Goal: Task Accomplishment & Management: Manage account settings

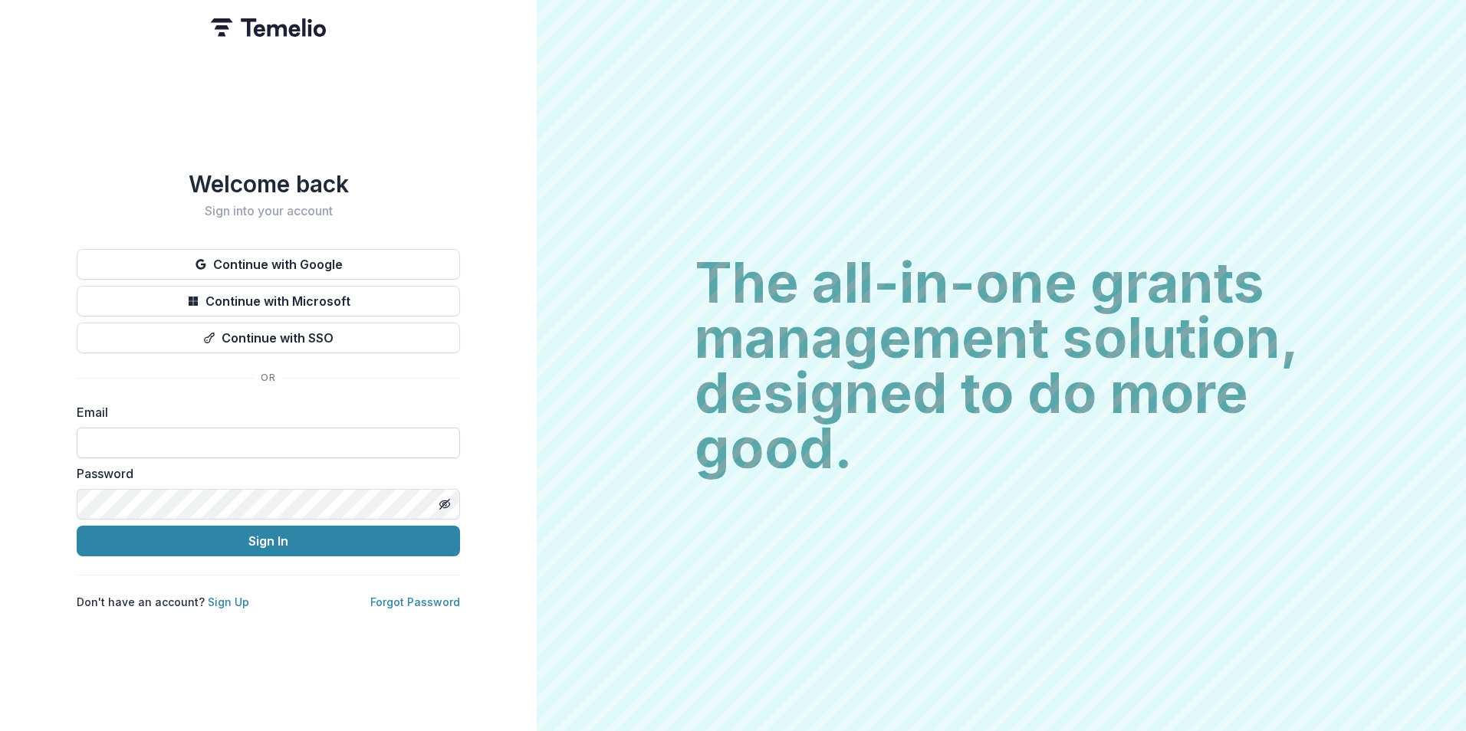
drag, startPoint x: 284, startPoint y: 419, endPoint x: 396, endPoint y: 439, distance: 113.6
click at [283, 419] on div "Email" at bounding box center [268, 430] width 383 height 55
click at [308, 434] on input at bounding box center [268, 443] width 383 height 31
type input "**********"
click at [77, 526] on button "Sign In" at bounding box center [268, 541] width 383 height 31
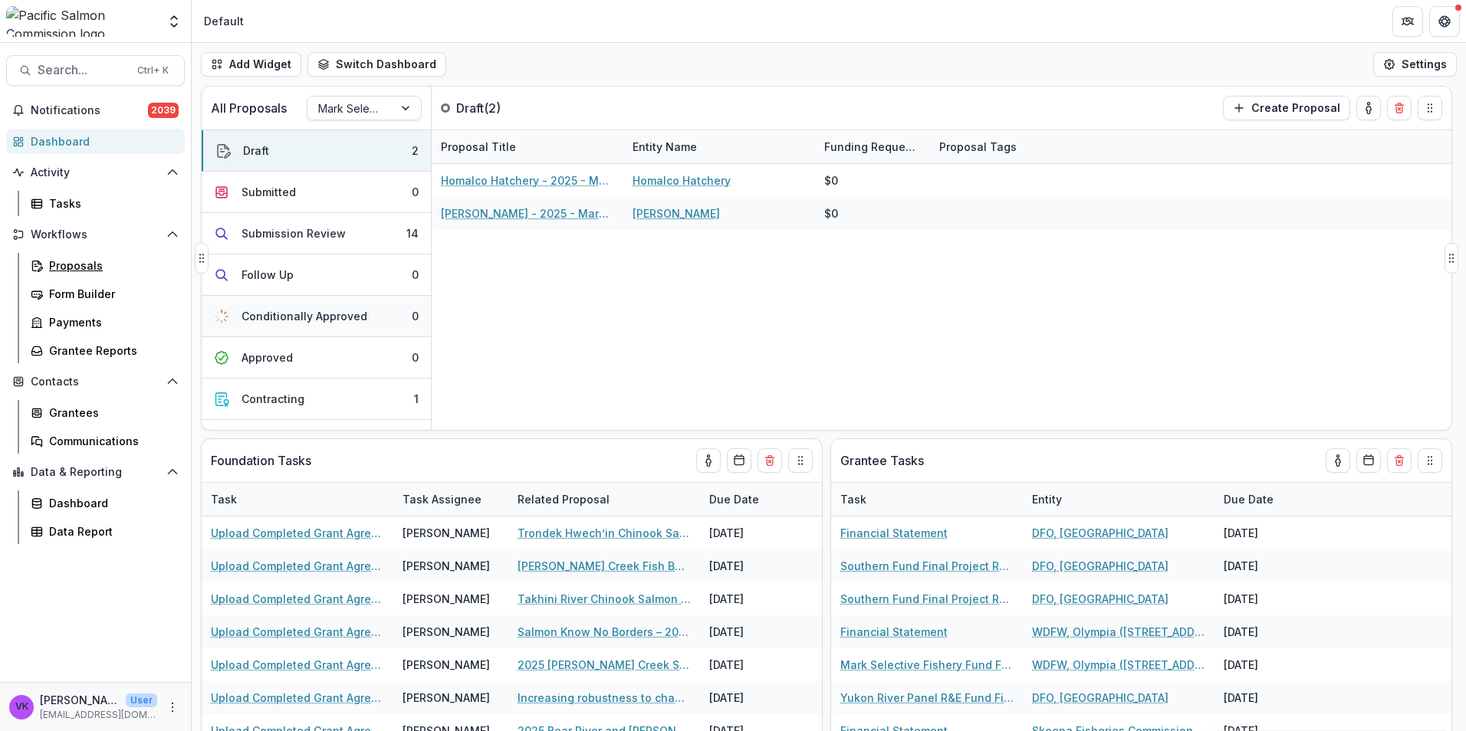
drag, startPoint x: 70, startPoint y: 265, endPoint x: 354, endPoint y: 297, distance: 286.2
click at [70, 265] on div "Proposals" at bounding box center [110, 266] width 123 height 16
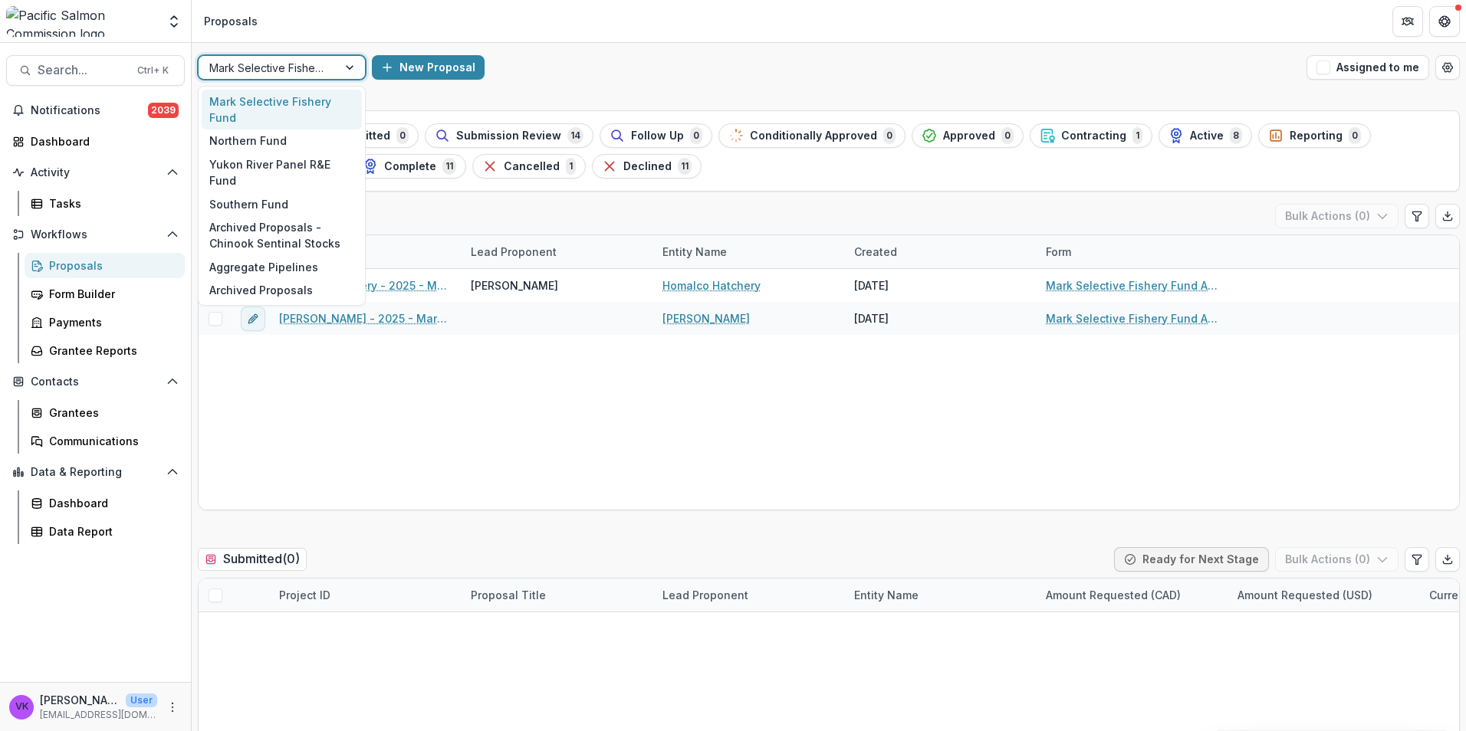
click at [343, 66] on div at bounding box center [351, 67] width 28 height 23
click at [255, 192] on div "Southern Fund" at bounding box center [282, 204] width 160 height 24
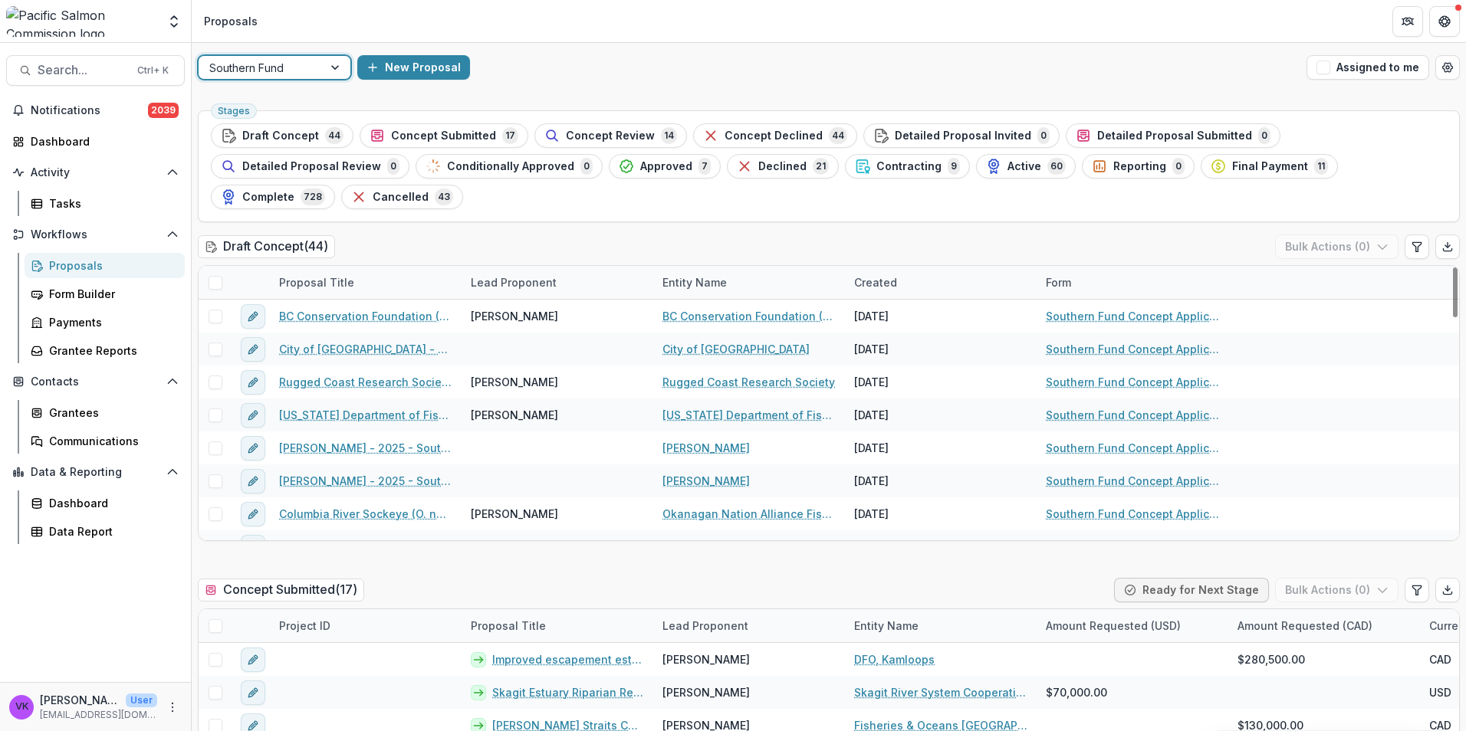
click at [1232, 166] on span "Final Payment" at bounding box center [1270, 166] width 76 height 13
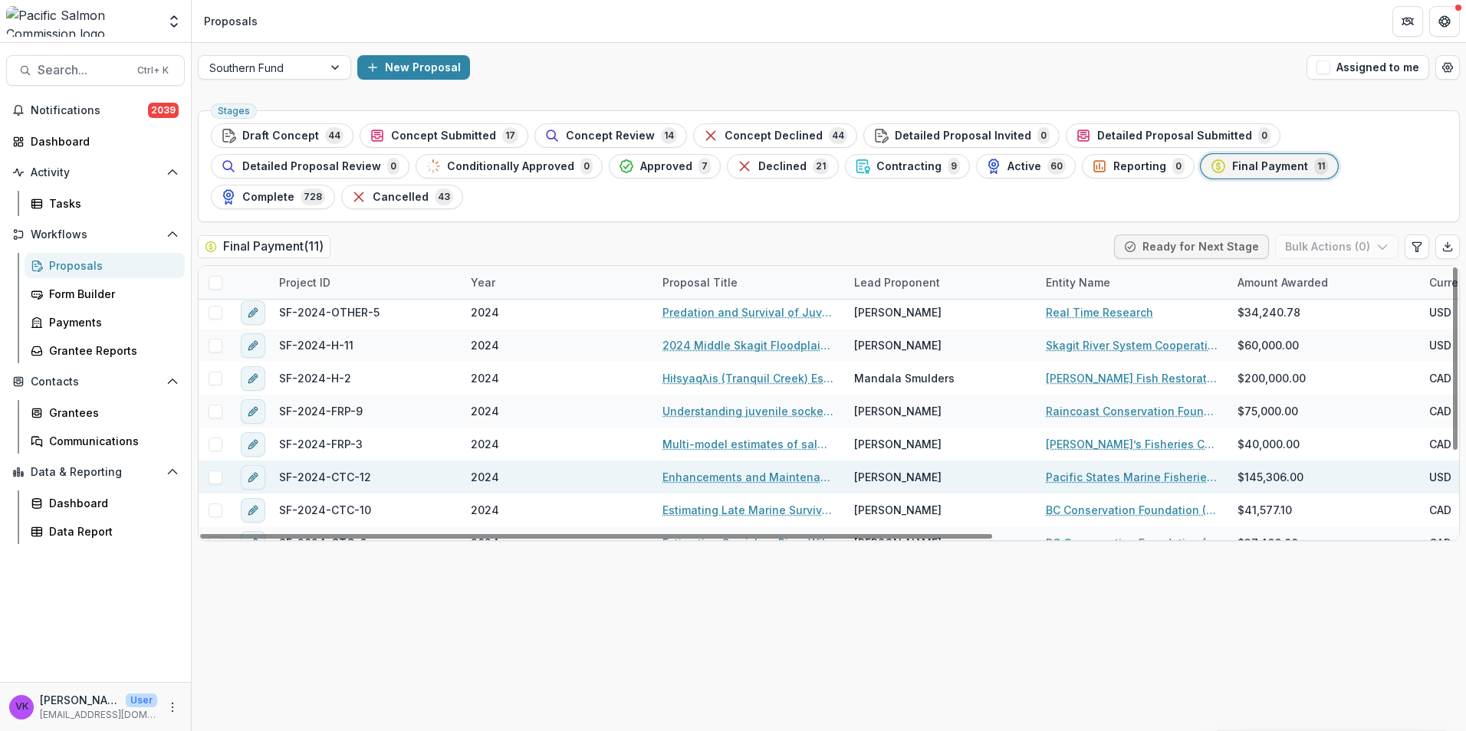
scroll to position [122, 0]
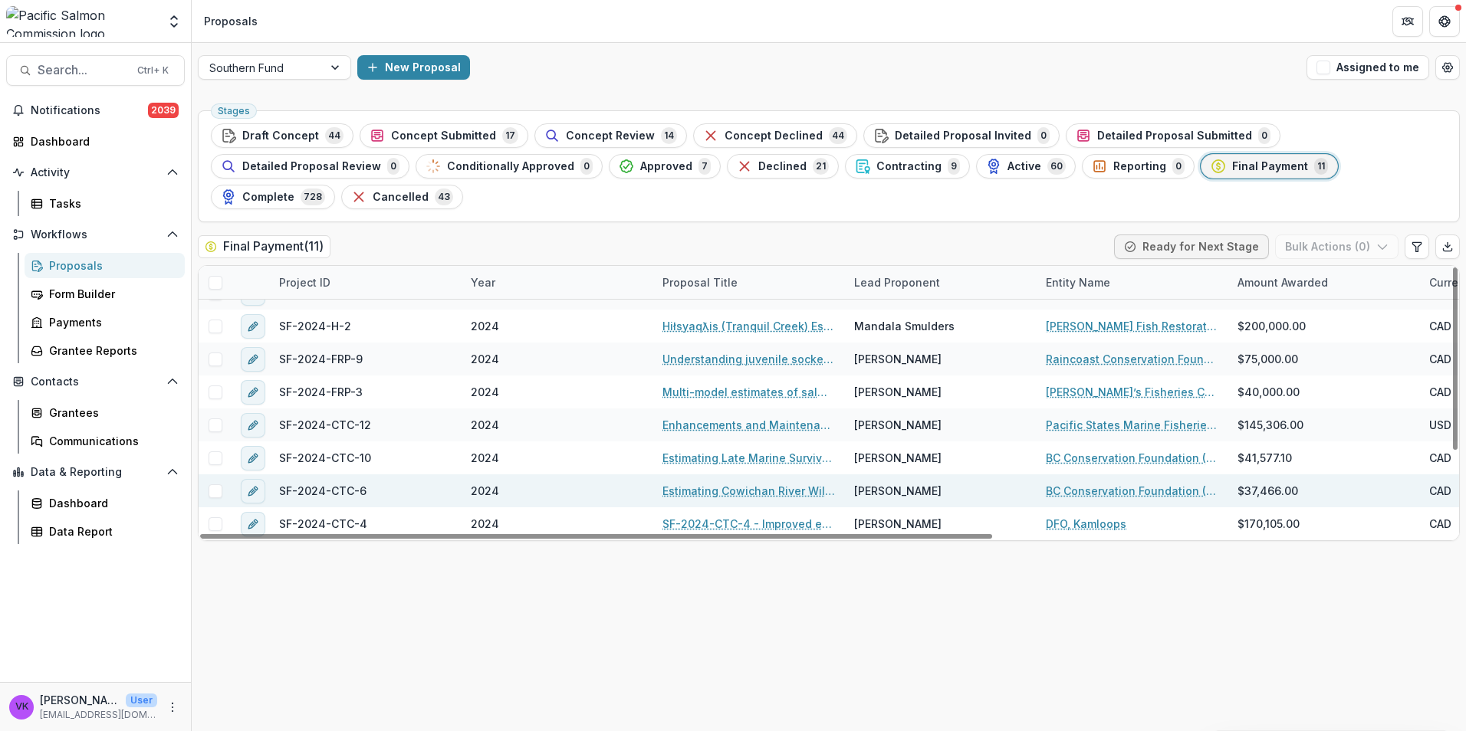
click at [774, 483] on link "Estimating Cowichan River Wild Chinook Freshwater Smolt Production through a PI…" at bounding box center [748, 491] width 173 height 16
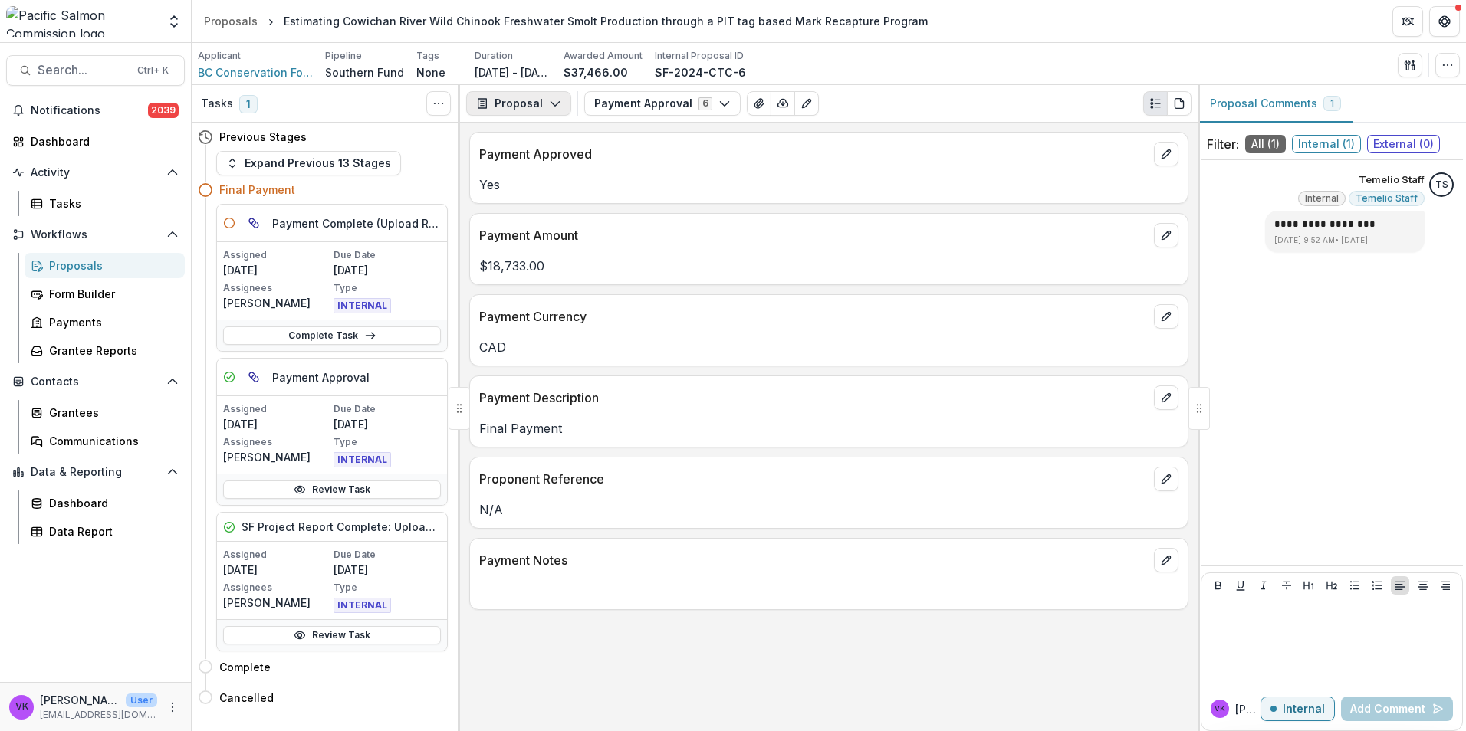
click at [557, 101] on icon "button" at bounding box center [555, 103] width 12 height 12
click at [550, 190] on div "Reports" at bounding box center [567, 189] width 140 height 16
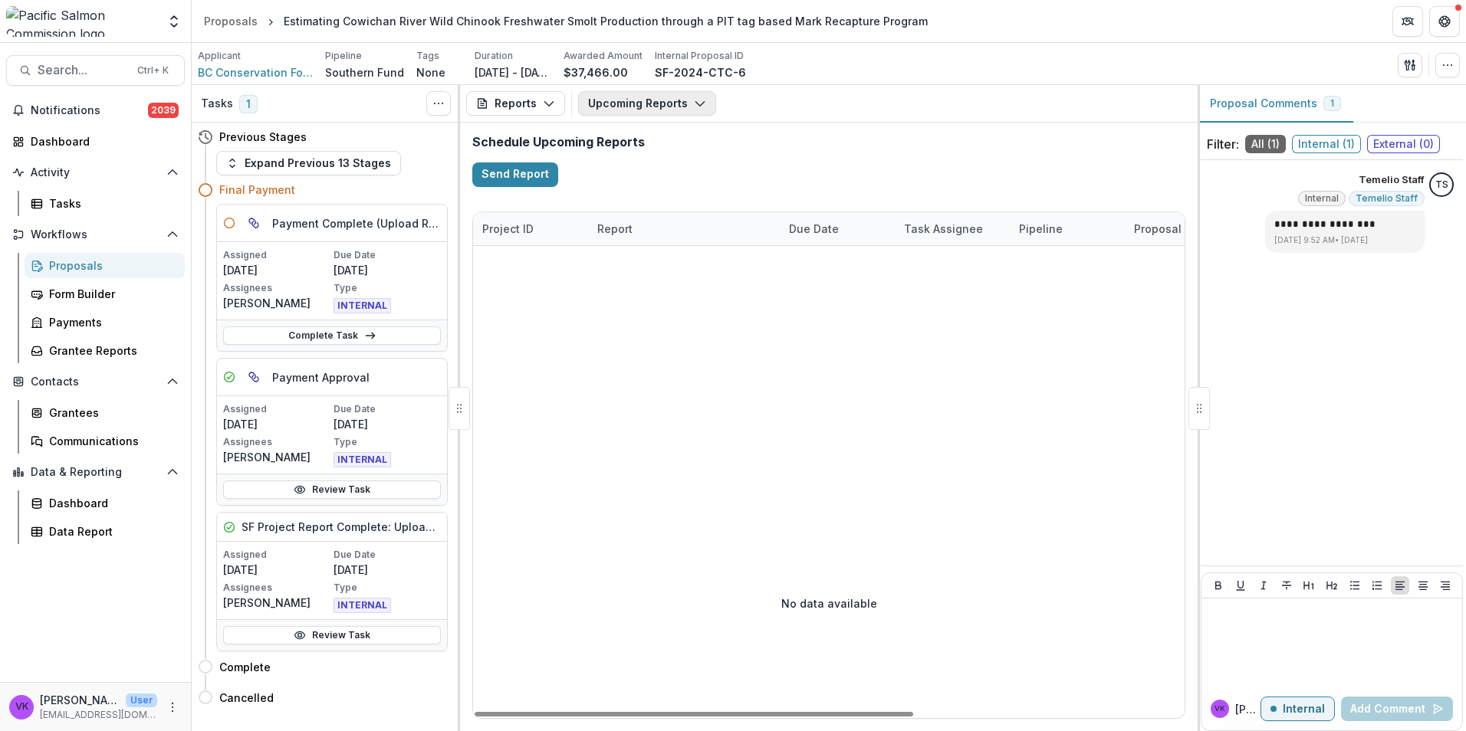
click at [685, 95] on button "Upcoming Reports" at bounding box center [647, 103] width 138 height 25
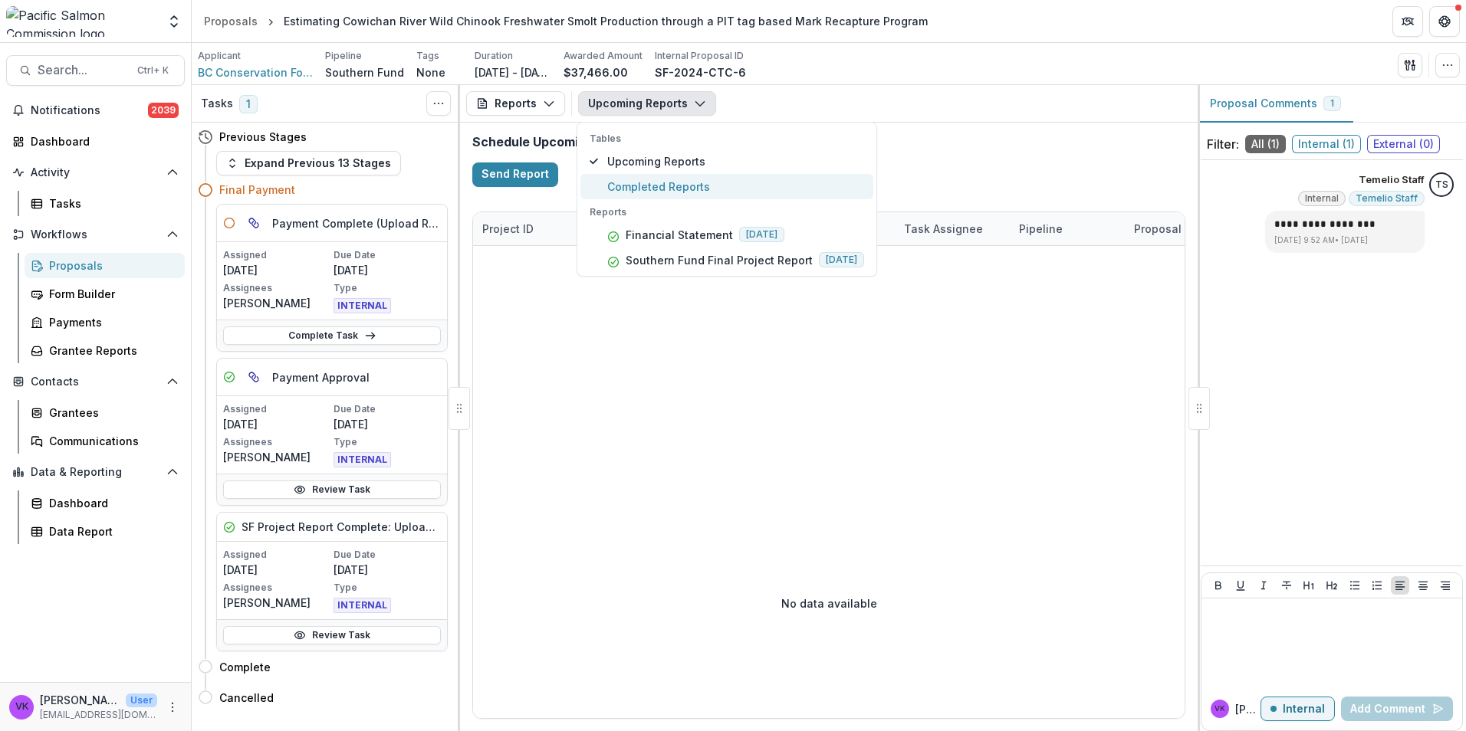
click at [660, 184] on span "Completed Reports" at bounding box center [735, 187] width 257 height 16
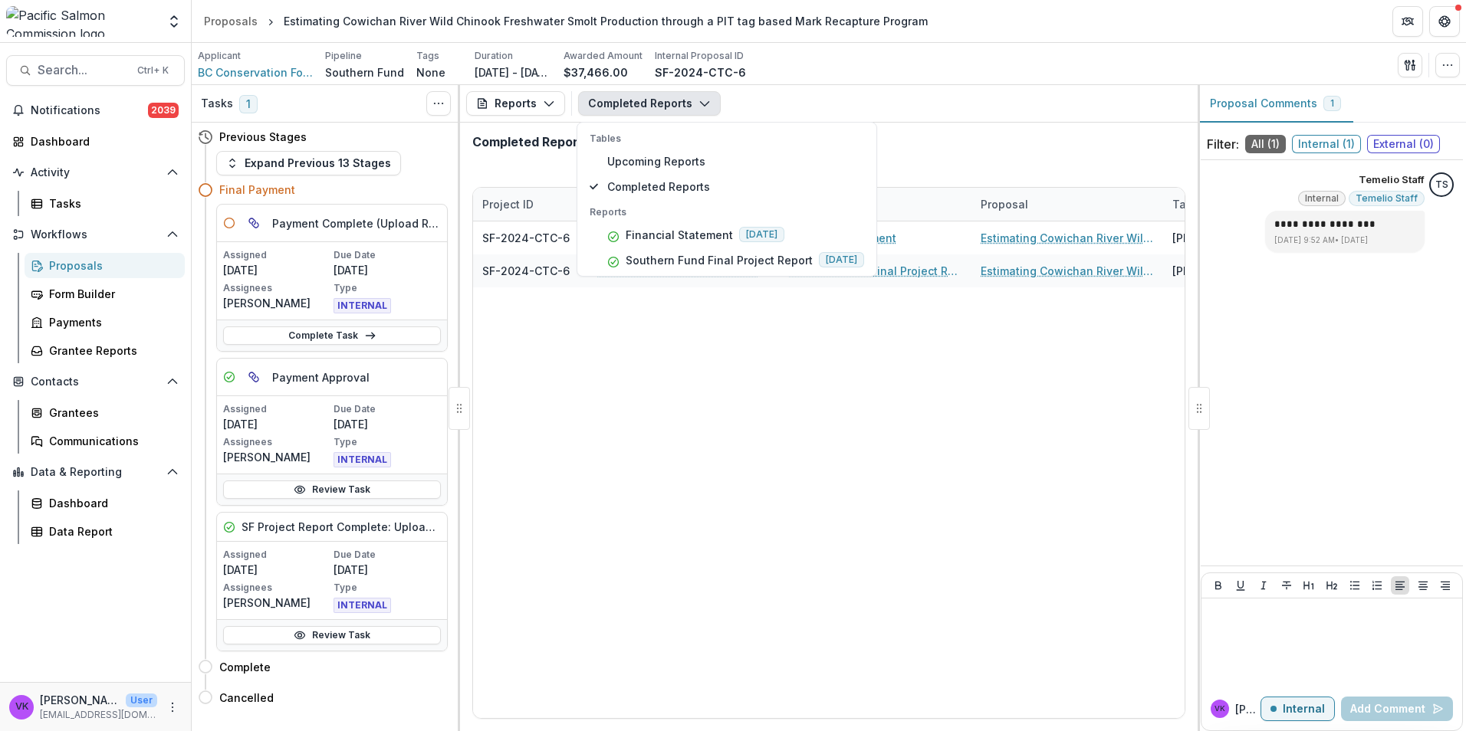
click at [1075, 442] on div "SF-2024-CTC-6 BC Conservation Foundation (Nanaimo Office) Financial Statement E…" at bounding box center [1067, 470] width 1188 height 497
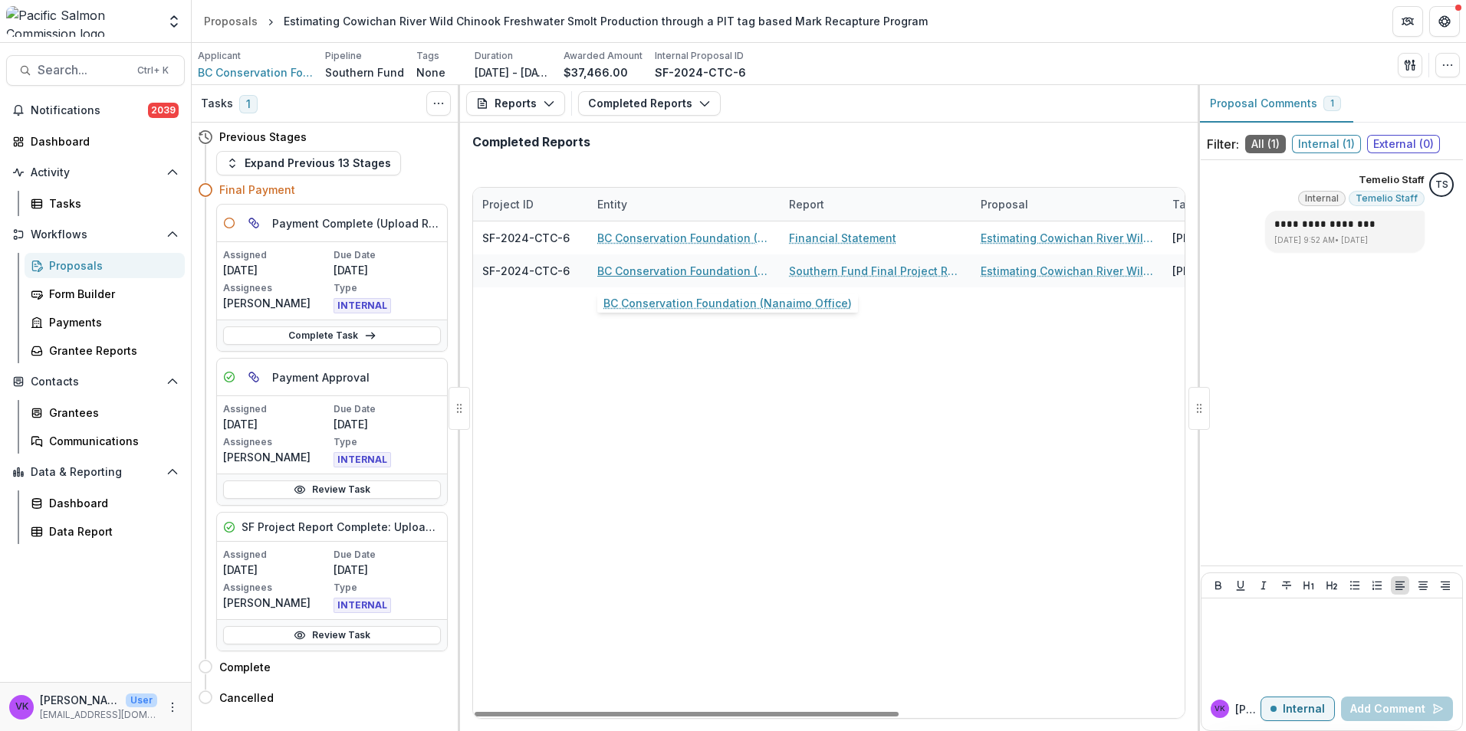
drag, startPoint x: 698, startPoint y: 271, endPoint x: 813, endPoint y: 318, distance: 124.1
click at [698, 271] on link "BC Conservation Foundation (Nanaimo Office)" at bounding box center [683, 271] width 173 height 16
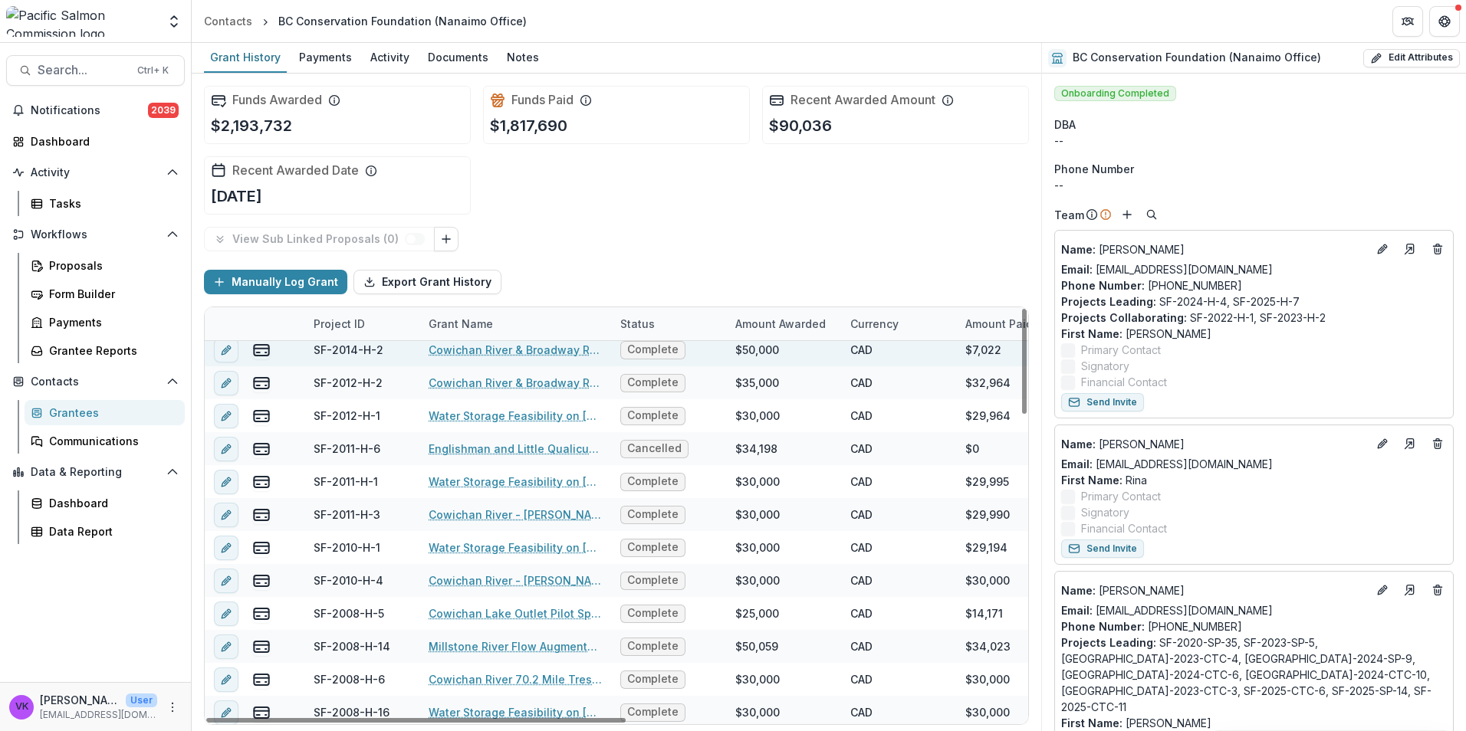
scroll to position [1199, 0]
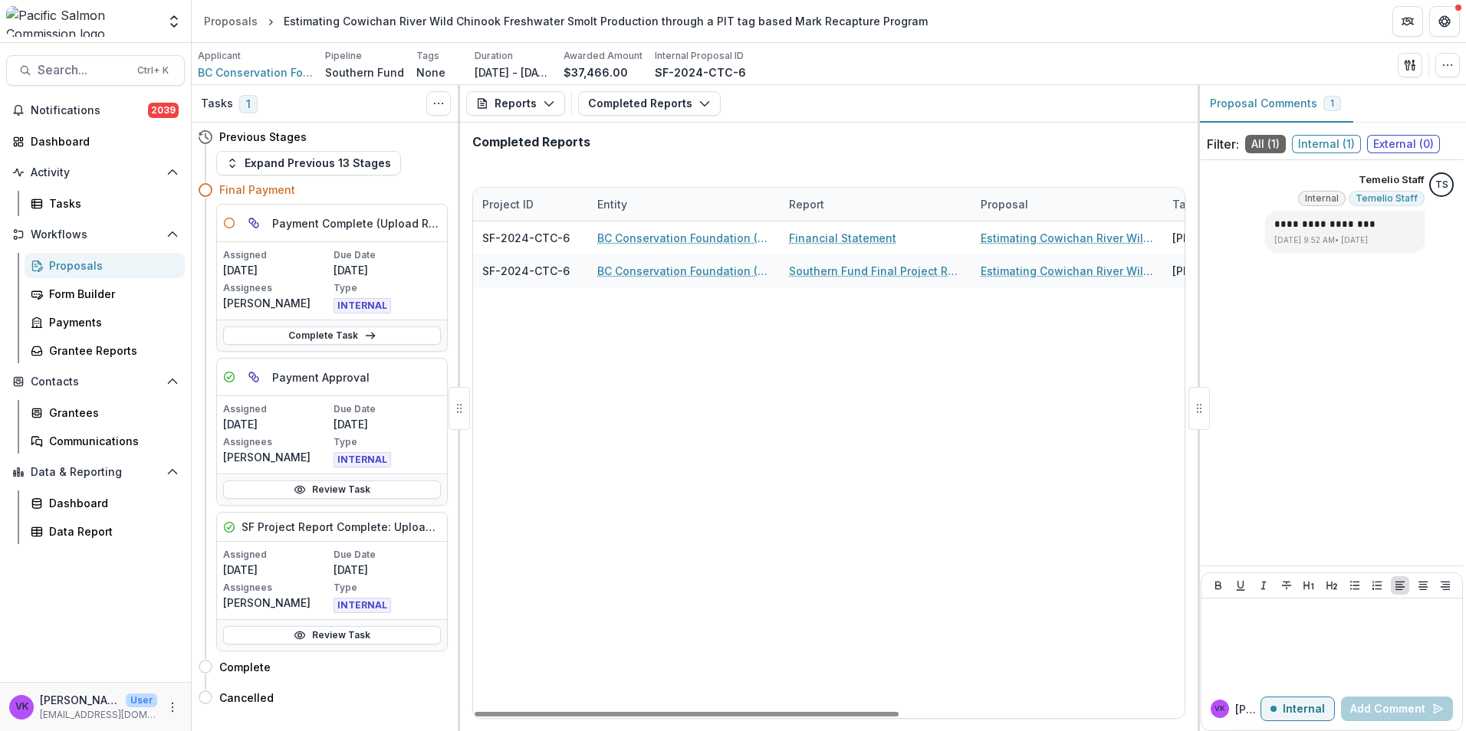
drag, startPoint x: 840, startPoint y: 715, endPoint x: 792, endPoint y: 719, distance: 47.7
click at [800, 717] on div at bounding box center [687, 714] width 424 height 5
click at [579, 275] on div "SF-2024-CTC-6" at bounding box center [530, 271] width 115 height 33
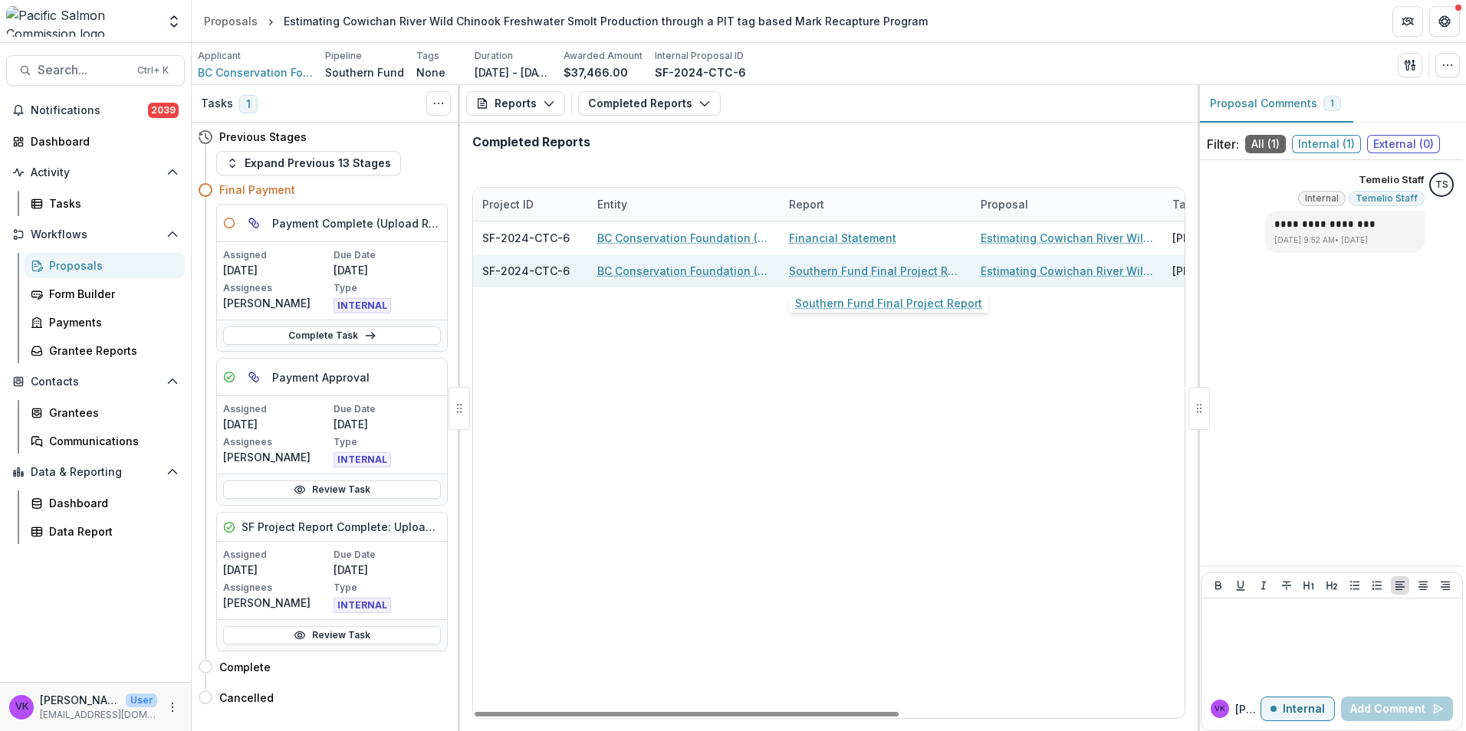
click at [862, 275] on link "Southern Fund Final Project Report" at bounding box center [875, 271] width 173 height 16
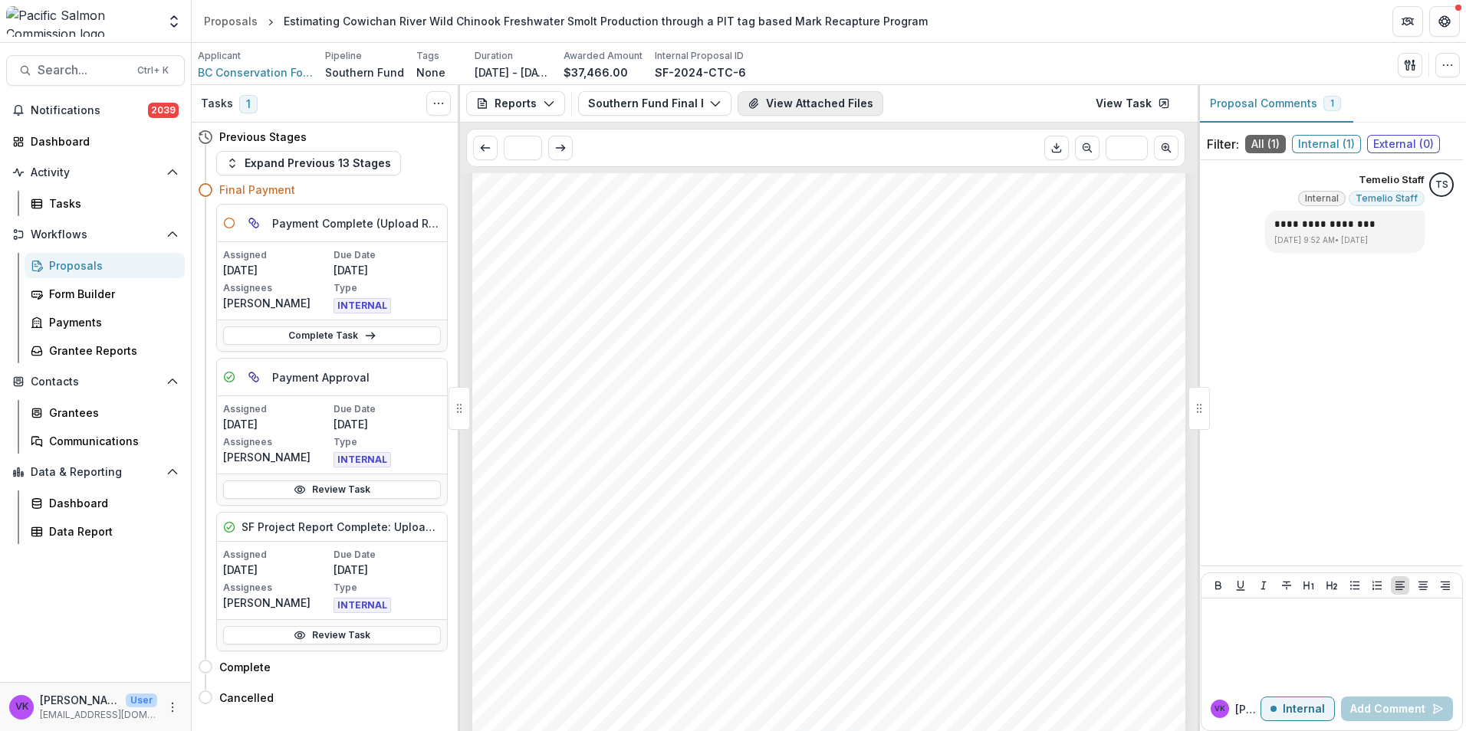
scroll to position [227, 0]
click at [825, 99] on button "View Attached Files" at bounding box center [811, 103] width 146 height 25
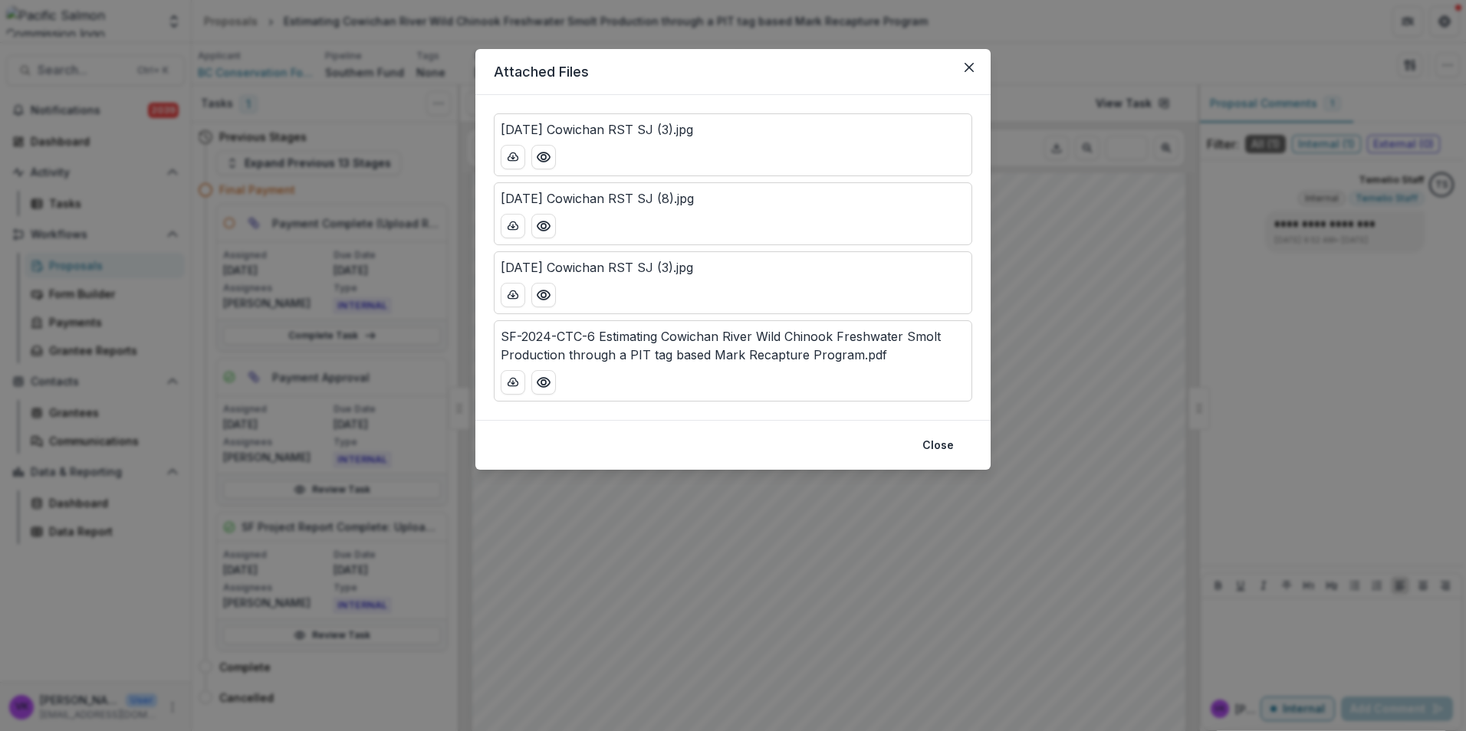
click at [969, 72] on button "Close" at bounding box center [969, 67] width 25 height 25
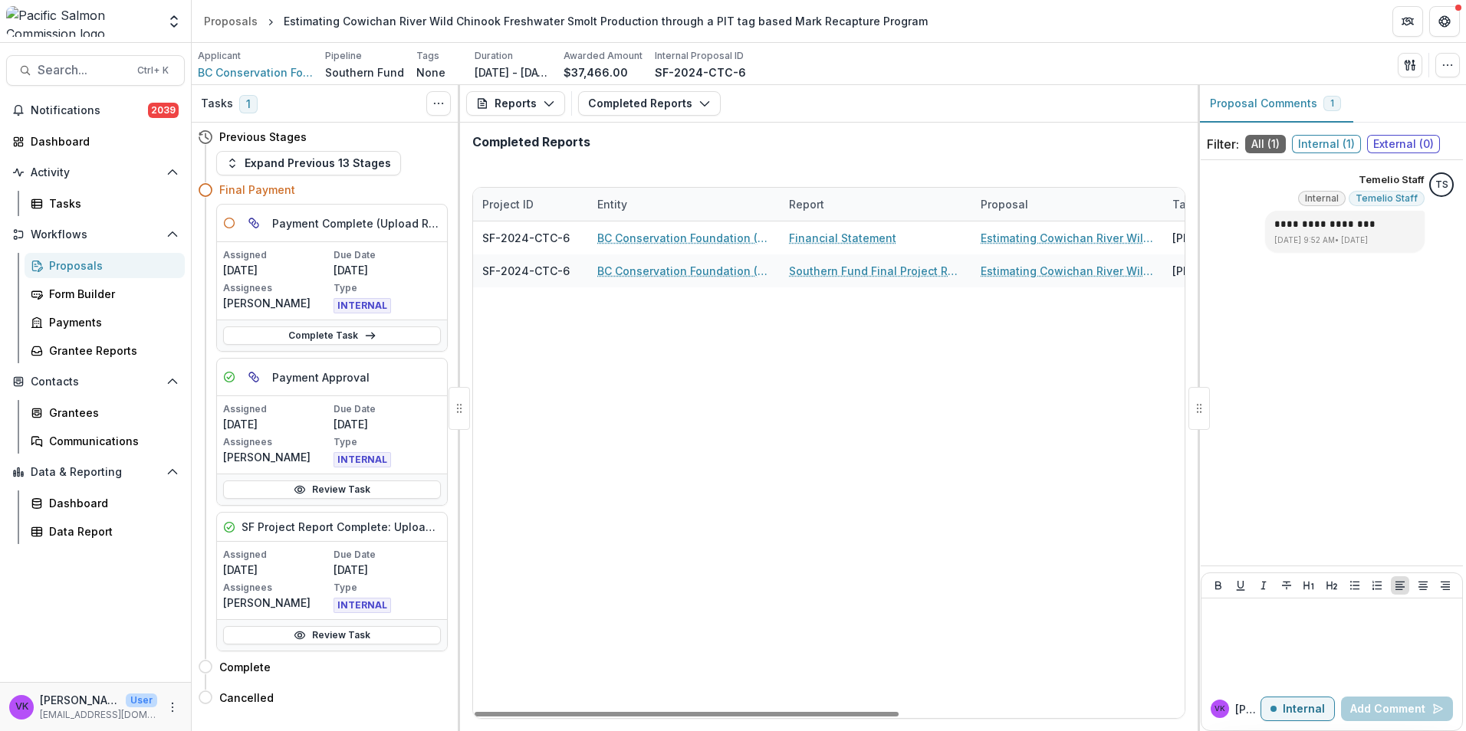
drag, startPoint x: 77, startPoint y: 255, endPoint x: 143, endPoint y: 273, distance: 68.5
click at [77, 255] on link "Proposals" at bounding box center [105, 265] width 160 height 25
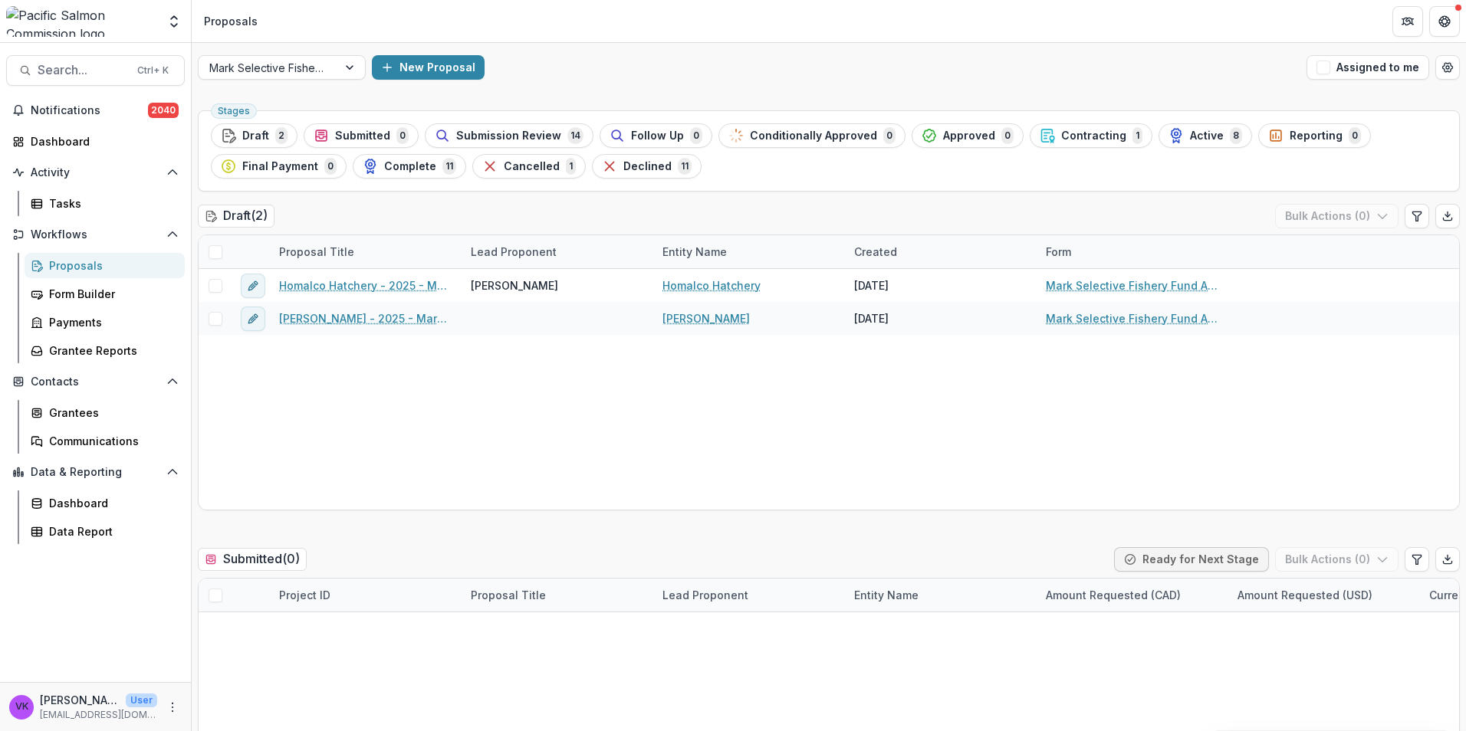
click at [80, 266] on div "Proposals" at bounding box center [110, 266] width 123 height 16
click at [75, 409] on div "Grantees" at bounding box center [110, 413] width 123 height 16
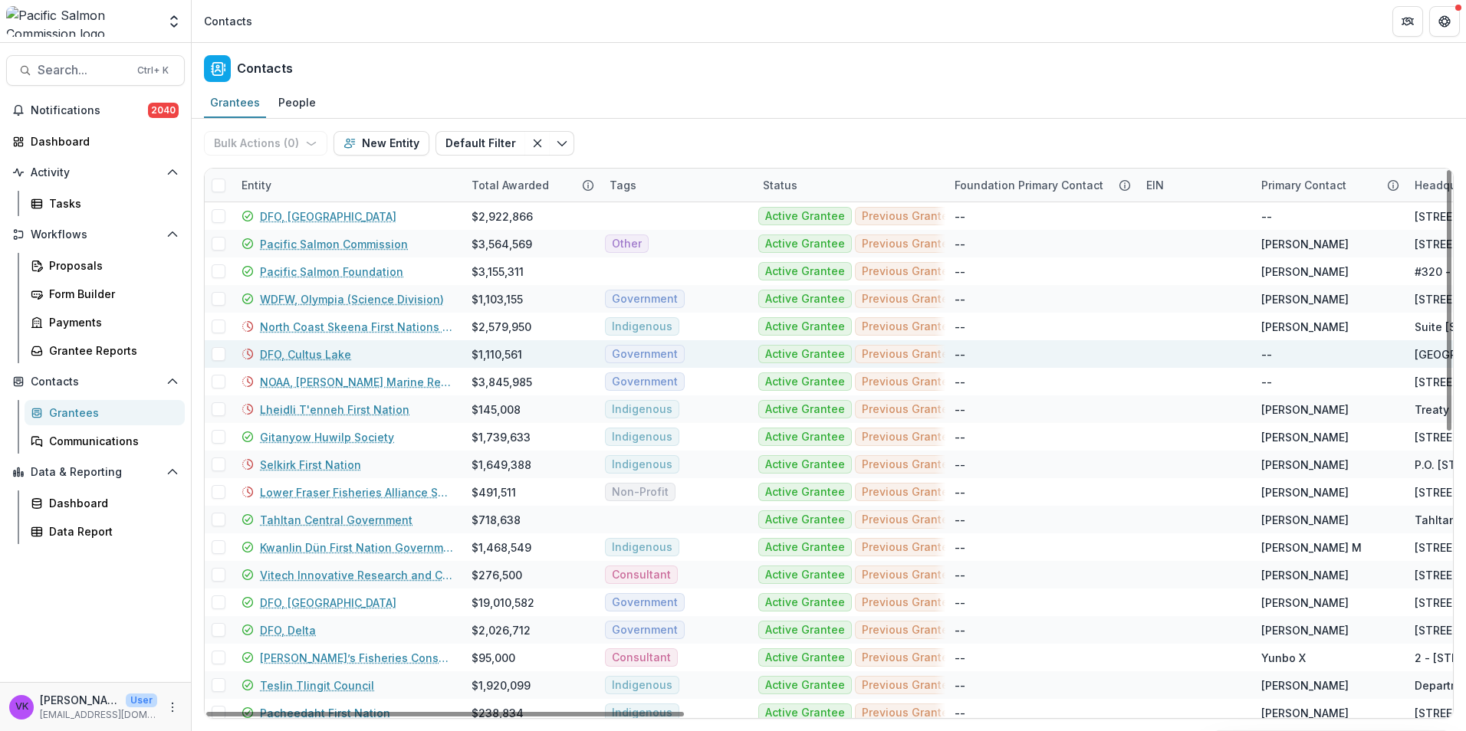
drag, startPoint x: 386, startPoint y: 182, endPoint x: 832, endPoint y: 343, distance: 473.6
click at [386, 182] on div "Entity" at bounding box center [347, 185] width 230 height 33
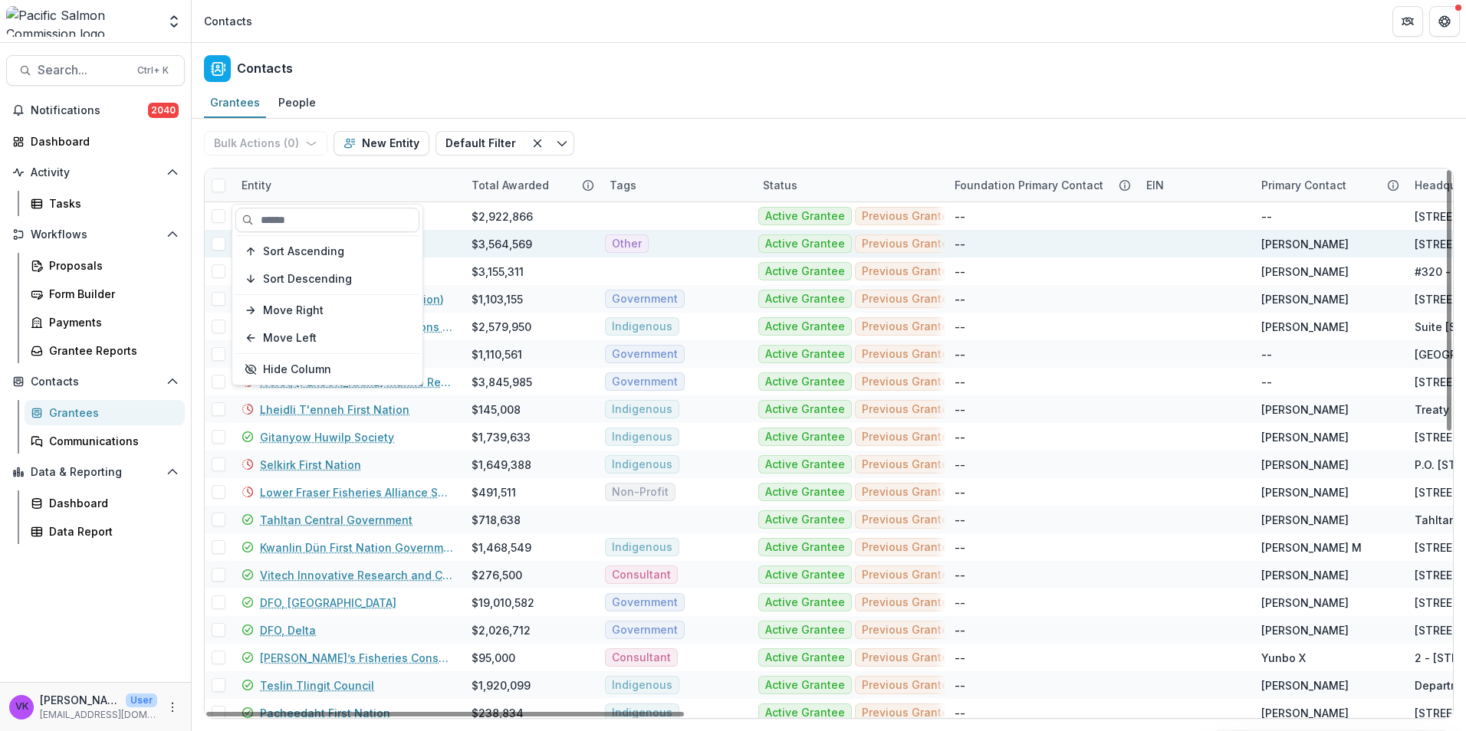
drag, startPoint x: 307, startPoint y: 221, endPoint x: 489, endPoint y: 247, distance: 184.3
click at [307, 220] on input at bounding box center [327, 220] width 184 height 25
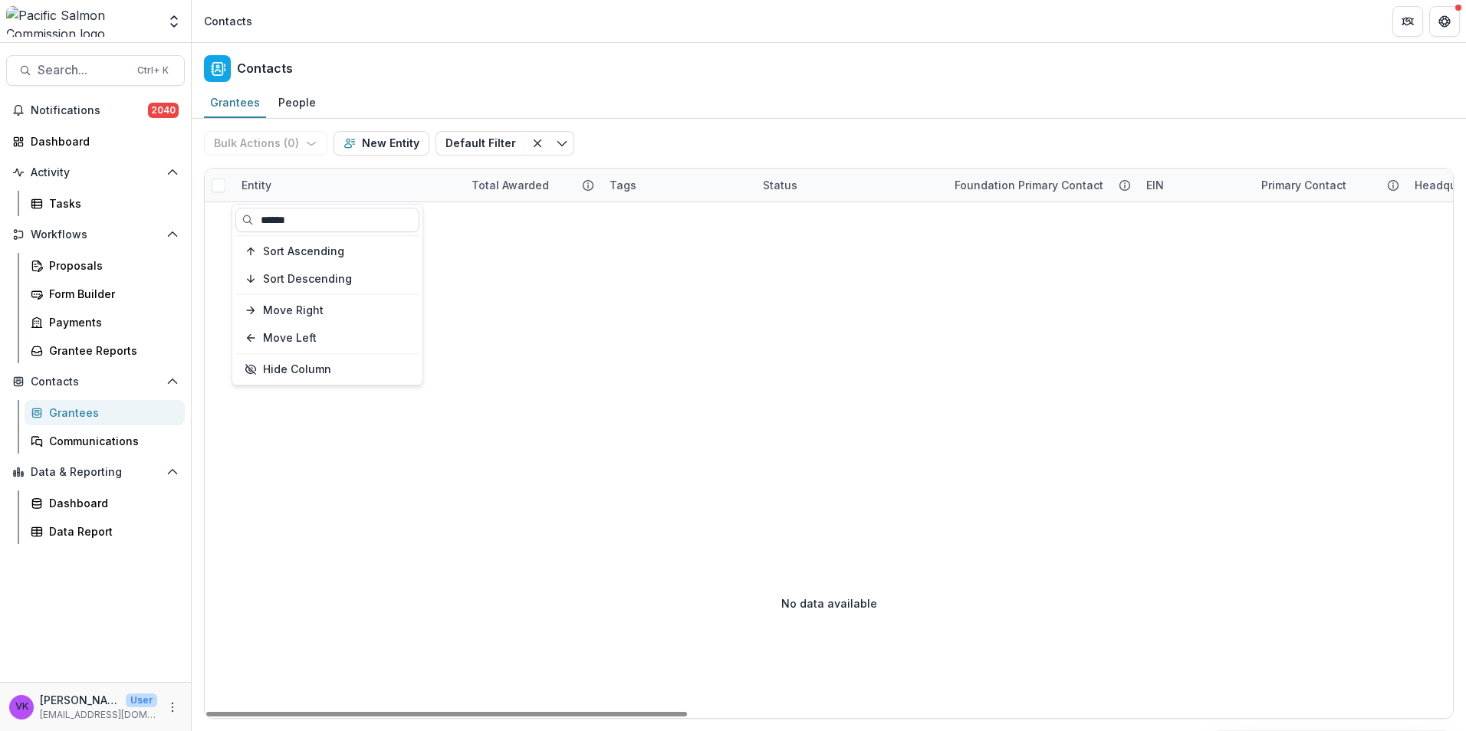
type input "******"
drag, startPoint x: 932, startPoint y: 420, endPoint x: 987, endPoint y: 433, distance: 56.7
click at [84, 419] on div "Grantees" at bounding box center [110, 413] width 123 height 16
click at [356, 184] on div "Entity" at bounding box center [347, 185] width 230 height 33
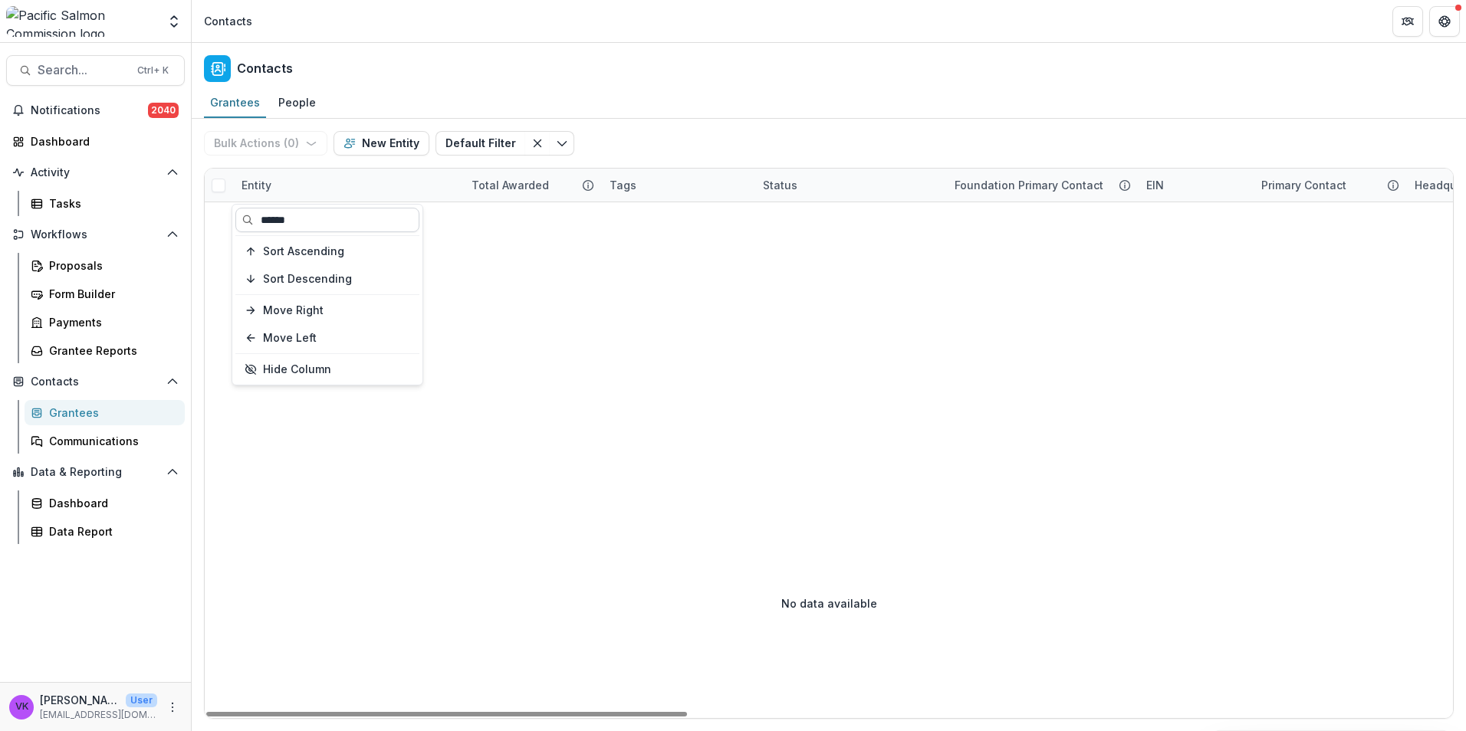
drag, startPoint x: 340, startPoint y: 219, endPoint x: 373, endPoint y: 222, distance: 33.1
click at [340, 218] on input "******" at bounding box center [327, 220] width 184 height 25
click at [83, 435] on div "Communications" at bounding box center [110, 441] width 123 height 16
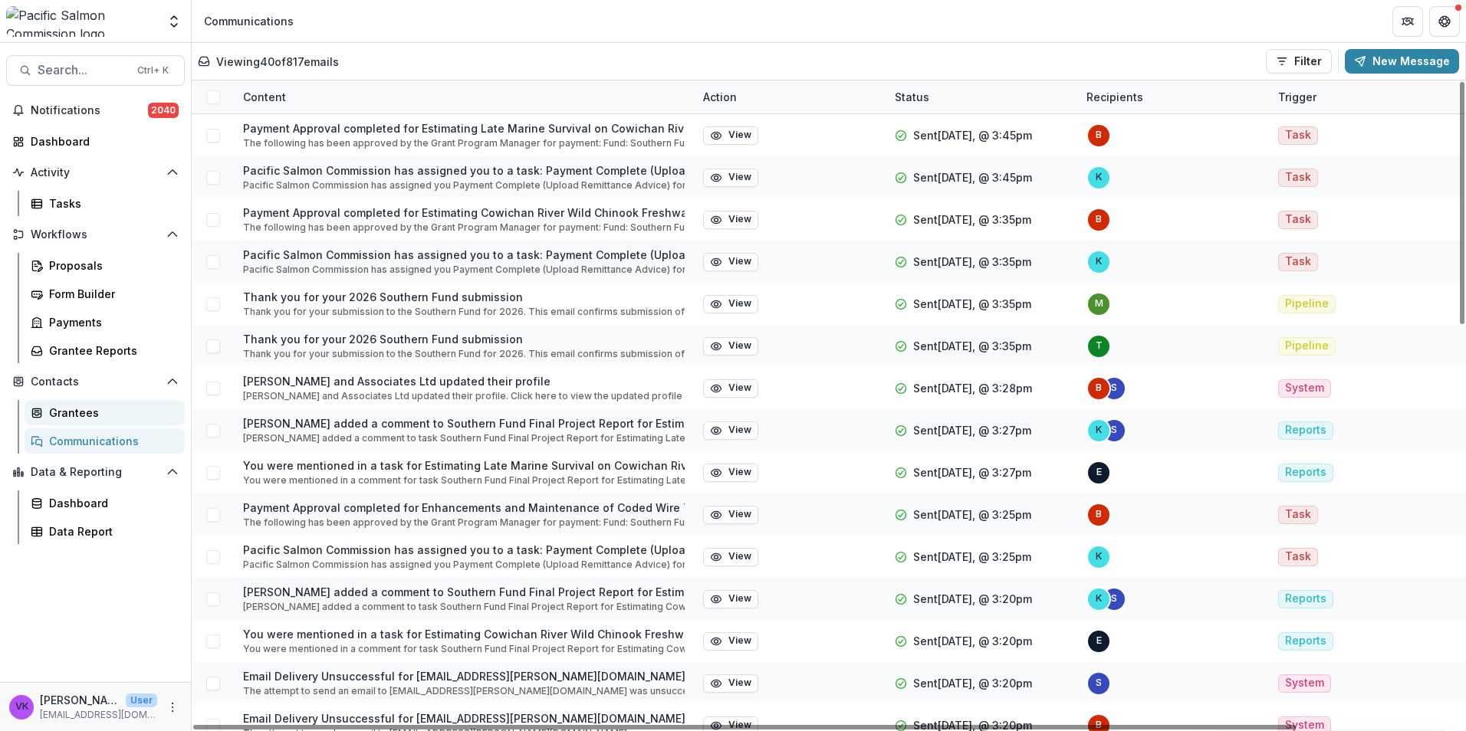
click at [83, 415] on div "Grantees" at bounding box center [110, 413] width 123 height 16
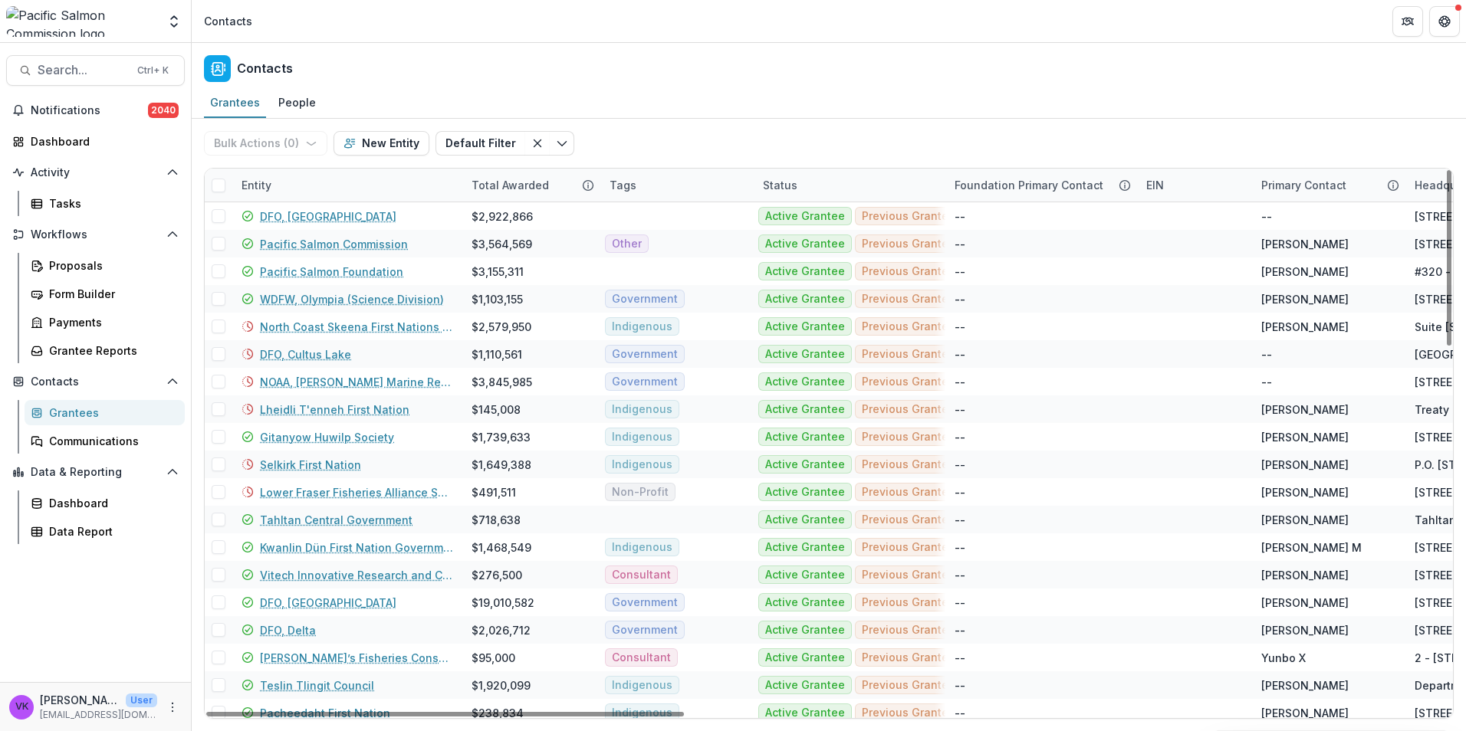
click at [330, 172] on div "Entity" at bounding box center [347, 185] width 230 height 33
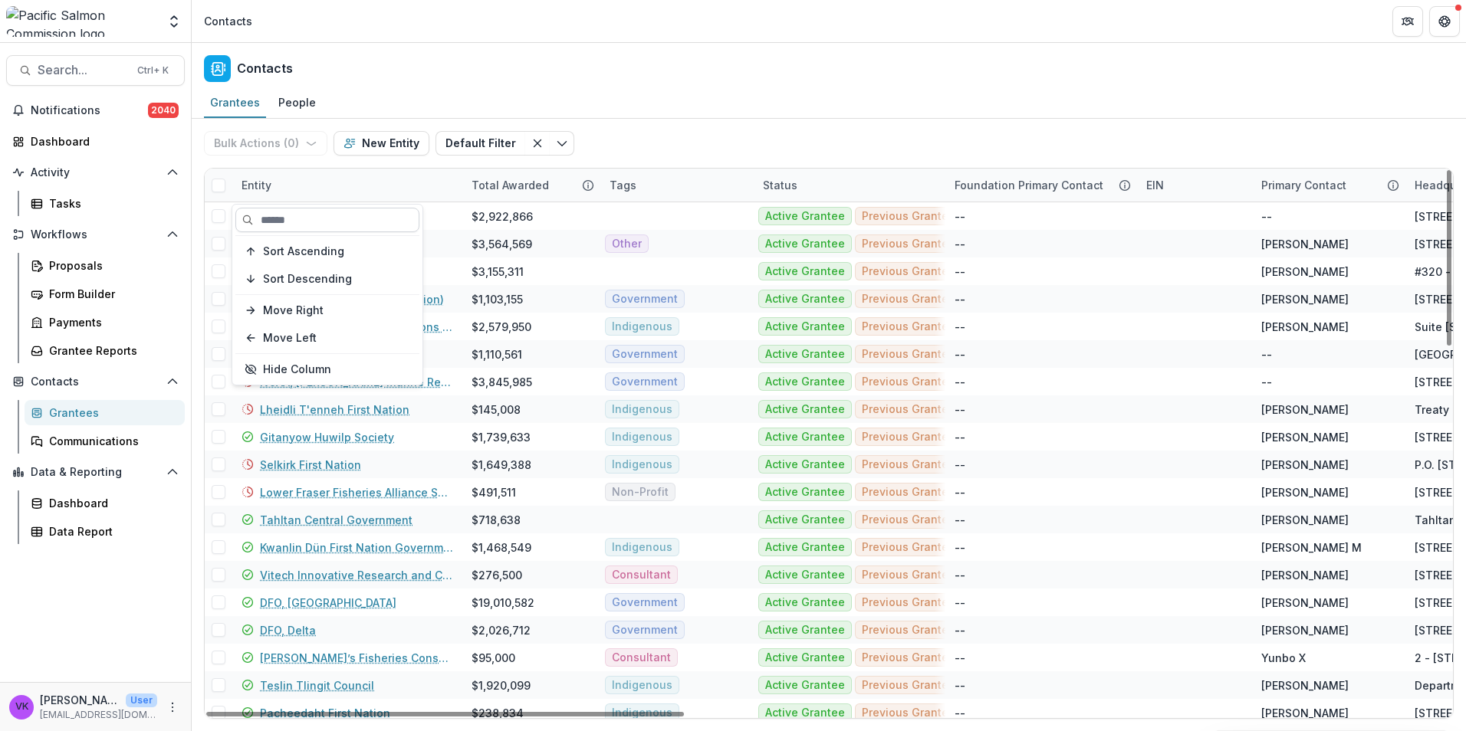
click at [327, 219] on input at bounding box center [327, 220] width 184 height 25
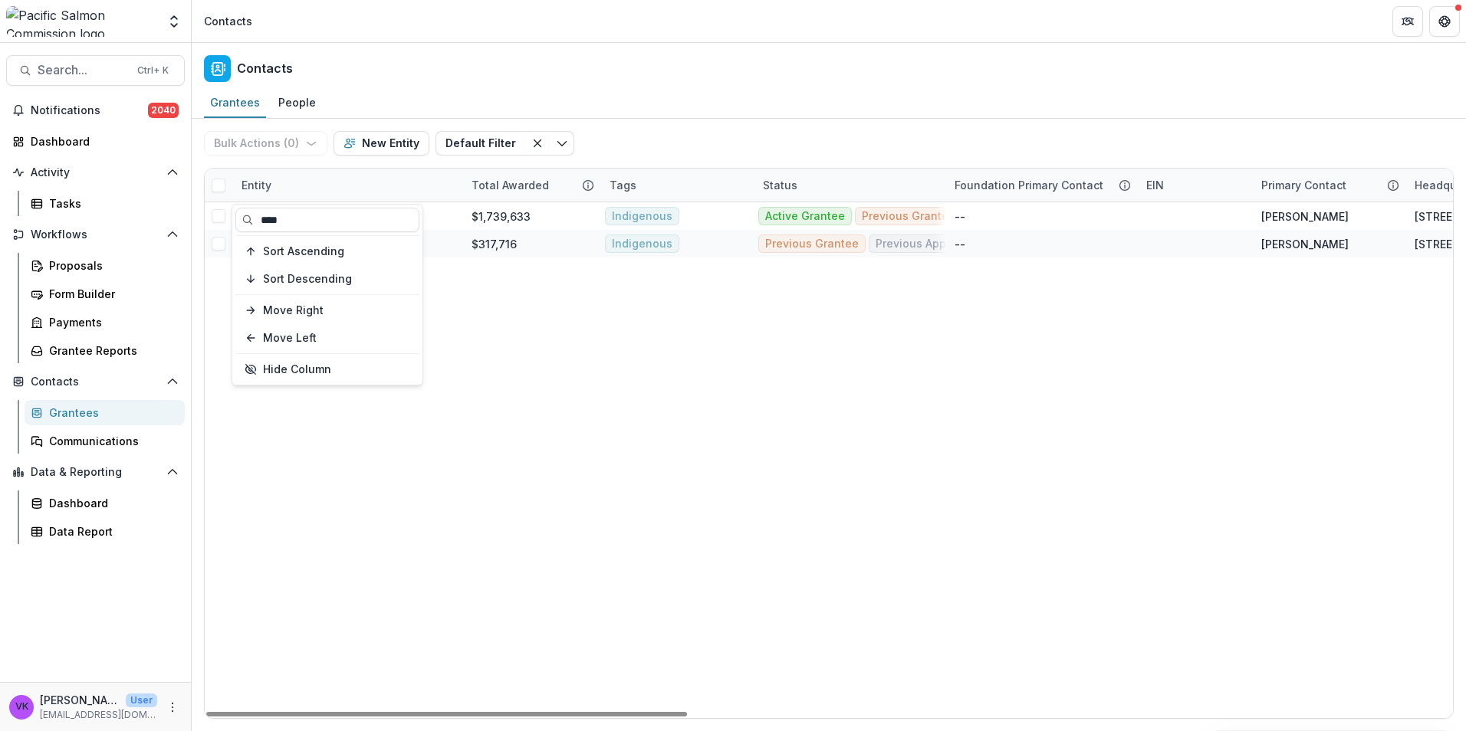
type input "****"
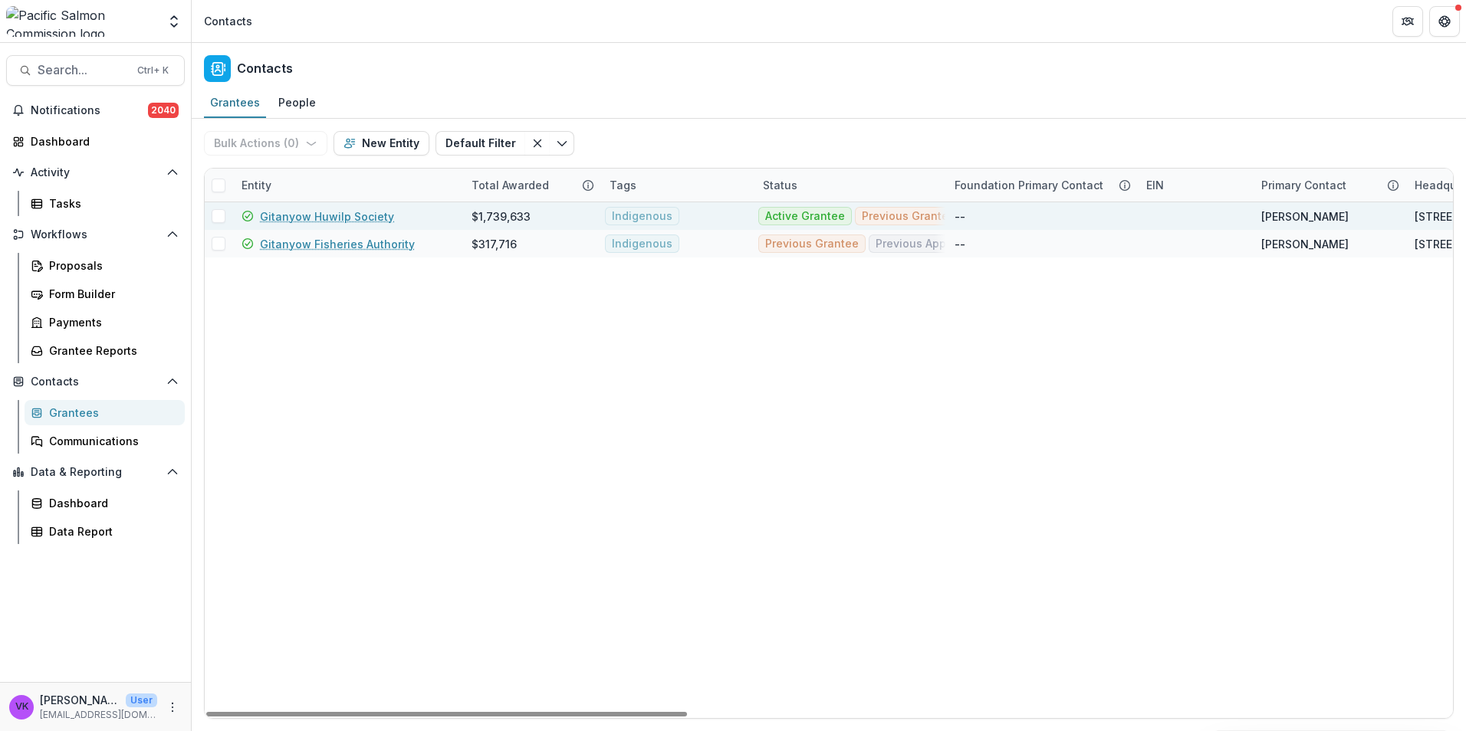
click at [310, 221] on link "Gitanyow Huwilp Society" at bounding box center [327, 217] width 134 height 16
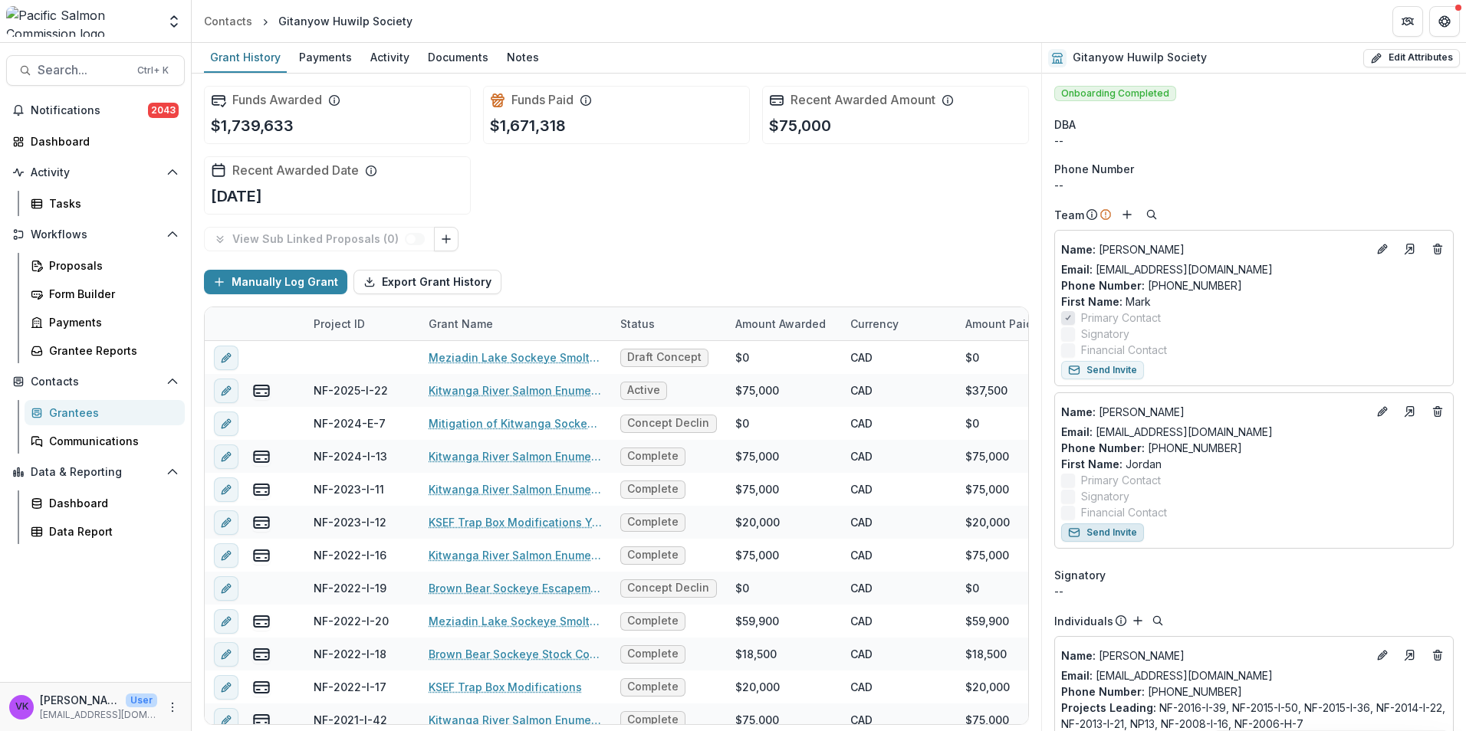
click at [1117, 531] on button "Send Invite" at bounding box center [1102, 533] width 83 height 18
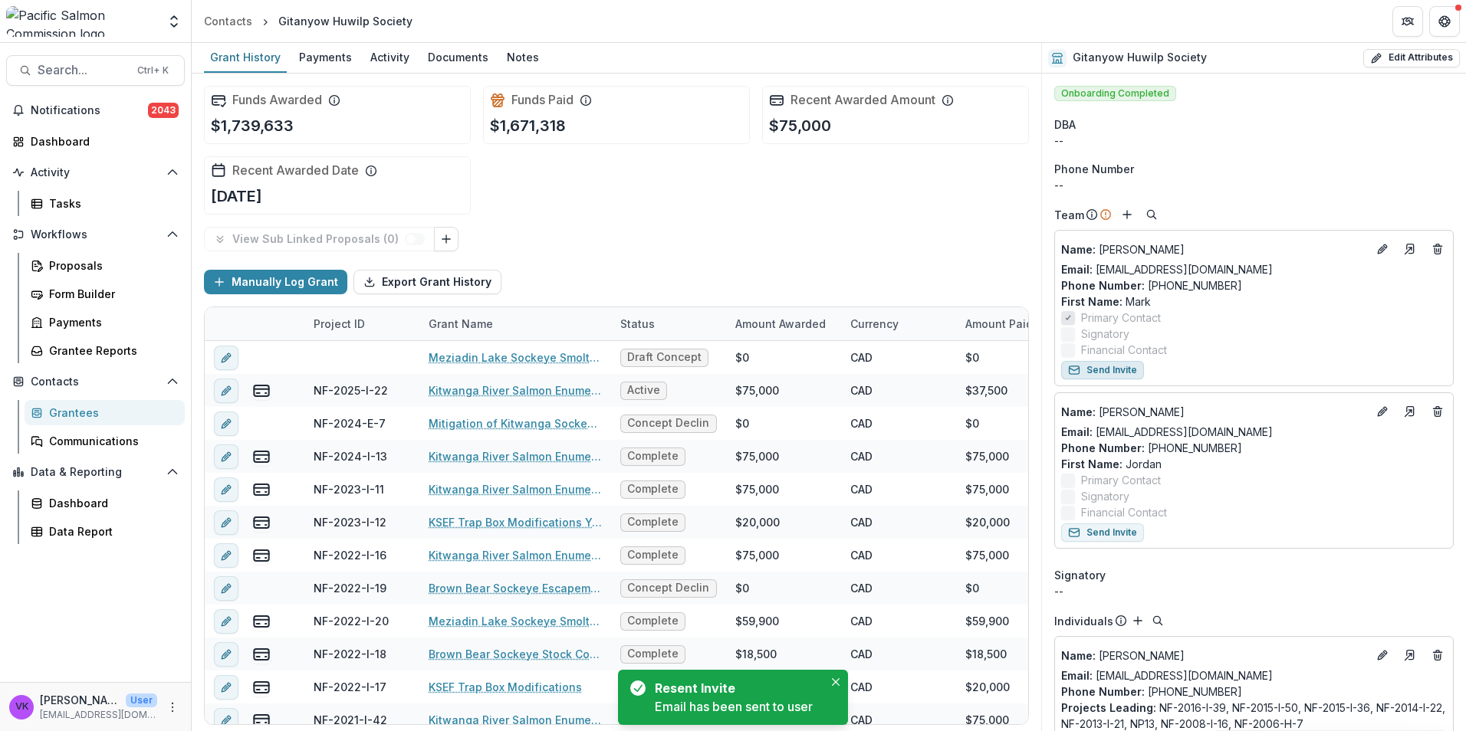
click at [1112, 369] on button "Send Invite" at bounding box center [1102, 370] width 83 height 18
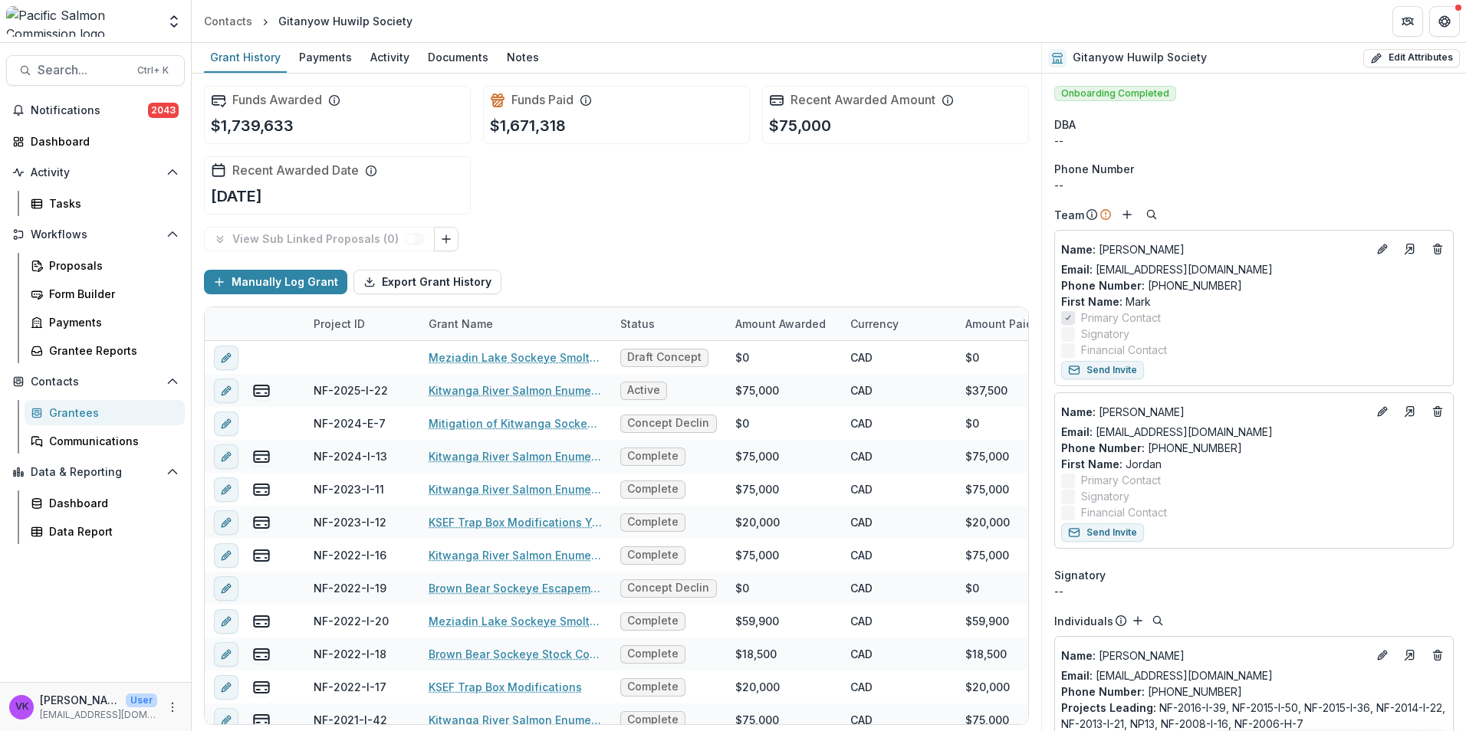
drag, startPoint x: 84, startPoint y: 409, endPoint x: 120, endPoint y: 412, distance: 36.2
click at [82, 407] on div "Grantees" at bounding box center [110, 413] width 123 height 16
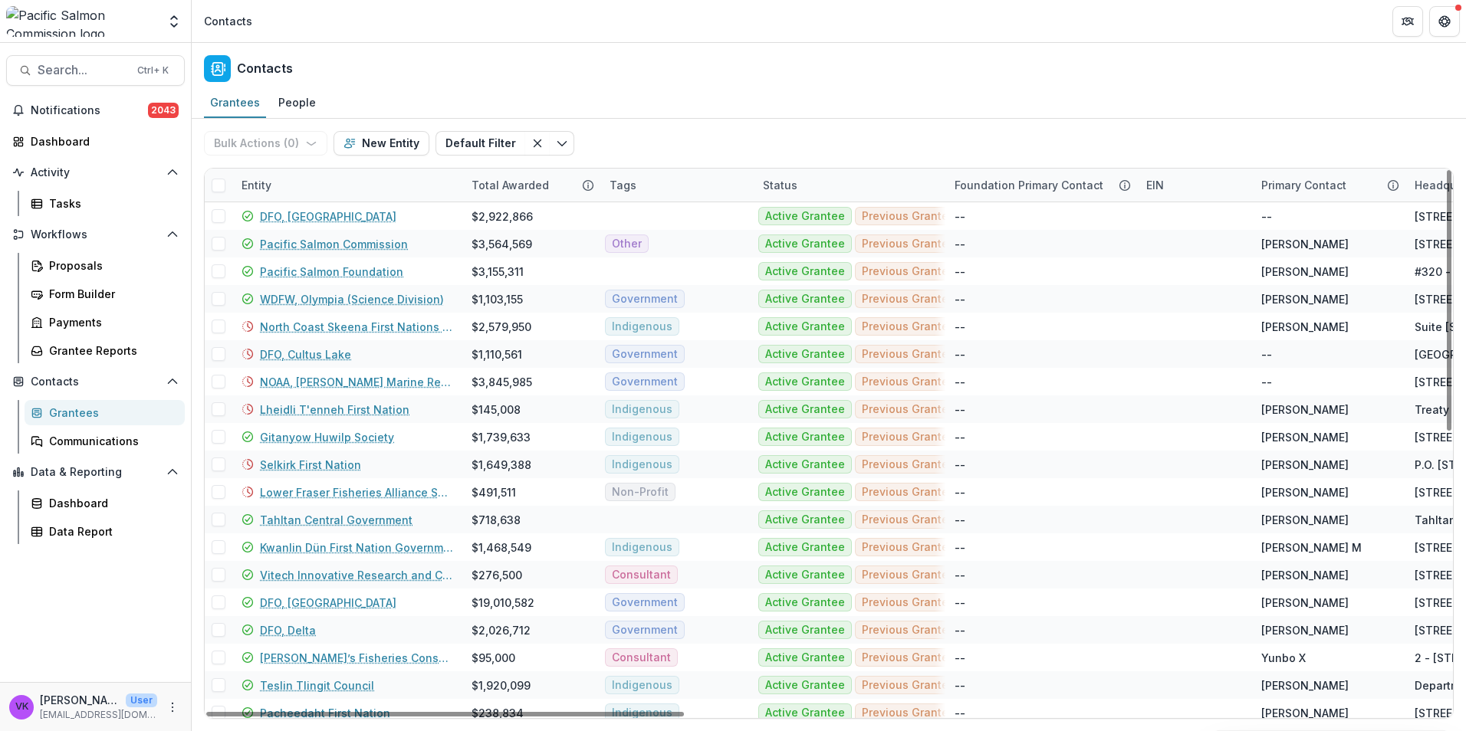
click at [324, 177] on div "Entity" at bounding box center [347, 185] width 230 height 33
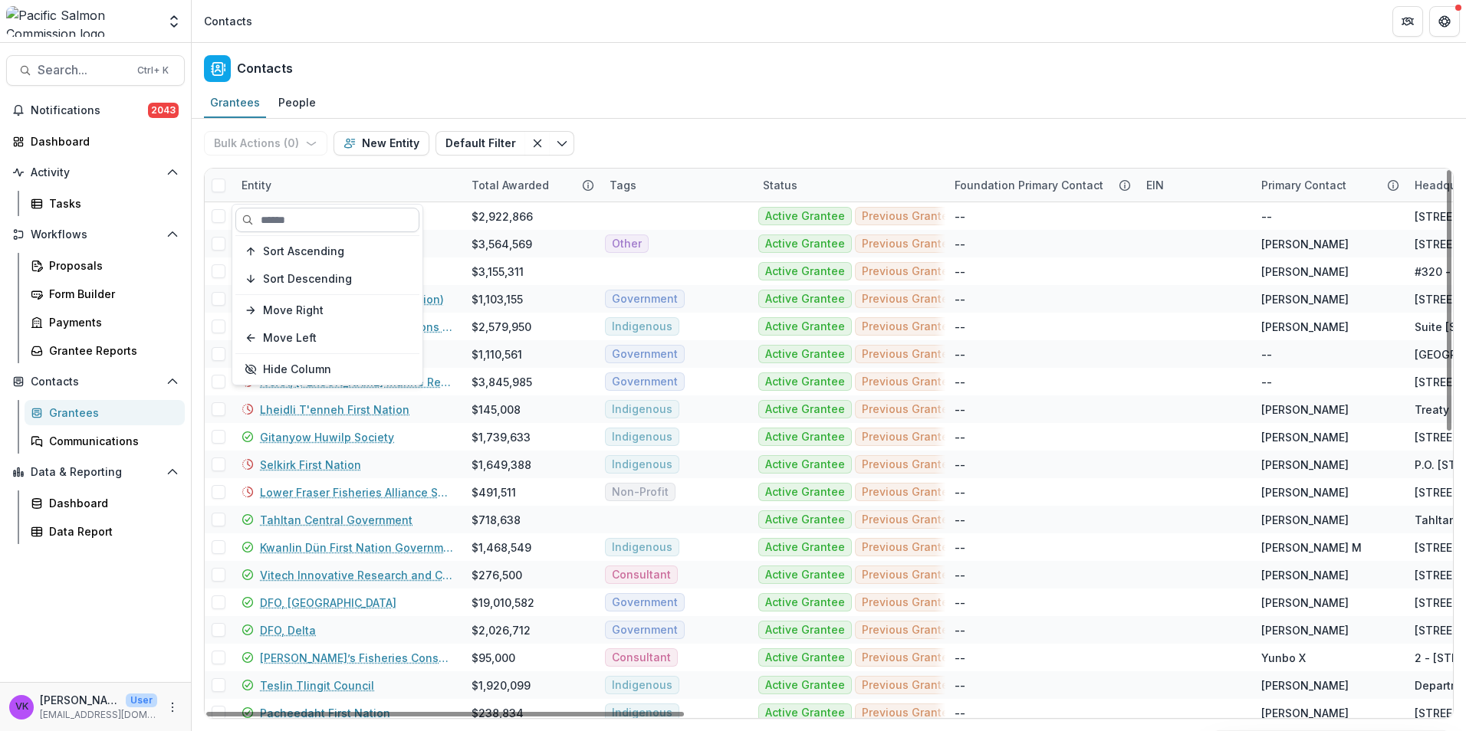
drag, startPoint x: 325, startPoint y: 219, endPoint x: 341, endPoint y: 219, distance: 16.1
click at [326, 218] on input at bounding box center [327, 220] width 184 height 25
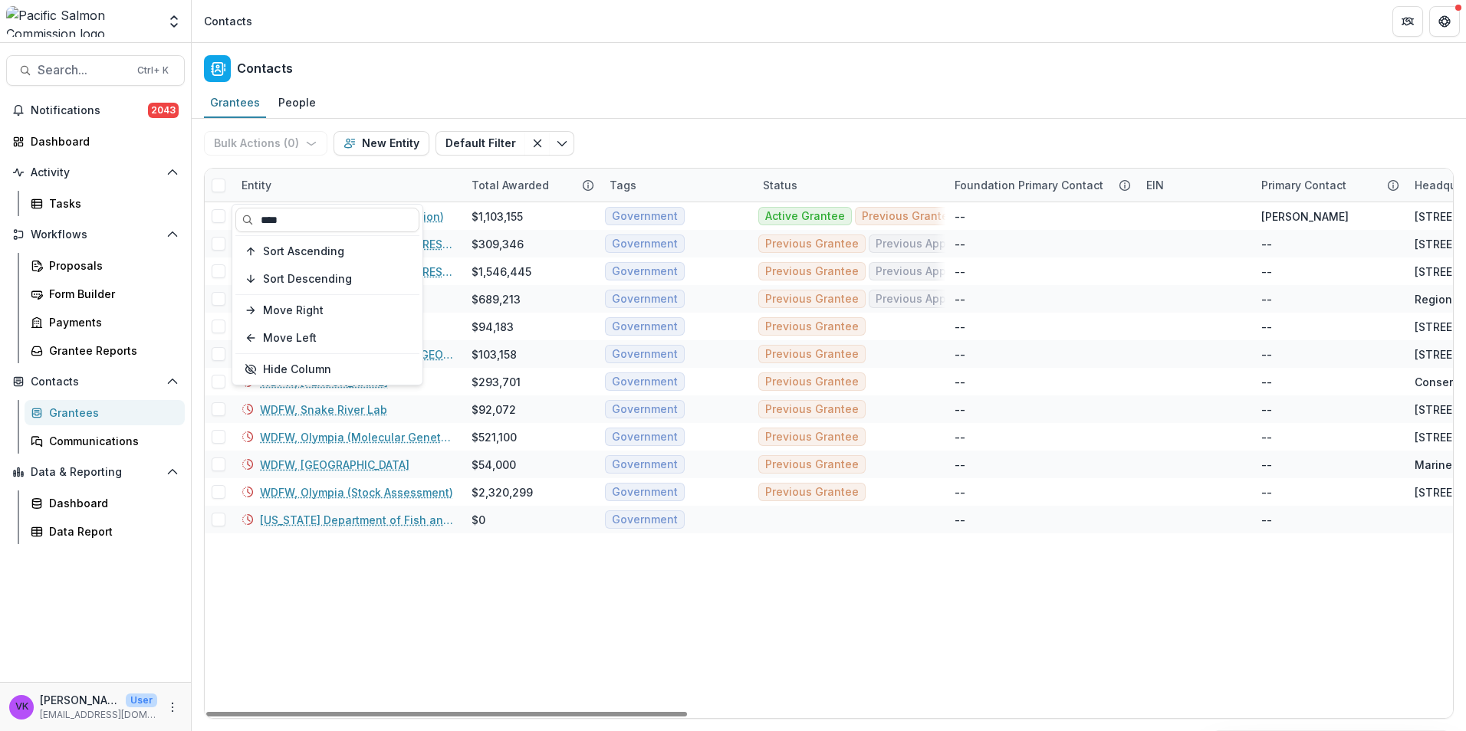
type input "****"
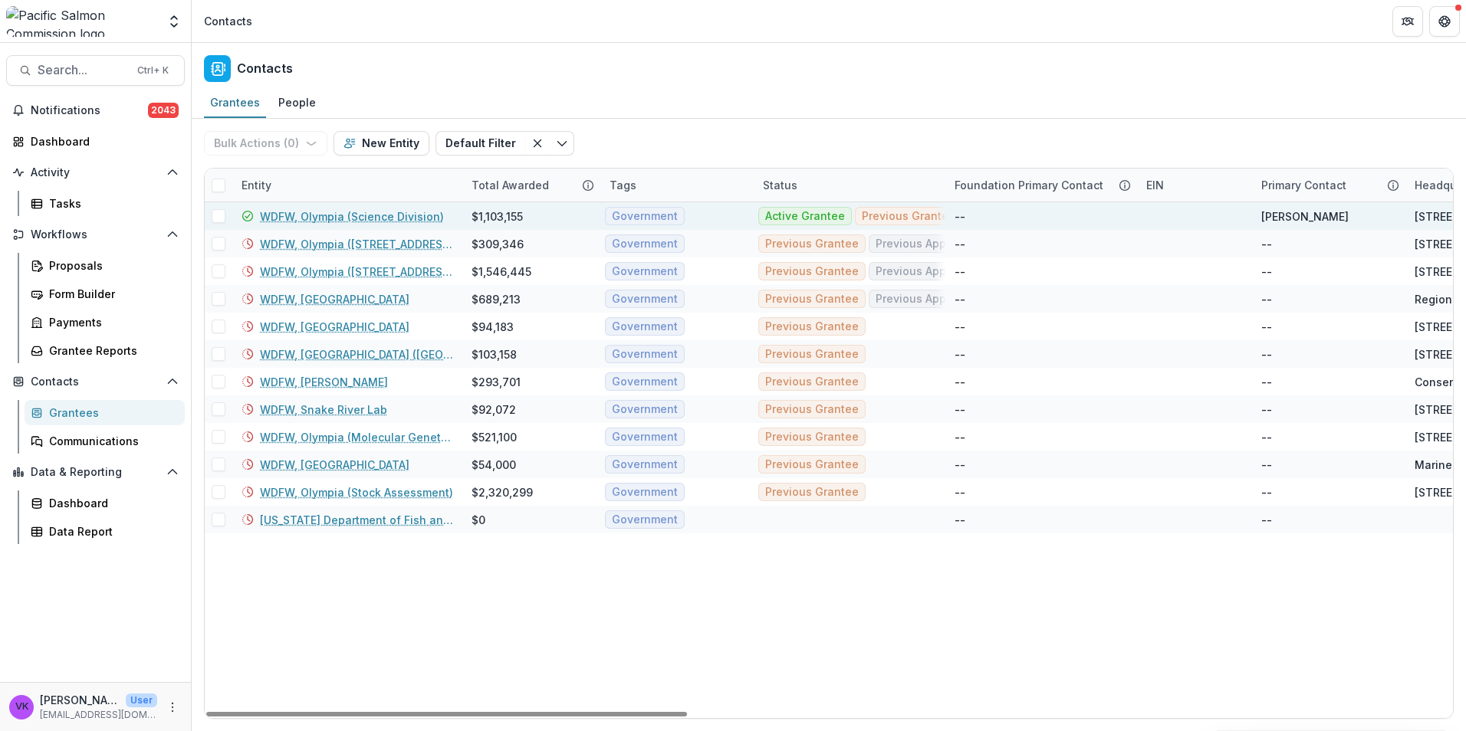
drag, startPoint x: 373, startPoint y: 216, endPoint x: 383, endPoint y: 219, distance: 9.7
click at [375, 217] on link "WDFW, Olympia (Science Division)" at bounding box center [352, 217] width 184 height 16
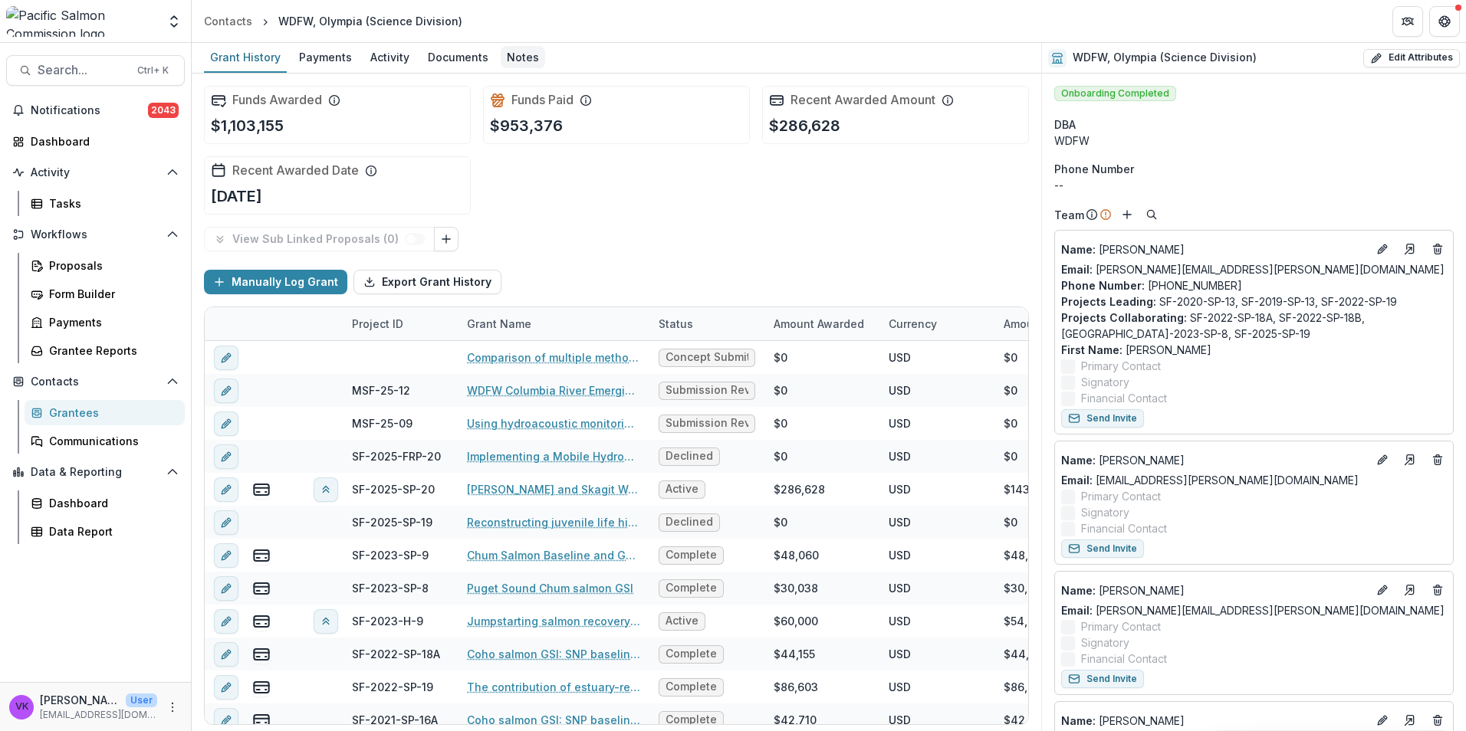
drag, startPoint x: 511, startPoint y: 55, endPoint x: 521, endPoint y: 71, distance: 18.3
click at [511, 55] on div "Notes" at bounding box center [523, 57] width 44 height 22
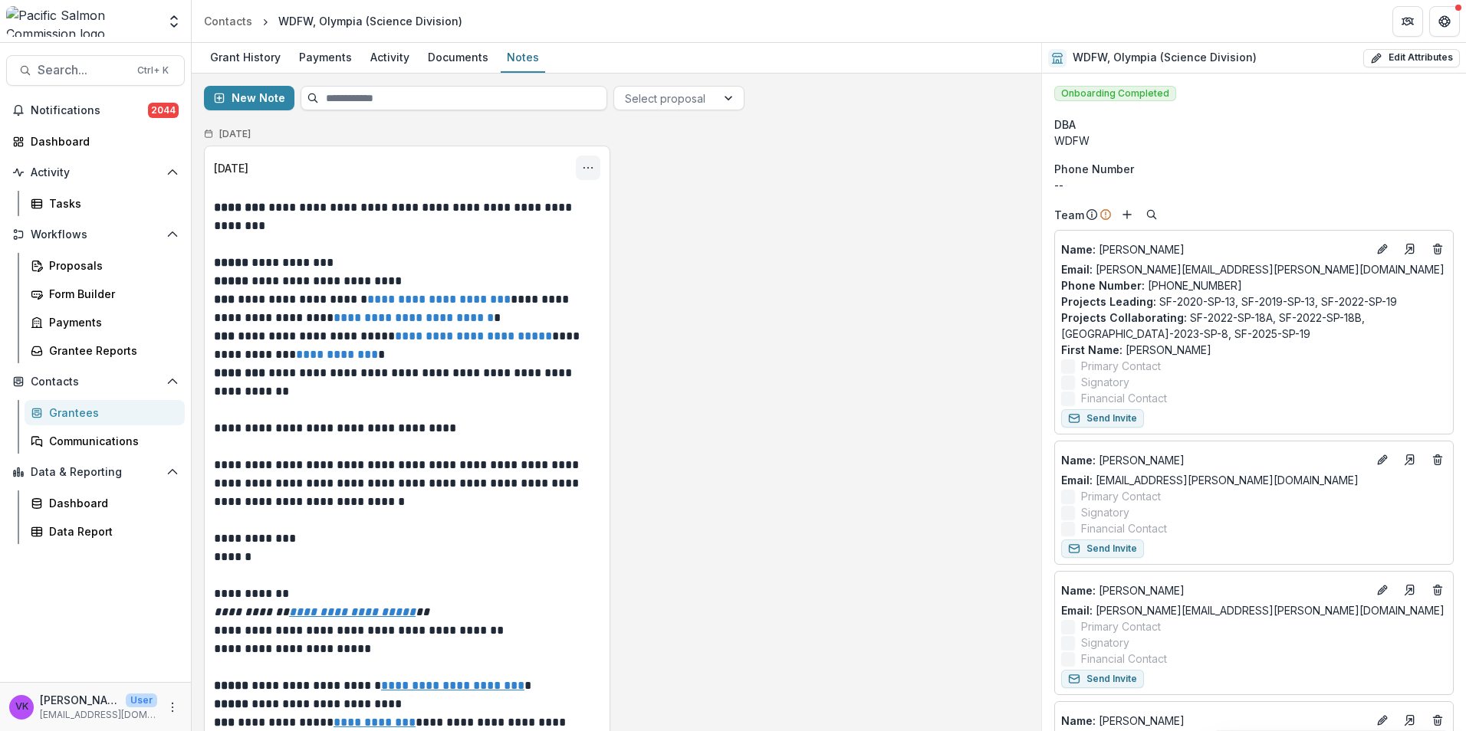
click at [582, 169] on icon "Options" at bounding box center [588, 168] width 12 height 12
click at [469, 221] on button "Edit" at bounding box center [512, 227] width 164 height 25
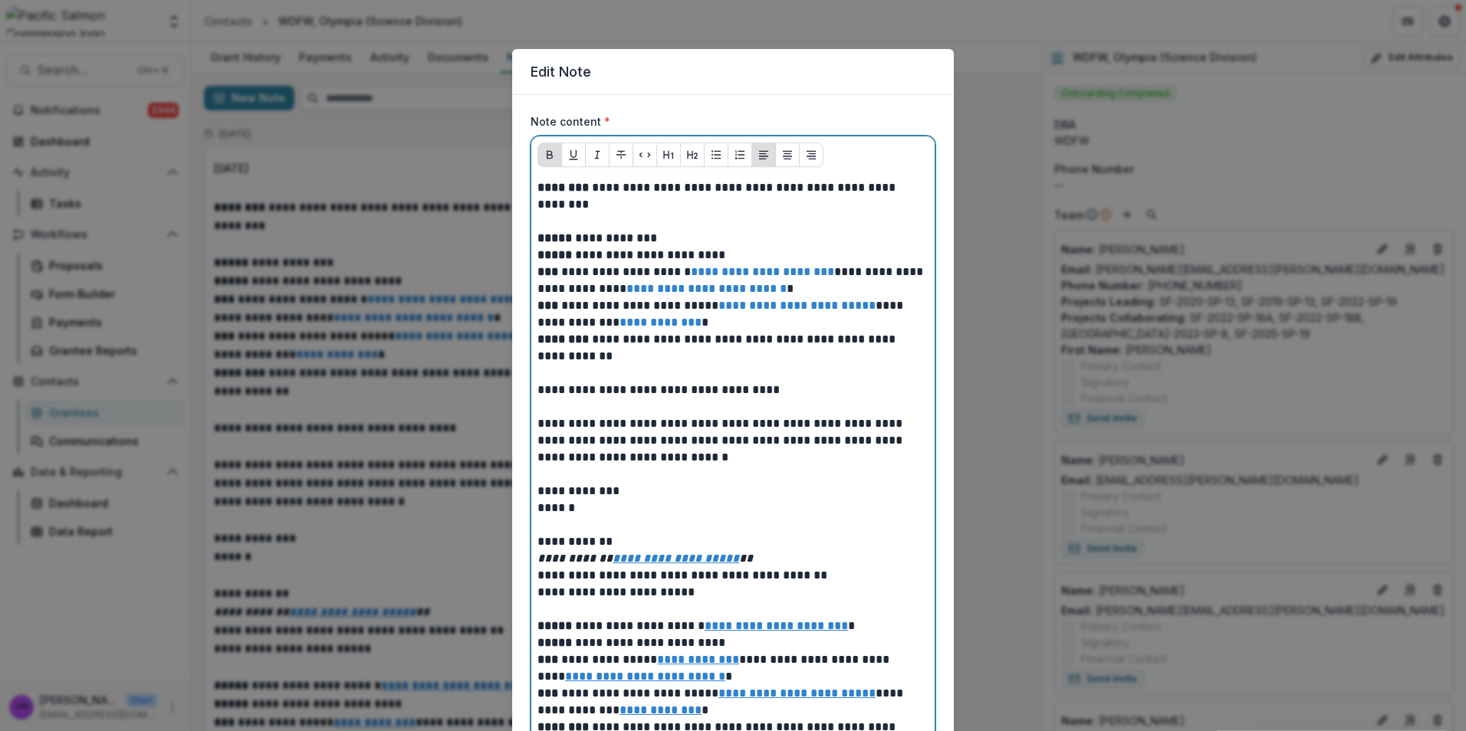
click at [565, 219] on p at bounding box center [732, 221] width 391 height 17
click at [560, 215] on p at bounding box center [732, 221] width 391 height 17
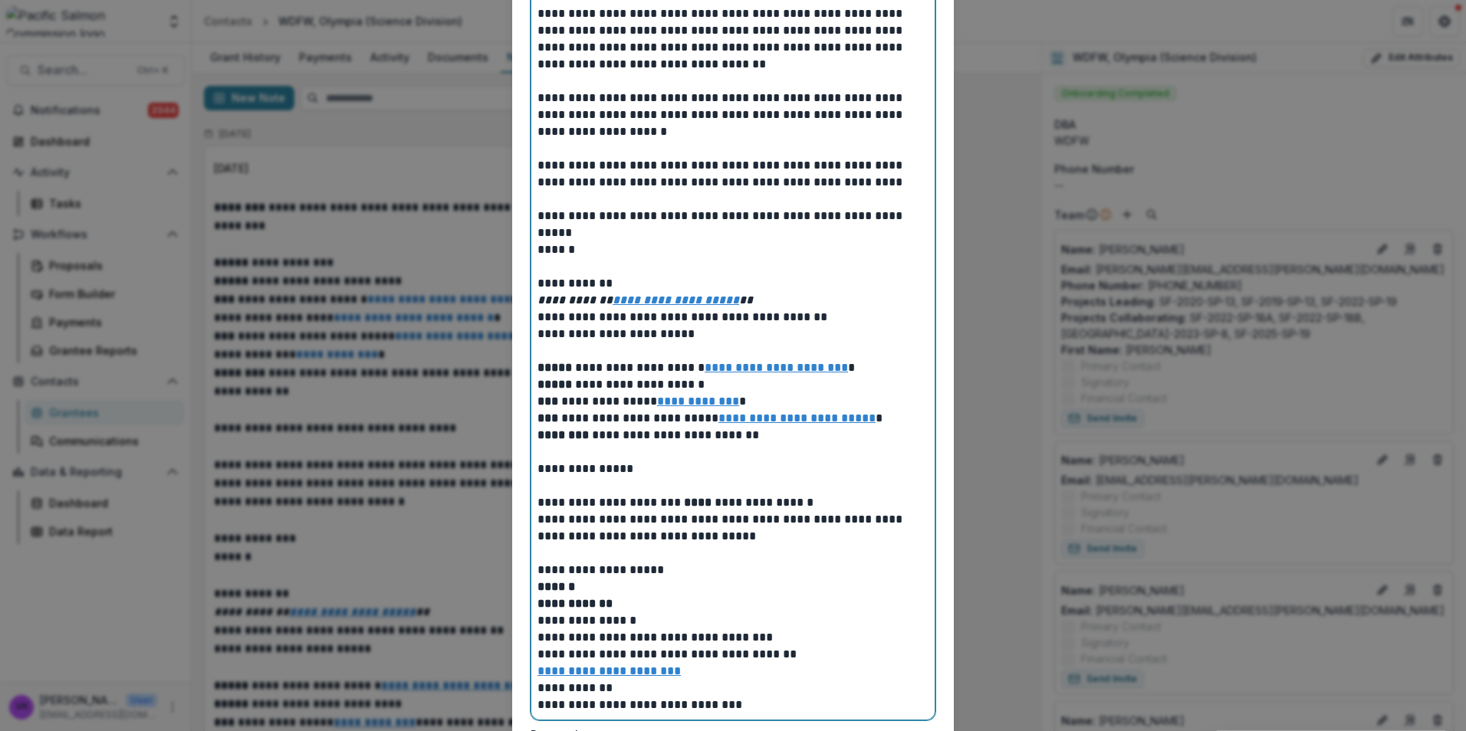
scroll to position [2298, 0]
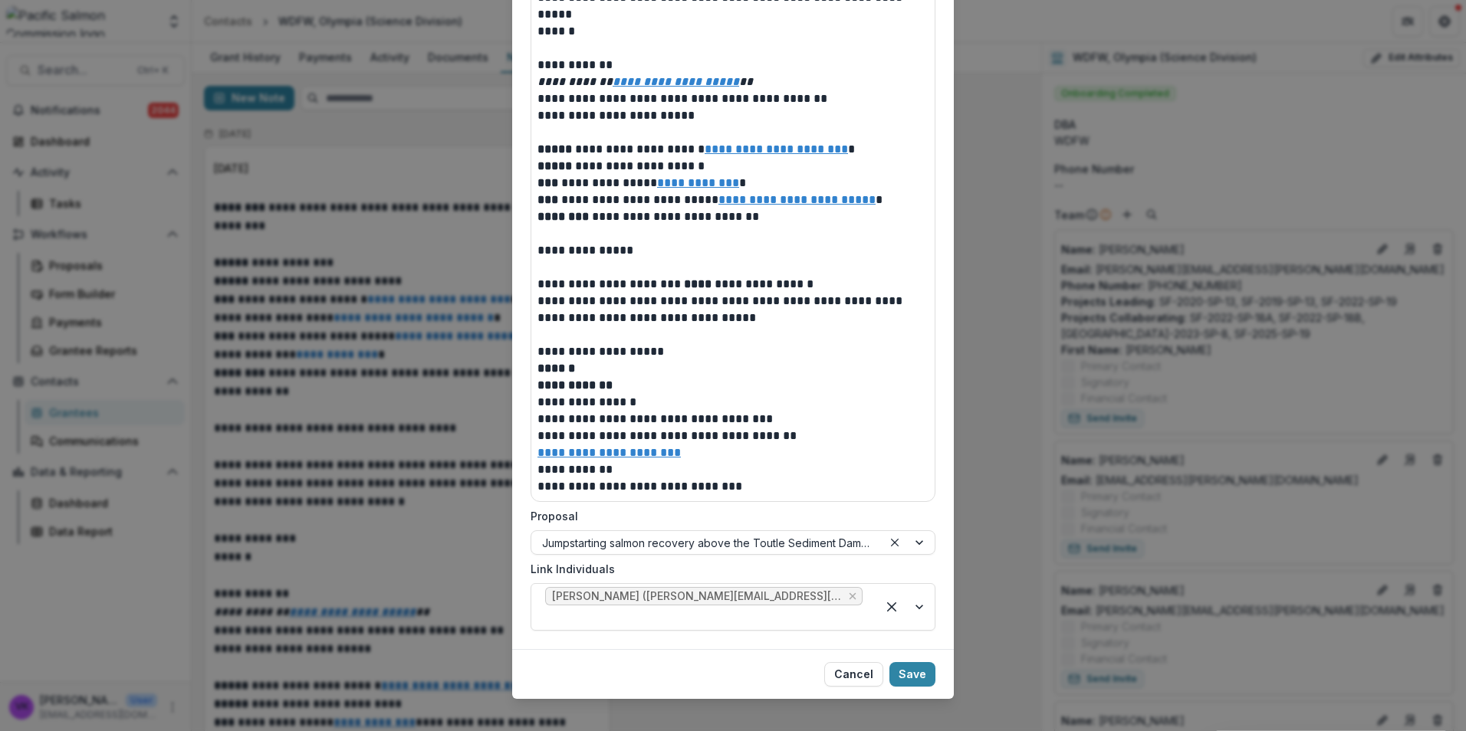
drag, startPoint x: 912, startPoint y: 656, endPoint x: 1266, endPoint y: 731, distance: 362.1
click at [914, 662] on button "Save" at bounding box center [912, 674] width 46 height 25
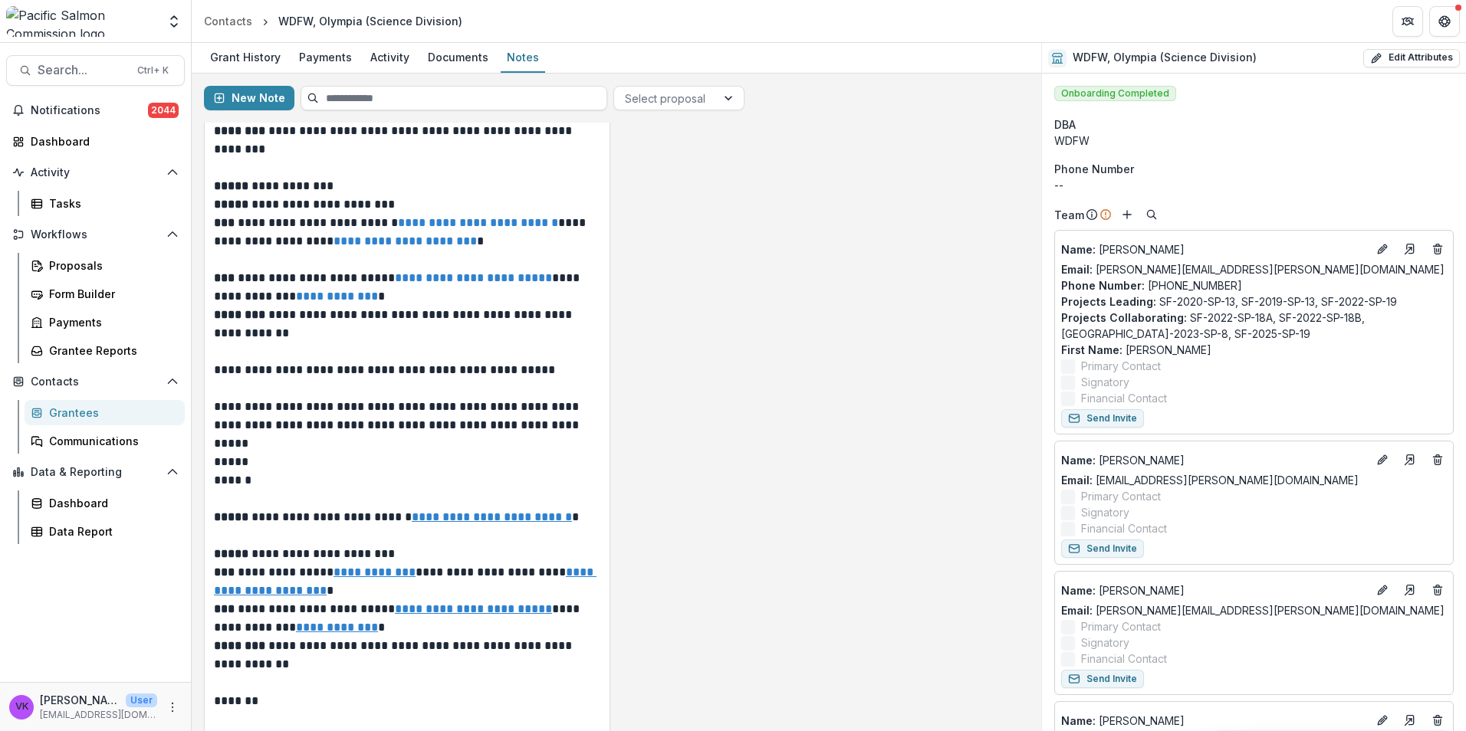
scroll to position [0, 0]
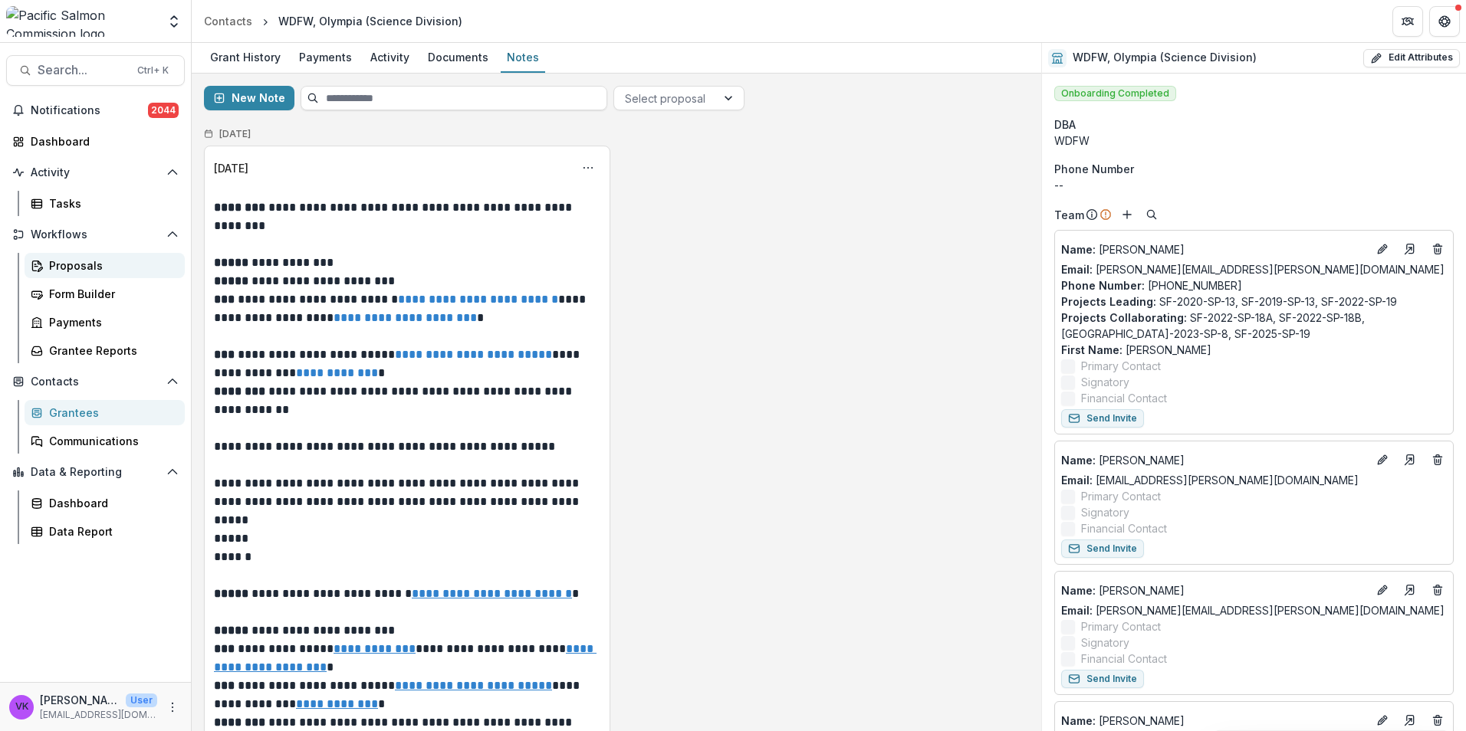
click at [81, 257] on link "Proposals" at bounding box center [105, 265] width 160 height 25
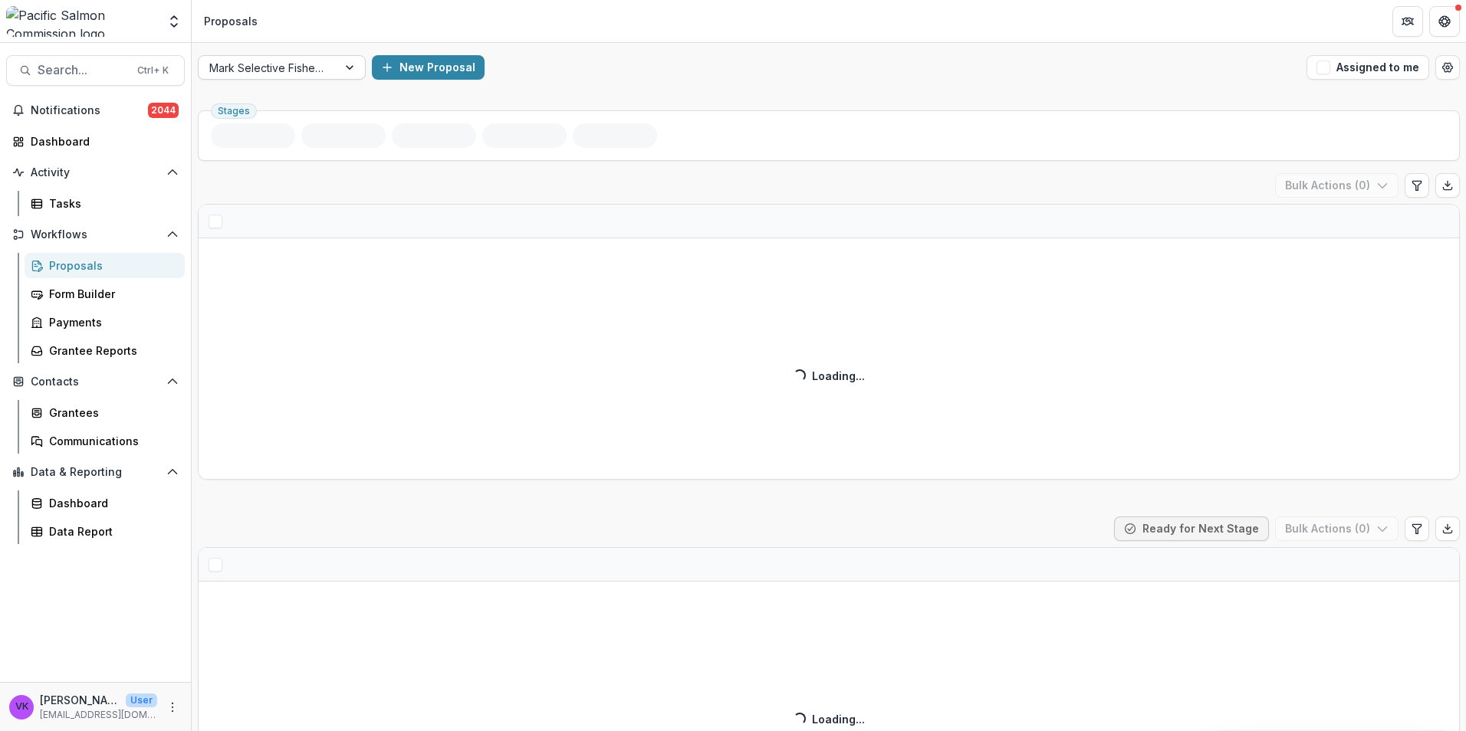
click at [342, 62] on div at bounding box center [351, 67] width 28 height 23
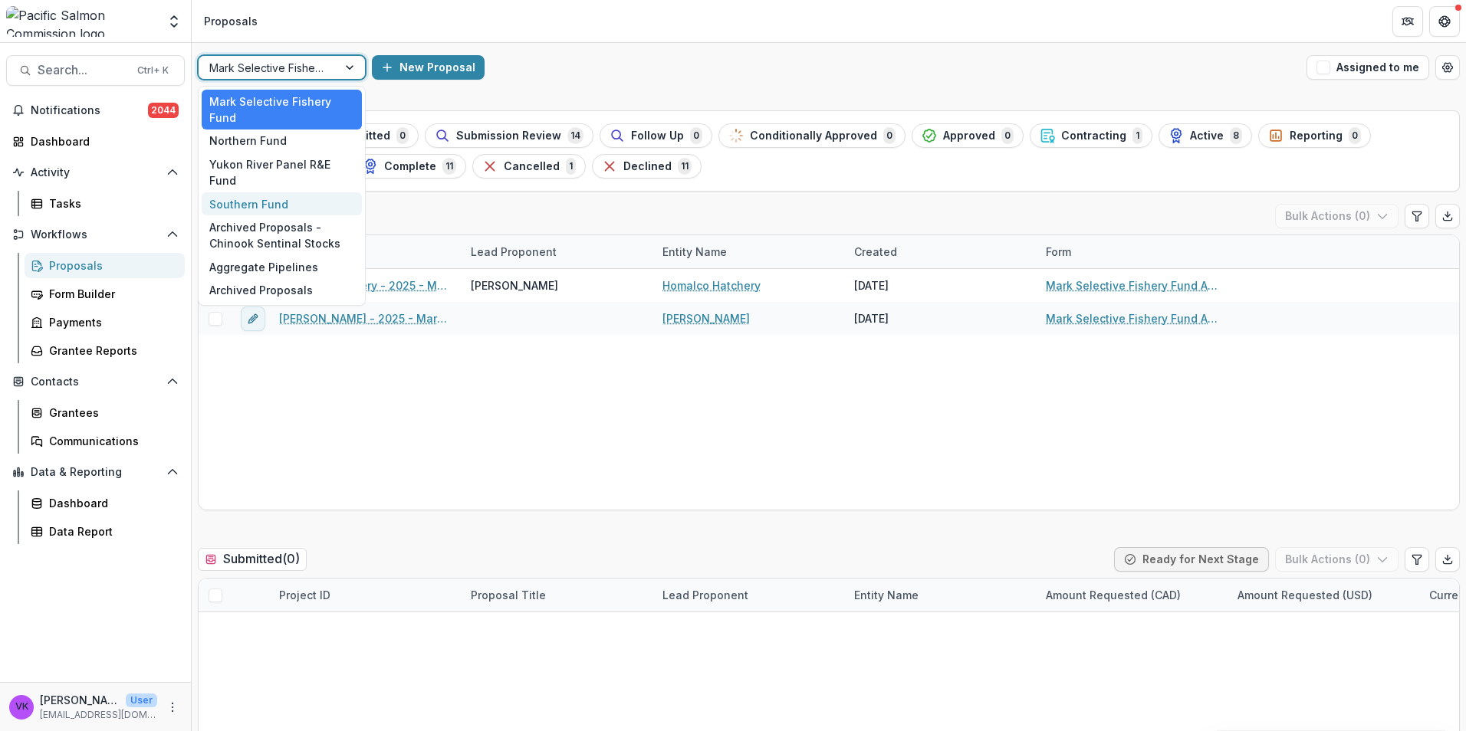
click at [265, 192] on div "Southern Fund" at bounding box center [282, 204] width 160 height 24
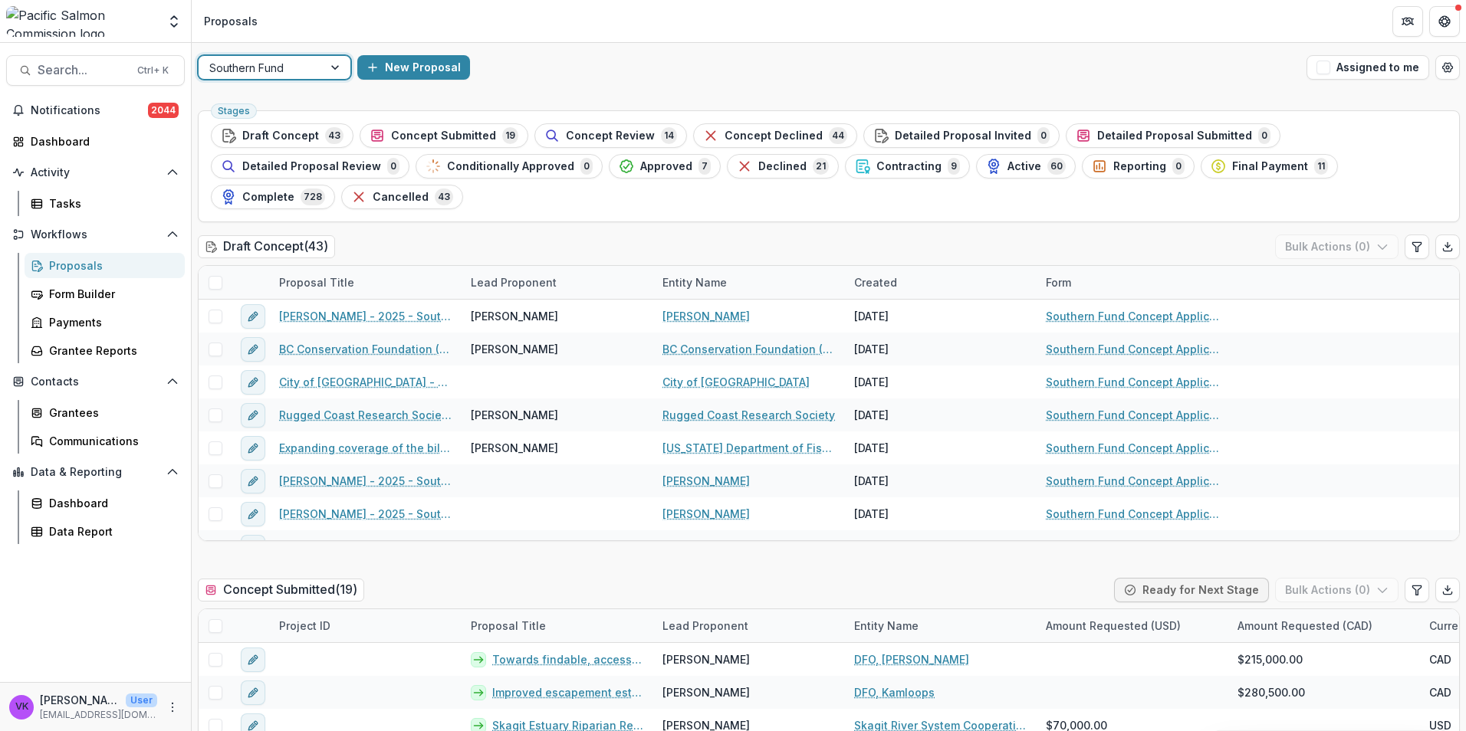
drag, startPoint x: 800, startPoint y: 166, endPoint x: 889, endPoint y: 221, distance: 105.3
click at [1007, 166] on span "Active" at bounding box center [1024, 166] width 34 height 13
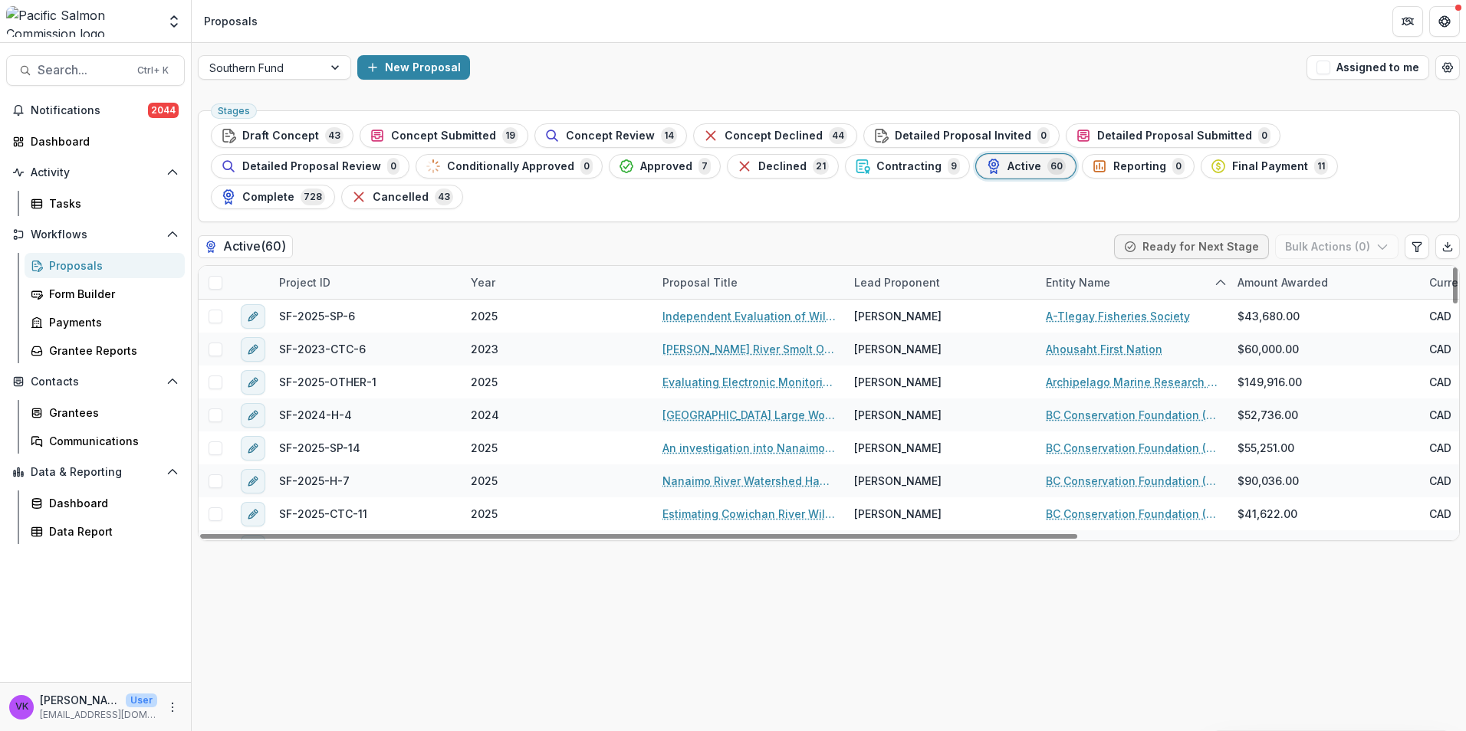
click at [332, 274] on div "Project ID" at bounding box center [305, 282] width 70 height 16
click at [360, 286] on input at bounding box center [365, 286] width 184 height 25
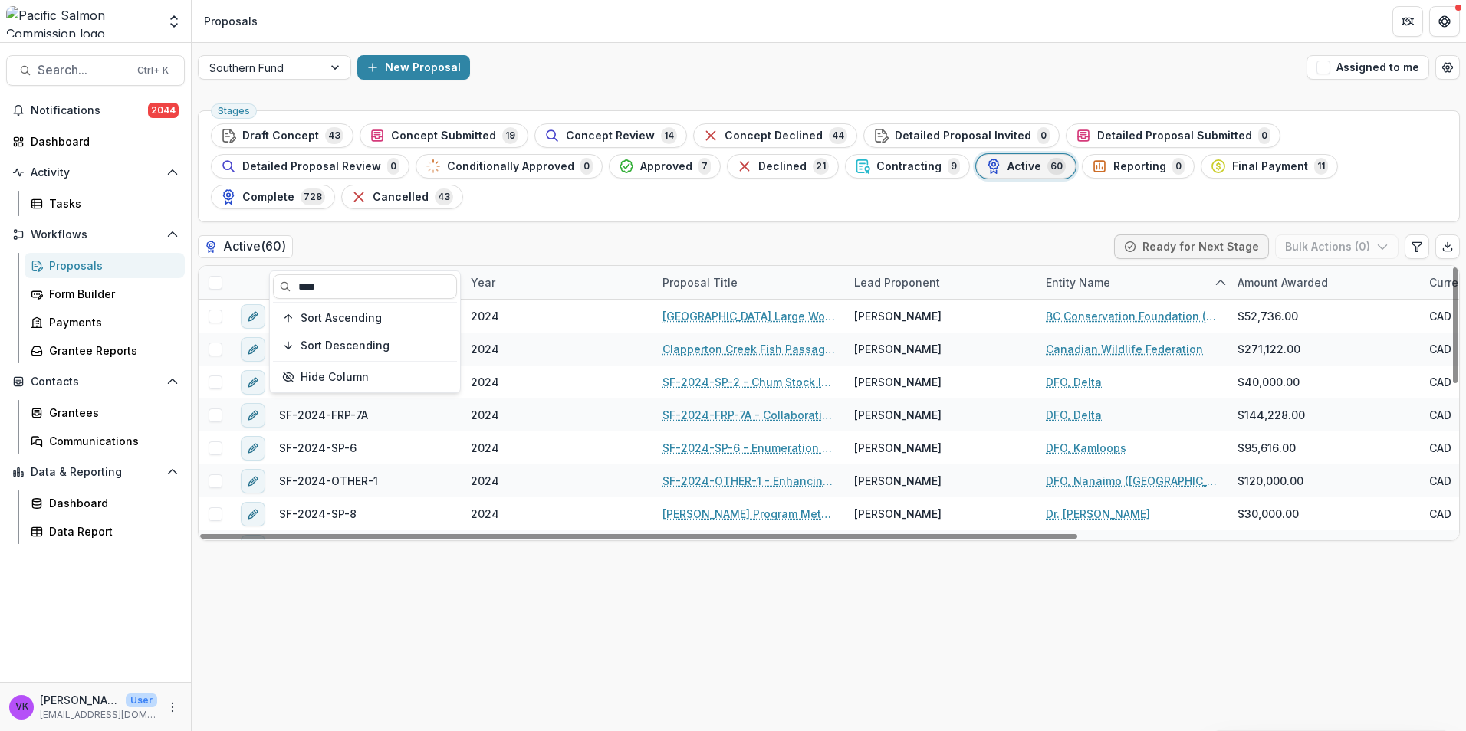
type input "****"
drag, startPoint x: 606, startPoint y: 642, endPoint x: 592, endPoint y: 633, distance: 17.7
click at [606, 642] on div "Stages Draft Concept 43 Concept Submitted 19 Concept Review 14 Concept Declined…" at bounding box center [829, 417] width 1274 height 627
click at [337, 266] on div "Project ID" at bounding box center [366, 282] width 192 height 33
click at [342, 283] on input "****" at bounding box center [365, 286] width 184 height 25
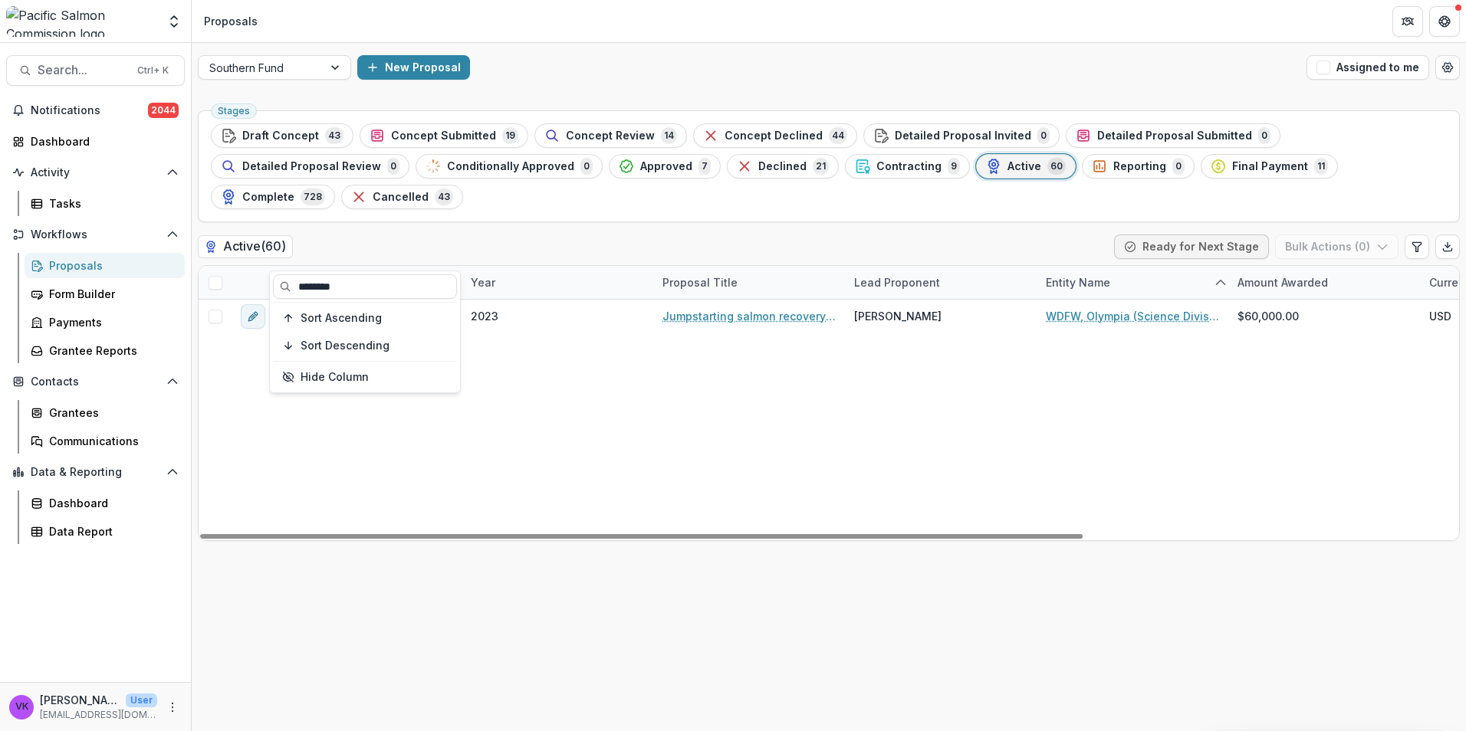
type input "********"
drag, startPoint x: 793, startPoint y: 478, endPoint x: 769, endPoint y: 477, distance: 23.8
click at [792, 478] on div "SF-2023-H-9 2023 Jumpstarting salmon recovery above the Toutle Sediment Dam – p…" at bounding box center [1097, 420] width 1796 height 241
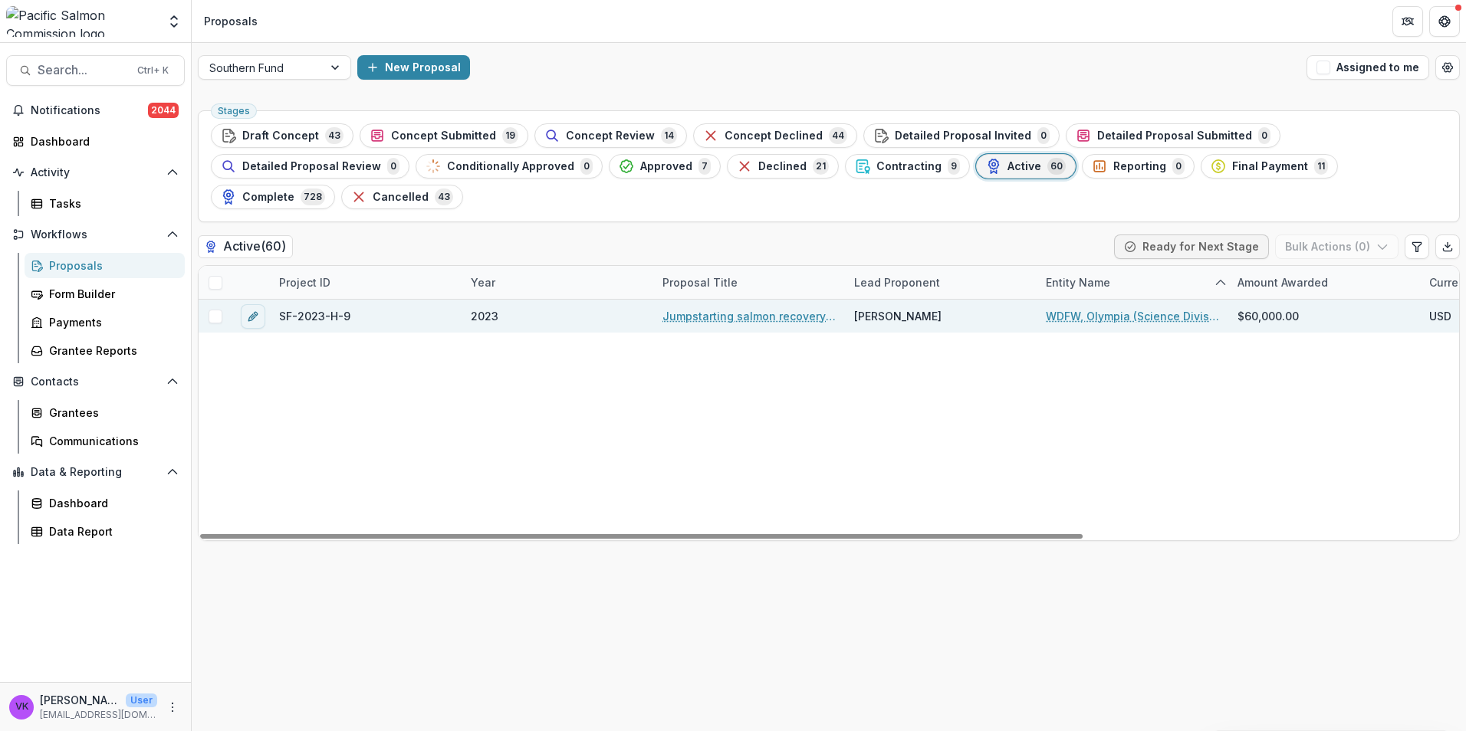
click at [787, 308] on link "Jumpstarting salmon recovery above the Toutle Sediment Dam – planning for recol…" at bounding box center [748, 316] width 173 height 16
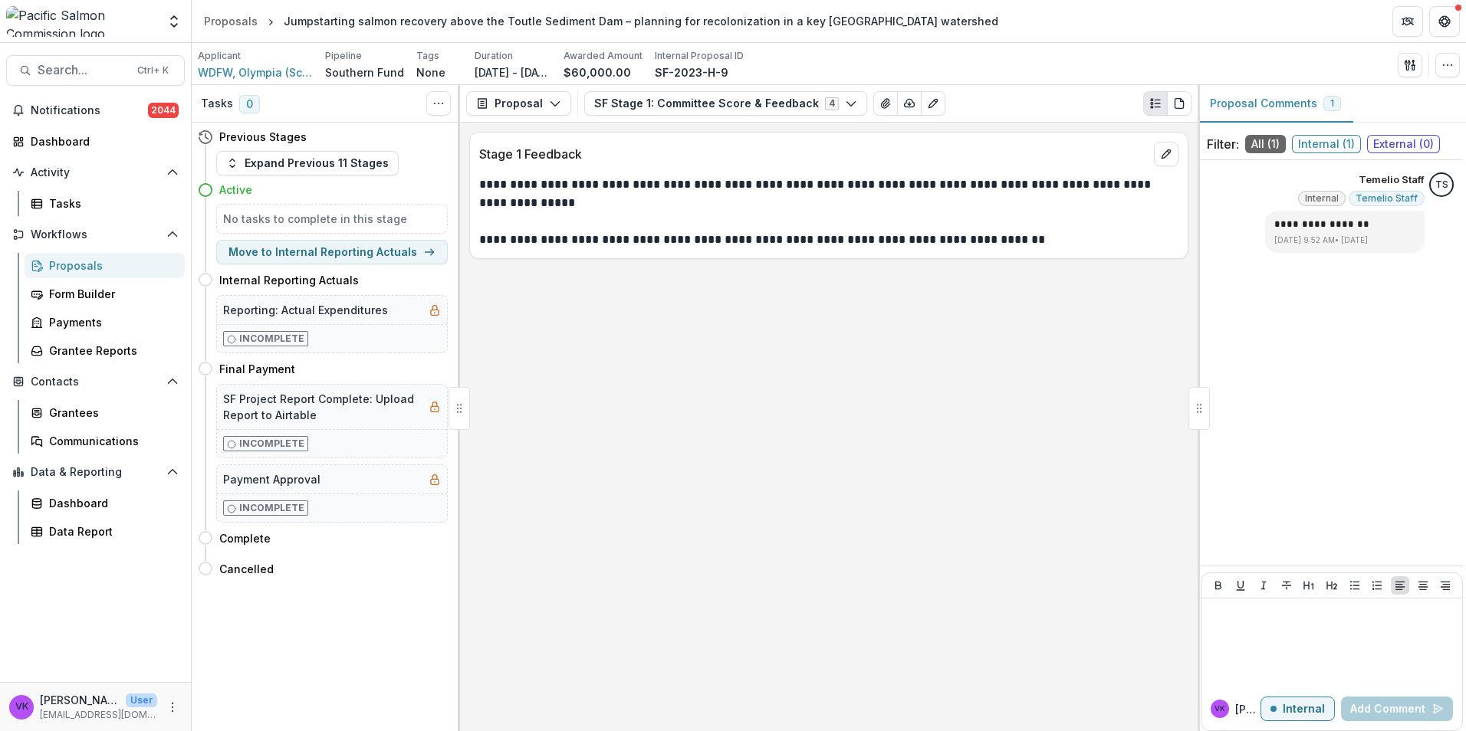
drag, startPoint x: 553, startPoint y: 98, endPoint x: 615, endPoint y: 165, distance: 91.1
click at [553, 100] on icon "button" at bounding box center [555, 103] width 12 height 12
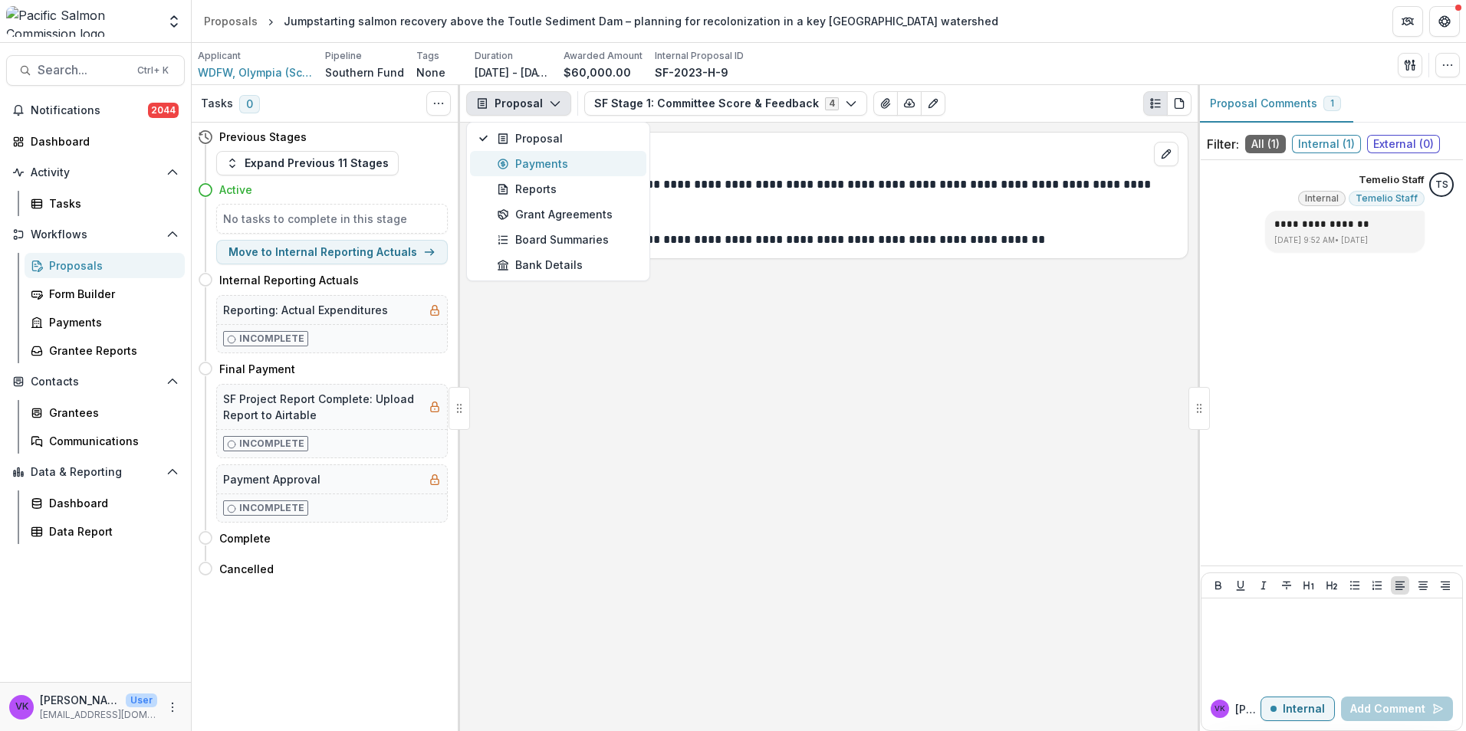
click at [546, 163] on div "Payments" at bounding box center [567, 164] width 140 height 16
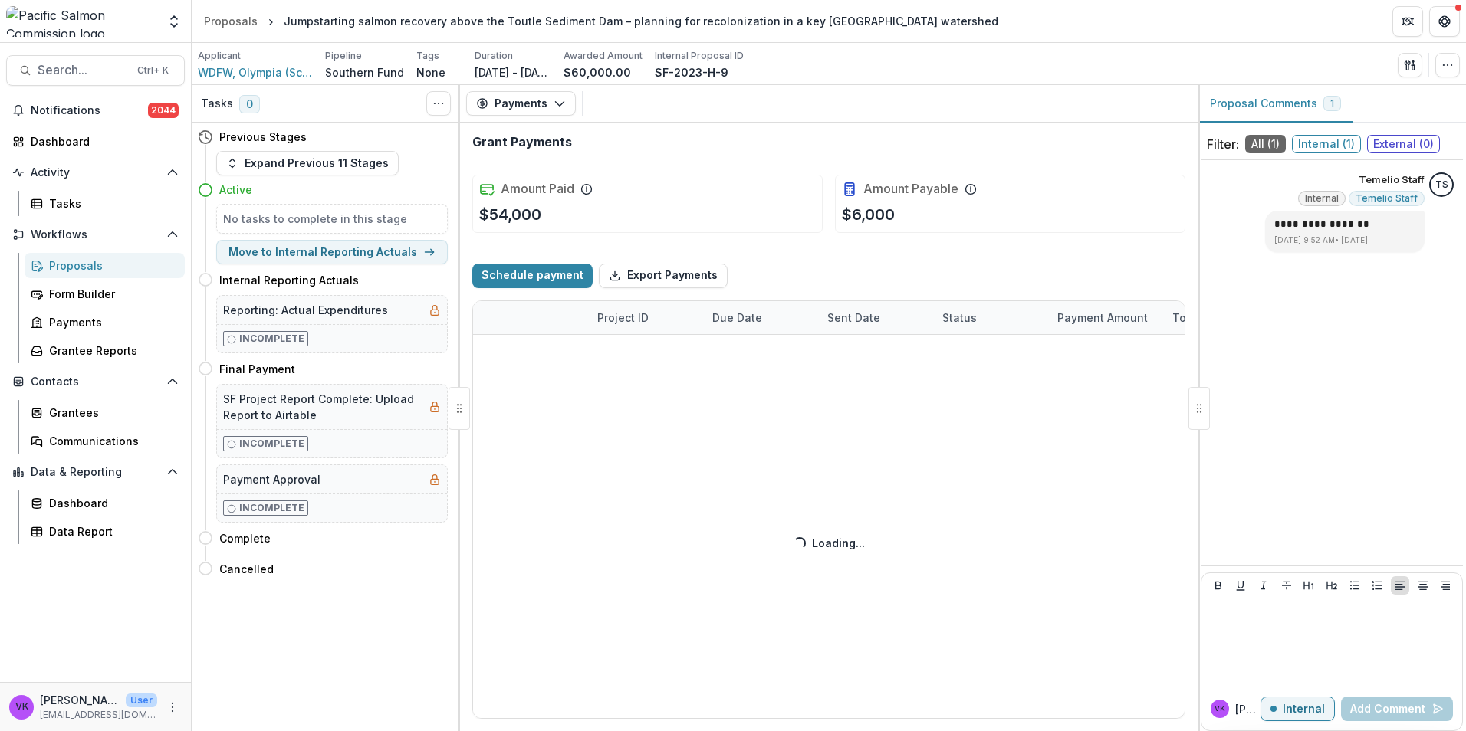
select select "****"
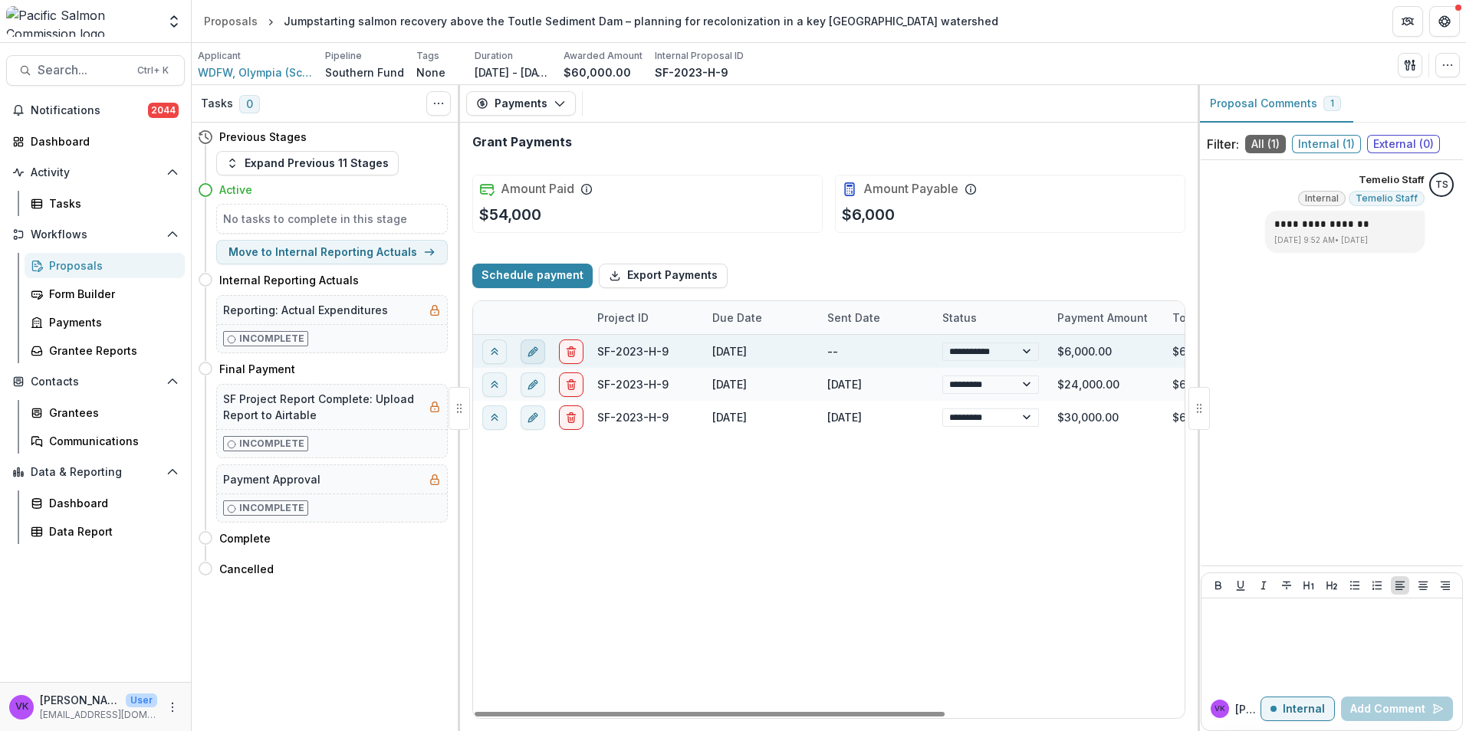
click at [537, 355] on icon "edit" at bounding box center [533, 351] width 12 height 12
select select "**********"
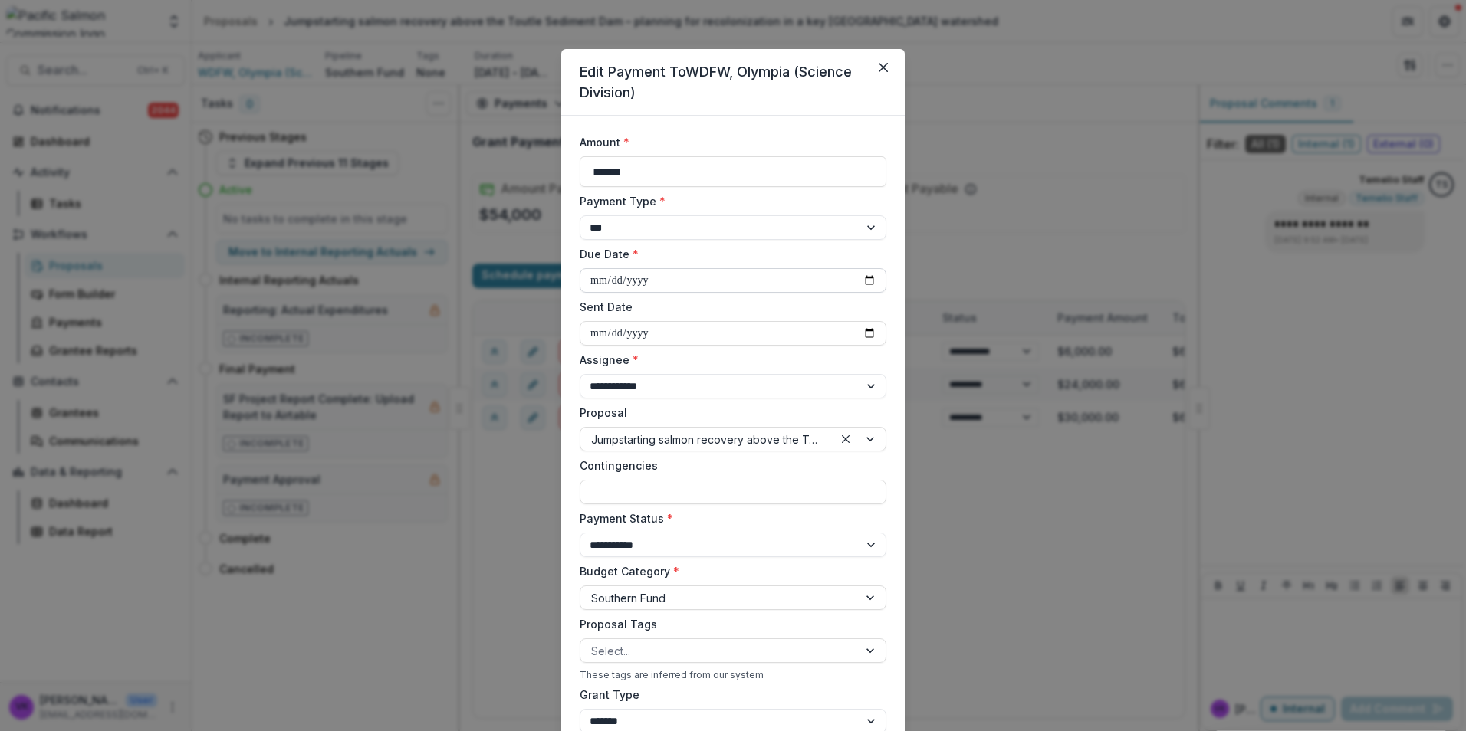
click at [870, 283] on input "**********" at bounding box center [733, 280] width 307 height 25
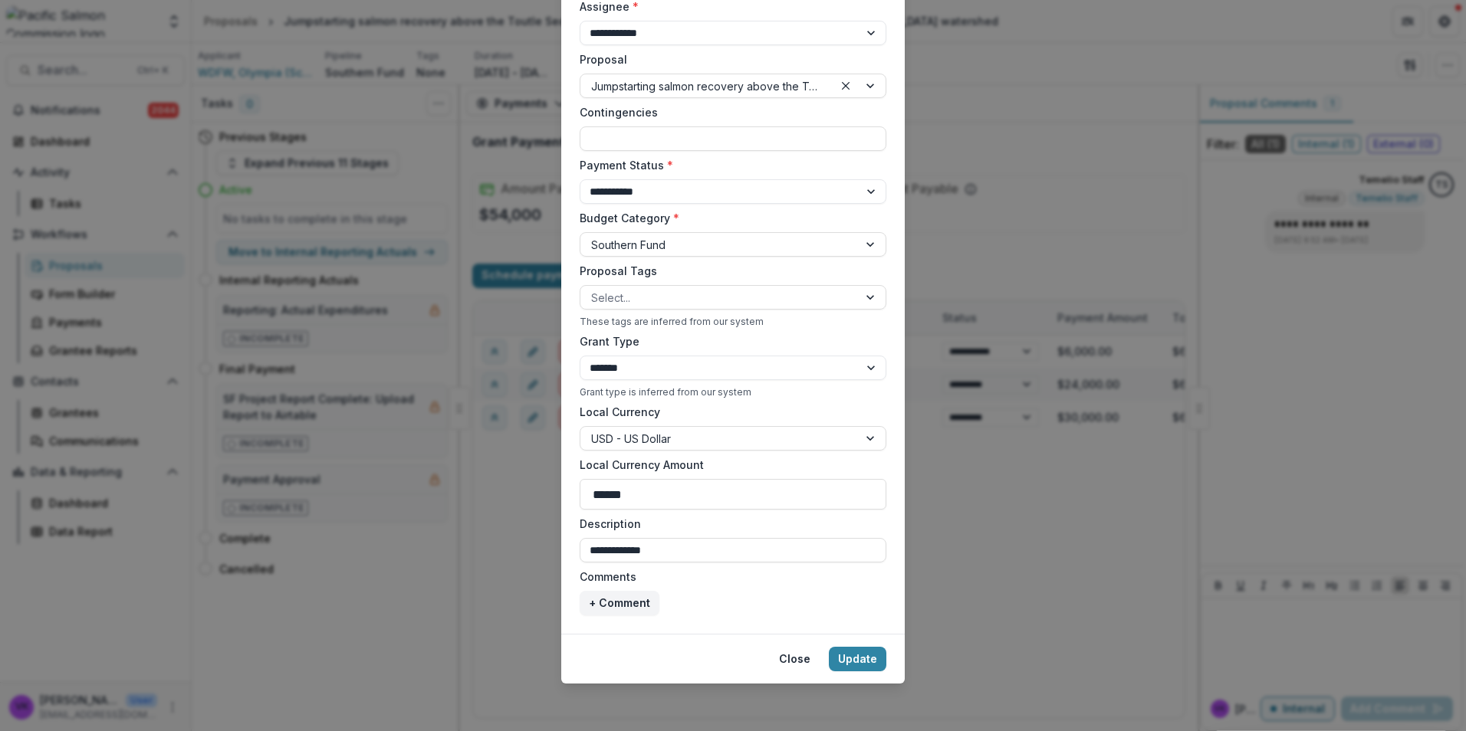
scroll to position [355, 0]
click at [862, 652] on button "Update" at bounding box center [858, 658] width 58 height 25
type input "**********"
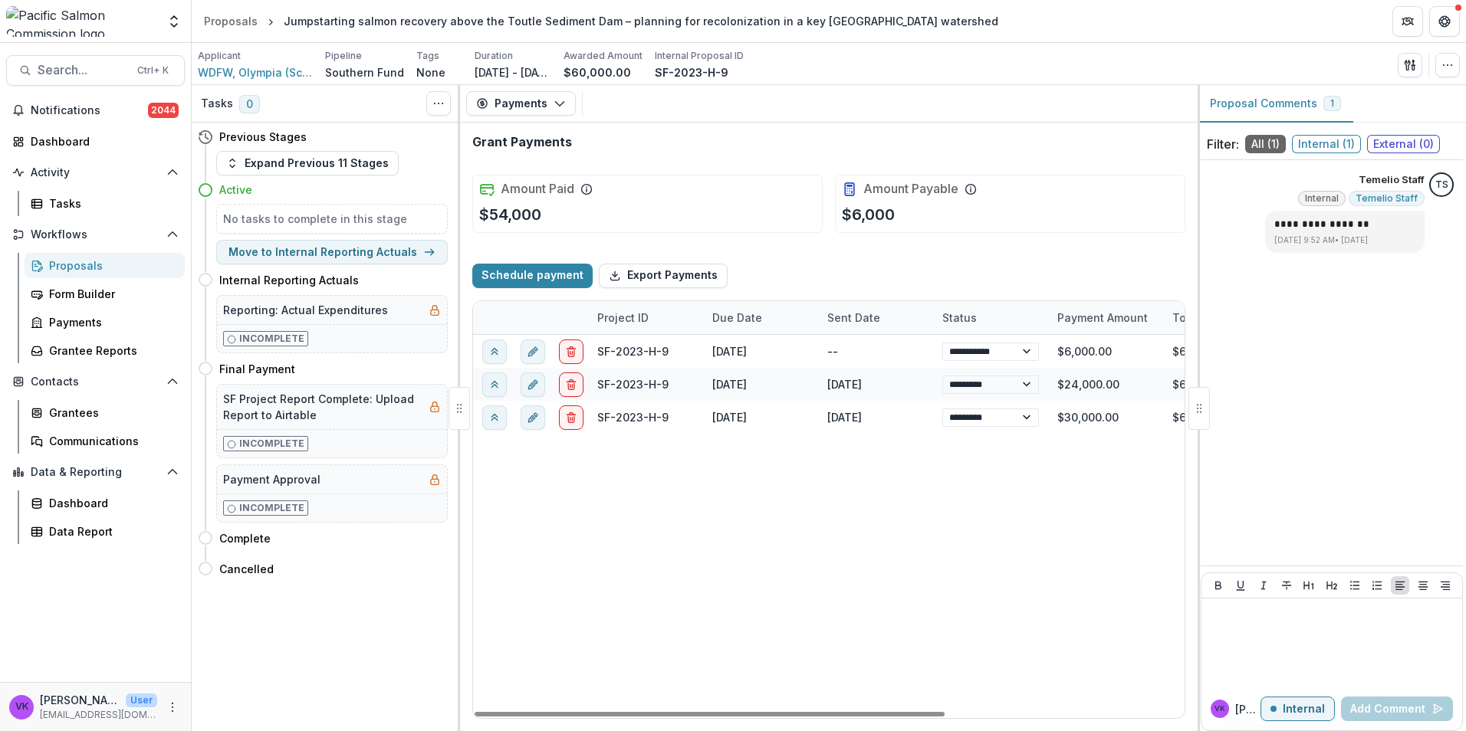
select select "****"
click at [560, 106] on icon "button" at bounding box center [560, 103] width 12 height 12
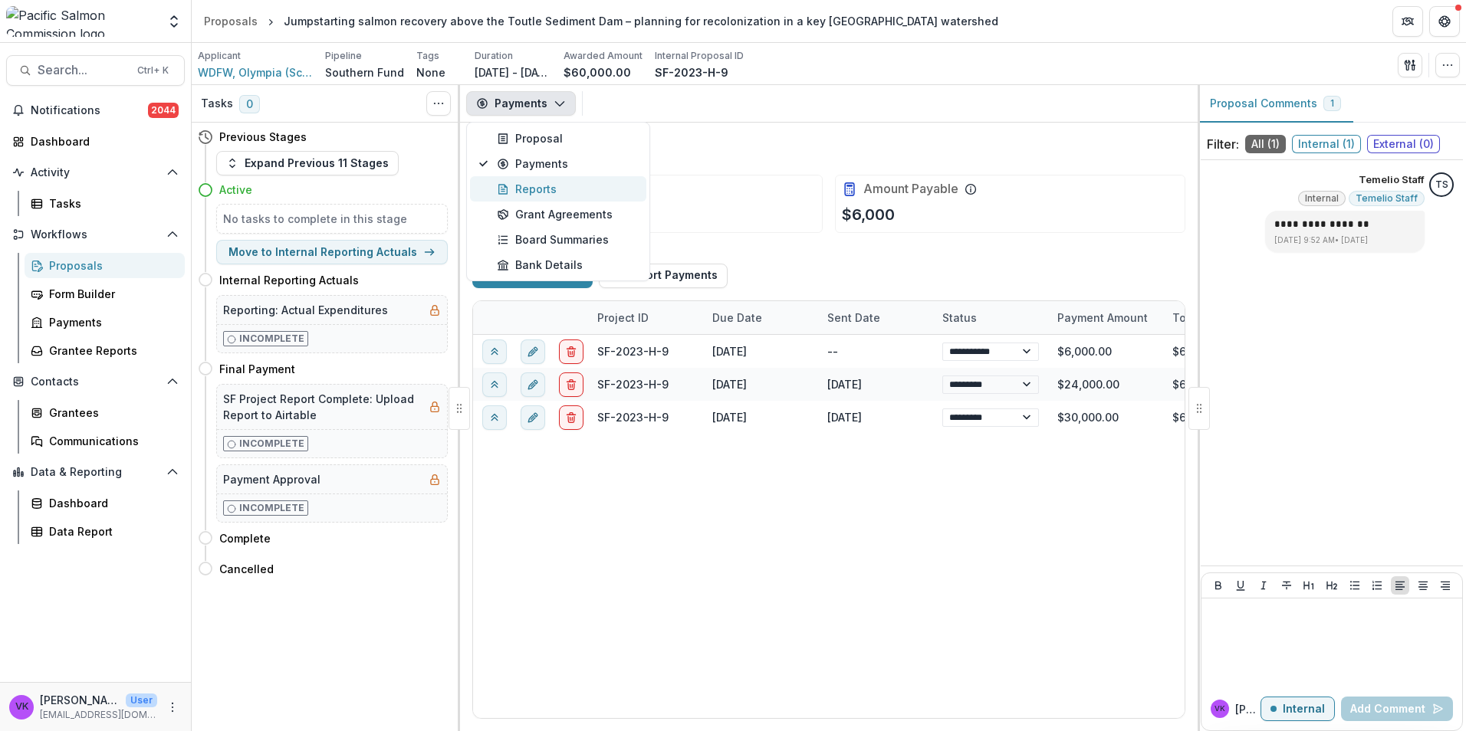
click at [534, 190] on div "Reports" at bounding box center [567, 189] width 140 height 16
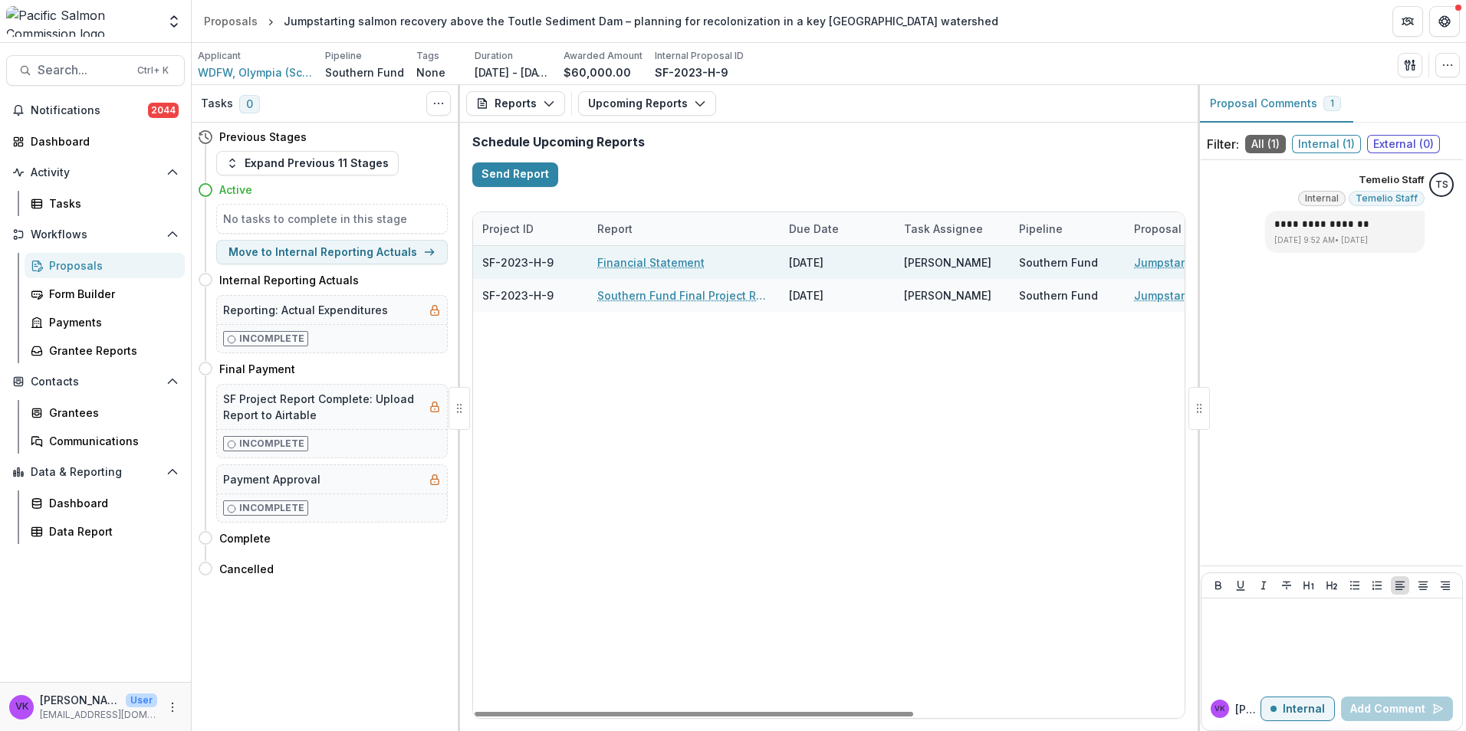
click at [615, 261] on link "Financial Statement" at bounding box center [650, 263] width 107 height 16
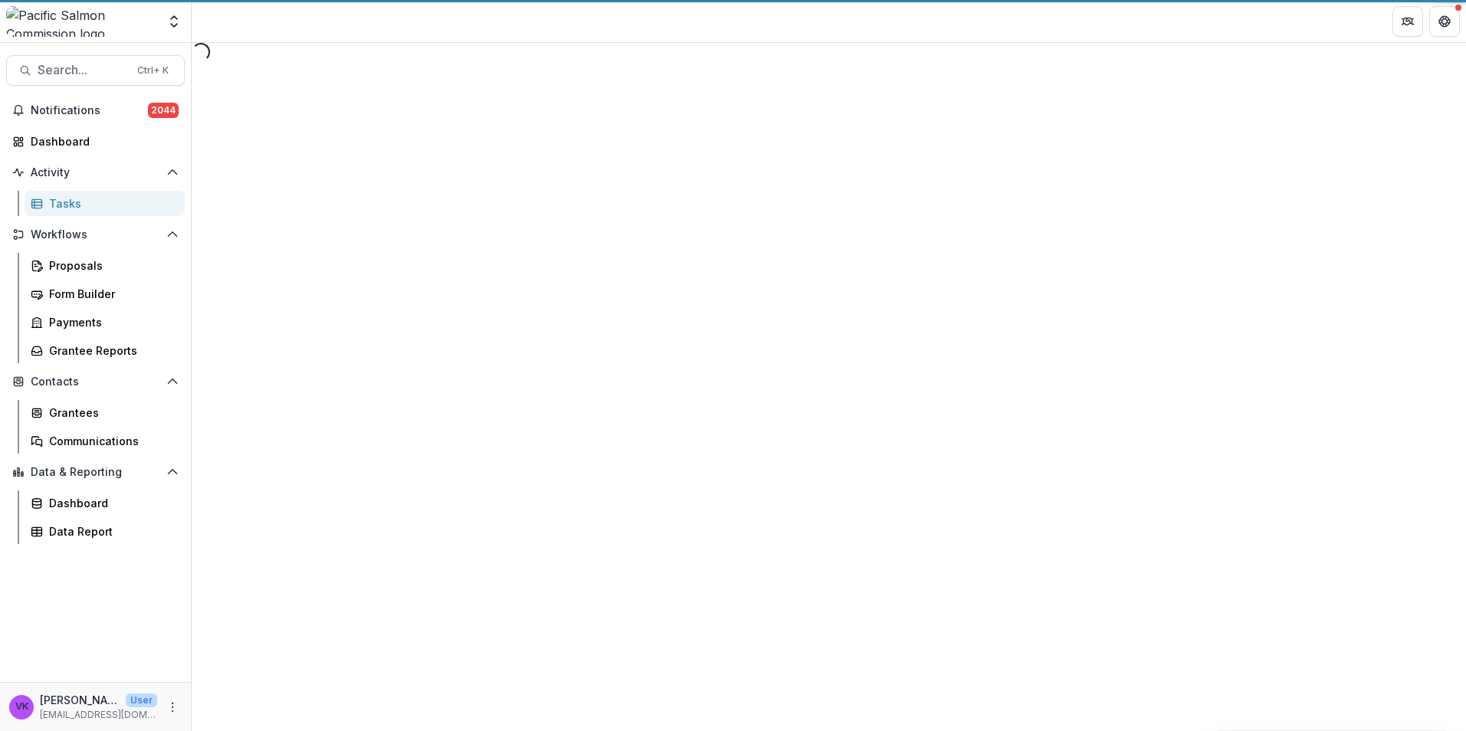
select select "********"
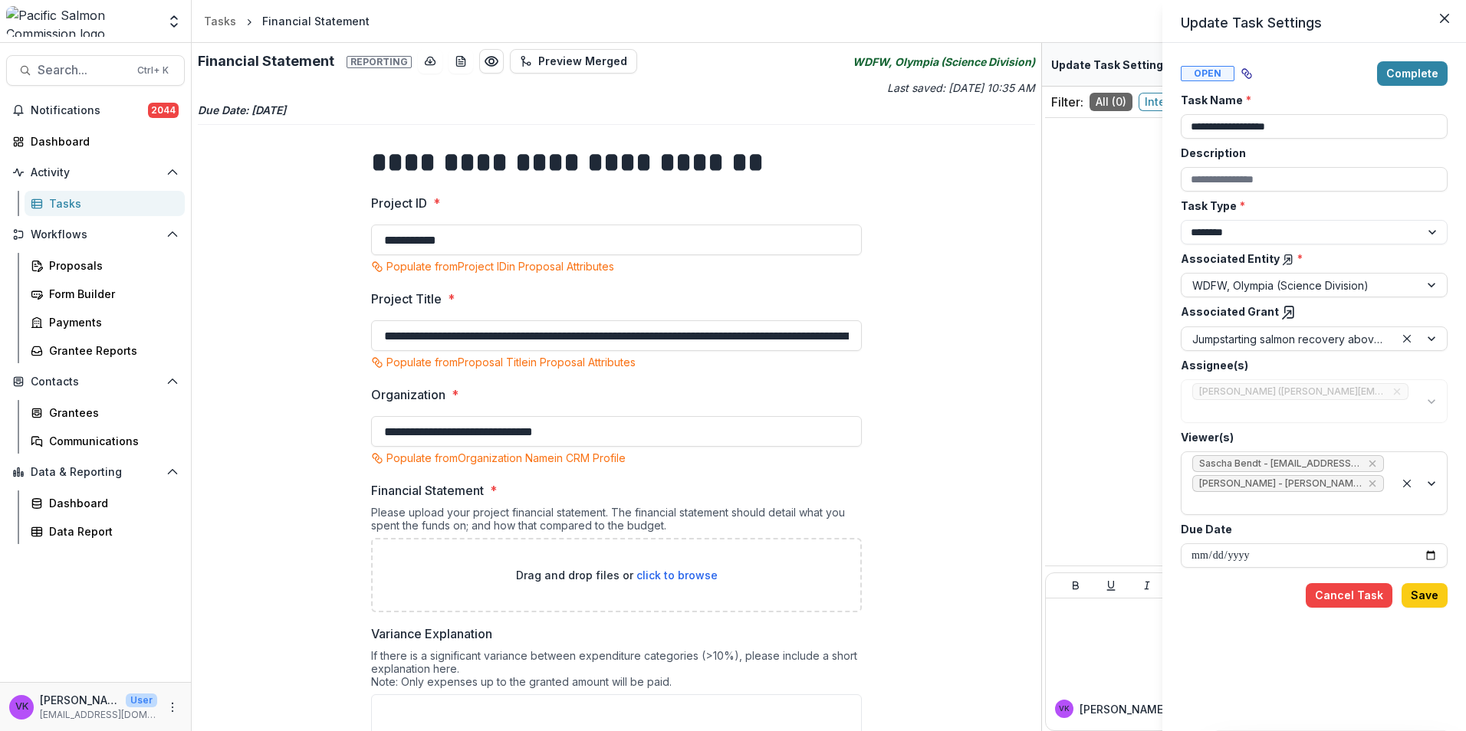
click at [694, 573] on div "**********" at bounding box center [733, 365] width 1466 height 731
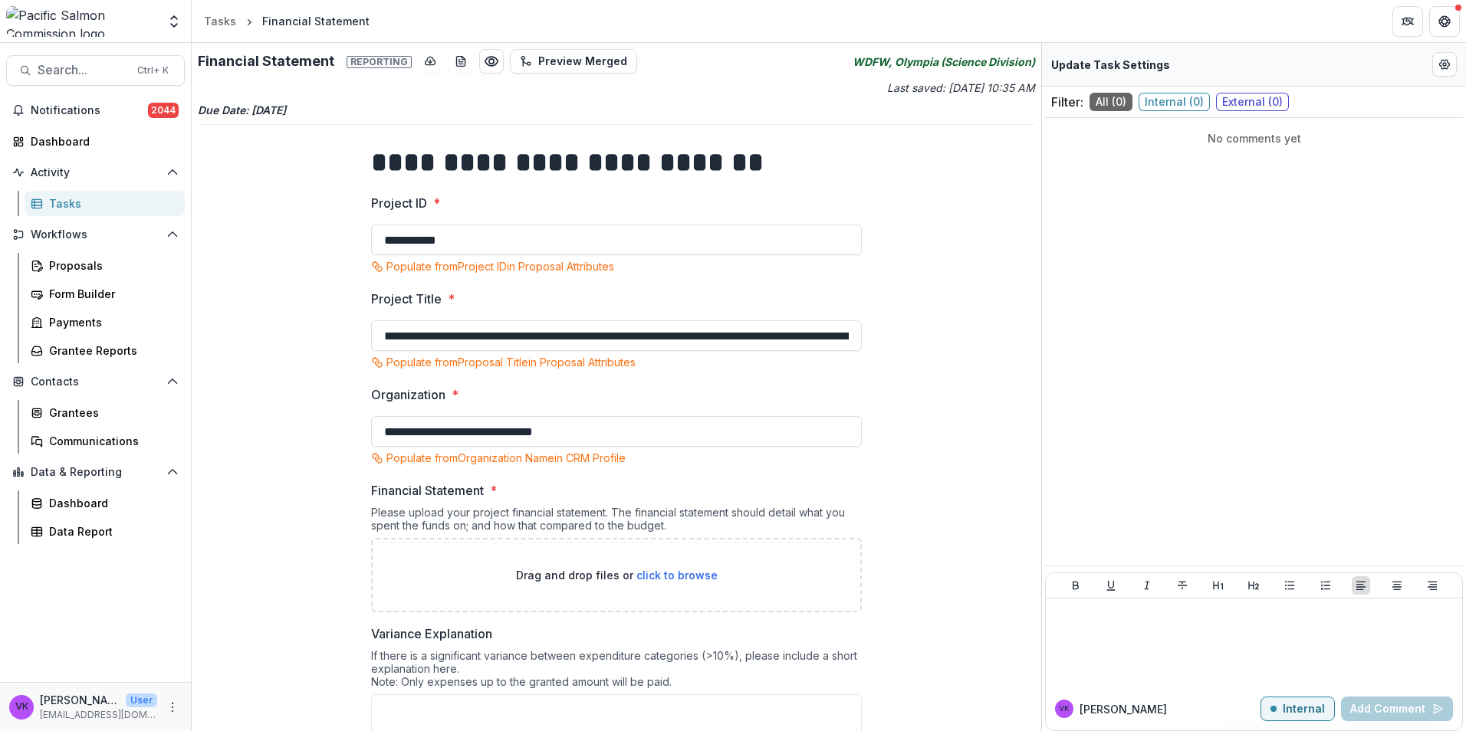
click at [690, 576] on span "click to browse" at bounding box center [676, 575] width 81 height 13
type input "**********"
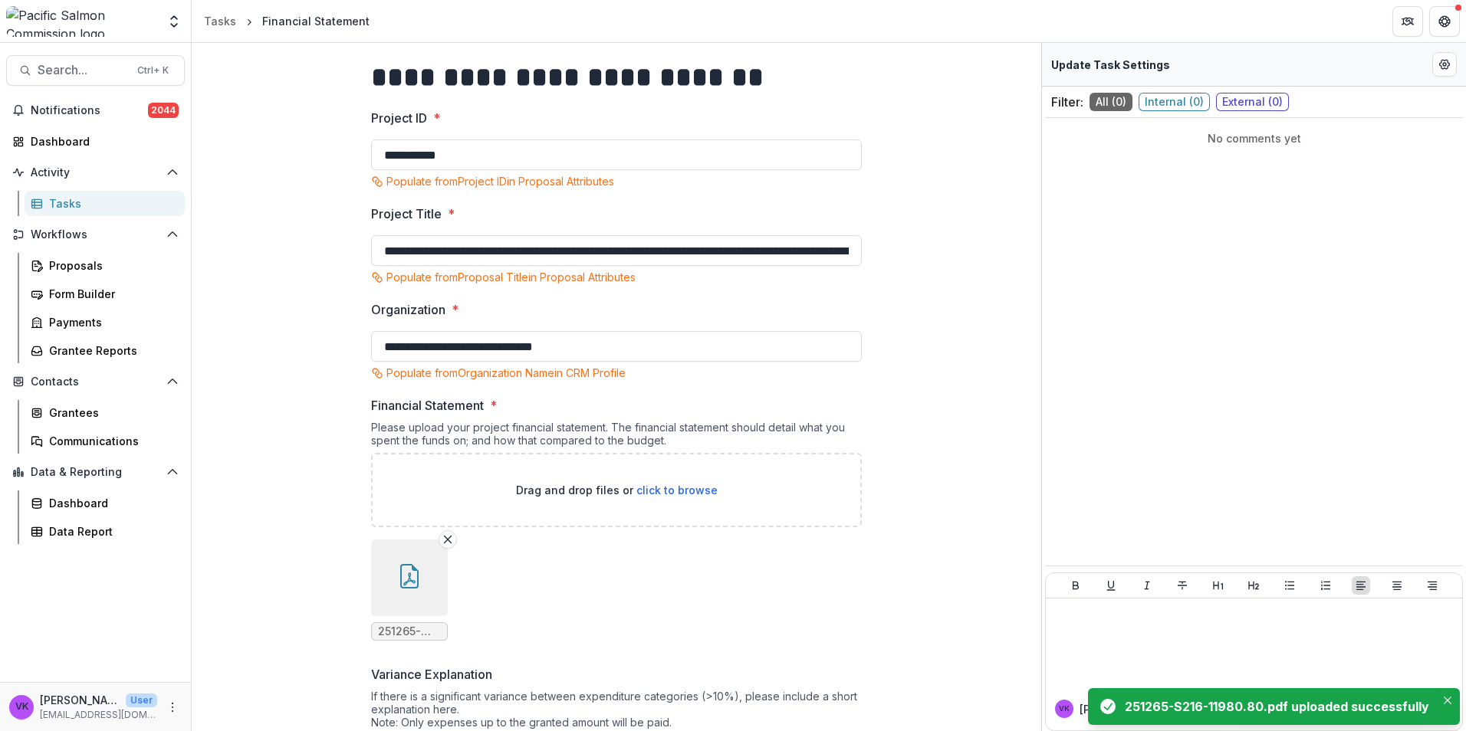
scroll to position [187, 0]
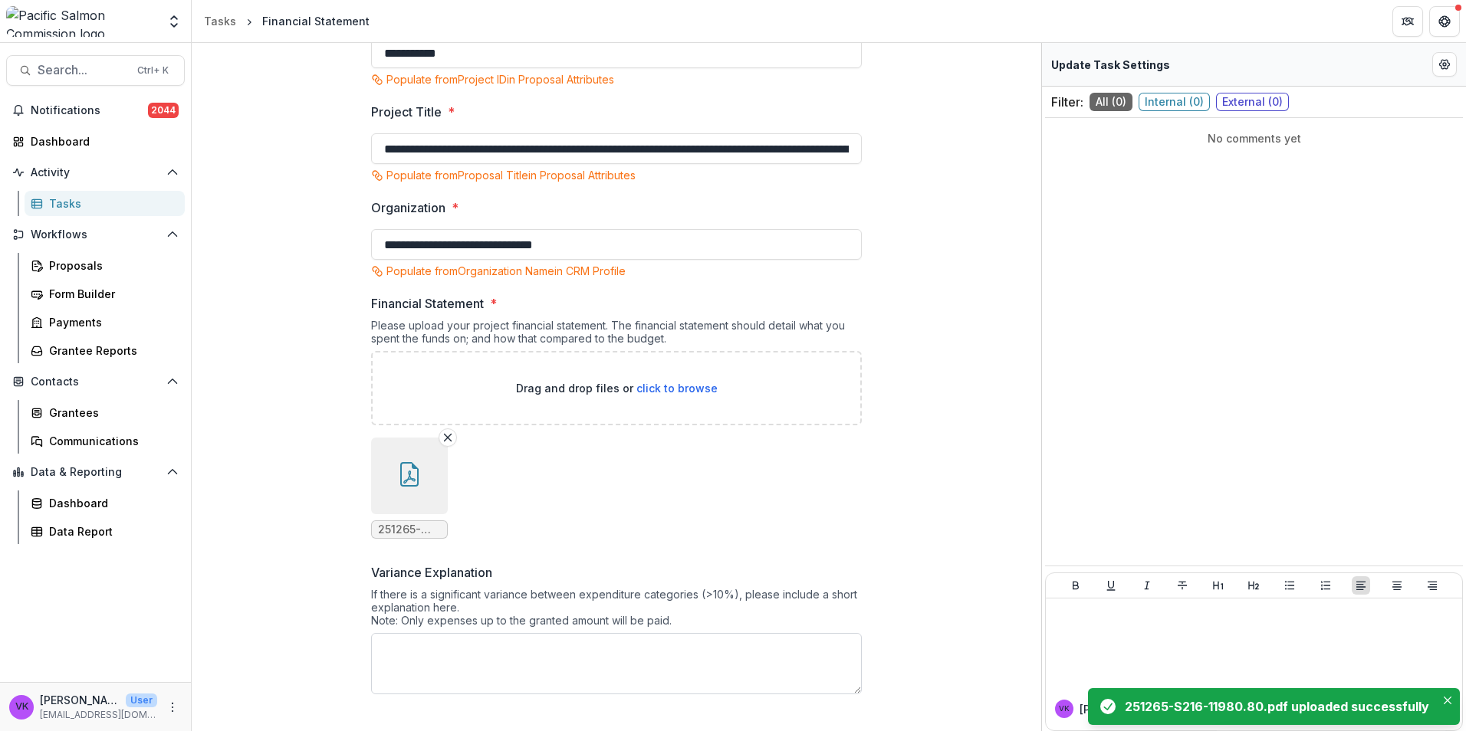
drag, startPoint x: 541, startPoint y: 662, endPoint x: 573, endPoint y: 654, distance: 33.8
click at [541, 659] on textarea "Variance Explanation" at bounding box center [616, 663] width 491 height 61
click at [823, 531] on ul "251265-S216-11980.80.pdf" at bounding box center [616, 488] width 491 height 101
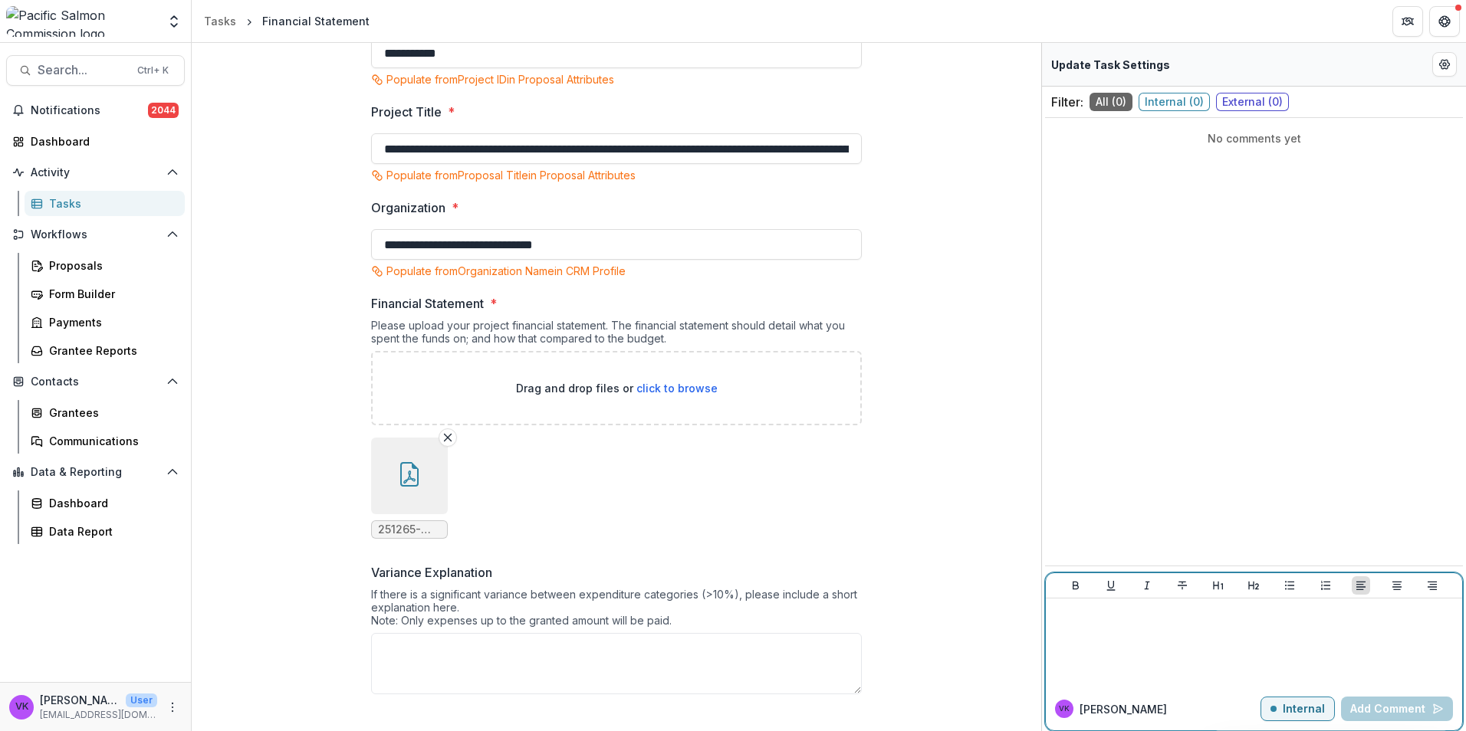
click at [1086, 614] on p at bounding box center [1254, 613] width 404 height 17
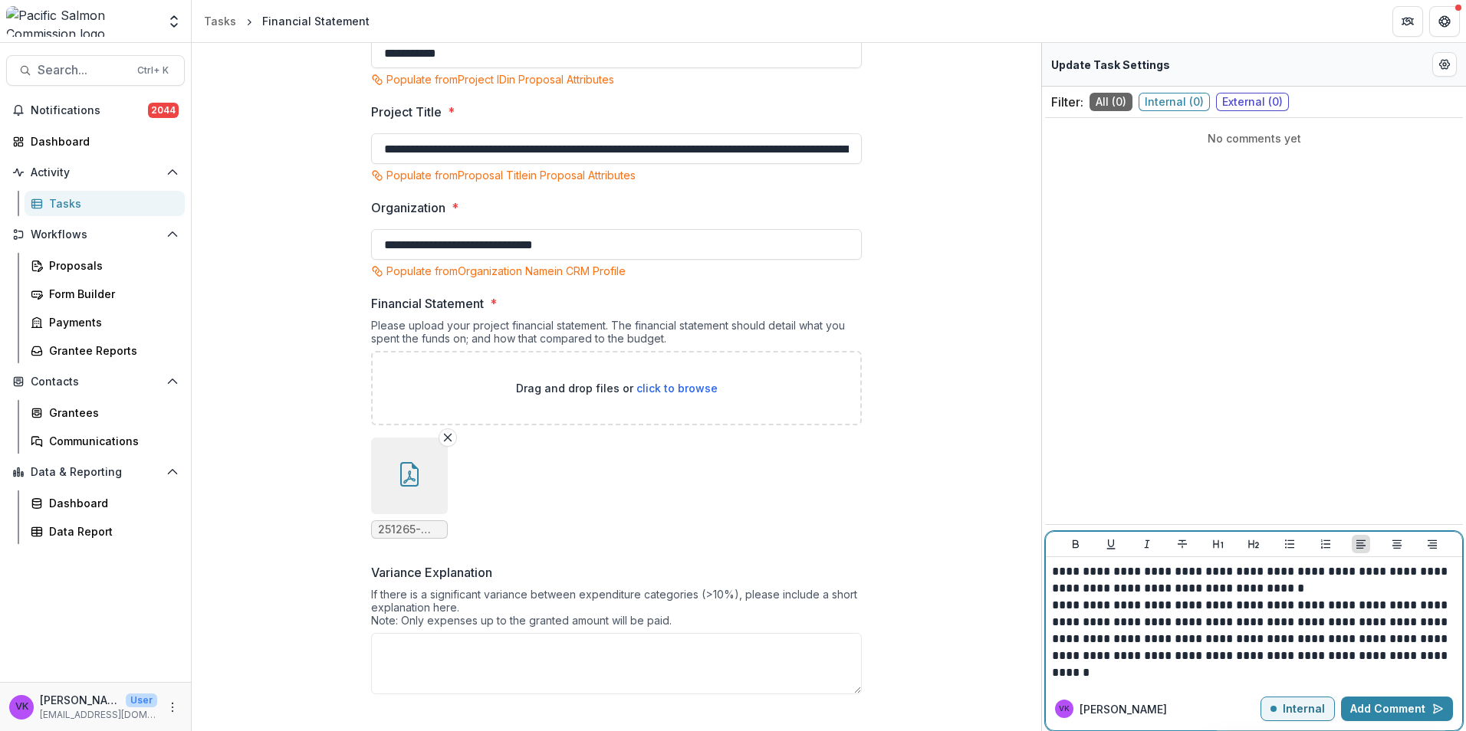
click at [1158, 623] on p "**********" at bounding box center [1254, 639] width 404 height 84
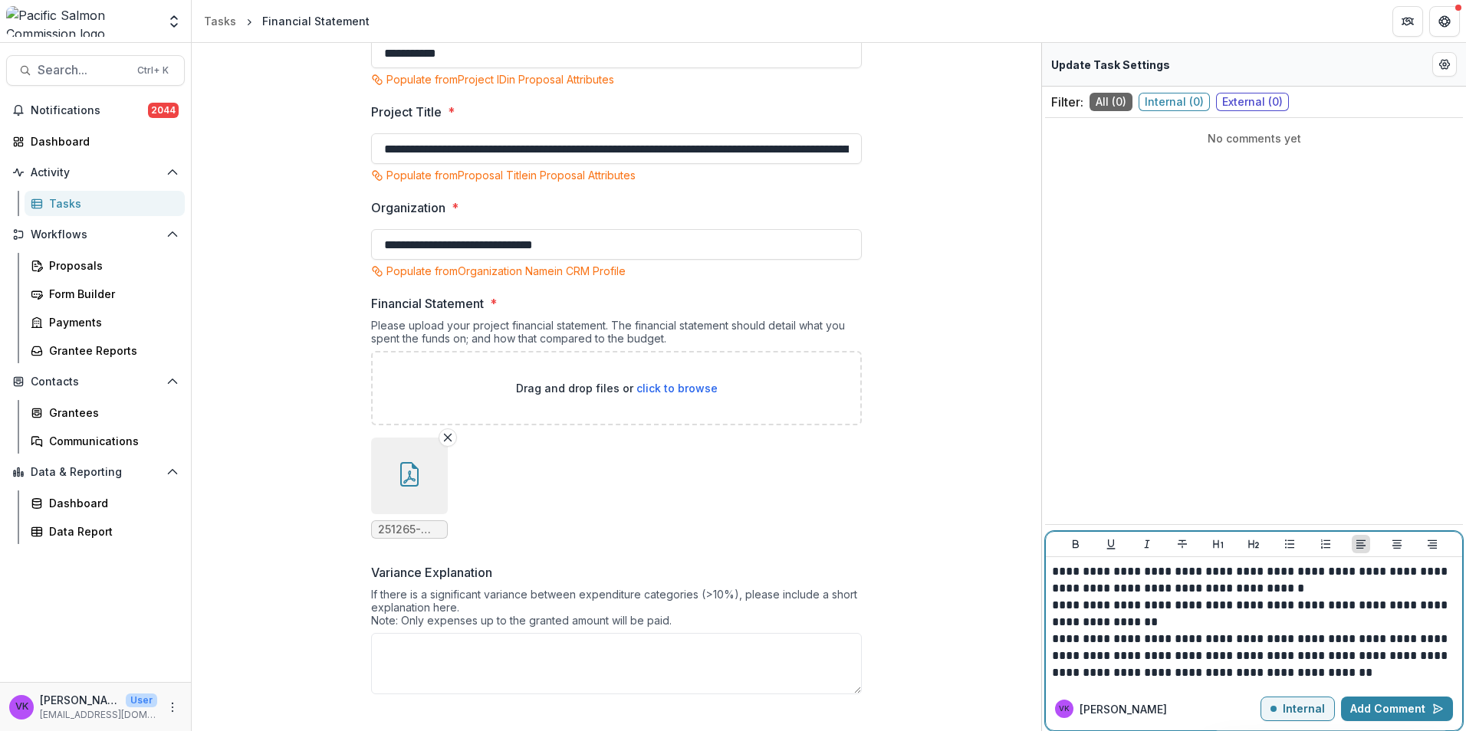
drag, startPoint x: 1335, startPoint y: 645, endPoint x: 1341, endPoint y: 656, distance: 12.4
click at [1335, 646] on p "**********" at bounding box center [1254, 656] width 404 height 51
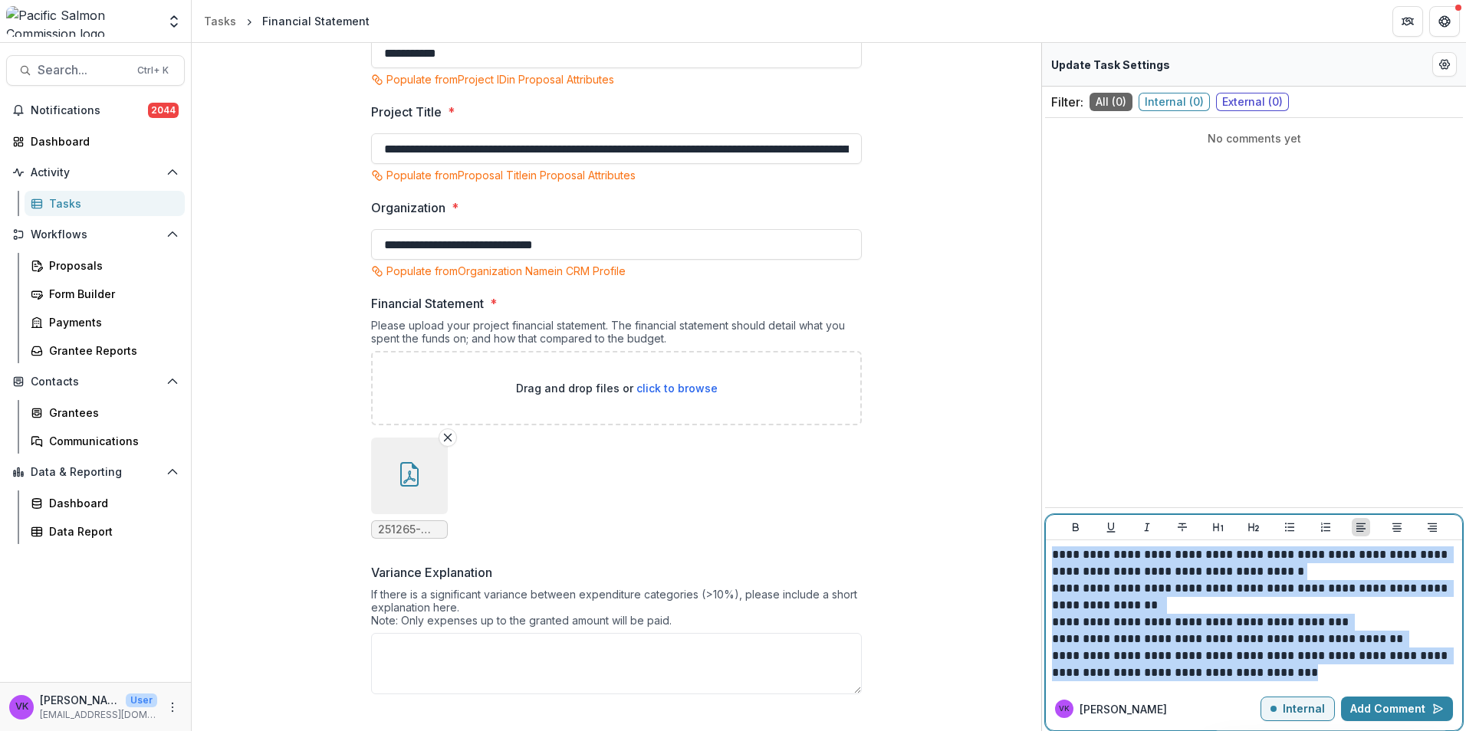
drag, startPoint x: 1054, startPoint y: 554, endPoint x: 1324, endPoint y: 659, distance: 289.6
click at [1347, 669] on div "**********" at bounding box center [1254, 614] width 404 height 135
copy div "**********"
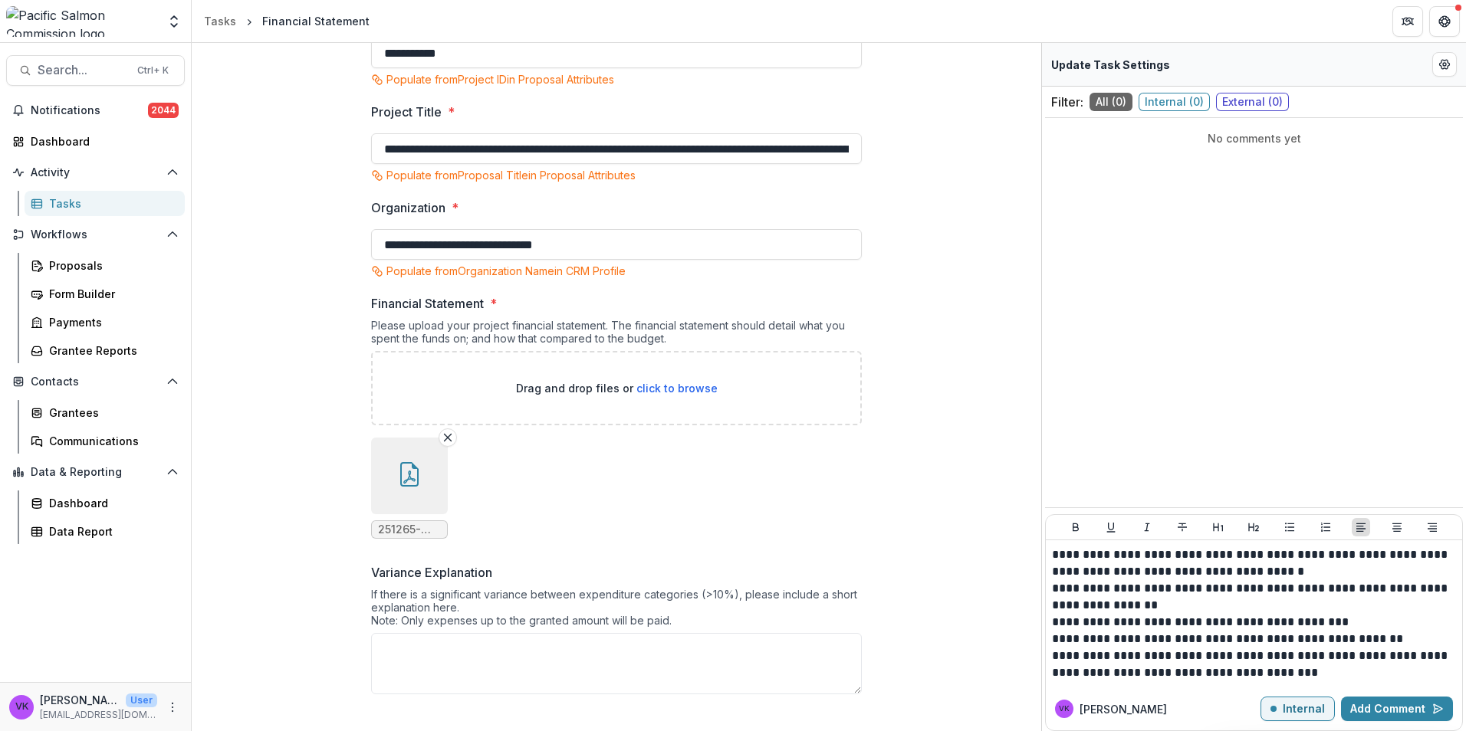
click at [1196, 715] on div "VK Victor K" at bounding box center [1157, 709] width 205 height 18
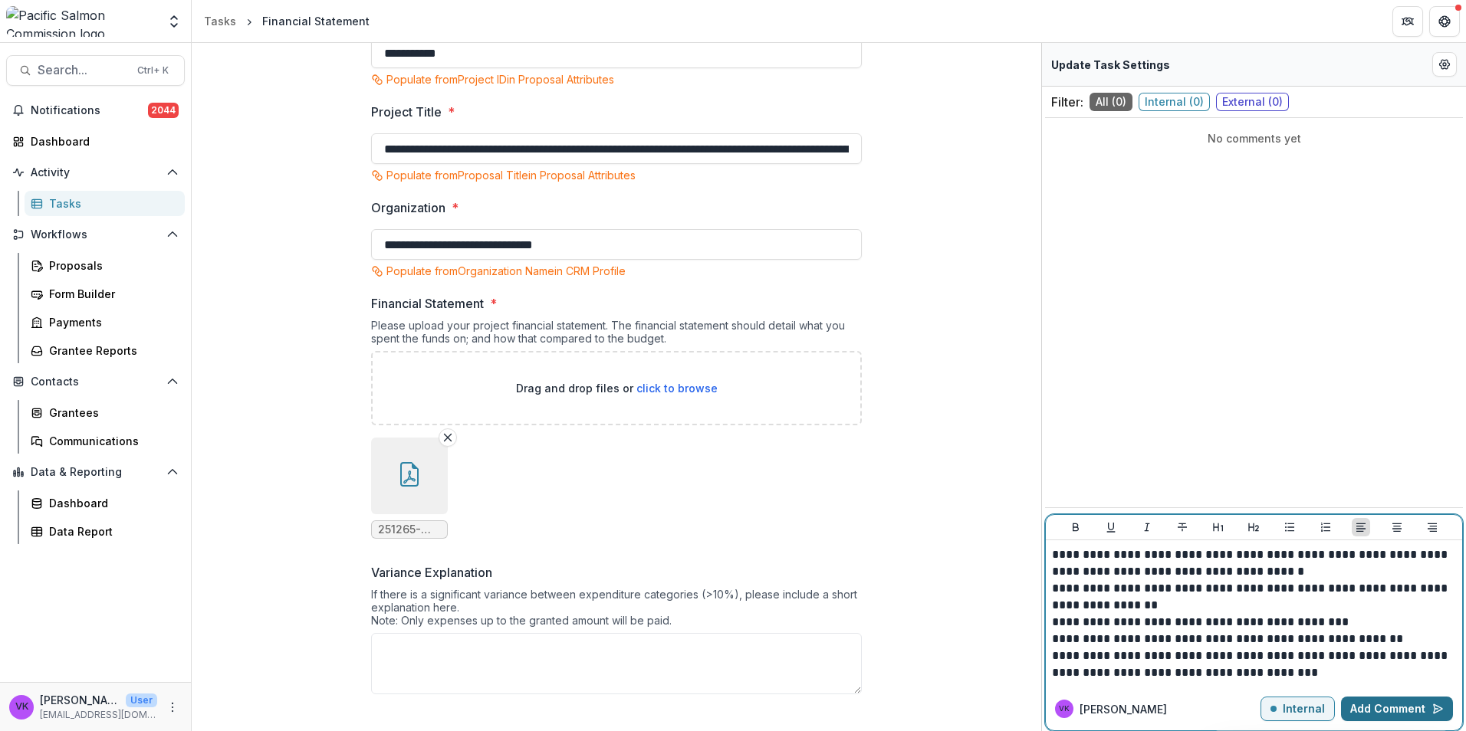
click at [1365, 705] on button "Add Comment" at bounding box center [1397, 709] width 112 height 25
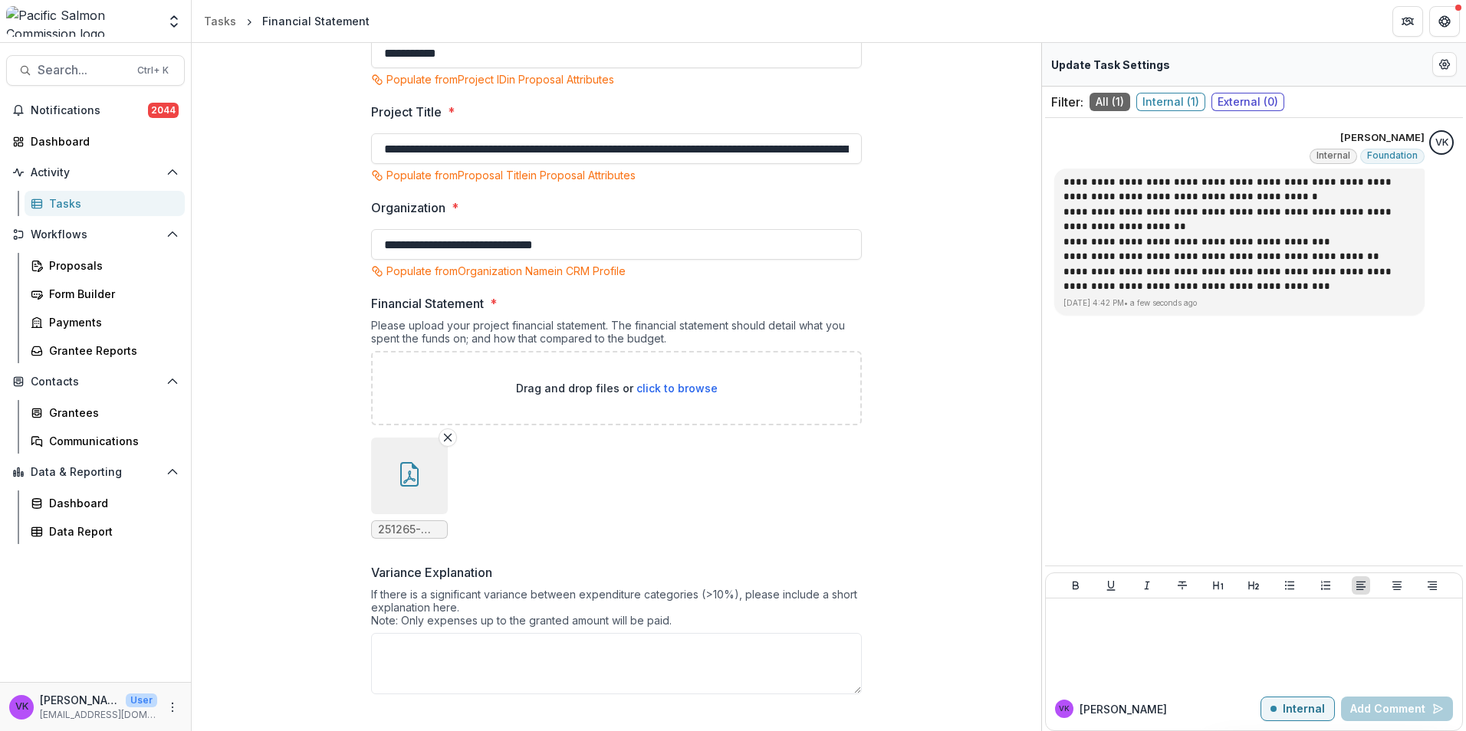
click at [924, 509] on div "**********" at bounding box center [616, 334] width 837 height 781
click at [564, 649] on textarea "Variance Explanation" at bounding box center [616, 663] width 491 height 61
click at [1434, 58] on button "Edit Form Settings" at bounding box center [1444, 64] width 25 height 25
select select "********"
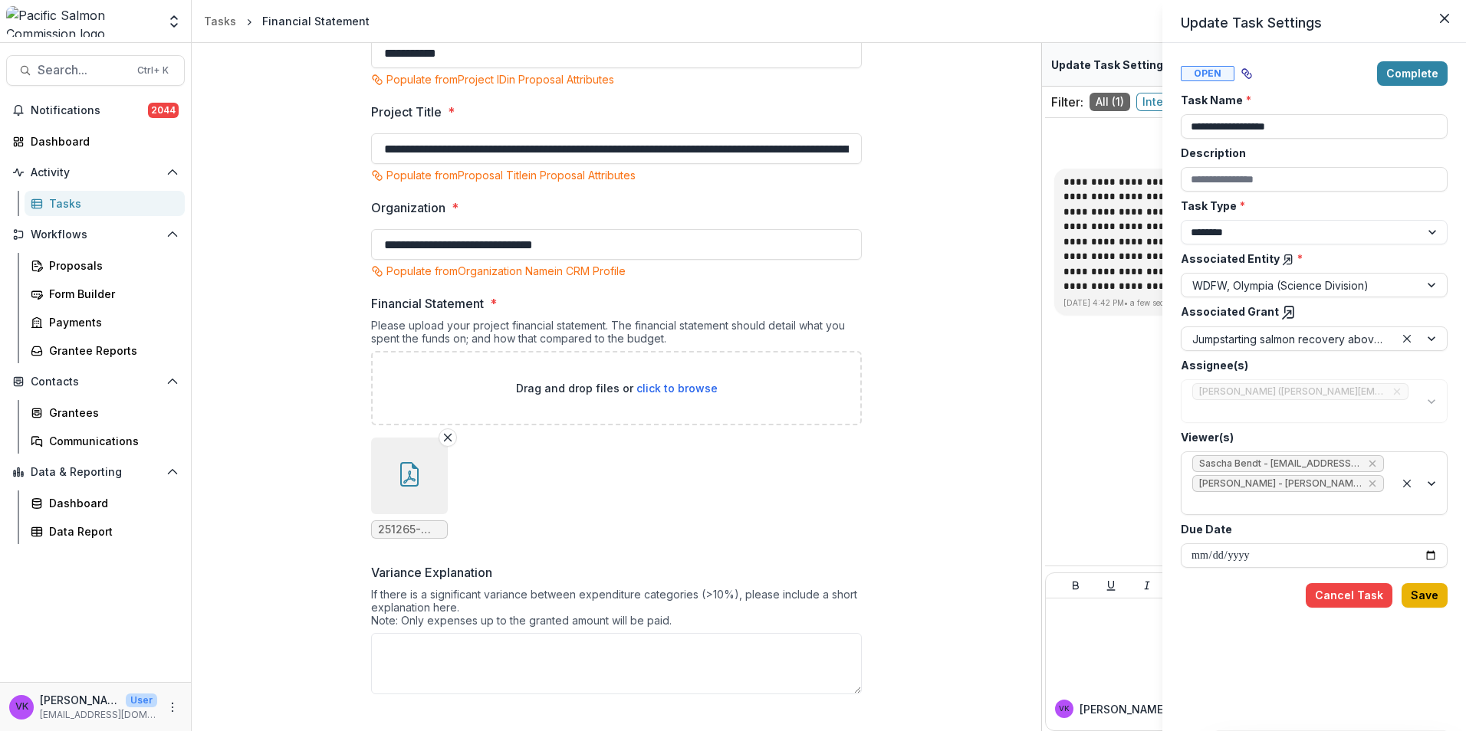
click at [1421, 583] on button "Save" at bounding box center [1424, 595] width 46 height 25
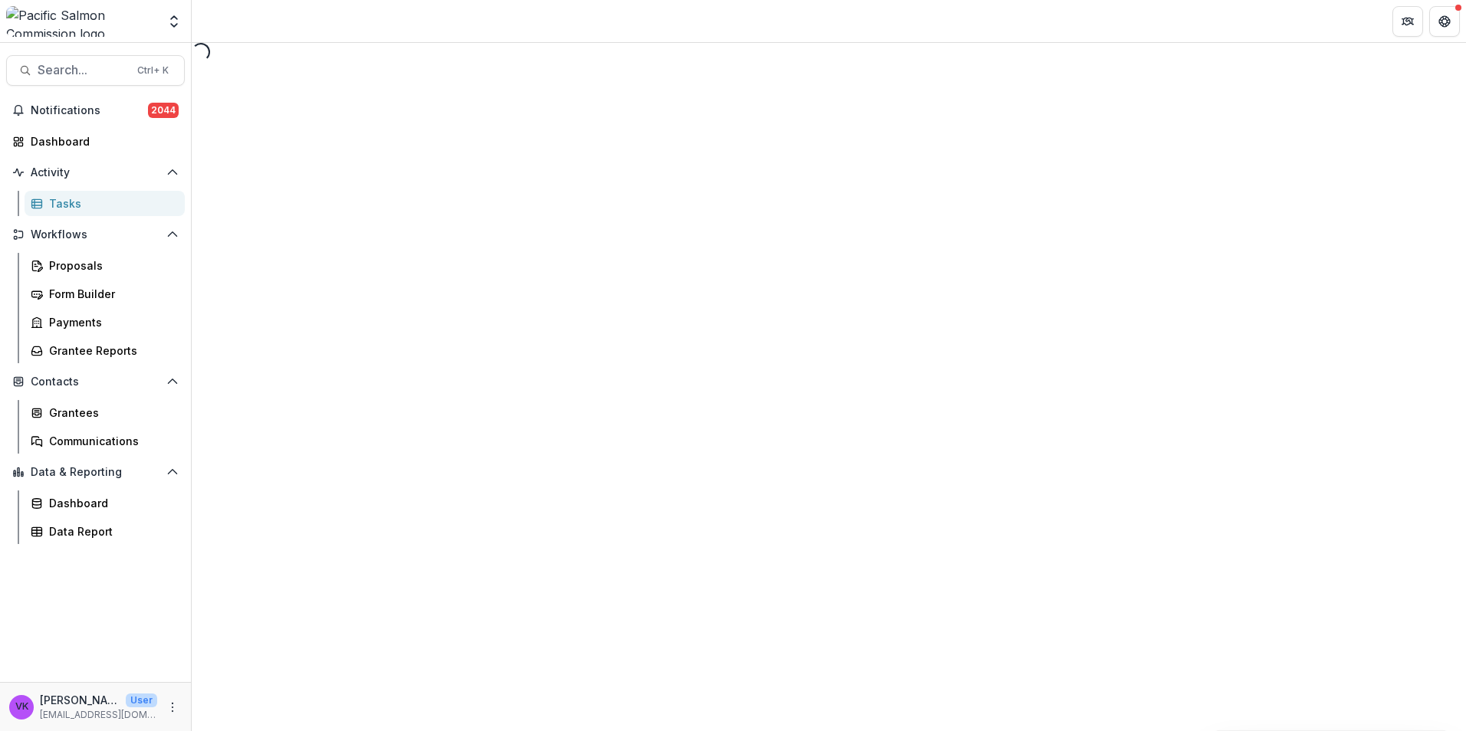
select select "********"
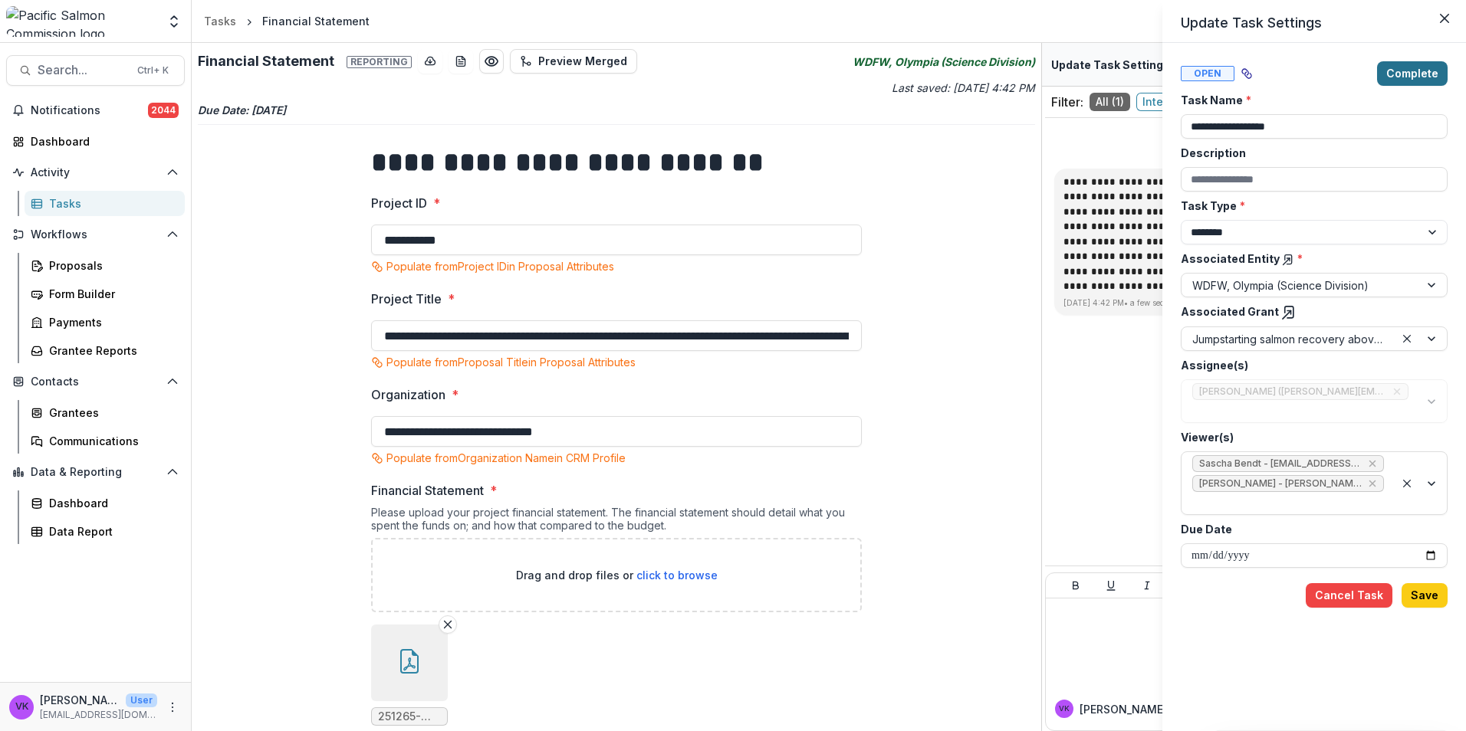
click at [1411, 75] on button "Complete" at bounding box center [1412, 73] width 71 height 25
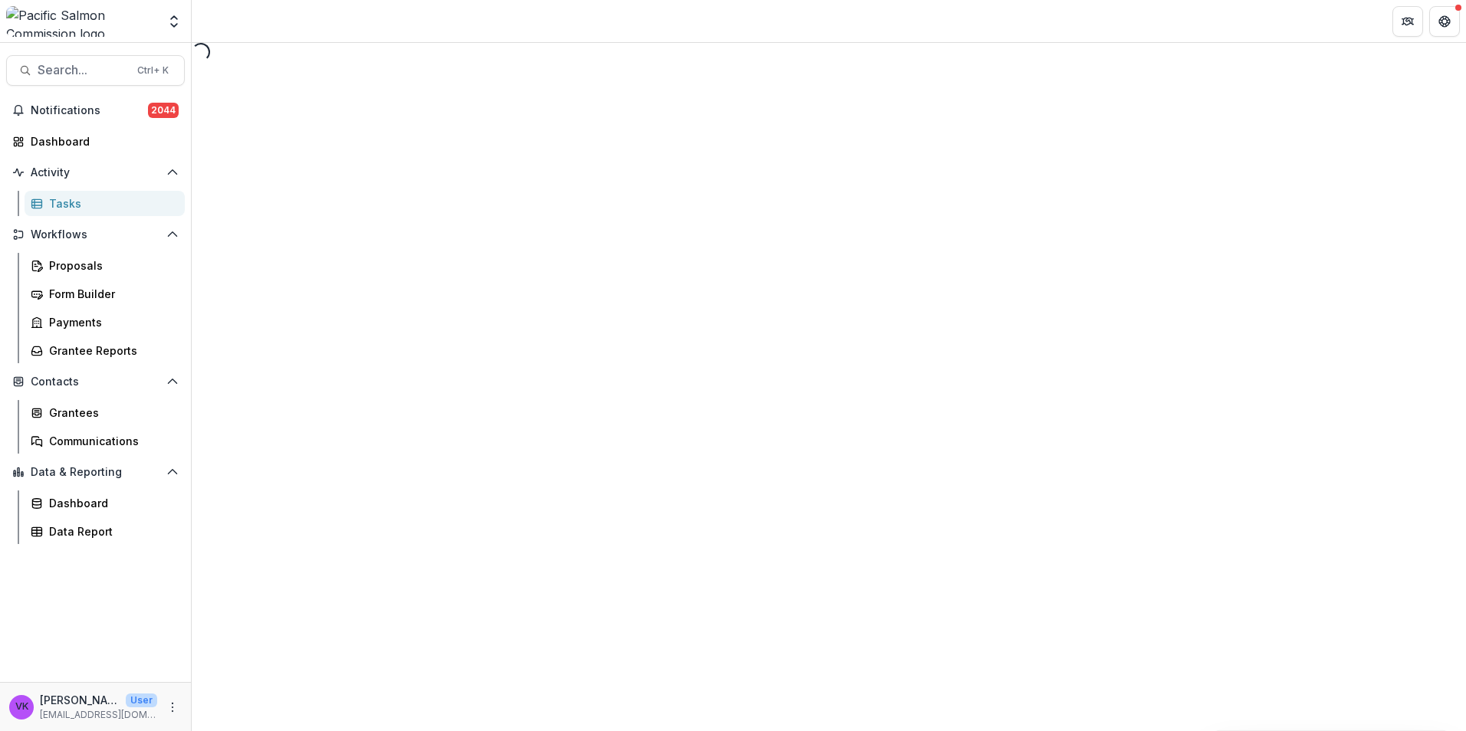
select select "********"
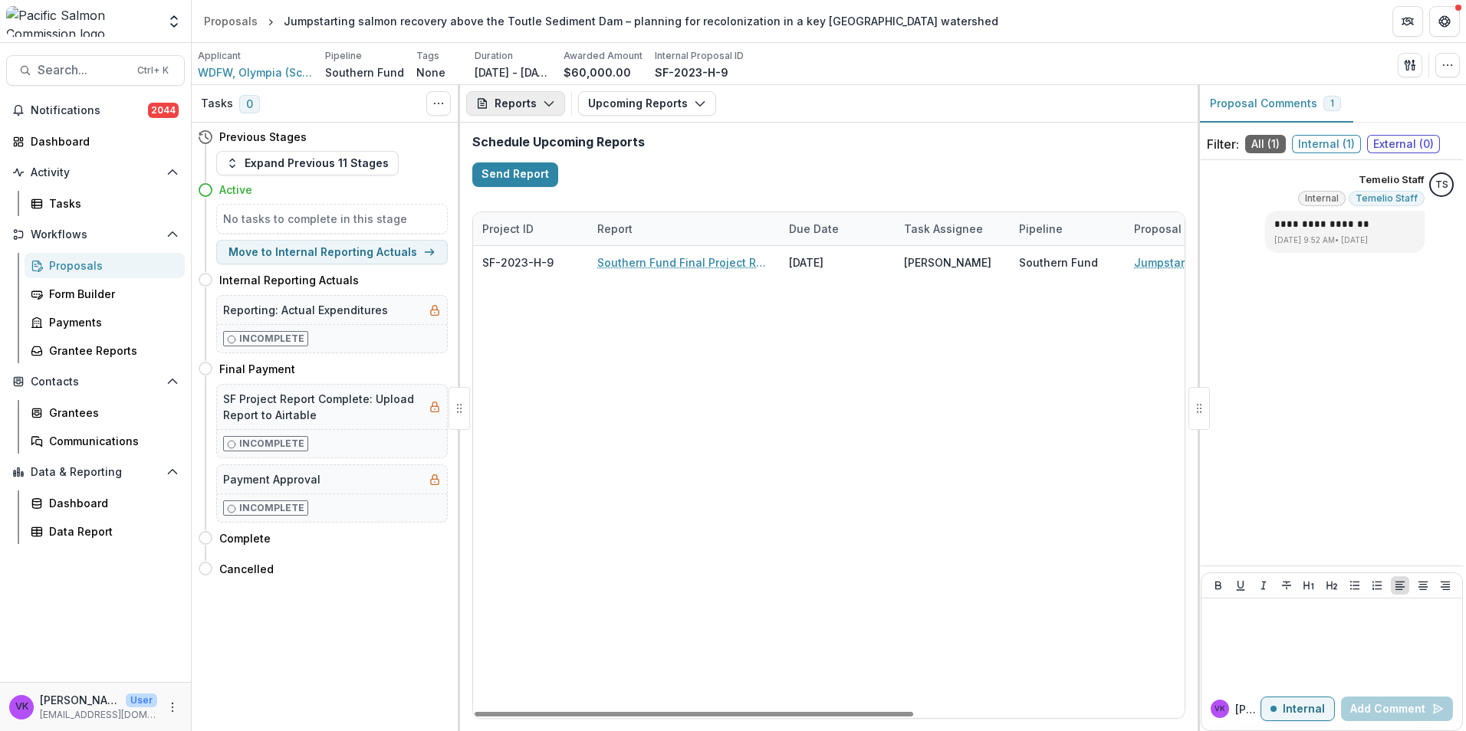
click at [535, 97] on button "Reports" at bounding box center [515, 103] width 99 height 25
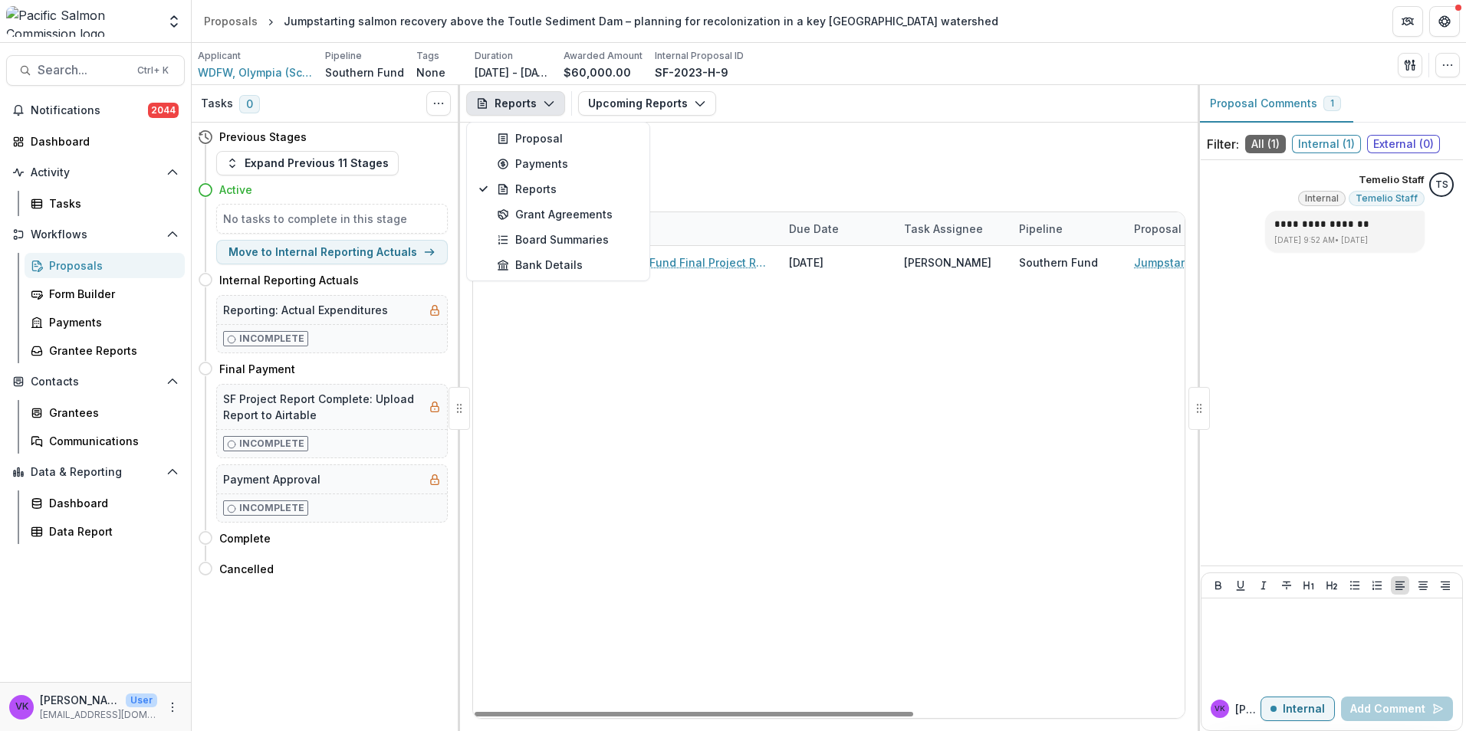
click at [794, 445] on div "SF-2023-H-9 Southern Fund Final Project Report 08/14/2025 Thomas Buehrens South…" at bounding box center [1048, 482] width 1150 height 472
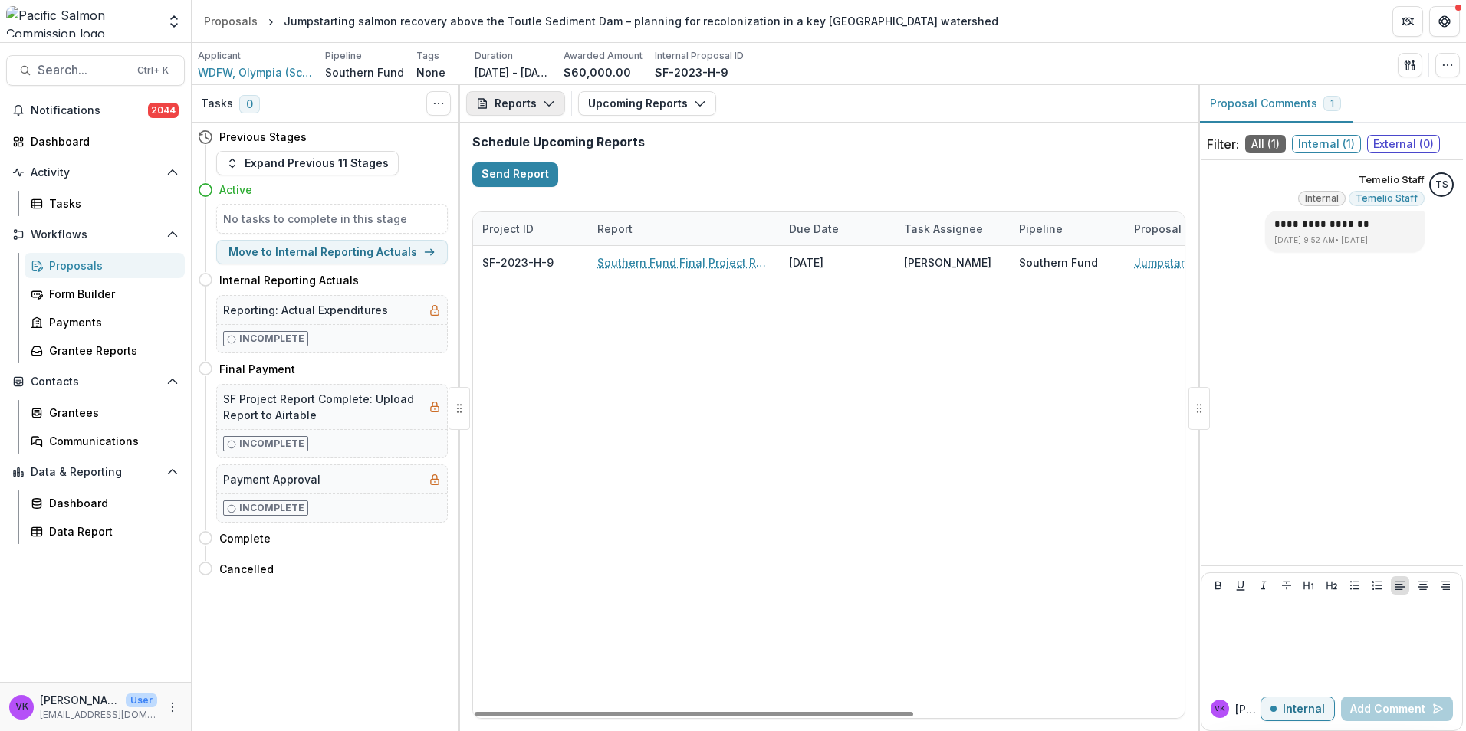
click at [554, 106] on button "Reports" at bounding box center [515, 103] width 99 height 25
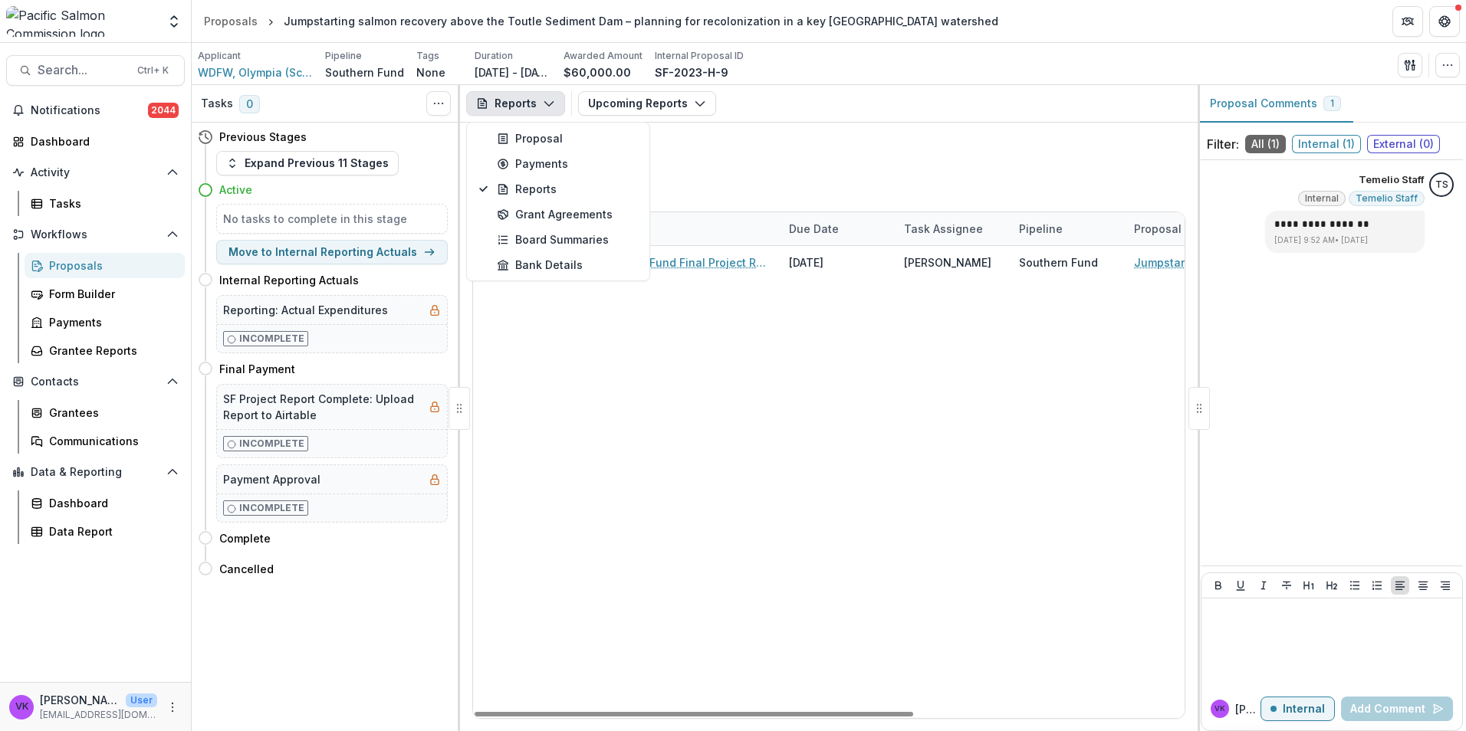
click at [769, 447] on div "SF-2023-H-9 Southern Fund Final Project Report 08/14/2025 Thomas Buehrens South…" at bounding box center [1048, 482] width 1150 height 472
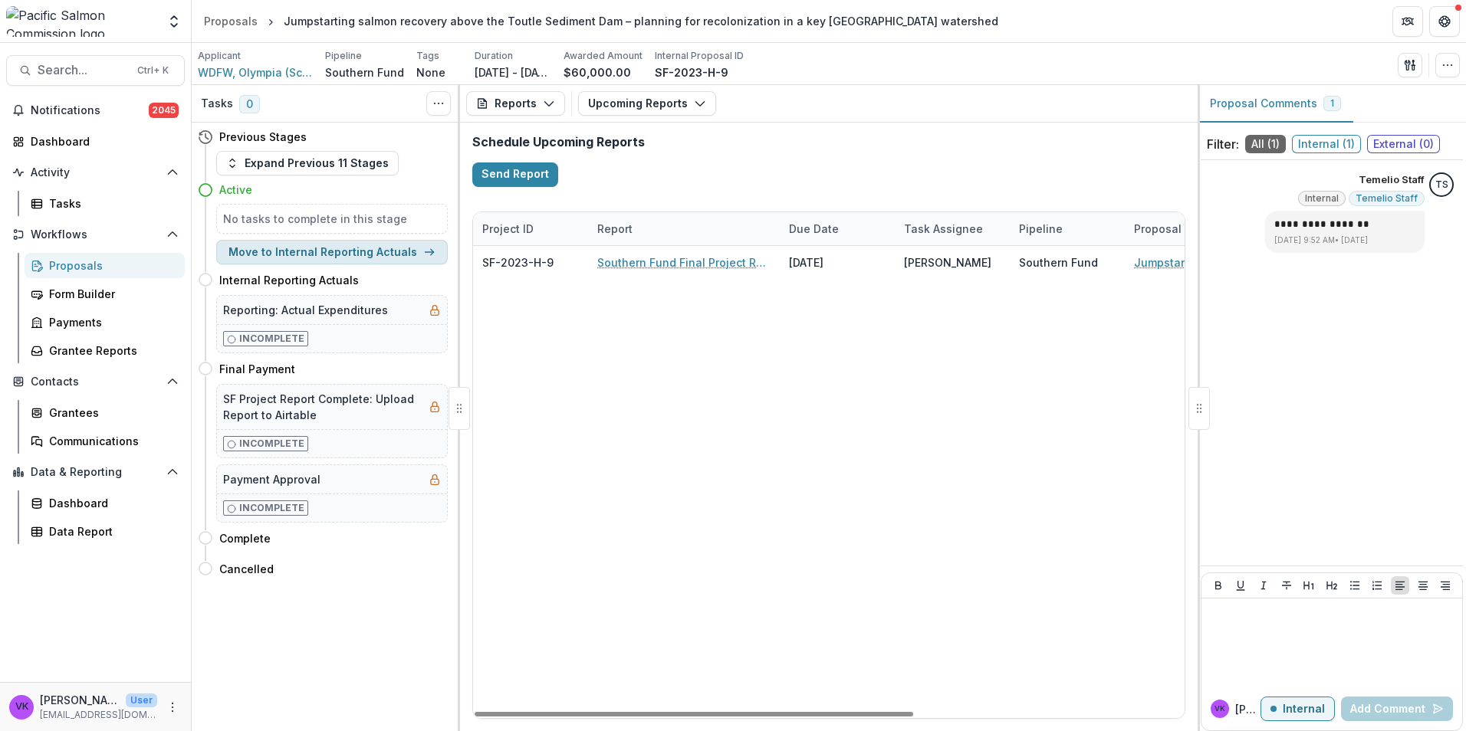
click at [358, 252] on button "Move to Internal Reporting Actuals" at bounding box center [332, 252] width 232 height 25
select select "*********"
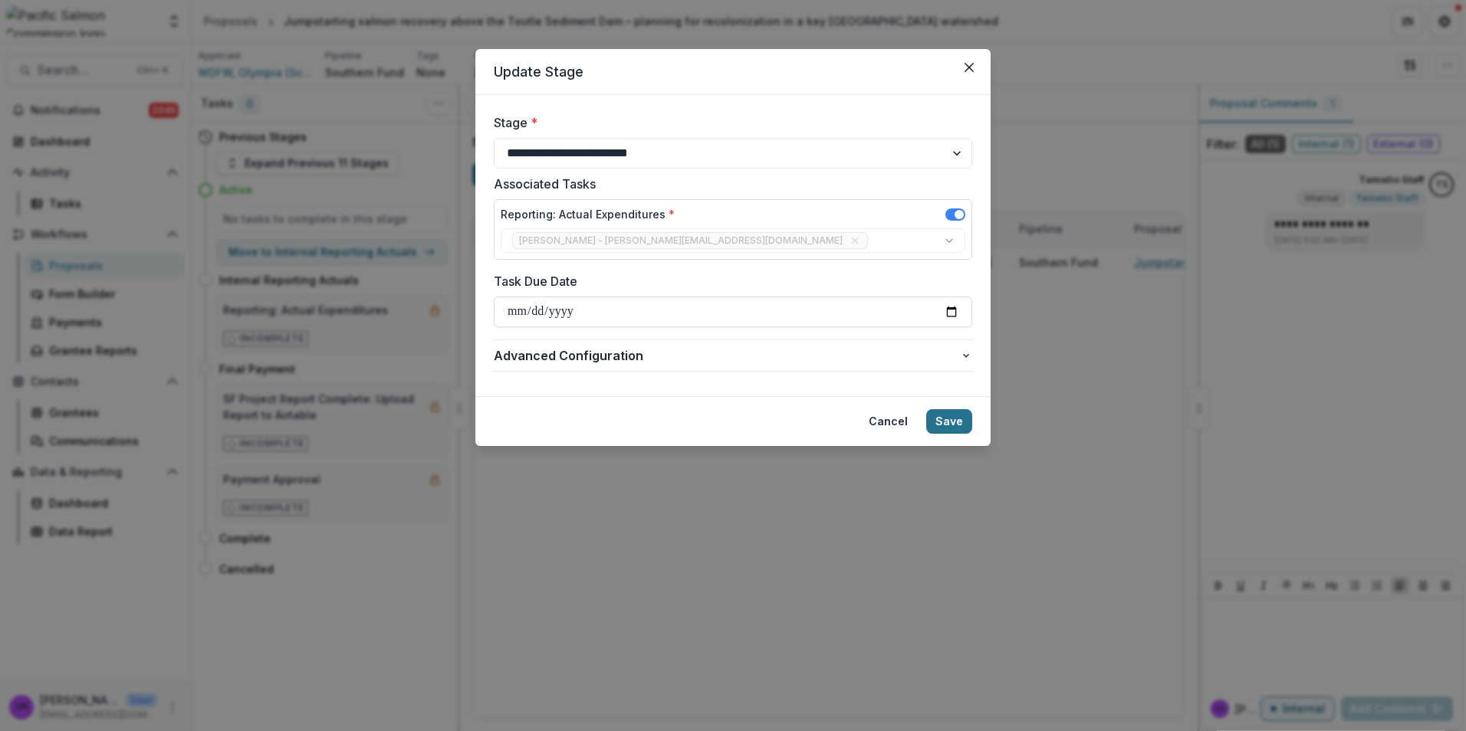
click at [953, 430] on button "Save" at bounding box center [949, 421] width 46 height 25
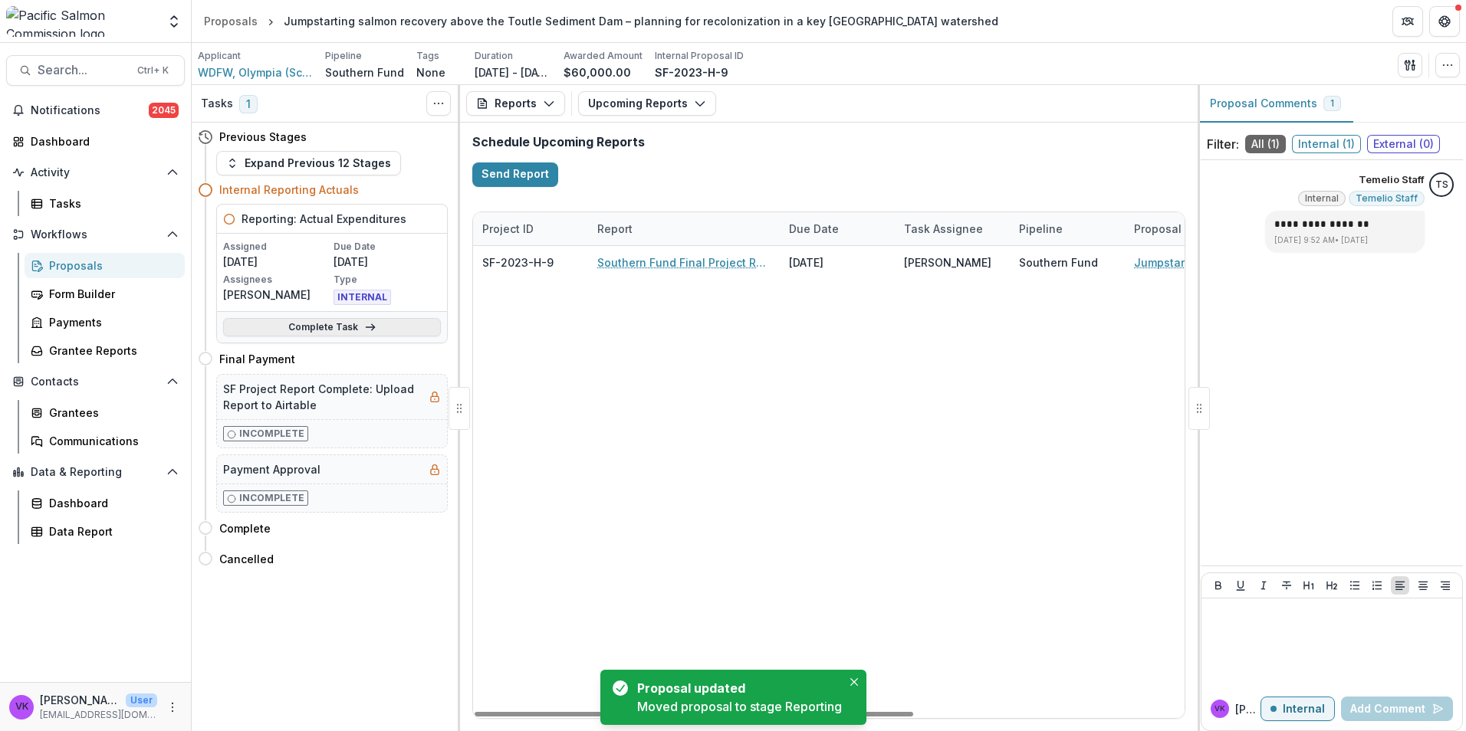
click at [337, 321] on link "Complete Task" at bounding box center [332, 327] width 218 height 18
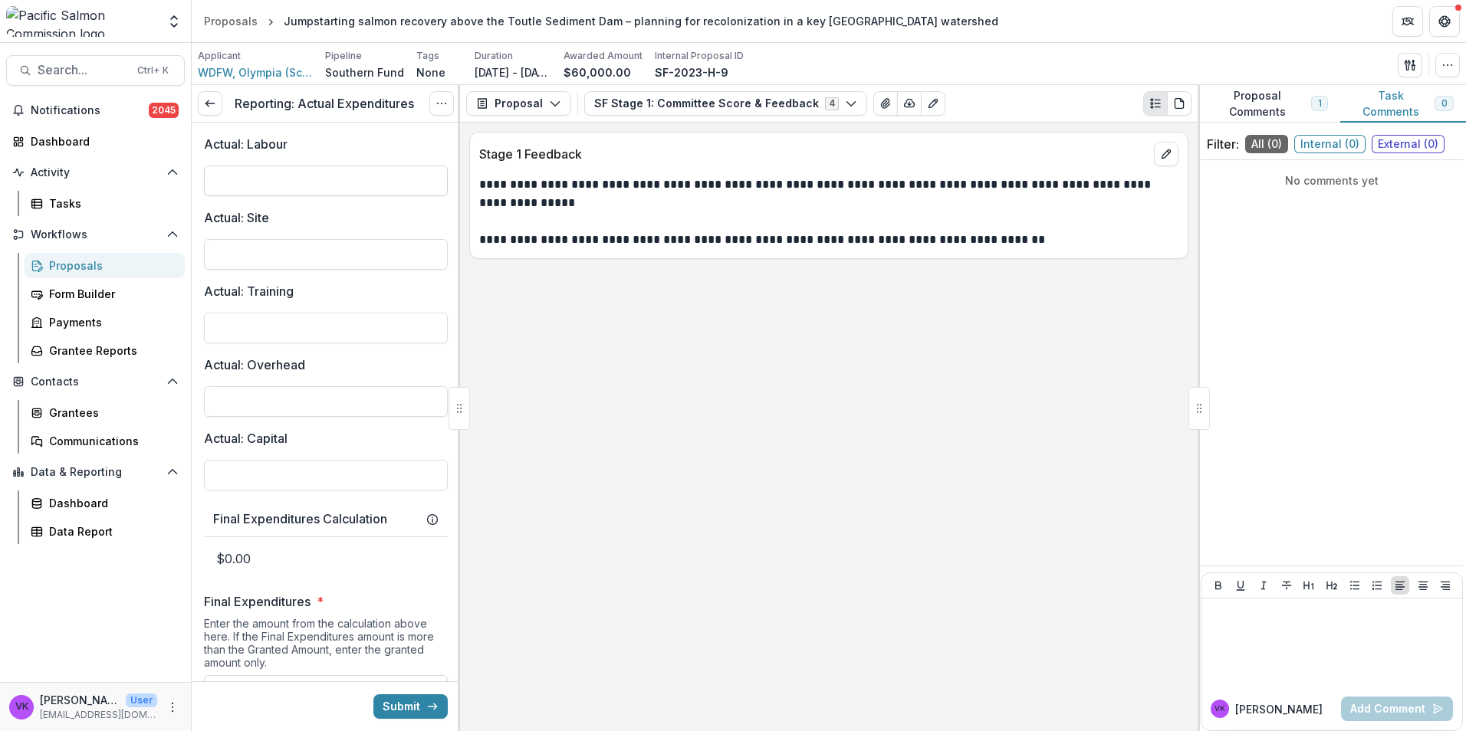
click at [295, 186] on input "Actual: Labour" at bounding box center [326, 181] width 244 height 31
paste input "**********"
type input "**********"
drag, startPoint x: 281, startPoint y: 222, endPoint x: 285, endPoint y: 241, distance: 19.0
click at [282, 224] on label "Actual: Site" at bounding box center [321, 218] width 235 height 18
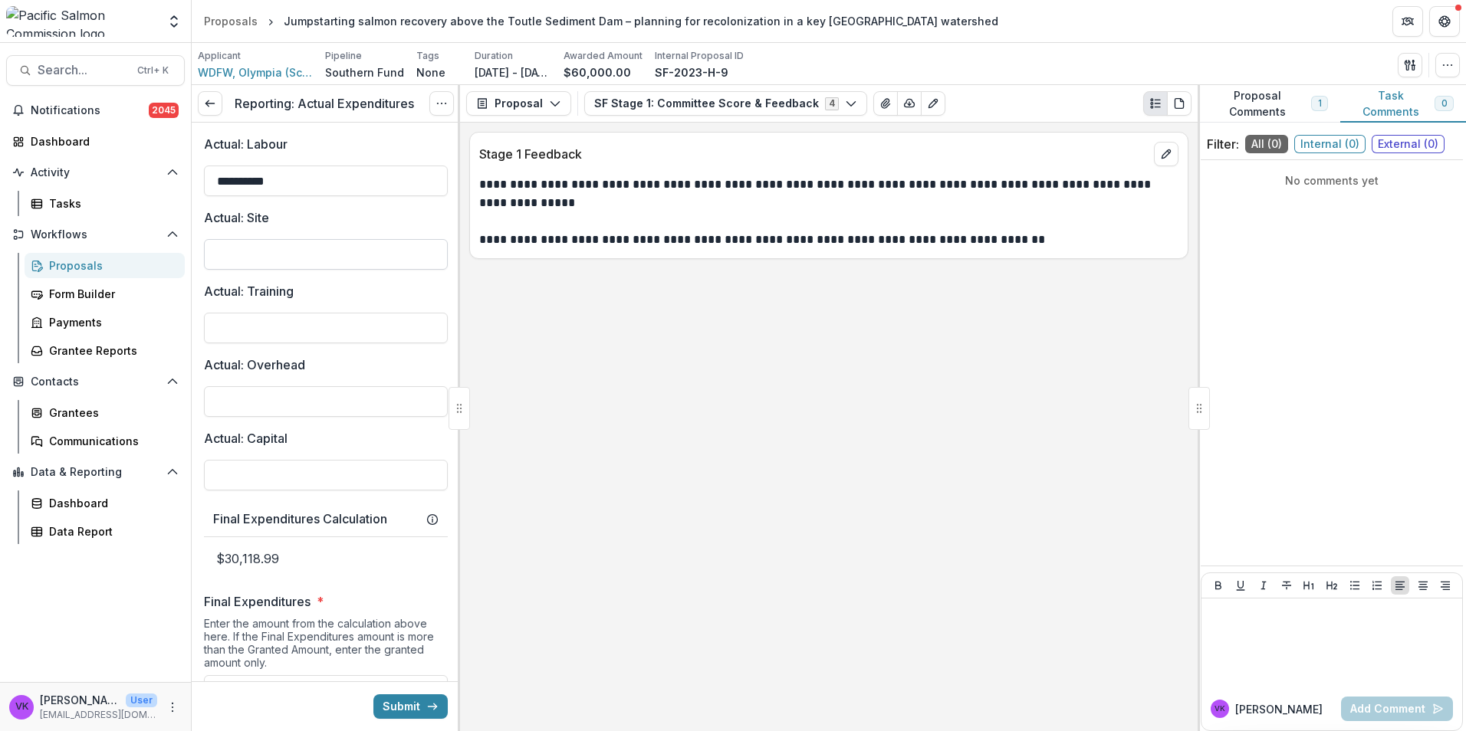
click at [282, 239] on input "Actual: Site" at bounding box center [326, 254] width 244 height 31
click at [281, 248] on input "Actual: Site" at bounding box center [326, 254] width 244 height 31
paste input "**********"
type input "*******"
click at [304, 392] on input "Actual: Overhead" at bounding box center [326, 401] width 244 height 31
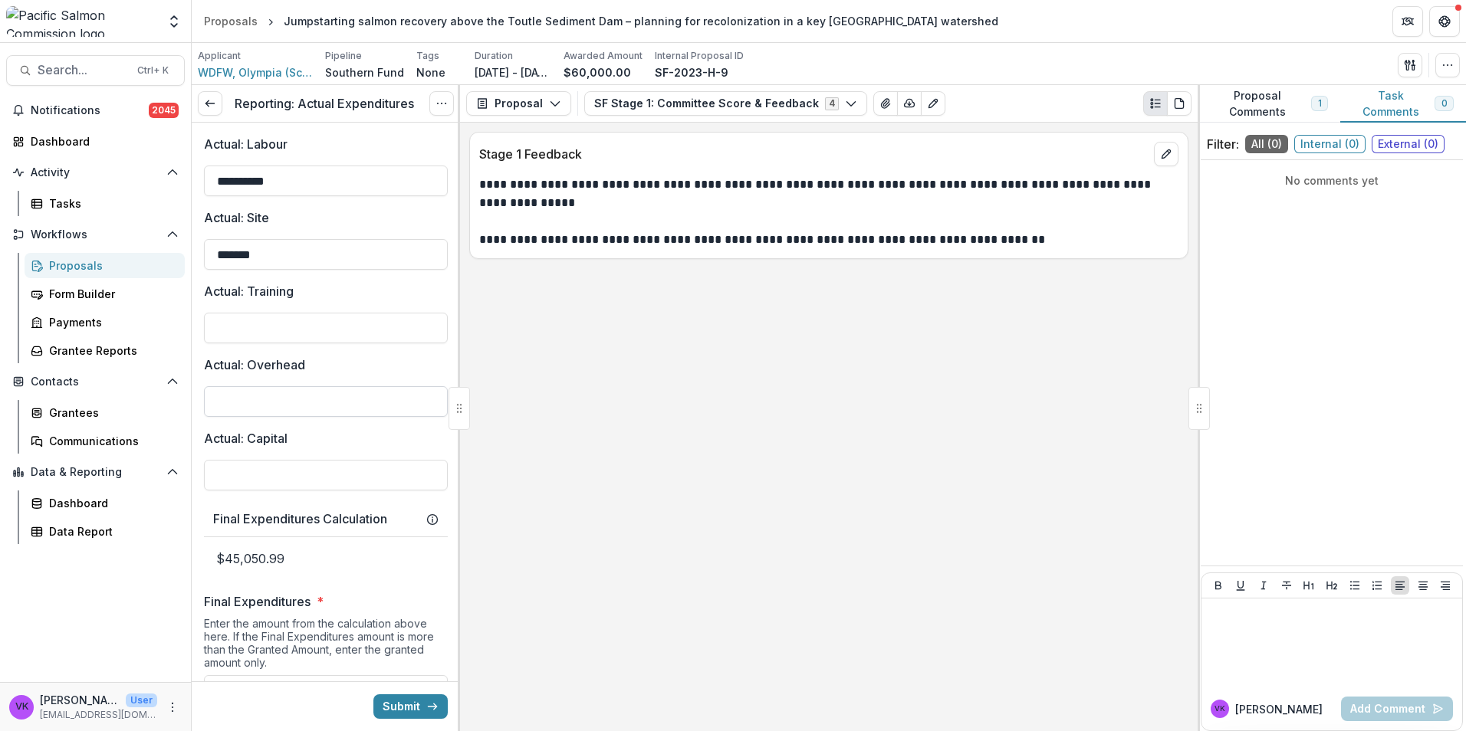
paste input "**********"
type input "**********"
click at [265, 337] on input "Actual: Training" at bounding box center [326, 328] width 244 height 31
type input "**"
click at [350, 484] on input "Actual: Capital" at bounding box center [326, 475] width 244 height 31
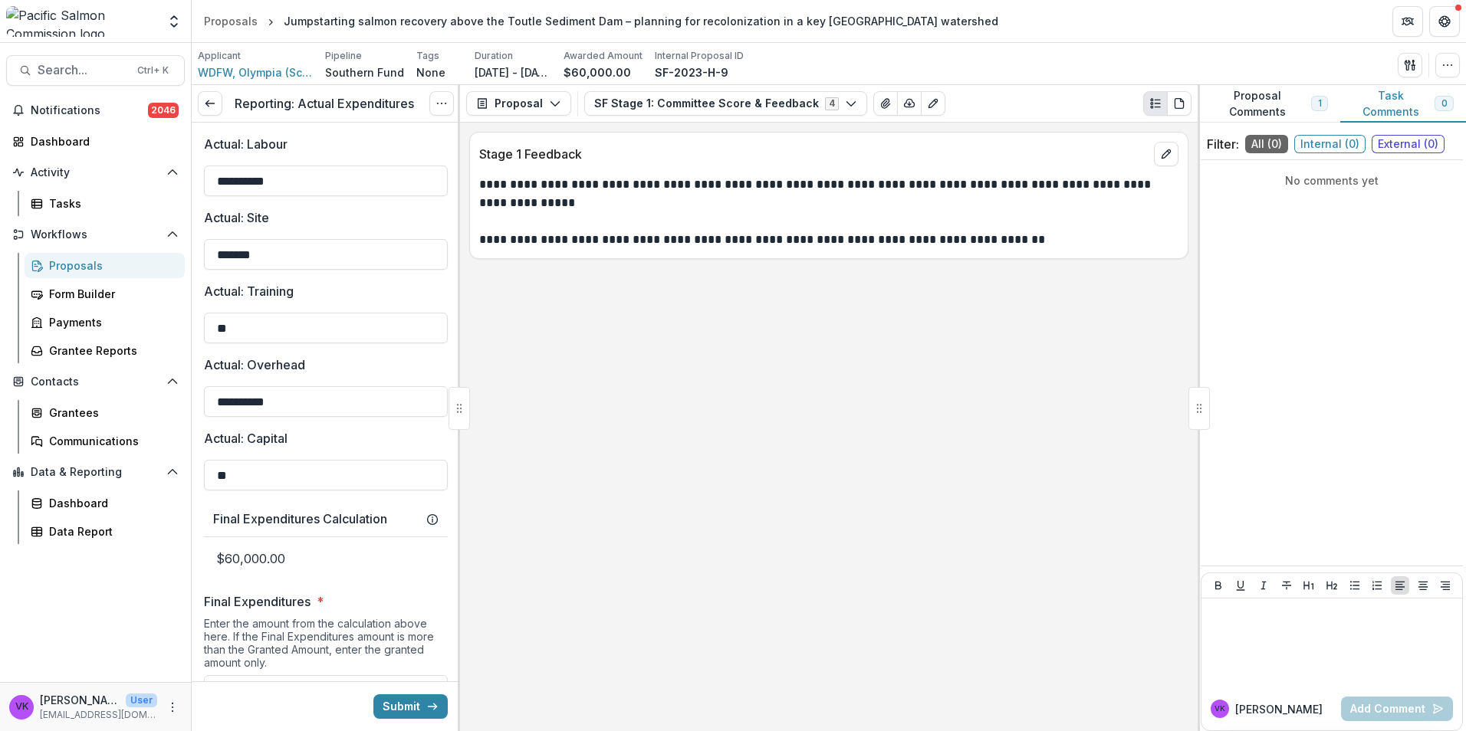
type input "**"
click at [402, 516] on div "Final Expenditures Calculation" at bounding box center [325, 519] width 225 height 15
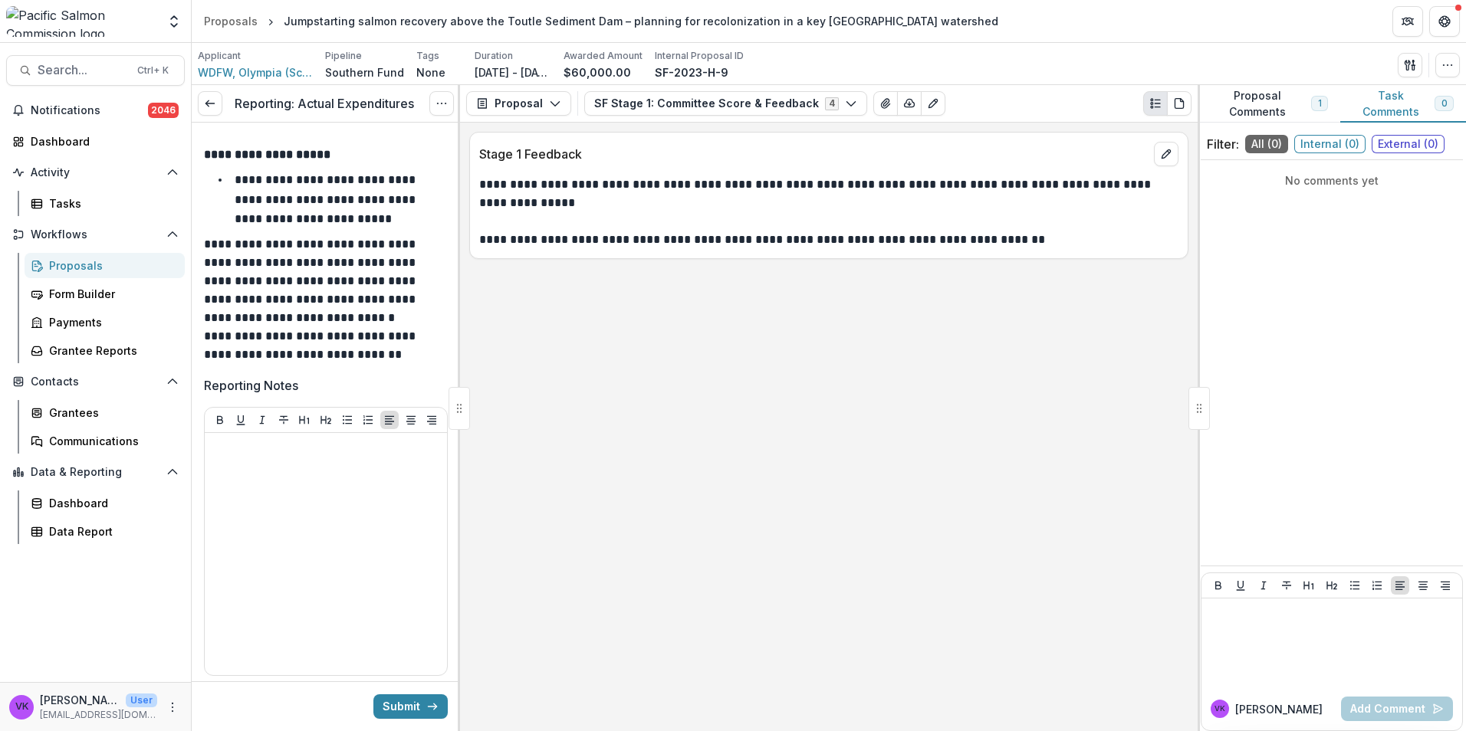
scroll to position [767, 0]
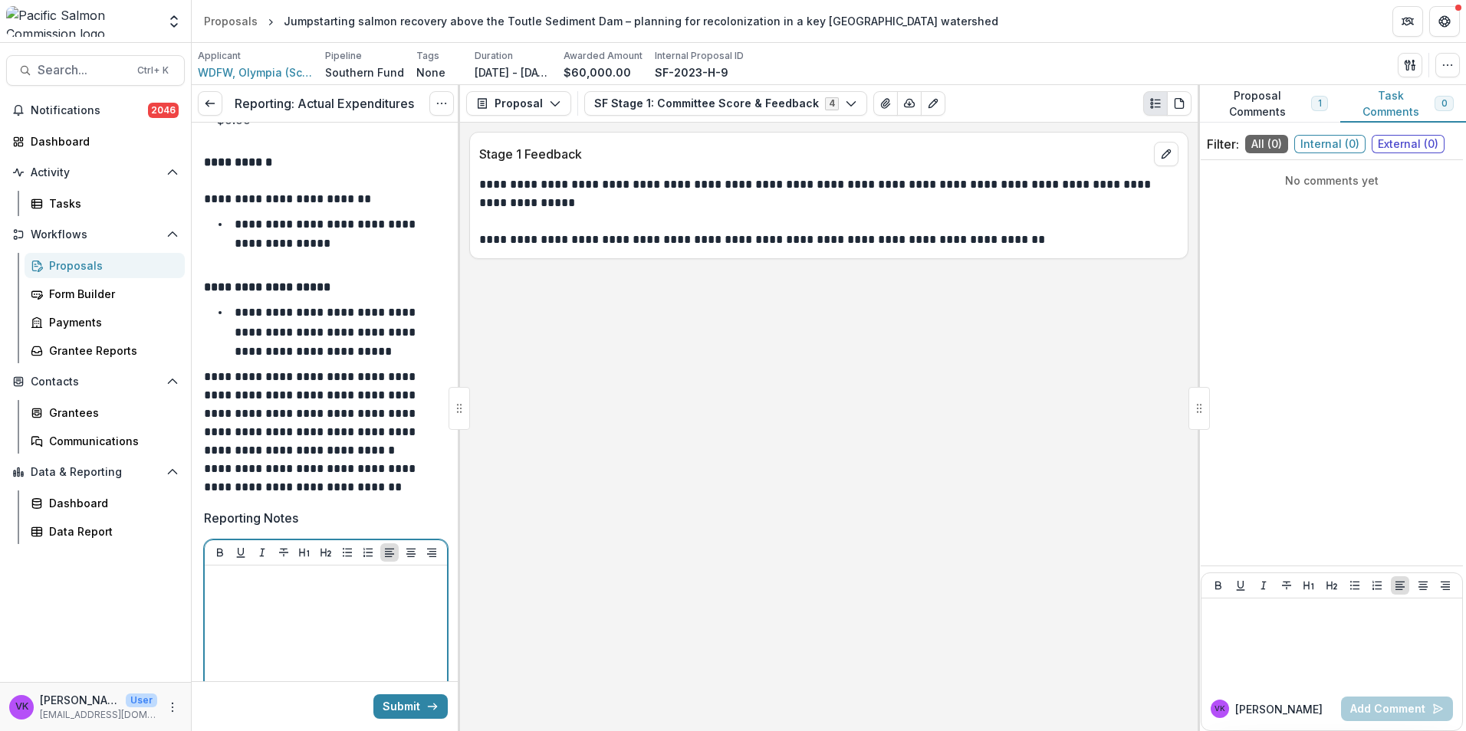
drag, startPoint x: 296, startPoint y: 578, endPoint x: 311, endPoint y: 585, distance: 16.8
click at [297, 579] on p at bounding box center [326, 580] width 230 height 17
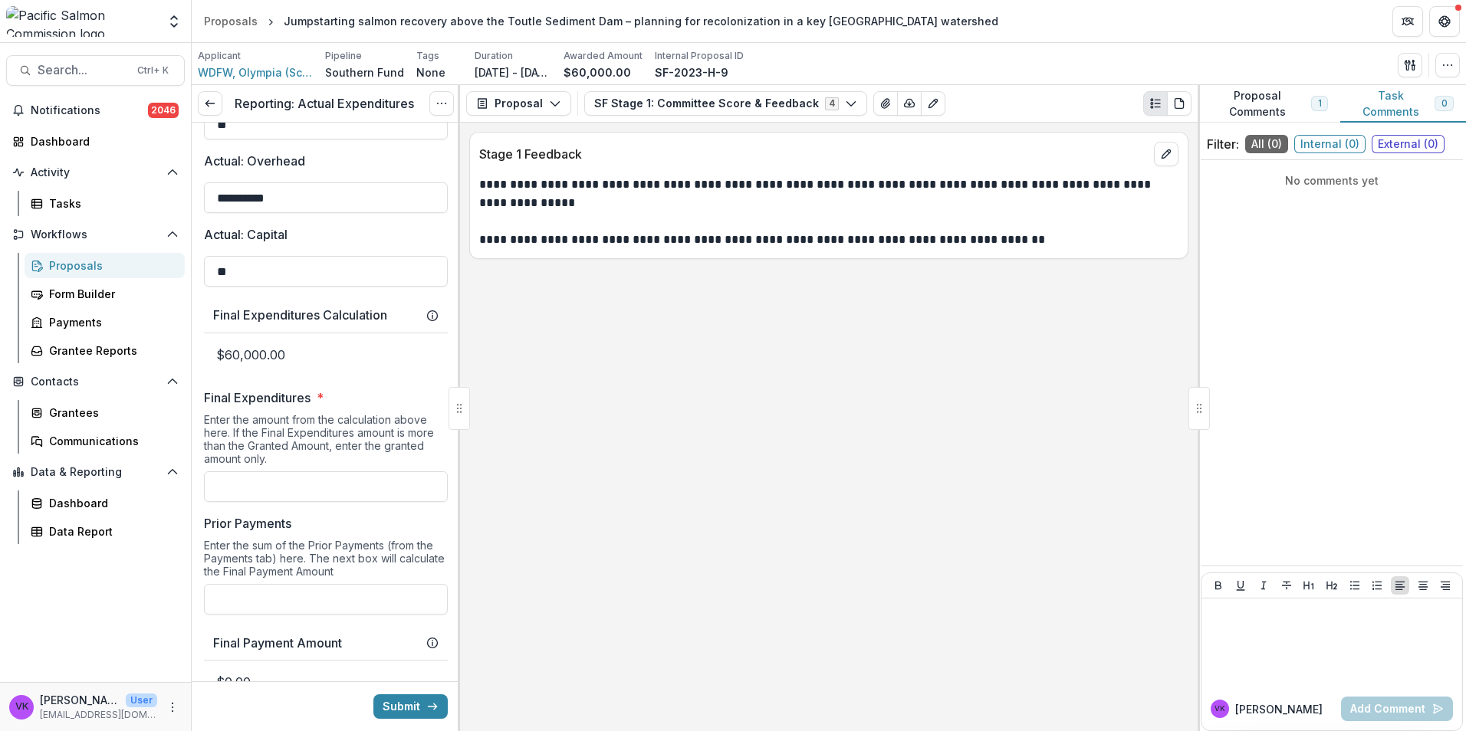
scroll to position [115, 0]
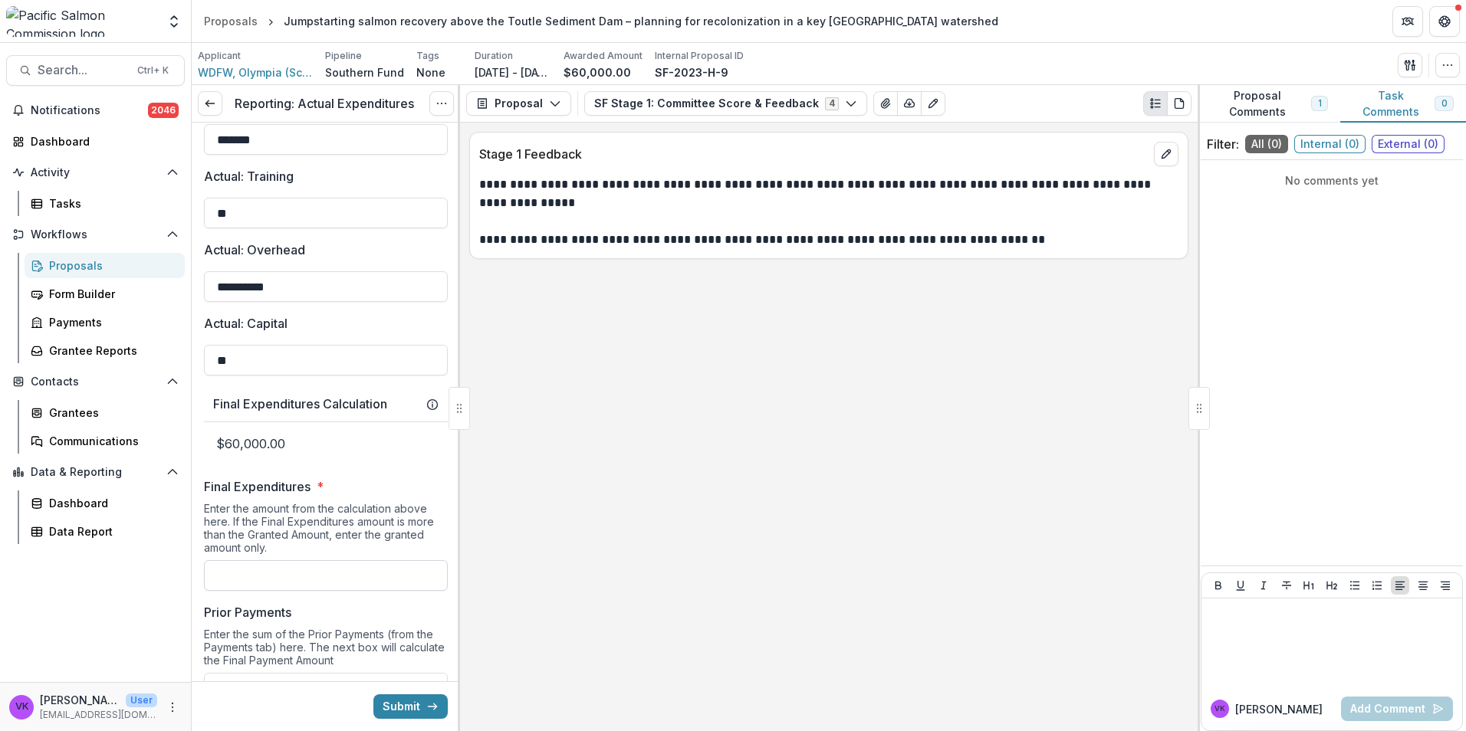
click at [341, 578] on input "Final Expenditures *" at bounding box center [326, 575] width 244 height 31
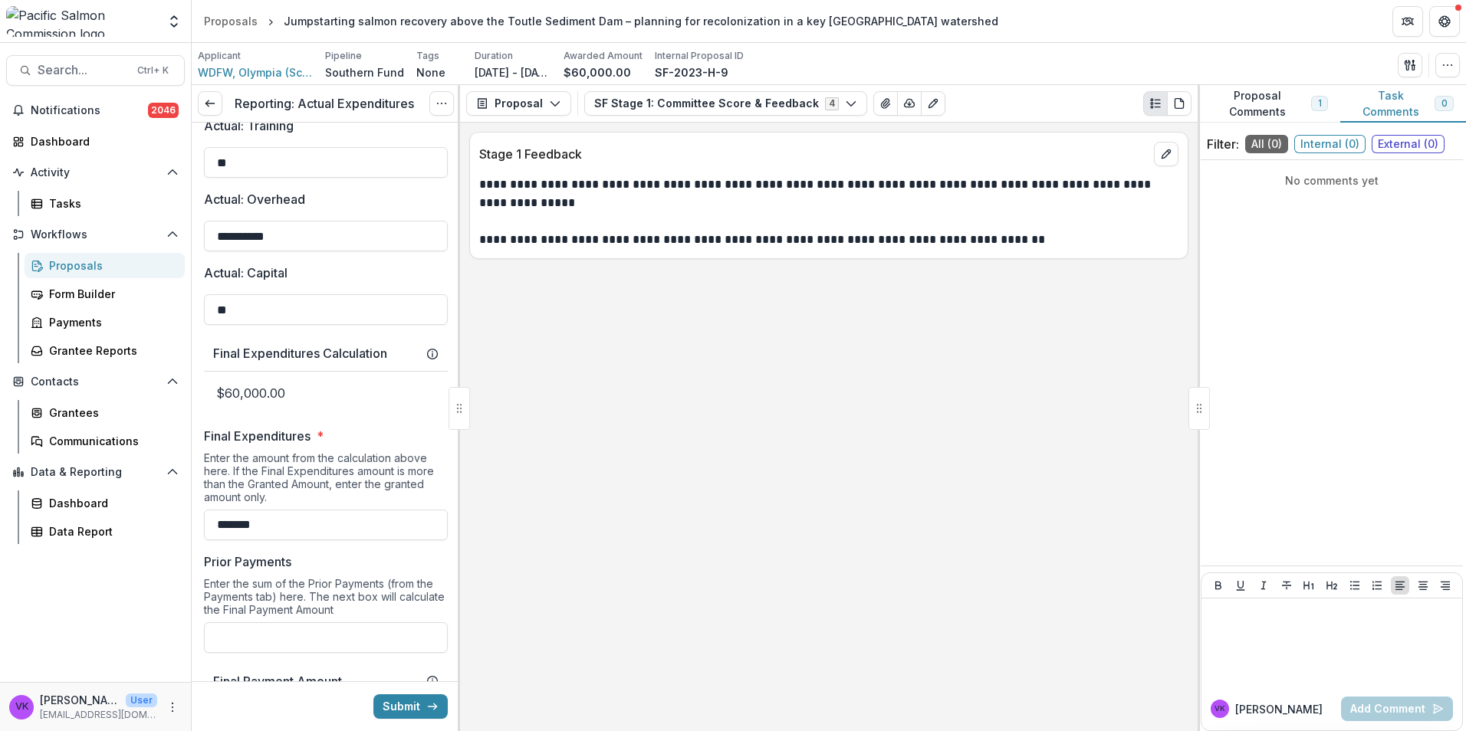
scroll to position [192, 0]
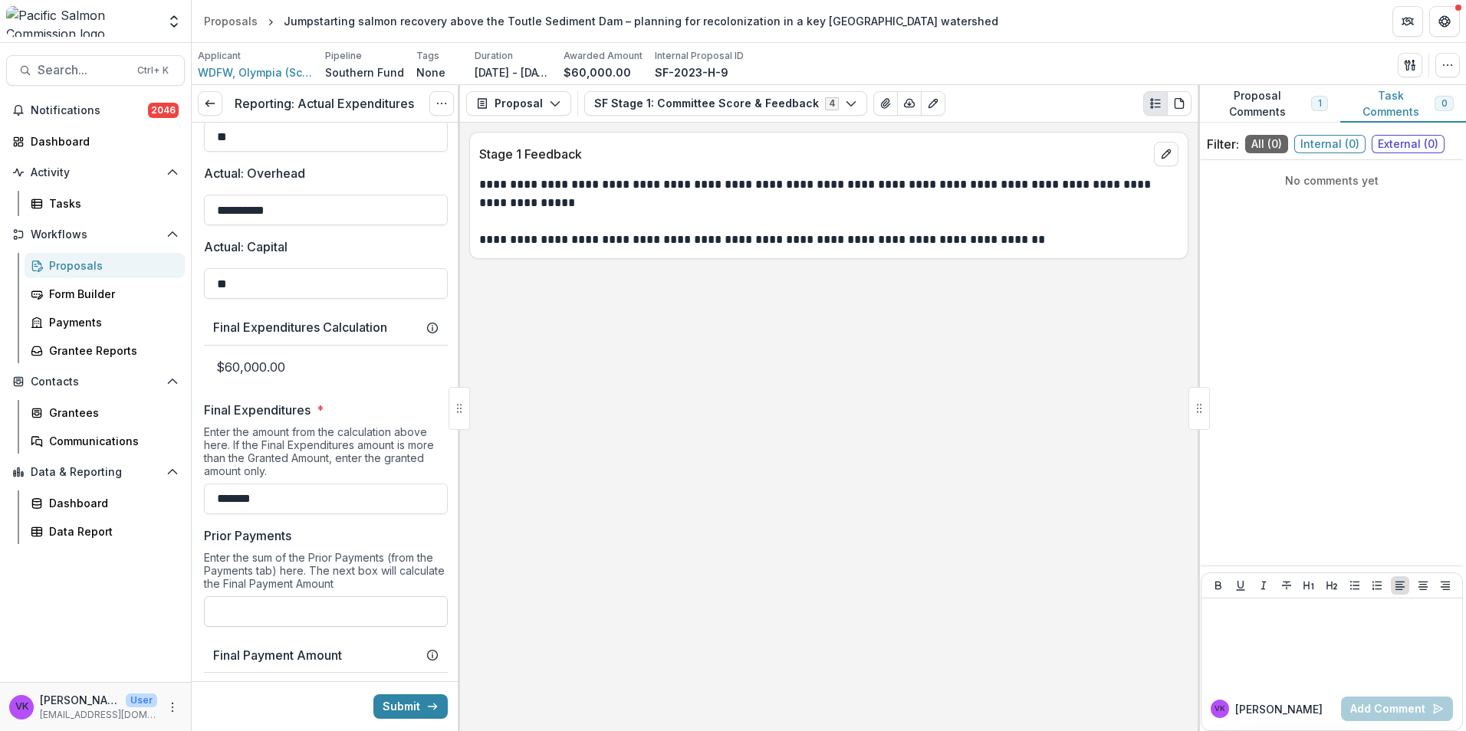
type input "*******"
drag, startPoint x: 292, startPoint y: 609, endPoint x: 313, endPoint y: 616, distance: 22.1
click at [294, 610] on input "Prior Payments" at bounding box center [326, 611] width 244 height 31
type input "*******"
drag, startPoint x: 370, startPoint y: 520, endPoint x: 377, endPoint y: 524, distance: 8.3
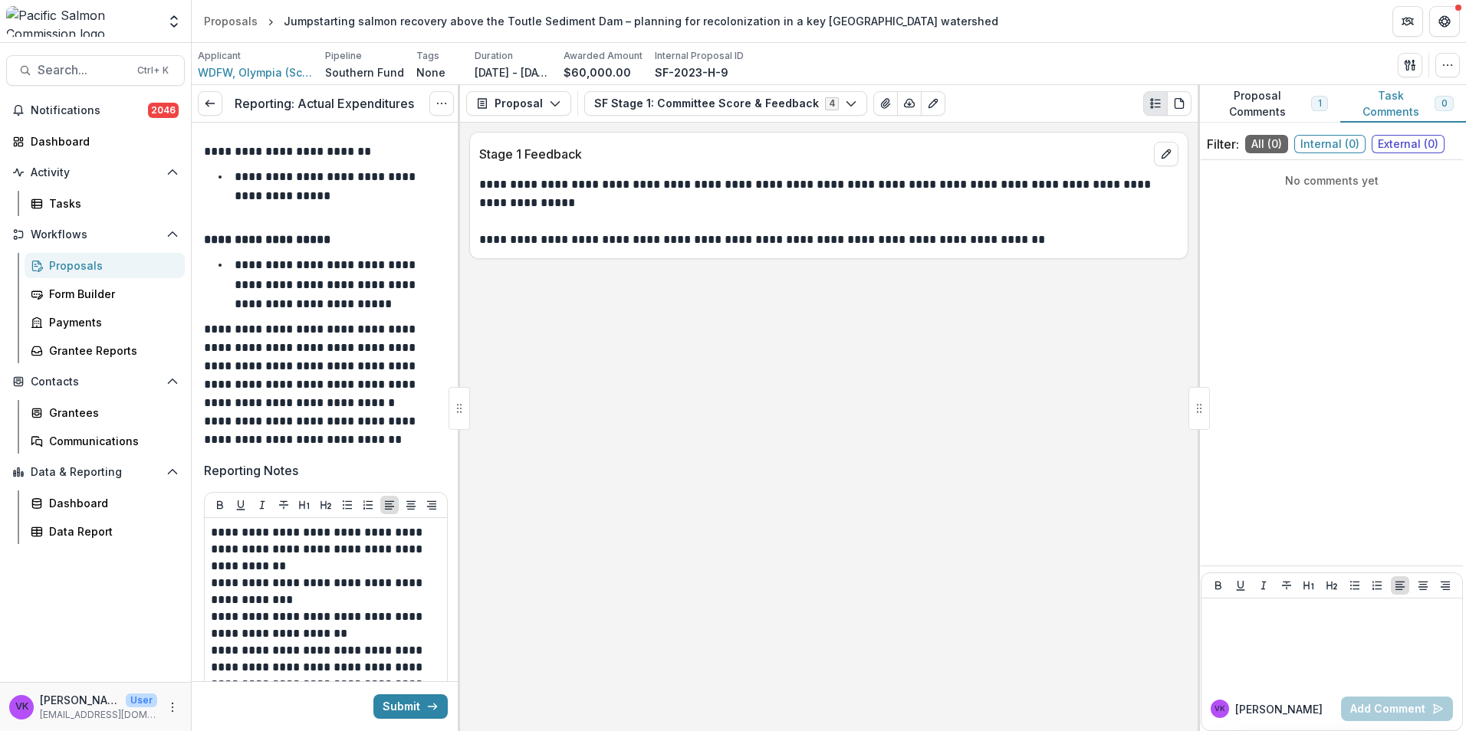
scroll to position [920, 0]
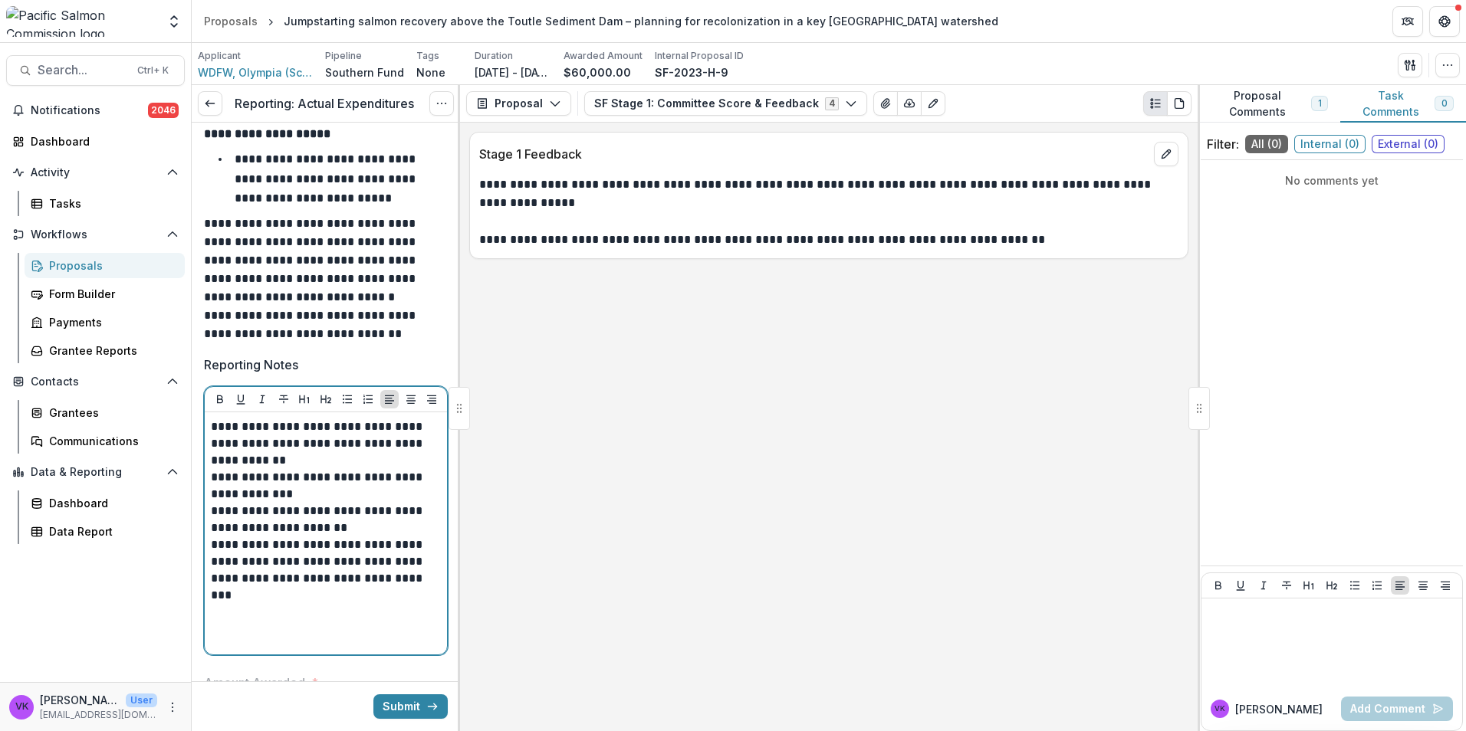
drag, startPoint x: 315, startPoint y: 456, endPoint x: 337, endPoint y: 468, distance: 25.0
click at [316, 457] on p "**********" at bounding box center [323, 444] width 225 height 51
click at [271, 426] on p "**********" at bounding box center [323, 444] width 225 height 51
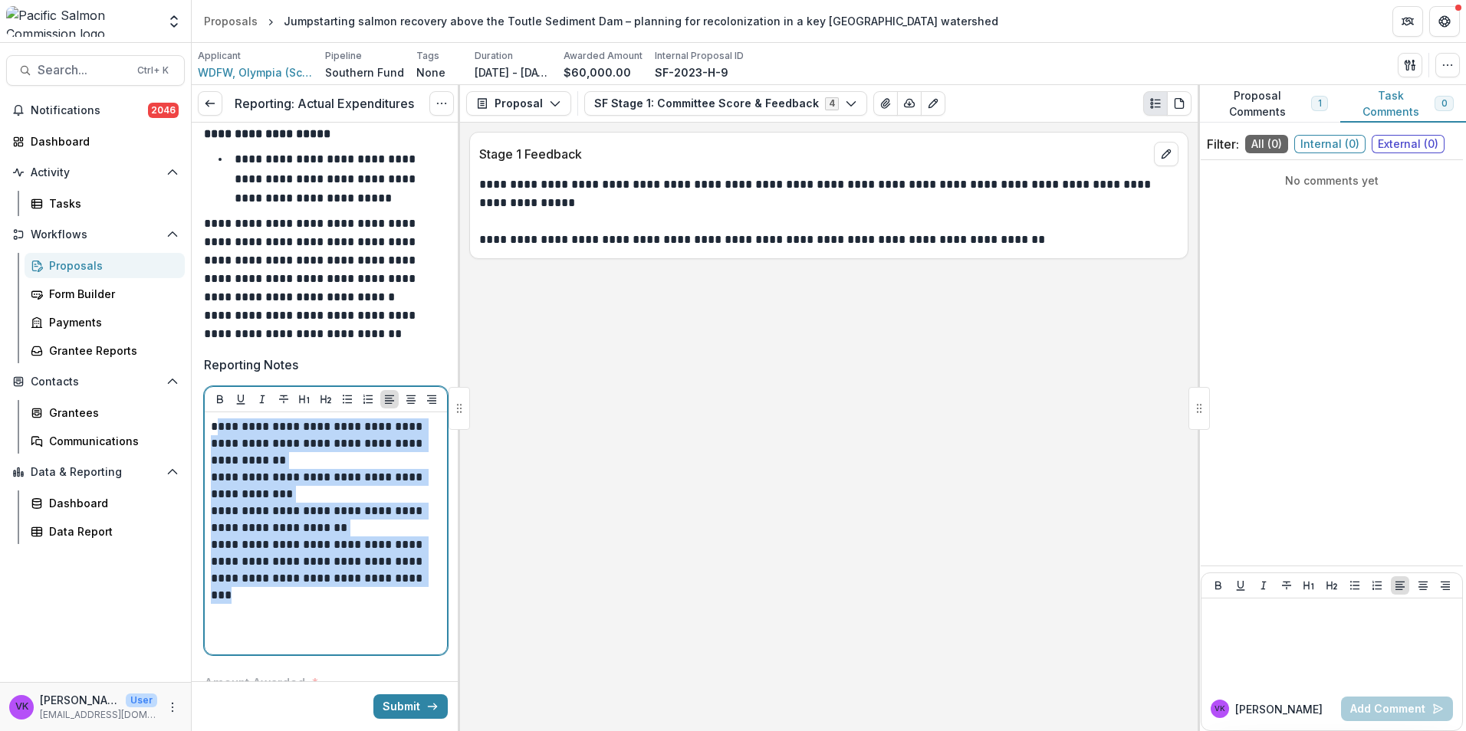
drag, startPoint x: 215, startPoint y: 429, endPoint x: 408, endPoint y: 571, distance: 239.7
click at [447, 591] on div "**********" at bounding box center [326, 26] width 268 height 1646
click at [216, 419] on p "**********" at bounding box center [323, 444] width 225 height 51
click at [219, 431] on p "**********" at bounding box center [323, 444] width 225 height 51
drag, startPoint x: 213, startPoint y: 429, endPoint x: 426, endPoint y: 588, distance: 266.2
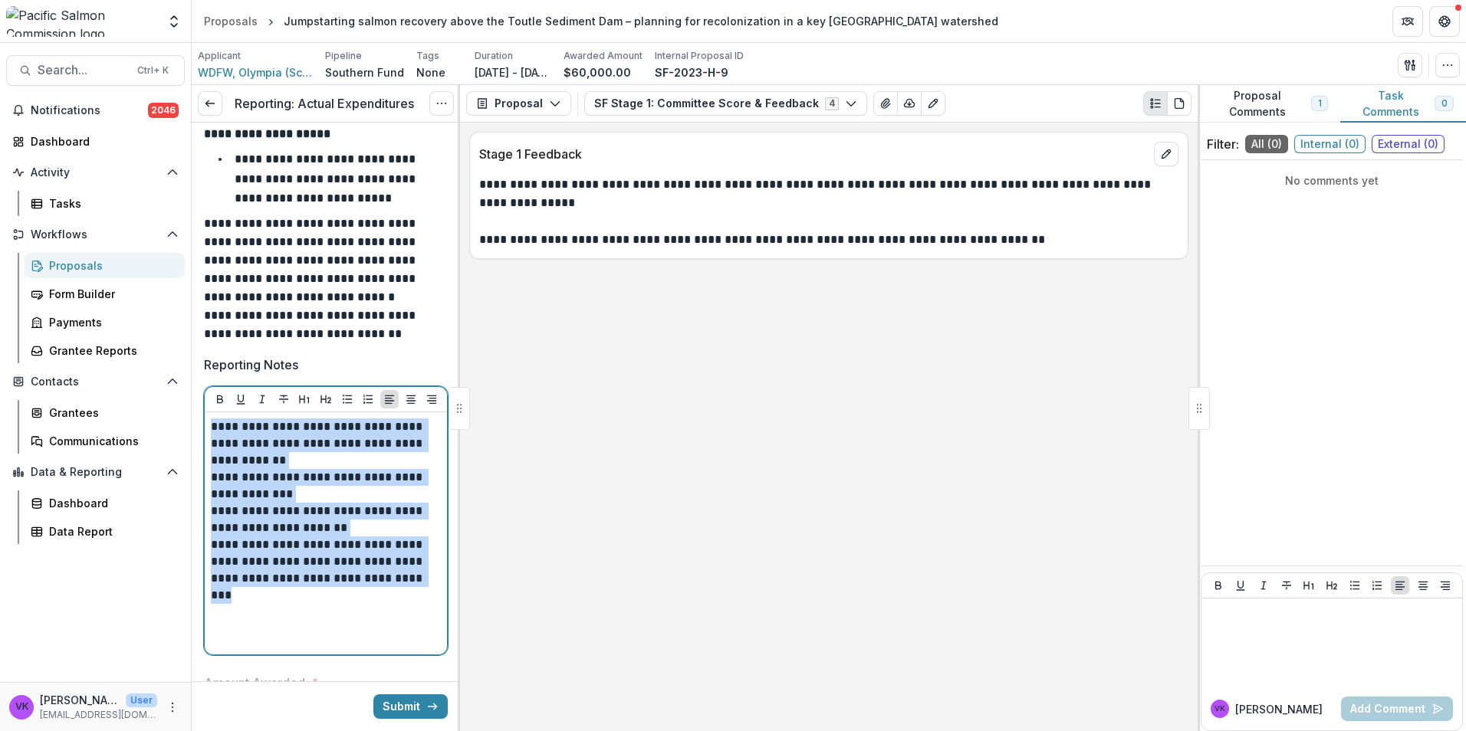
click at [426, 588] on div "**********" at bounding box center [326, 534] width 230 height 230
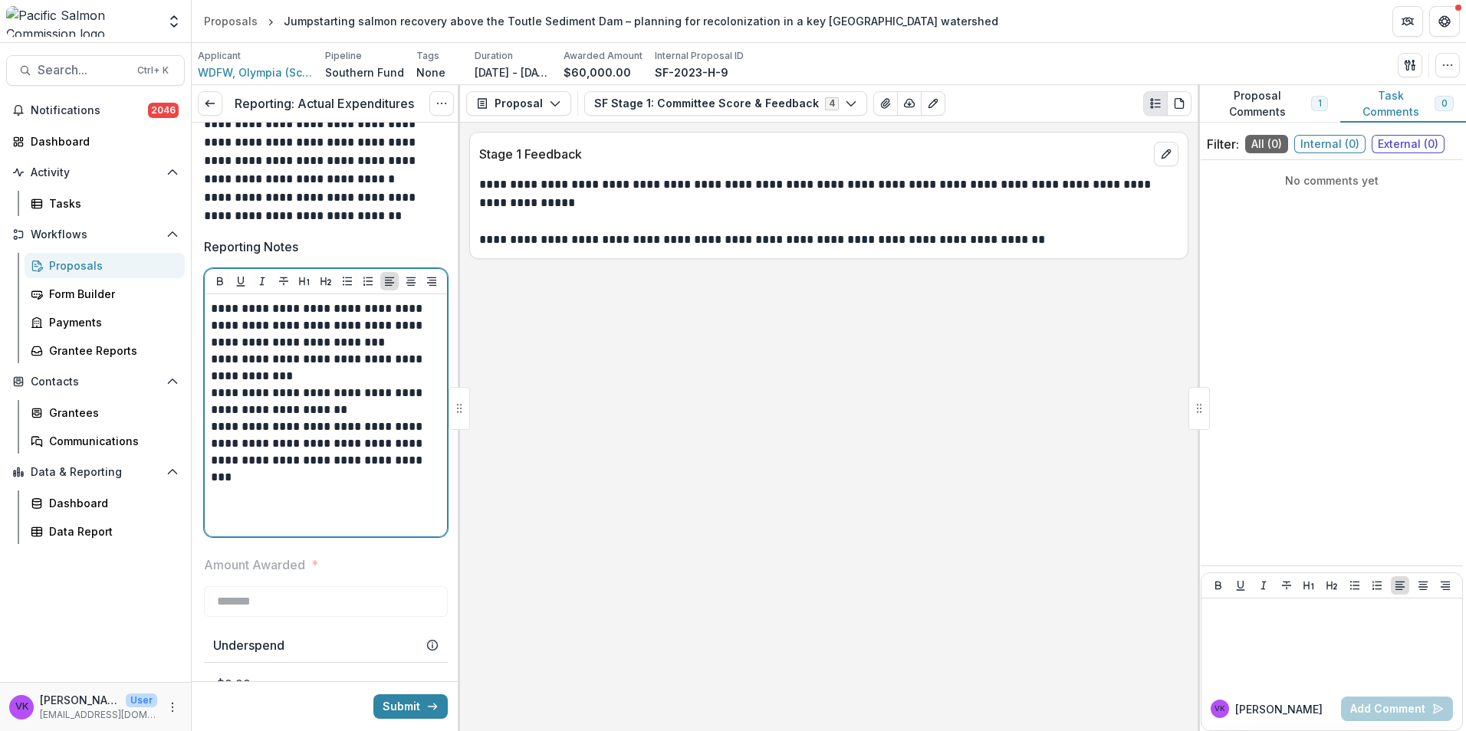
scroll to position [1112, 0]
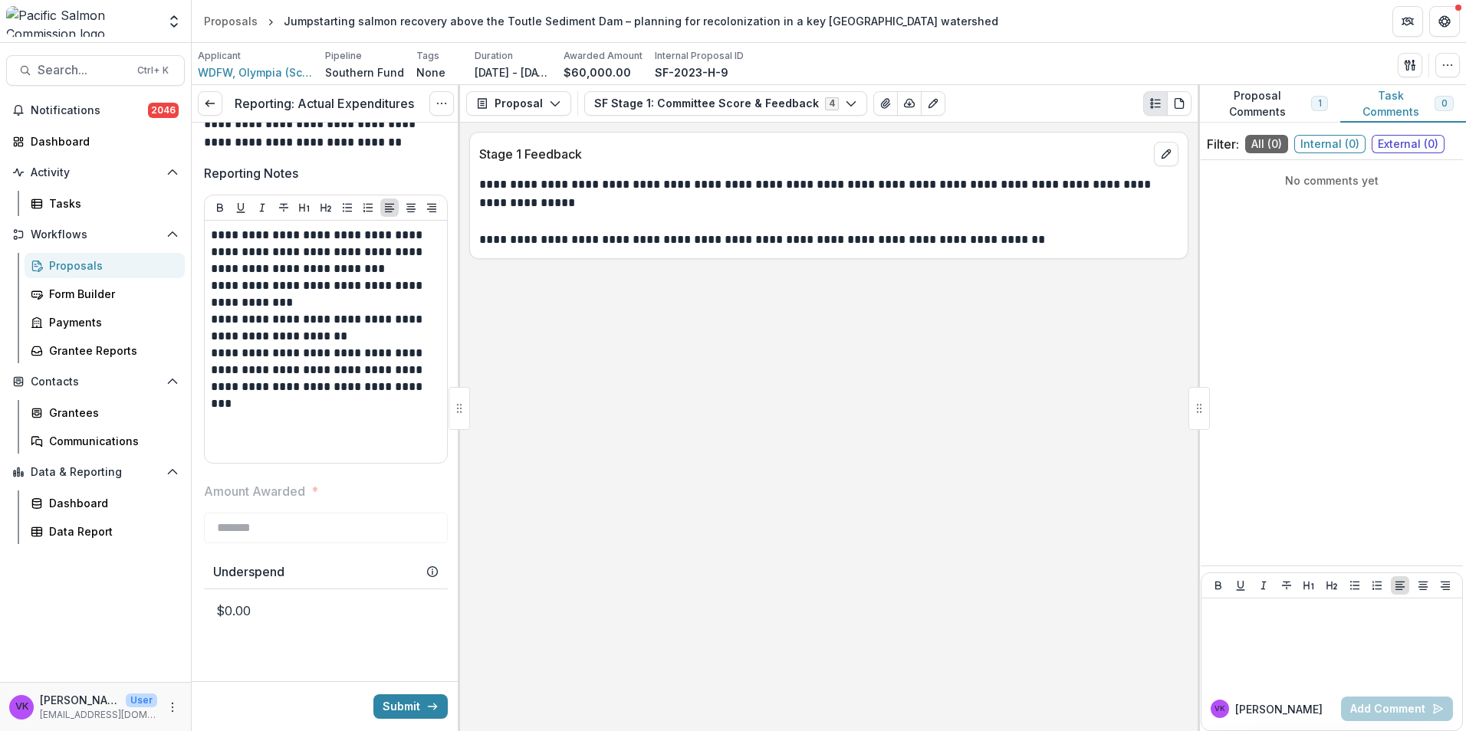
click at [414, 704] on button "Submit" at bounding box center [410, 707] width 74 height 25
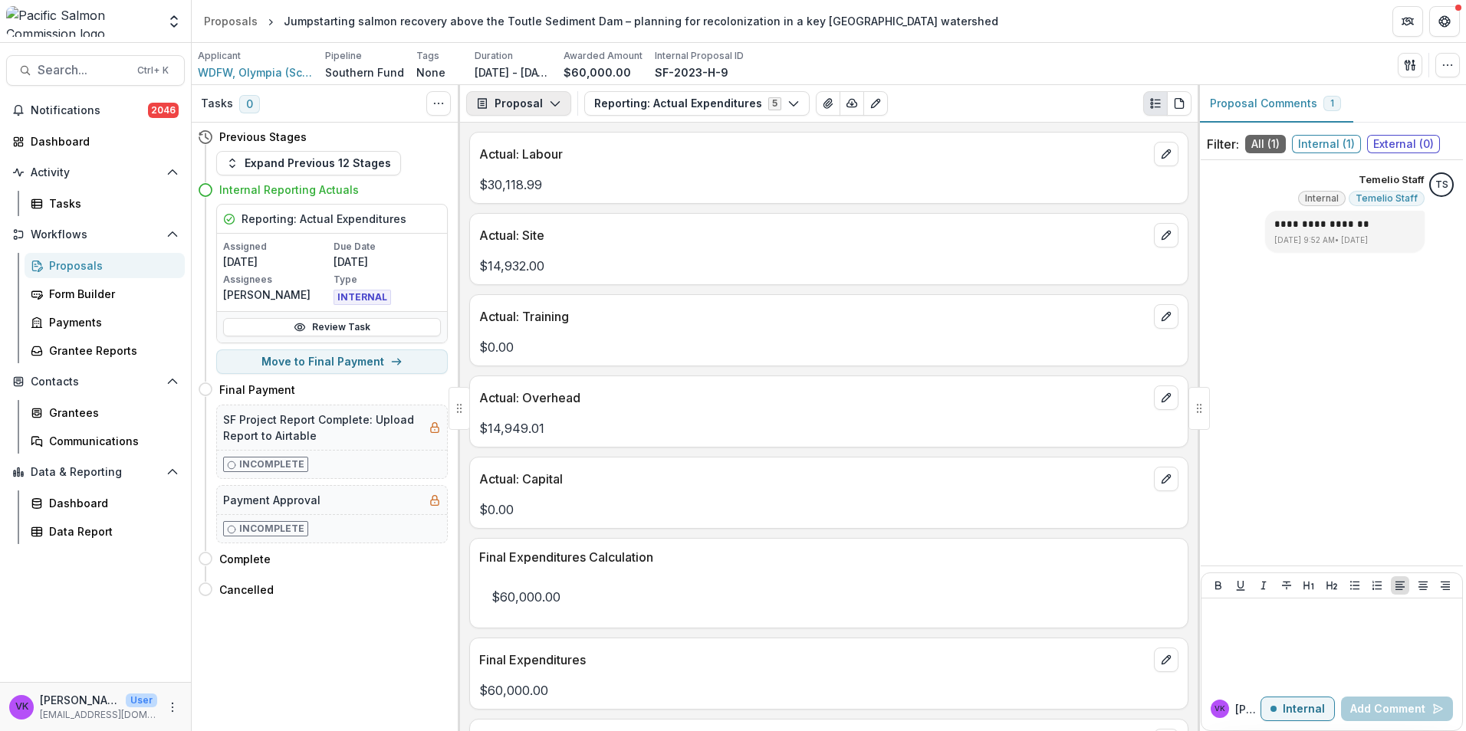
click at [554, 107] on icon "button" at bounding box center [555, 103] width 12 height 12
click at [553, 187] on div "Reports" at bounding box center [567, 189] width 140 height 16
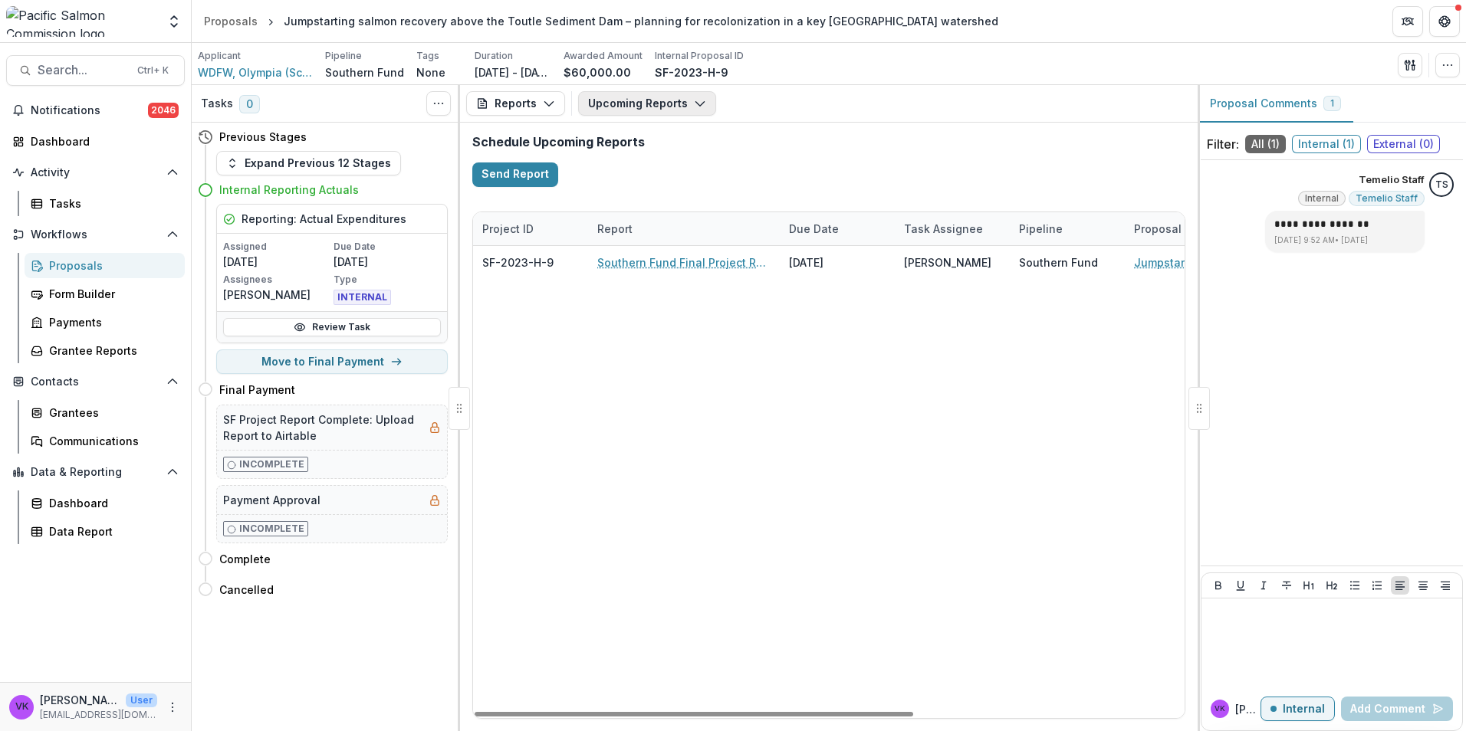
click at [698, 97] on button "Upcoming Reports" at bounding box center [647, 103] width 138 height 25
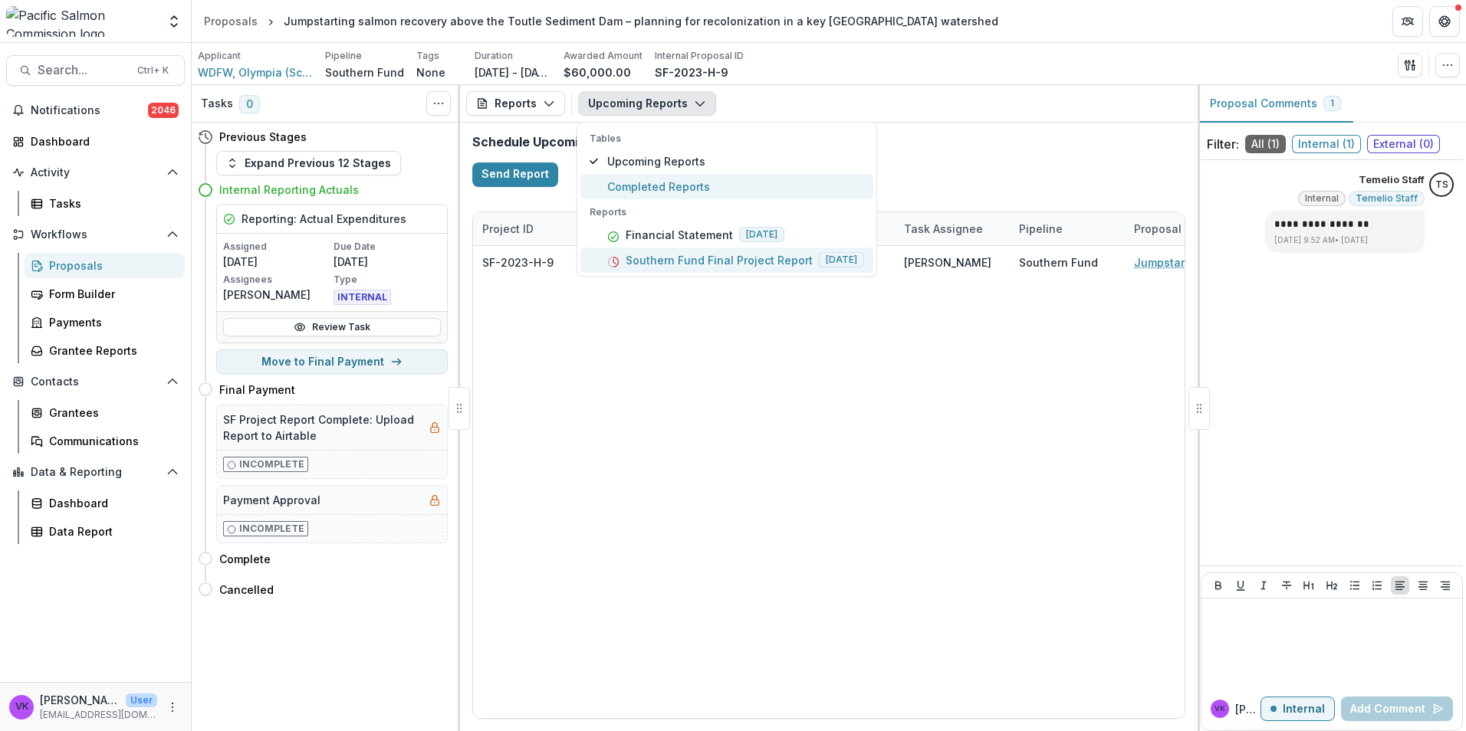
drag, startPoint x: 669, startPoint y: 190, endPoint x: 777, endPoint y: 251, distance: 123.9
click at [669, 191] on span "Completed Reports" at bounding box center [735, 187] width 257 height 16
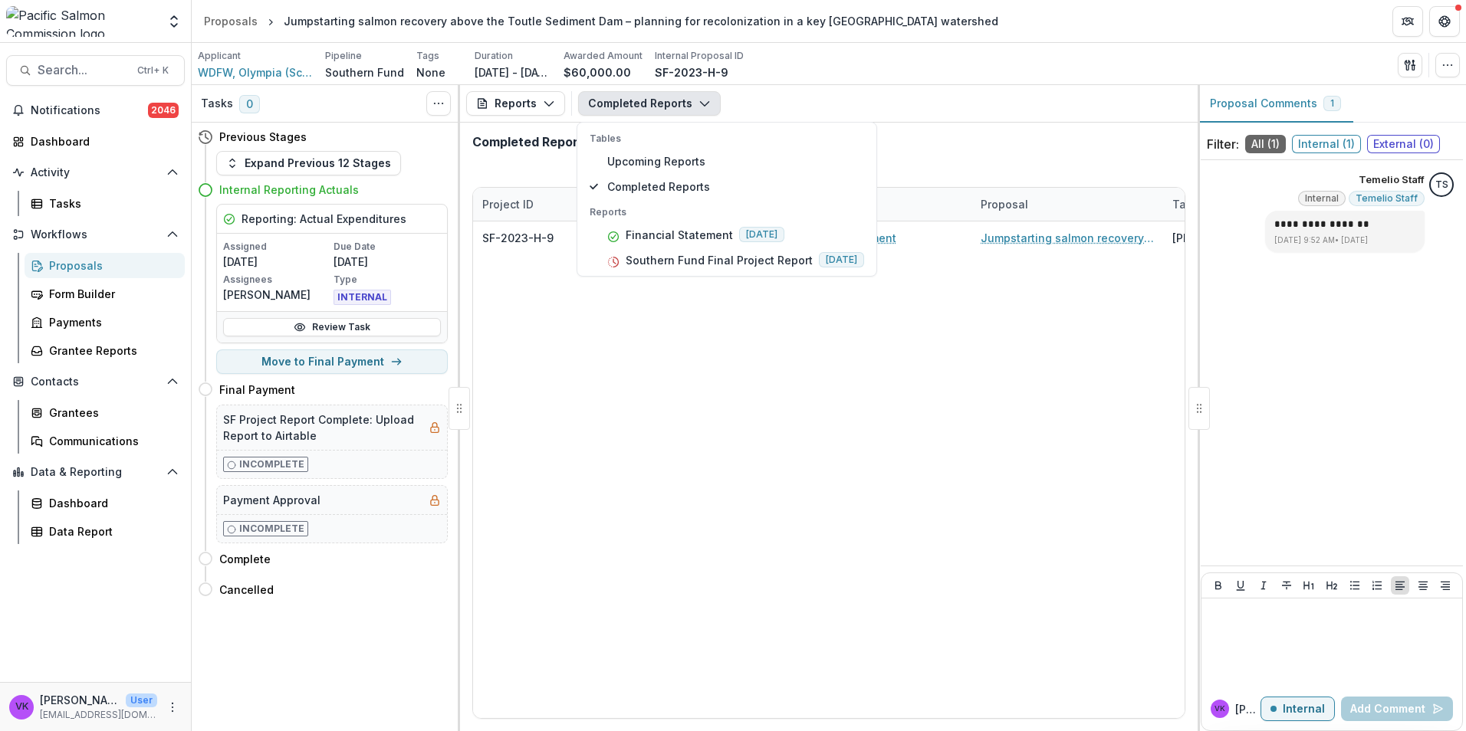
click at [1087, 455] on div "SF-2023-H-9 WDFW, Olympia (Science Division) Financial Statement Jumpstarting s…" at bounding box center [1067, 470] width 1188 height 497
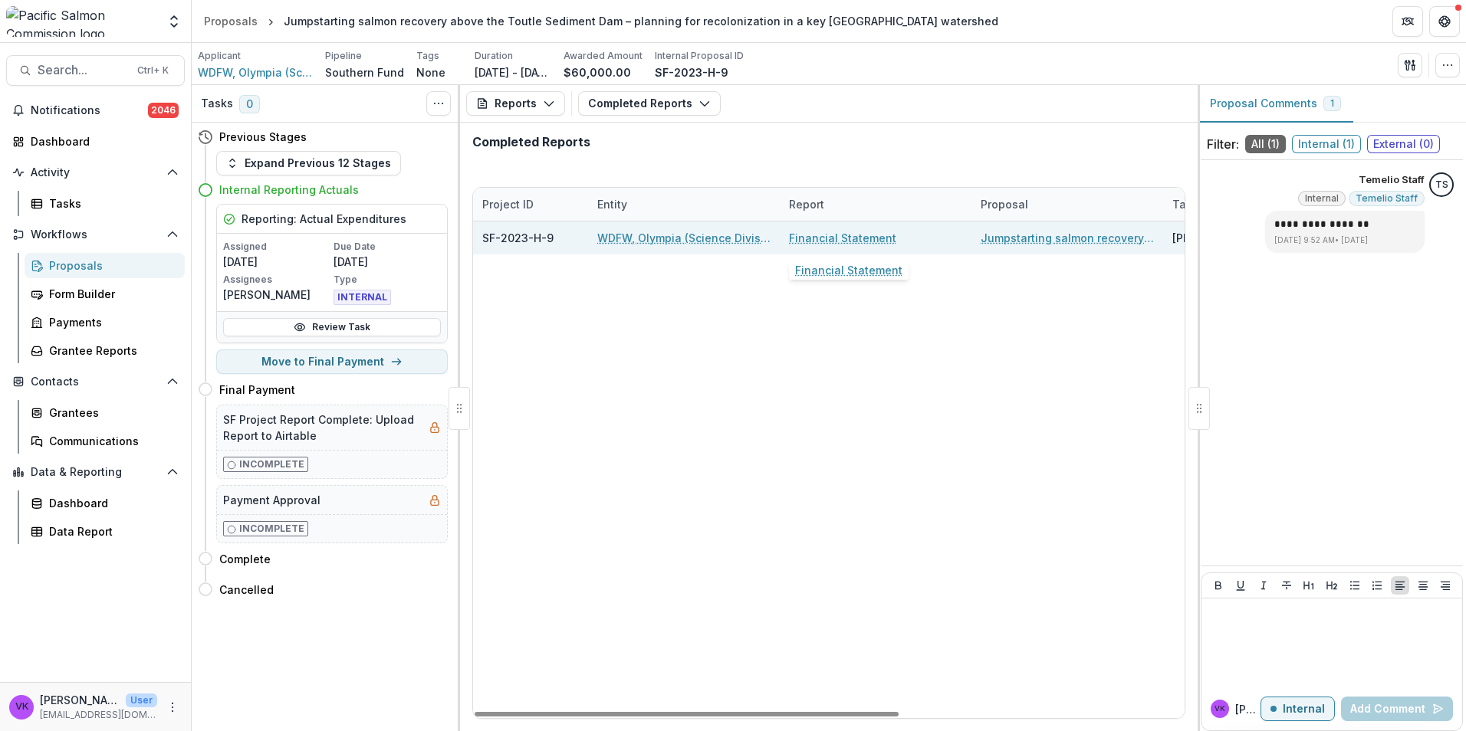
drag, startPoint x: 842, startPoint y: 235, endPoint x: 849, endPoint y: 242, distance: 9.8
click at [843, 236] on link "Financial Statement" at bounding box center [842, 238] width 107 height 16
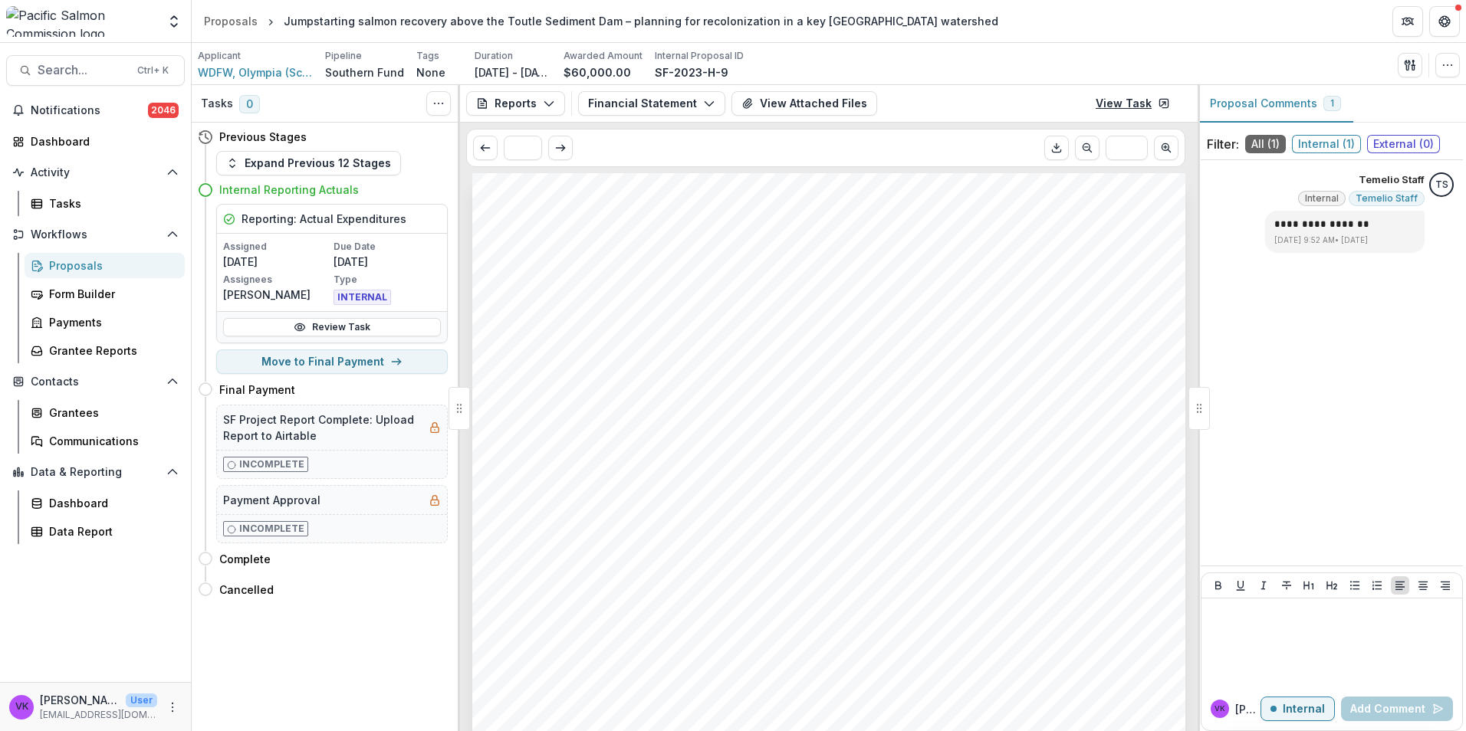
click at [1141, 107] on link "View Task" at bounding box center [1132, 103] width 93 height 25
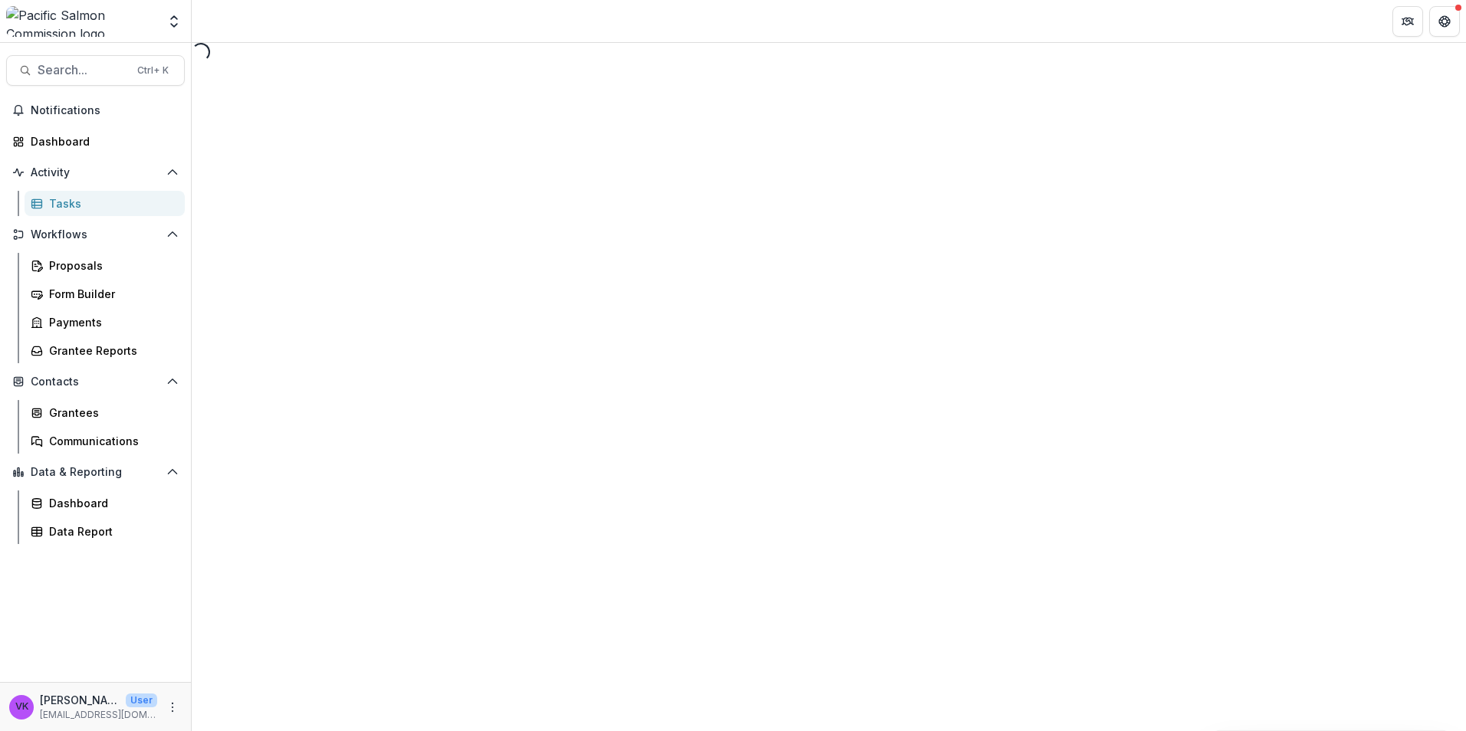
select select "********"
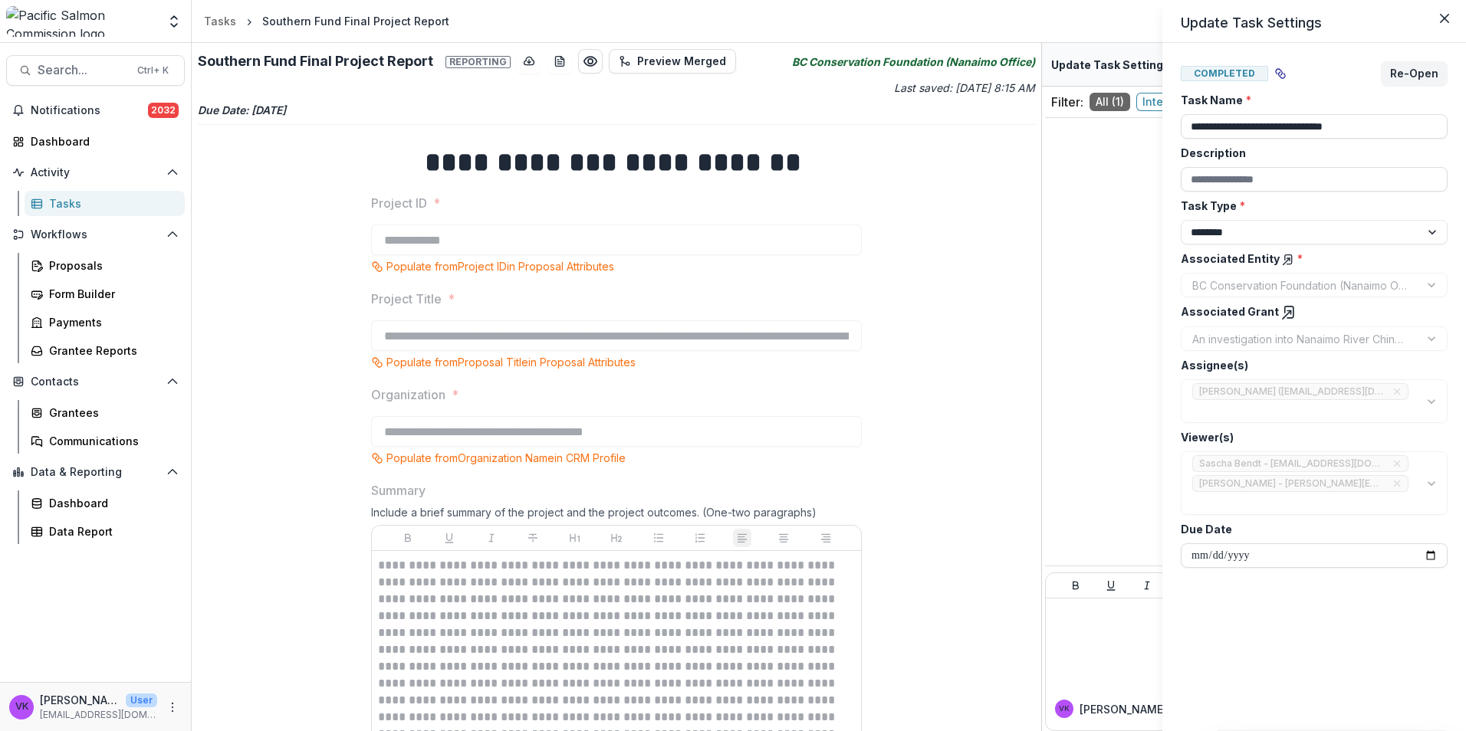
click at [871, 536] on div "**********" at bounding box center [733, 365] width 1466 height 731
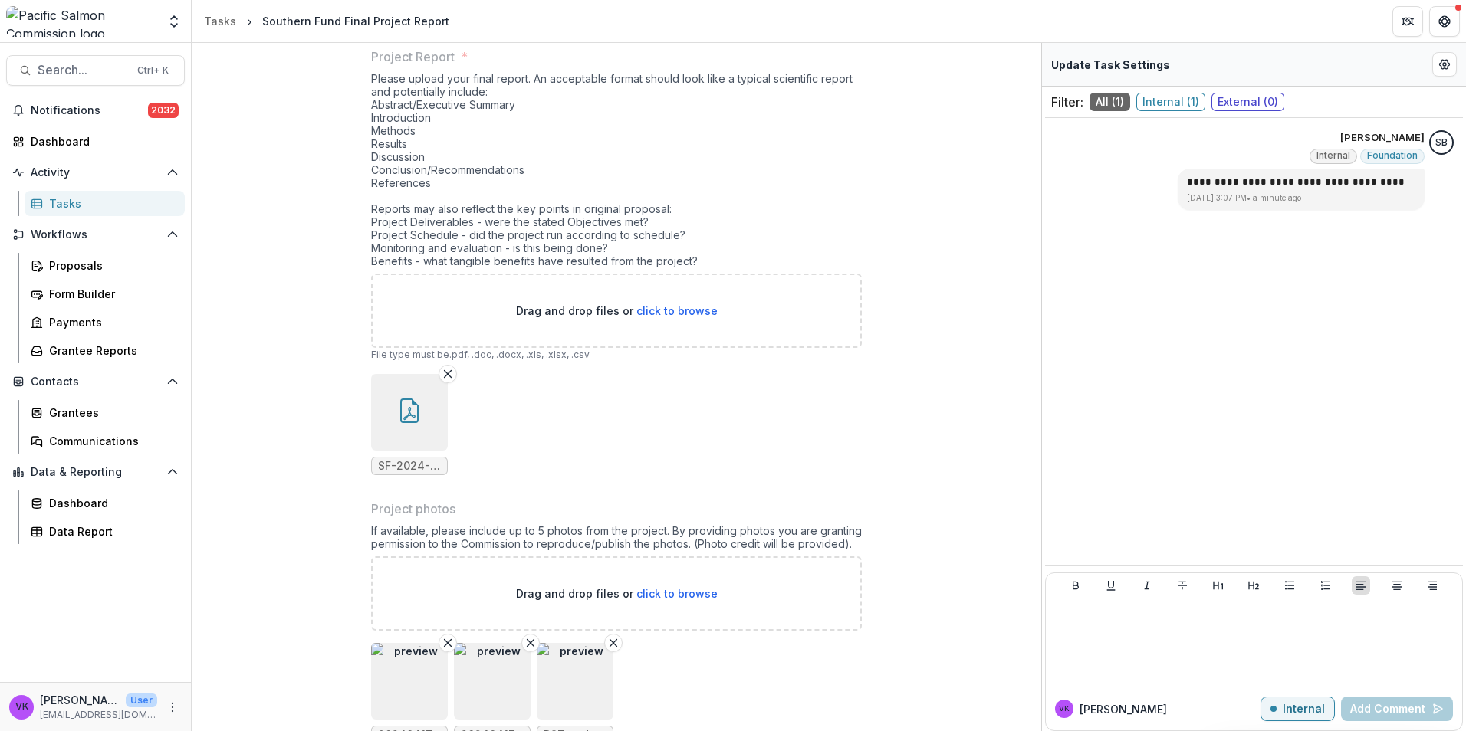
scroll to position [821, 0]
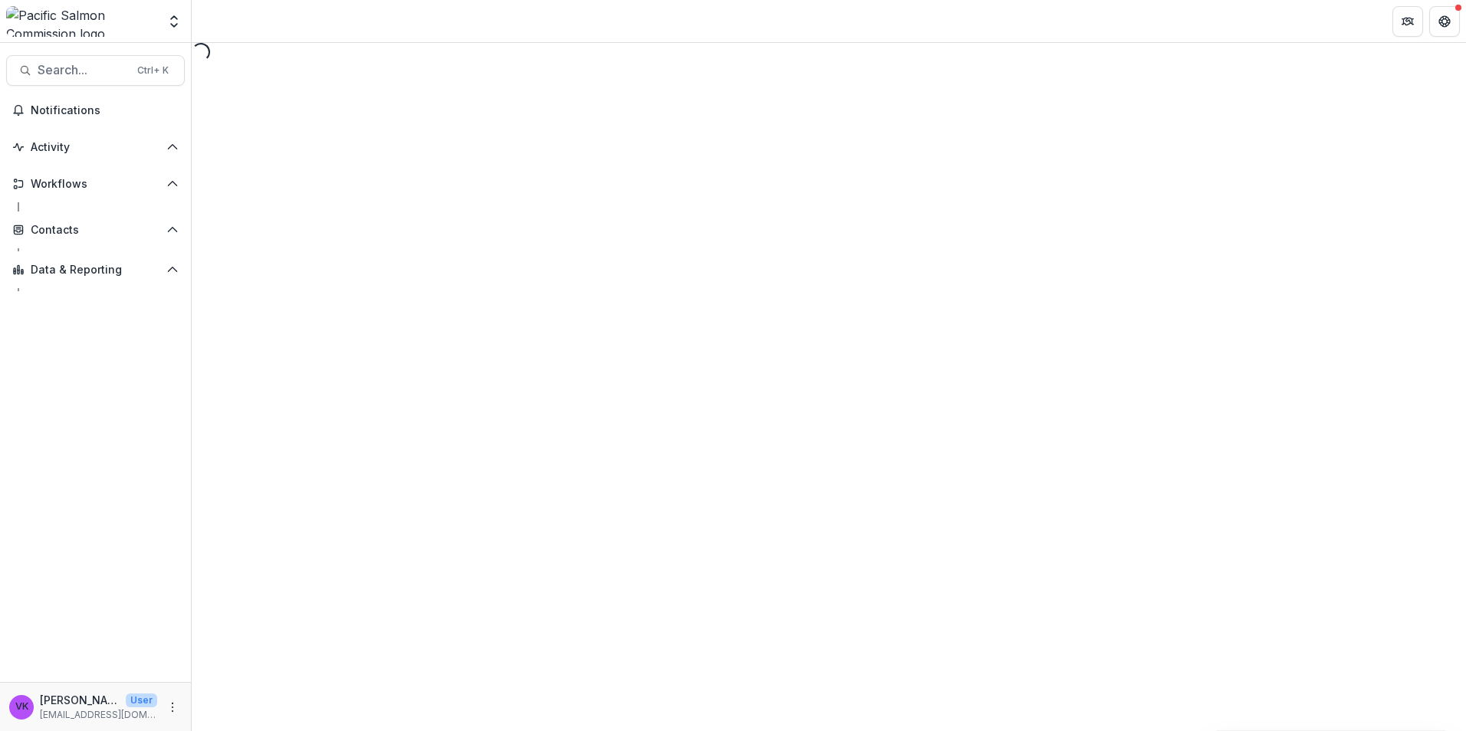
select select "********"
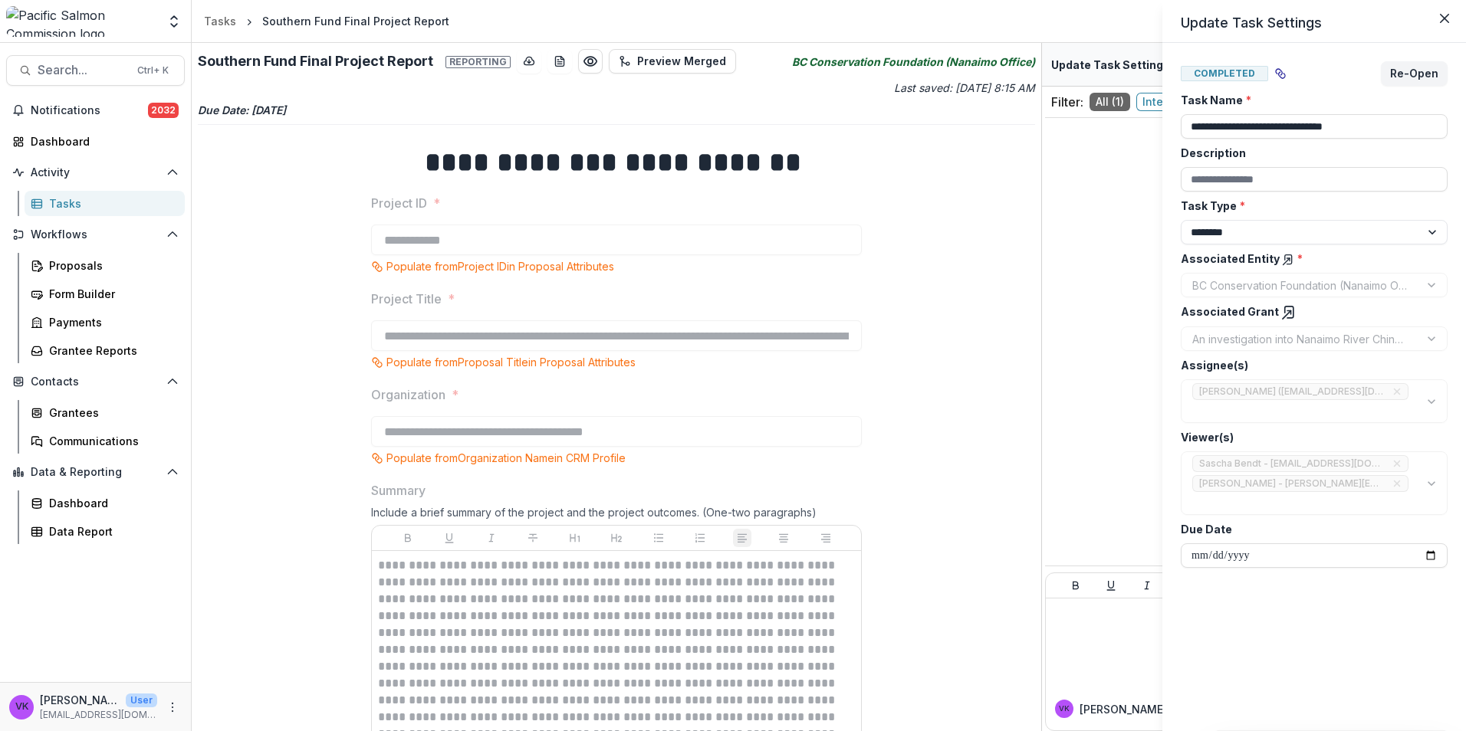
click at [956, 250] on div "**********" at bounding box center [733, 365] width 1466 height 731
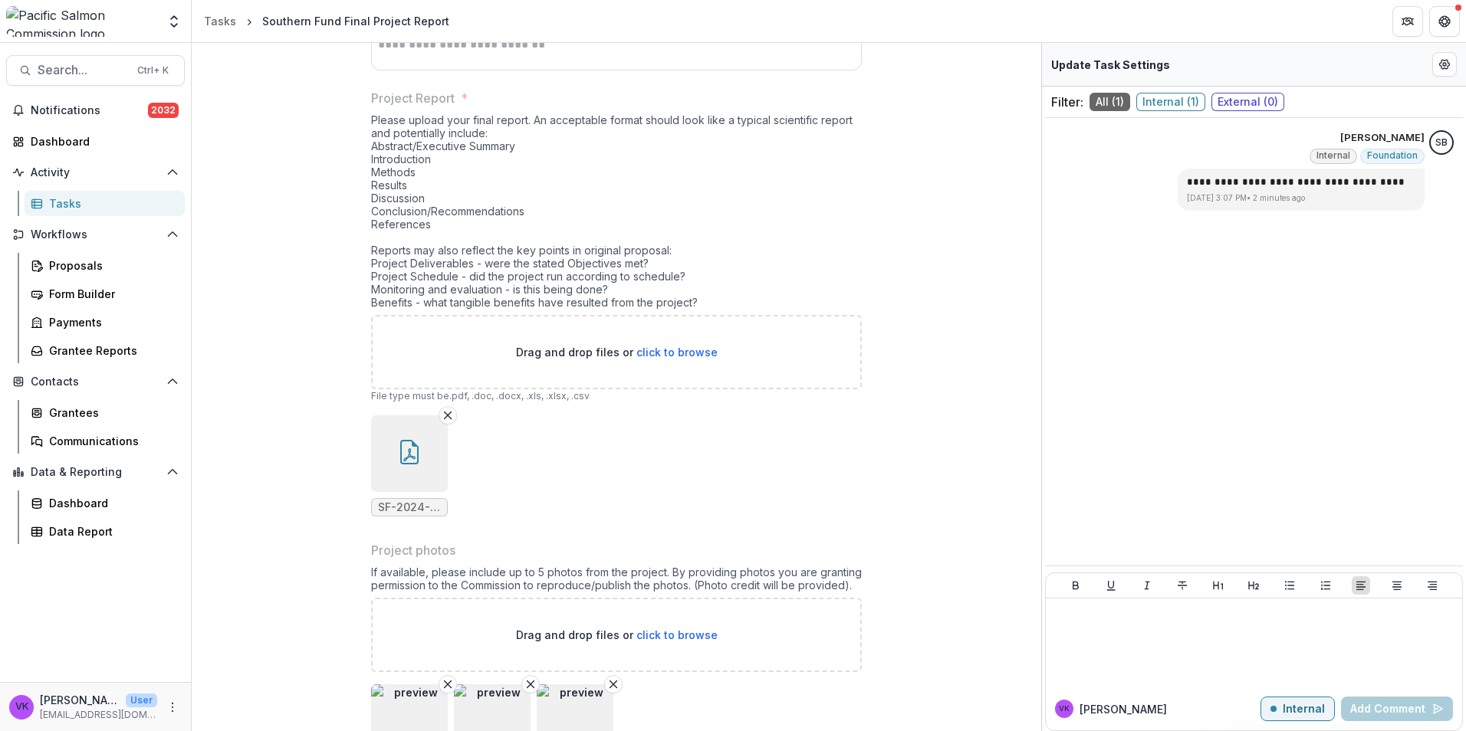
scroll to position [821, 0]
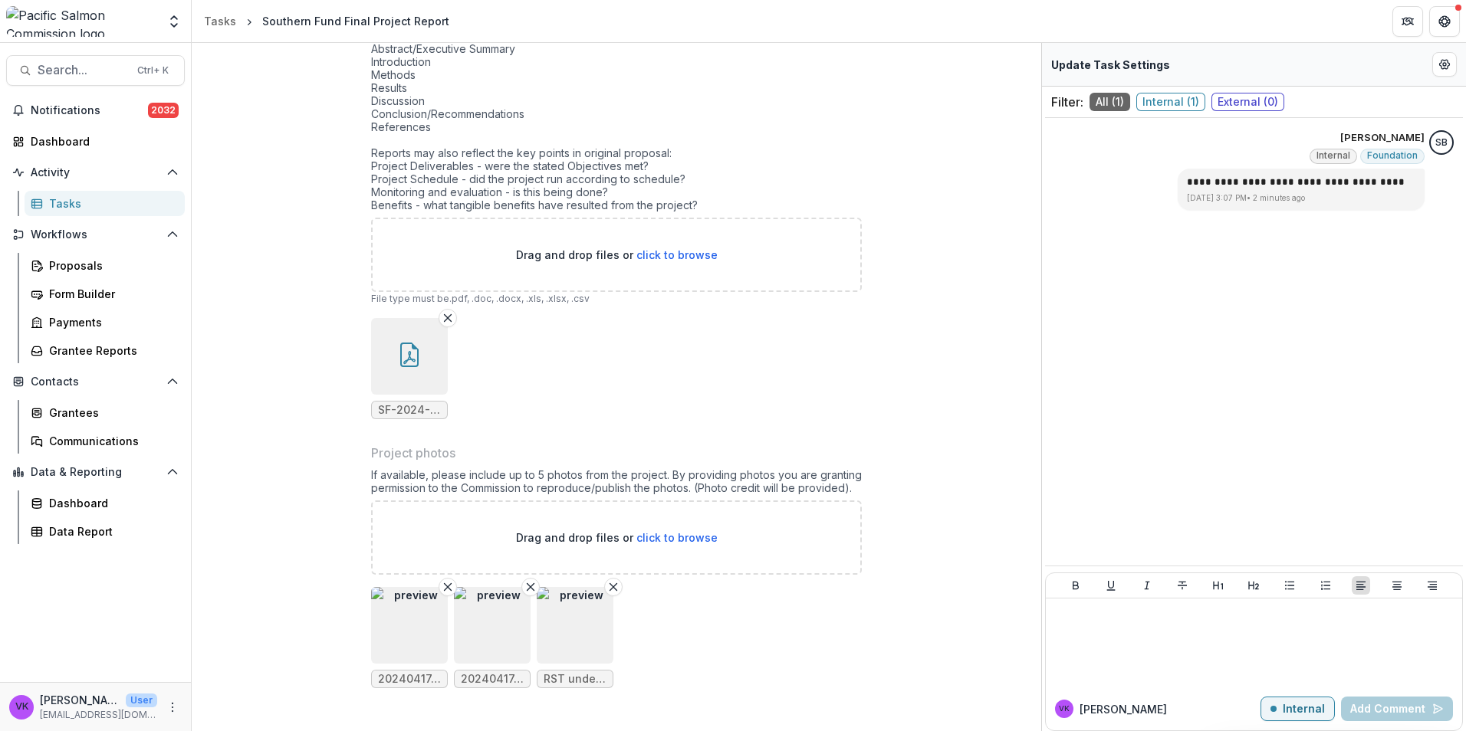
click at [404, 637] on img "button" at bounding box center [409, 625] width 77 height 77
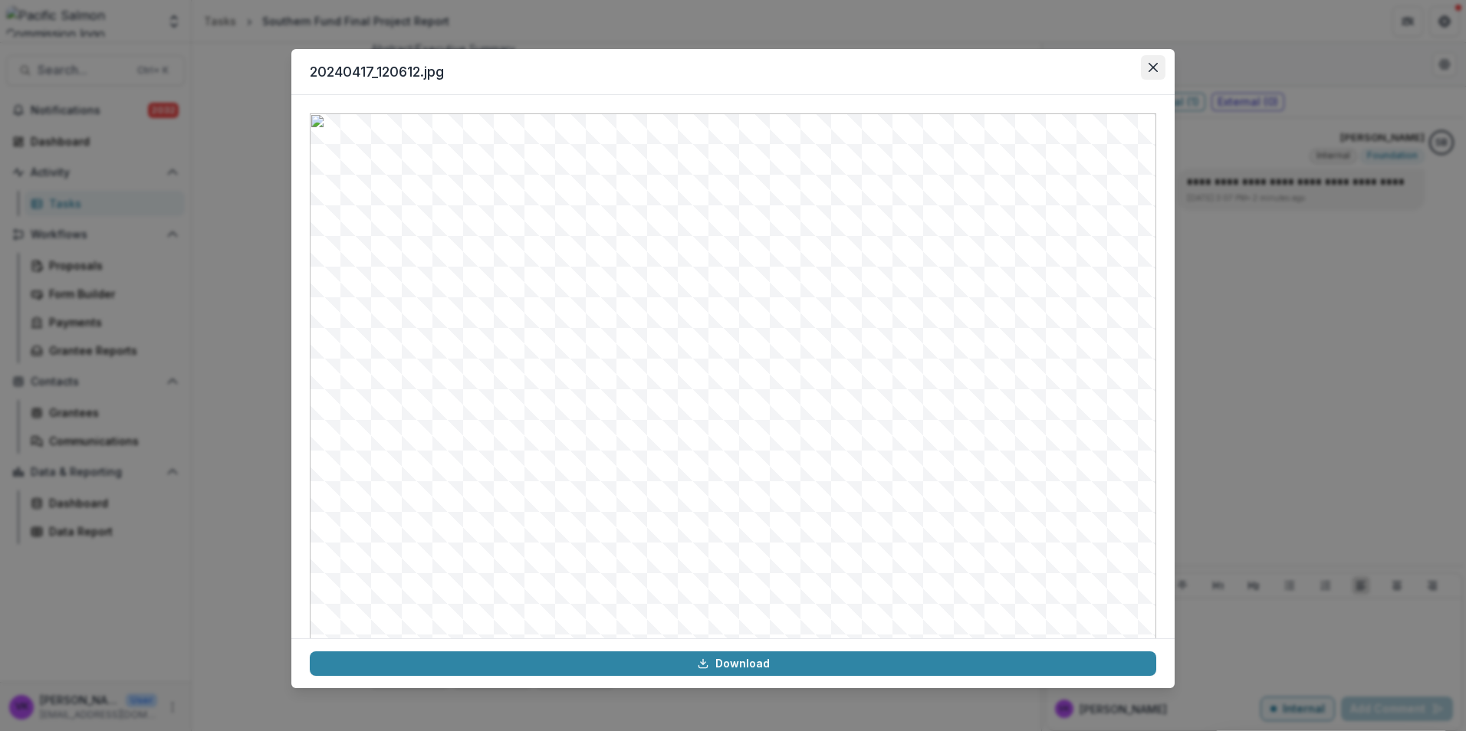
click at [1155, 64] on icon "Close" at bounding box center [1152, 67] width 9 height 9
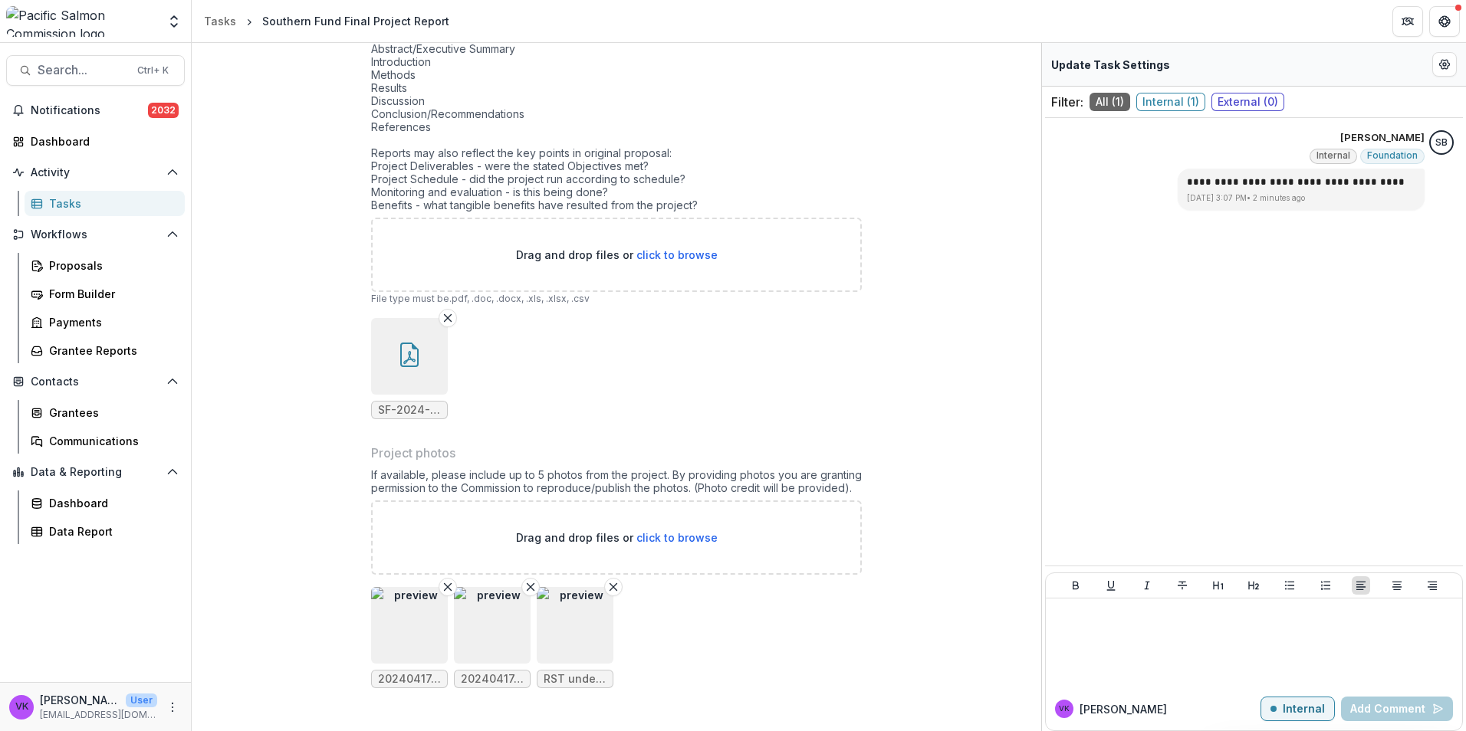
click at [488, 628] on img "button" at bounding box center [492, 625] width 77 height 77
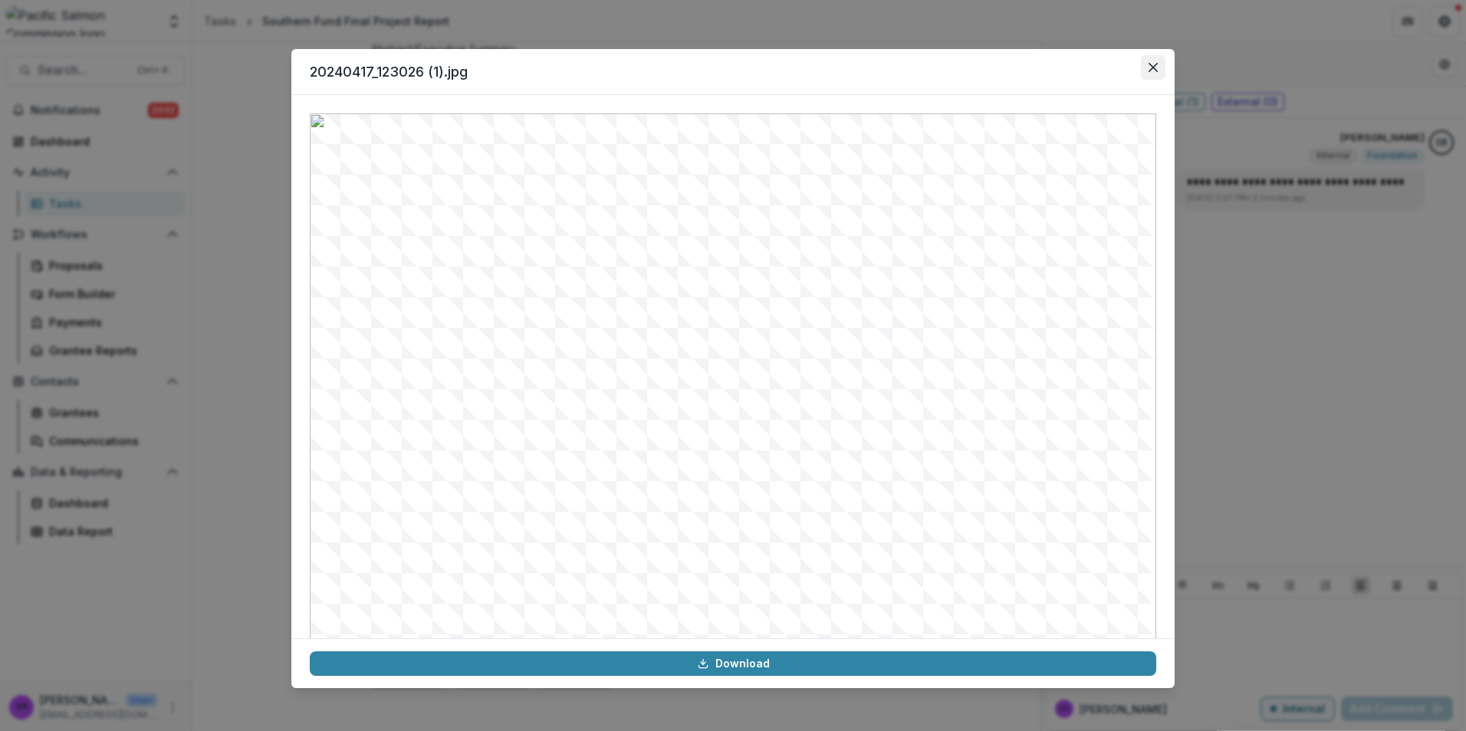
click at [1142, 70] on button "Close" at bounding box center [1153, 67] width 25 height 25
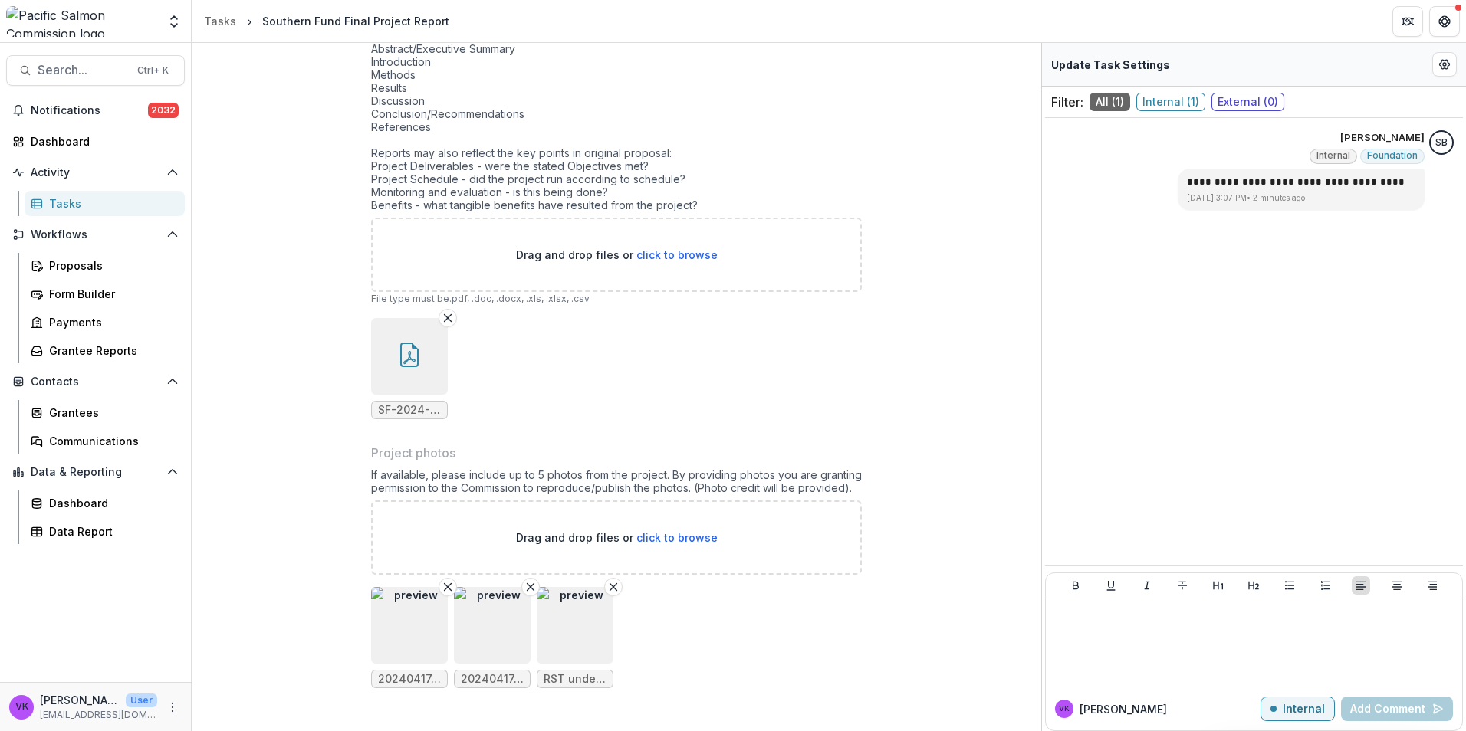
click at [583, 602] on img "button" at bounding box center [575, 625] width 77 height 77
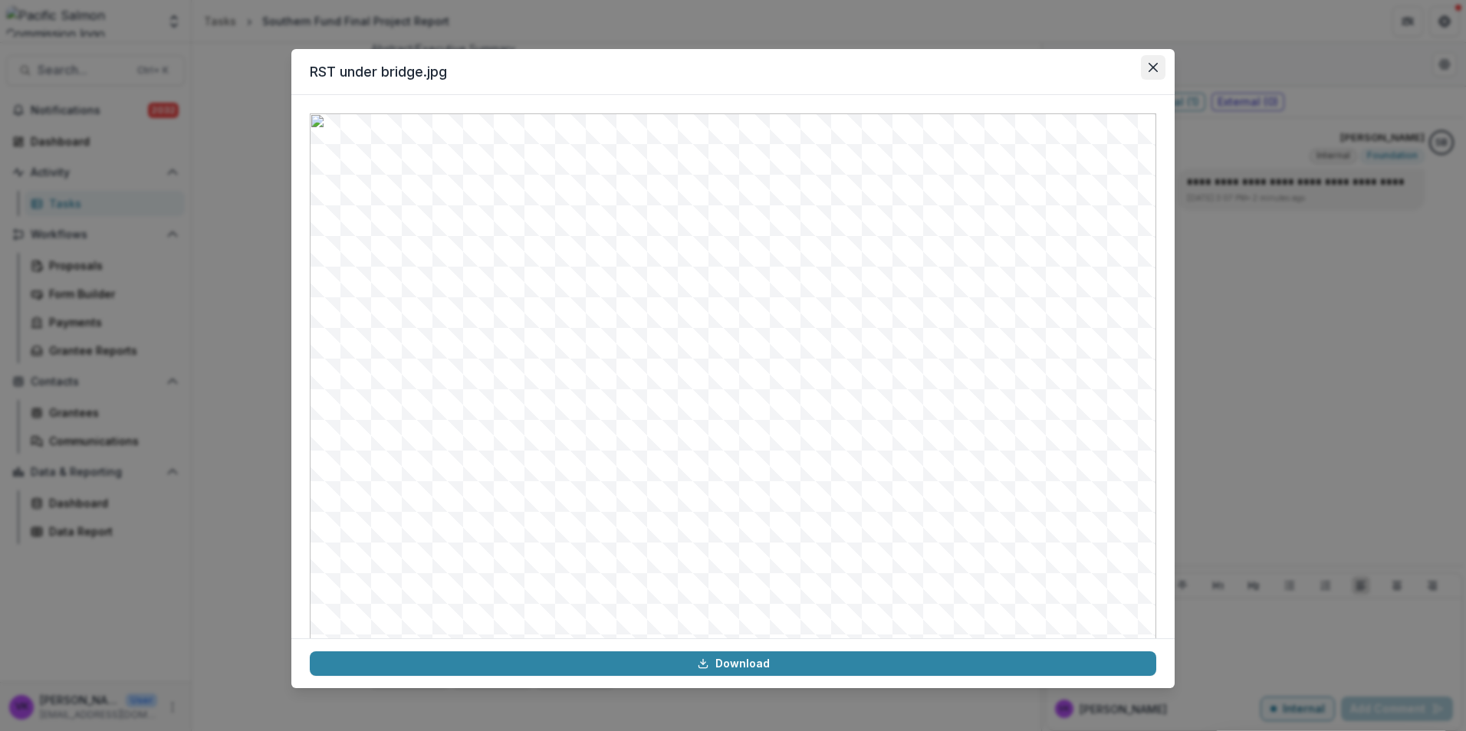
click at [1148, 74] on button "Close" at bounding box center [1153, 67] width 25 height 25
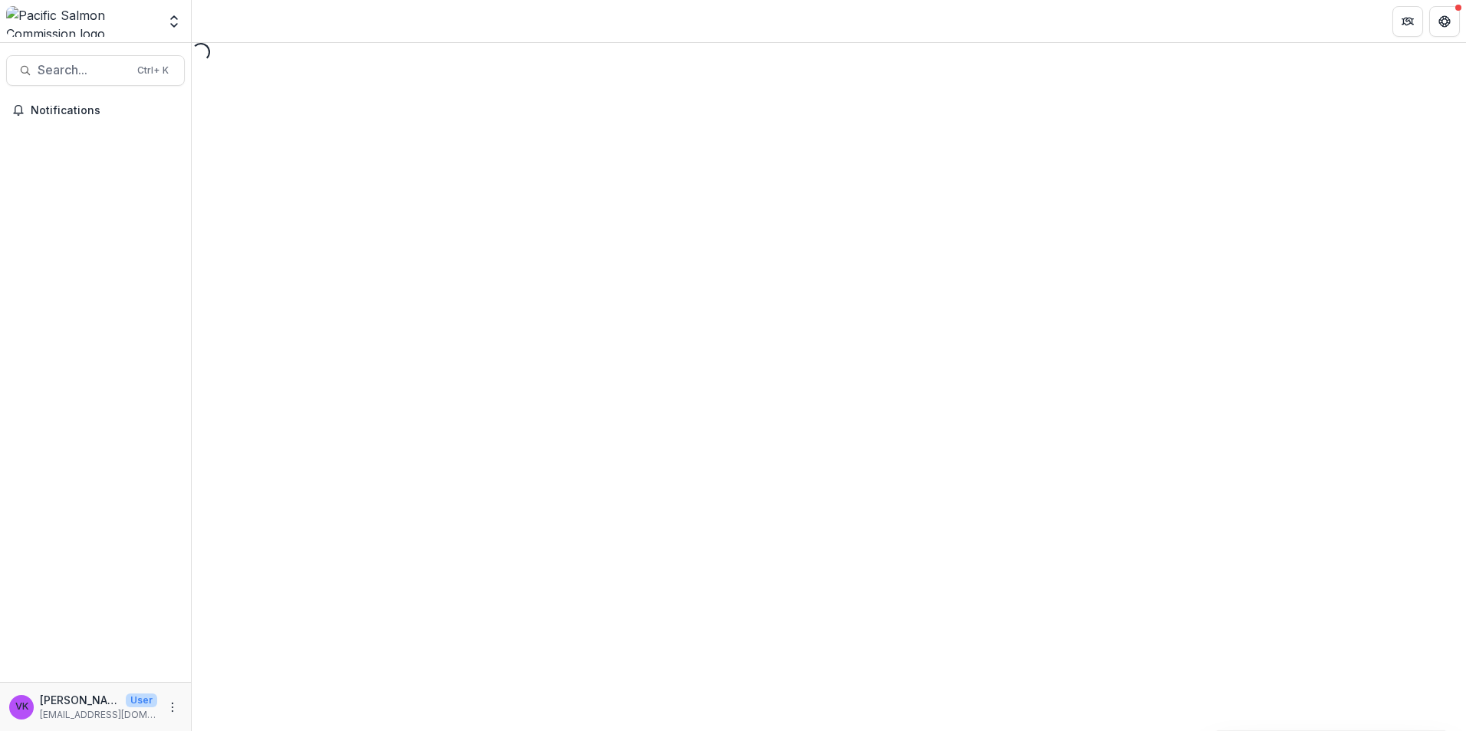
select select "********"
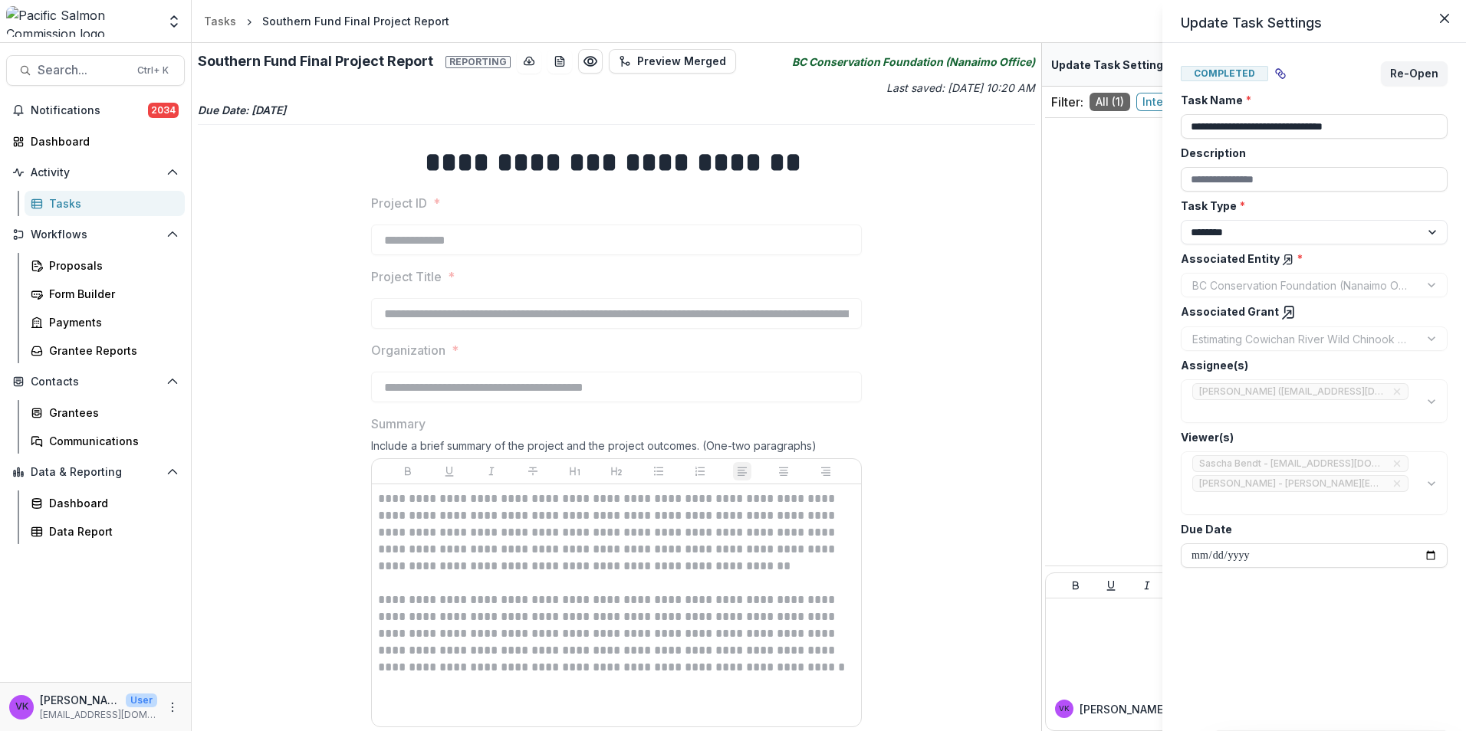
click at [1108, 360] on div "**********" at bounding box center [733, 365] width 1466 height 731
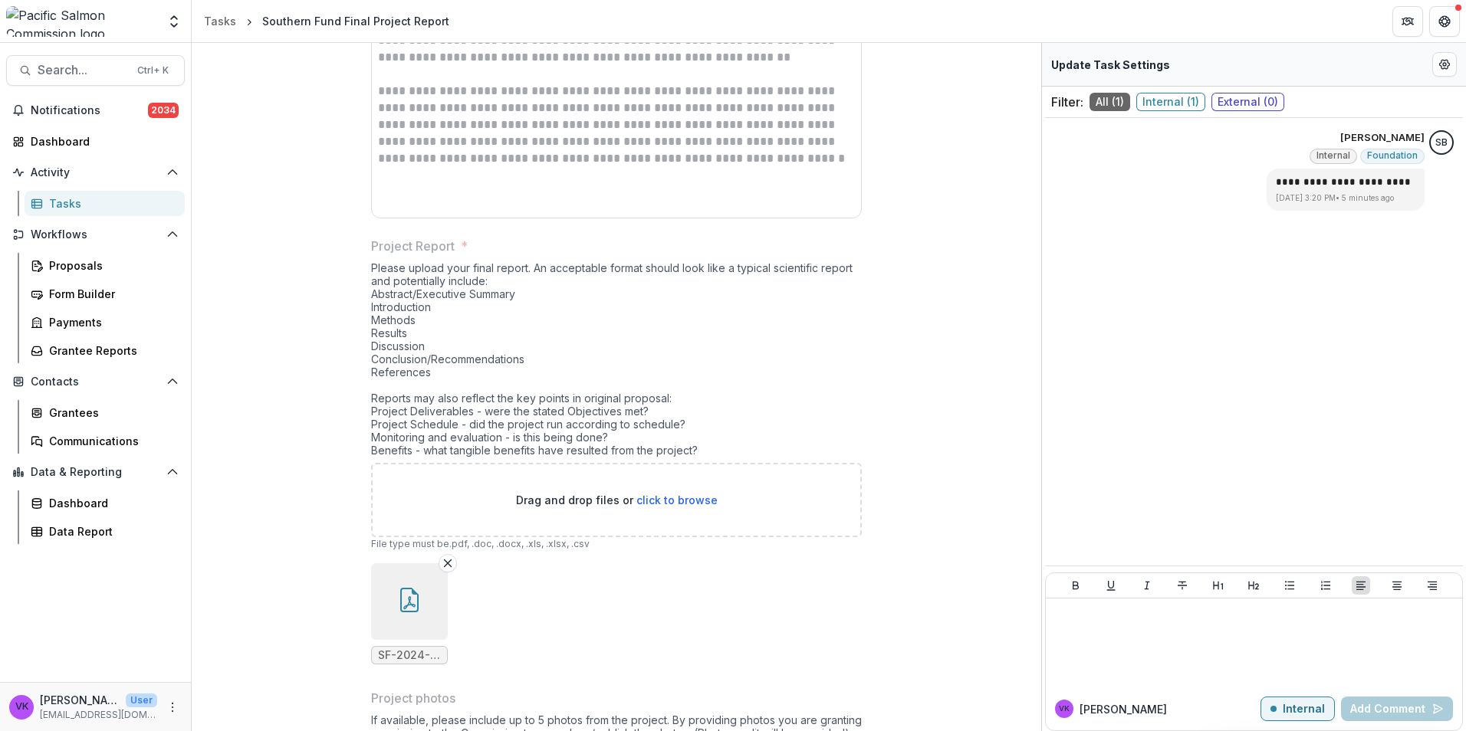
scroll to position [821, 0]
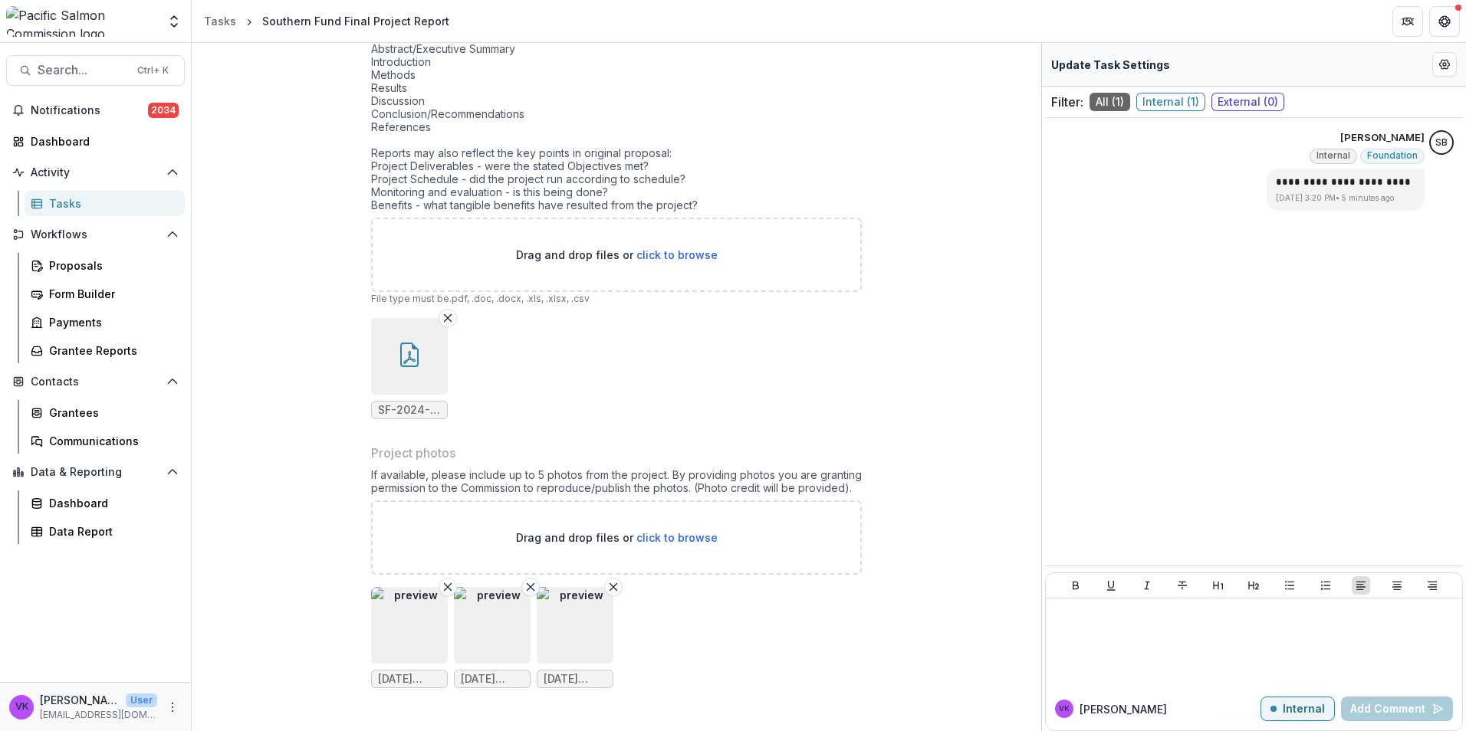
click at [426, 590] on img "button" at bounding box center [409, 625] width 77 height 77
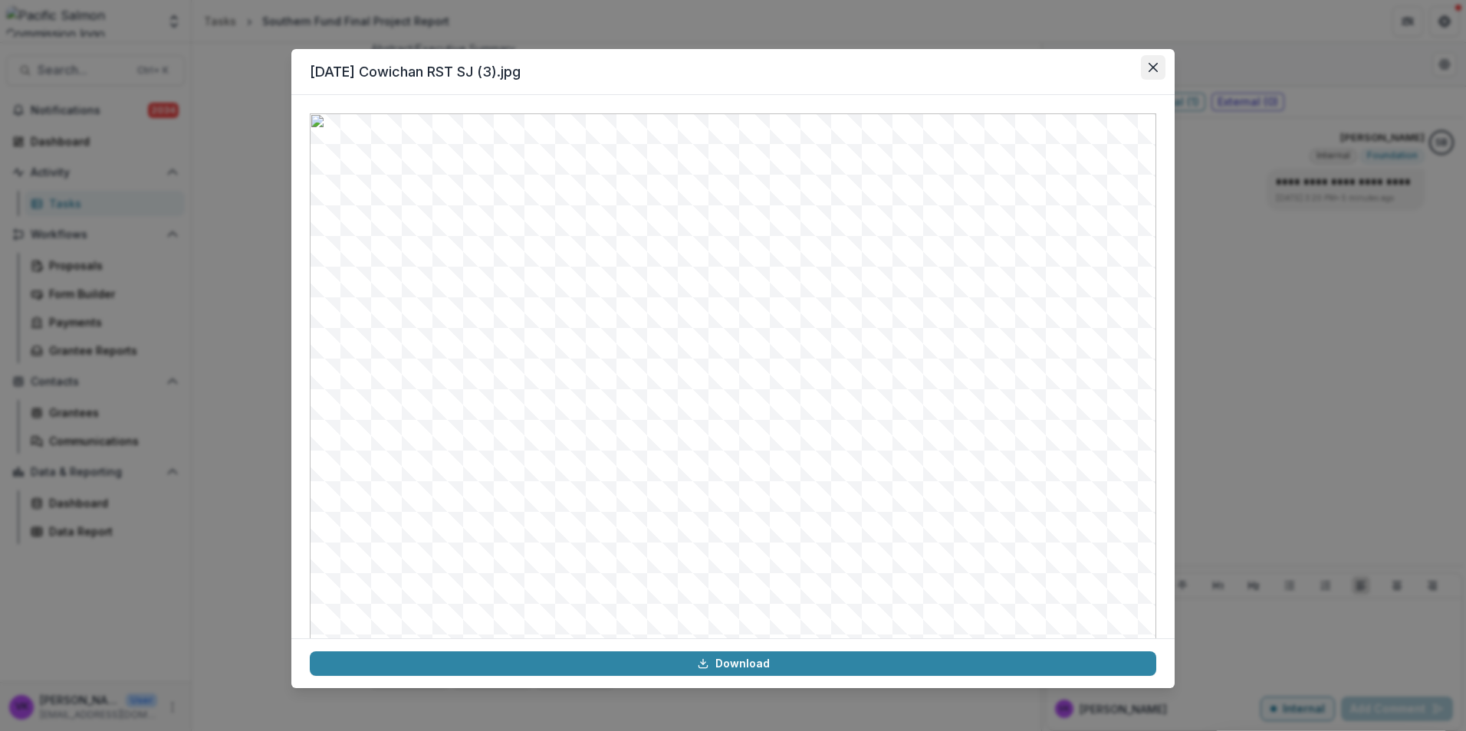
click at [1157, 71] on icon "Close" at bounding box center [1152, 67] width 9 height 9
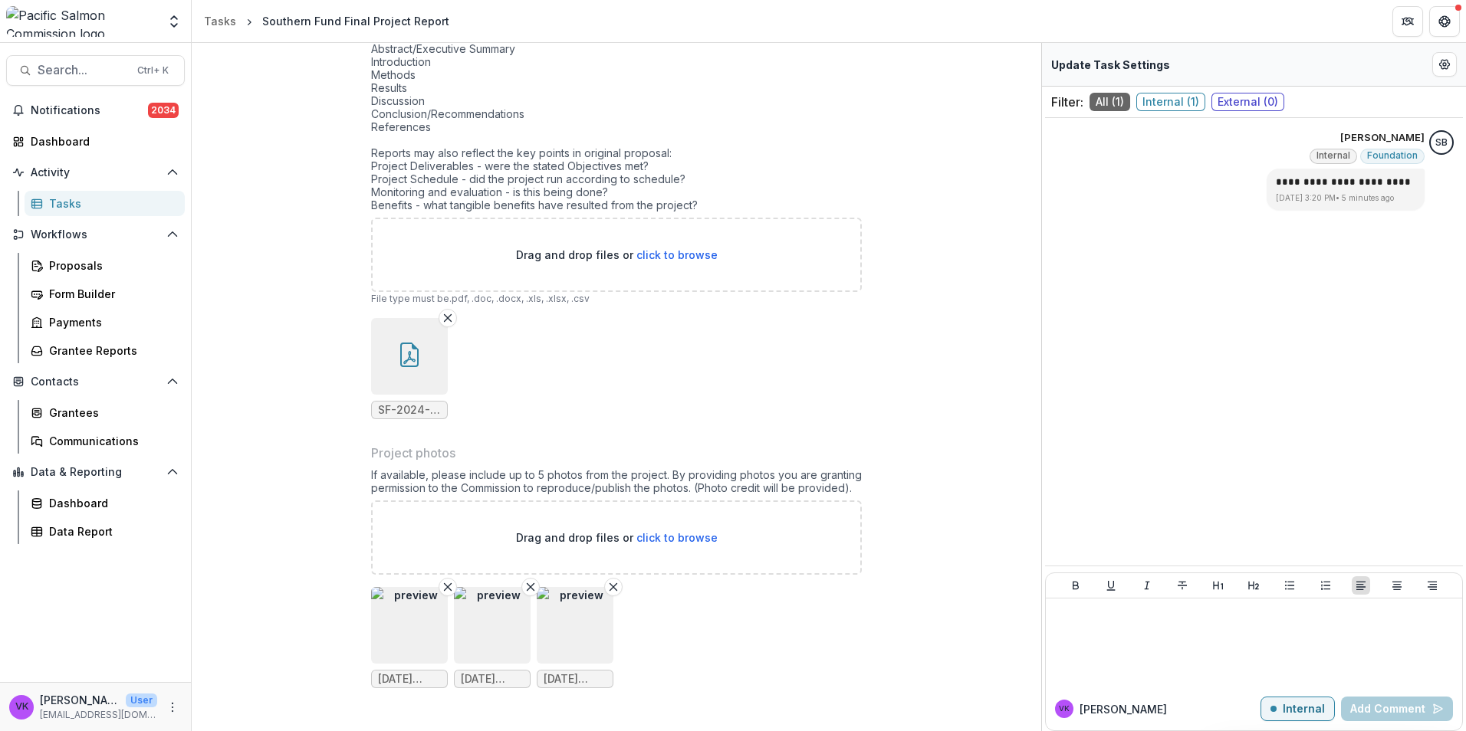
click at [592, 614] on img "button" at bounding box center [575, 625] width 77 height 77
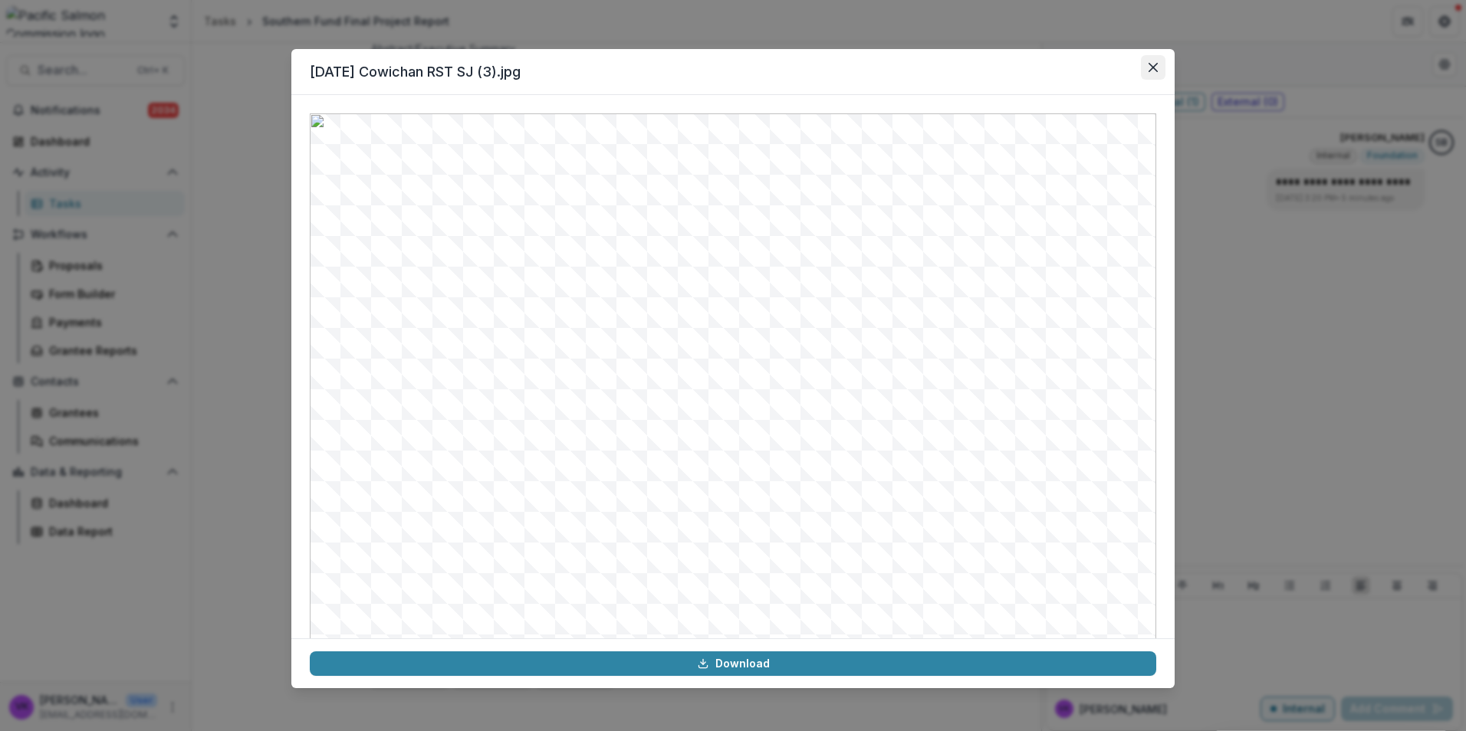
click at [1144, 62] on button "Close" at bounding box center [1153, 67] width 25 height 25
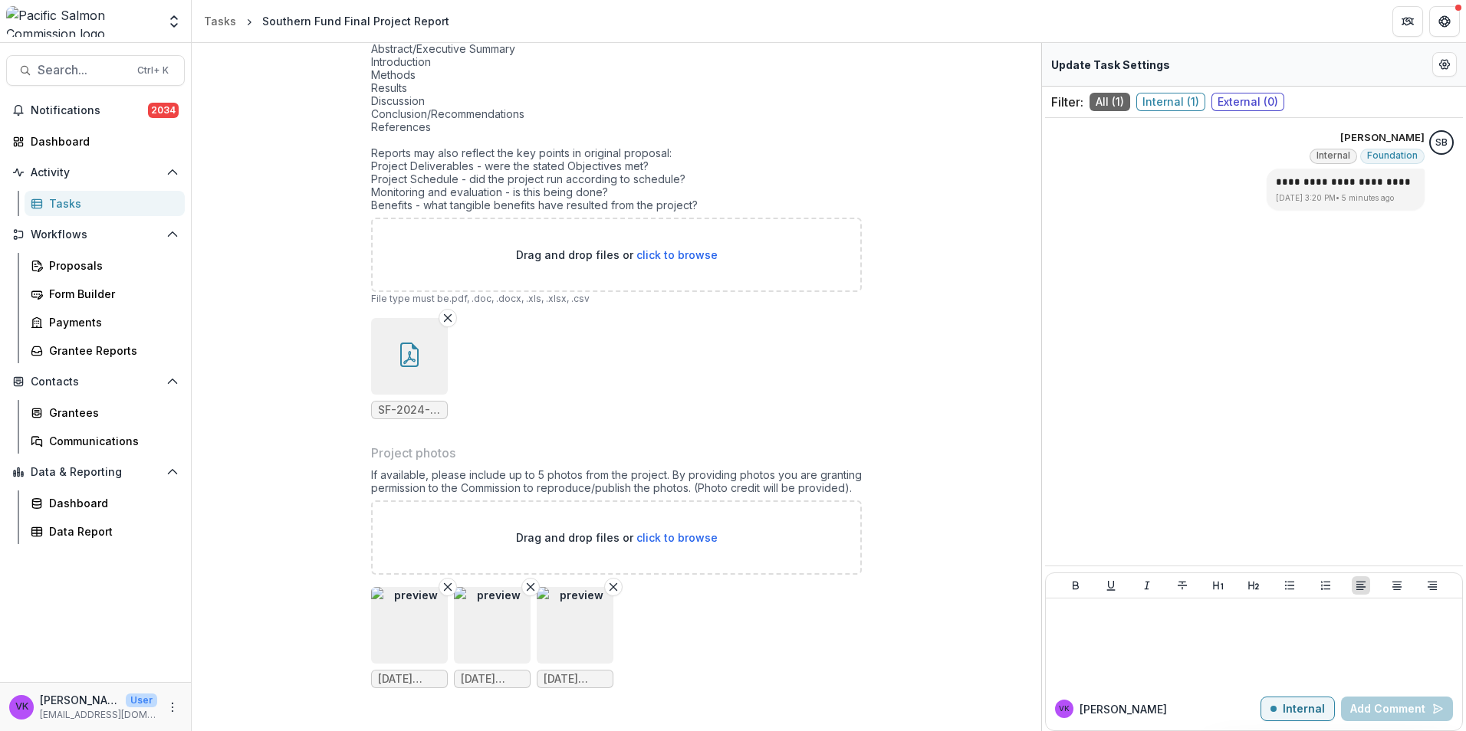
click at [504, 619] on img "button" at bounding box center [492, 625] width 77 height 77
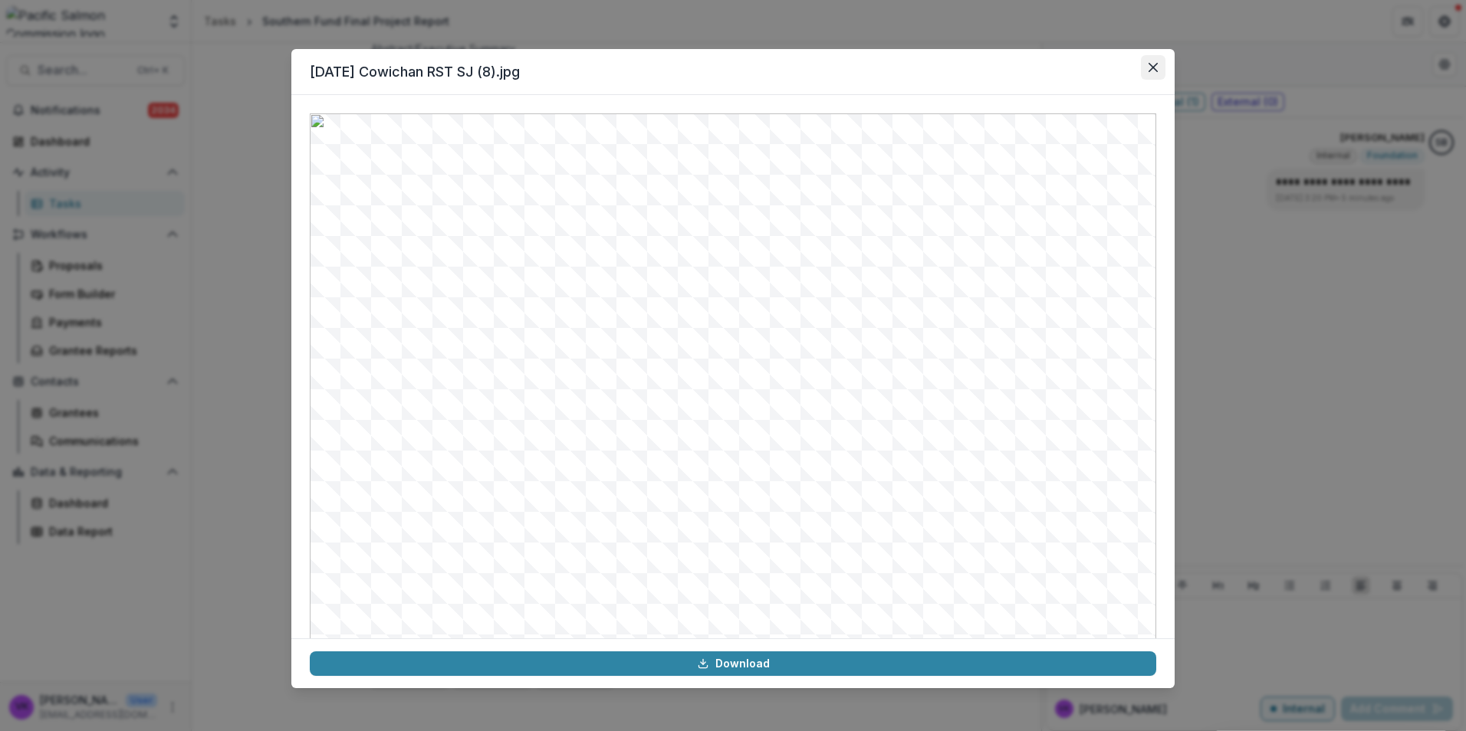
click at [1142, 65] on button "Close" at bounding box center [1153, 67] width 25 height 25
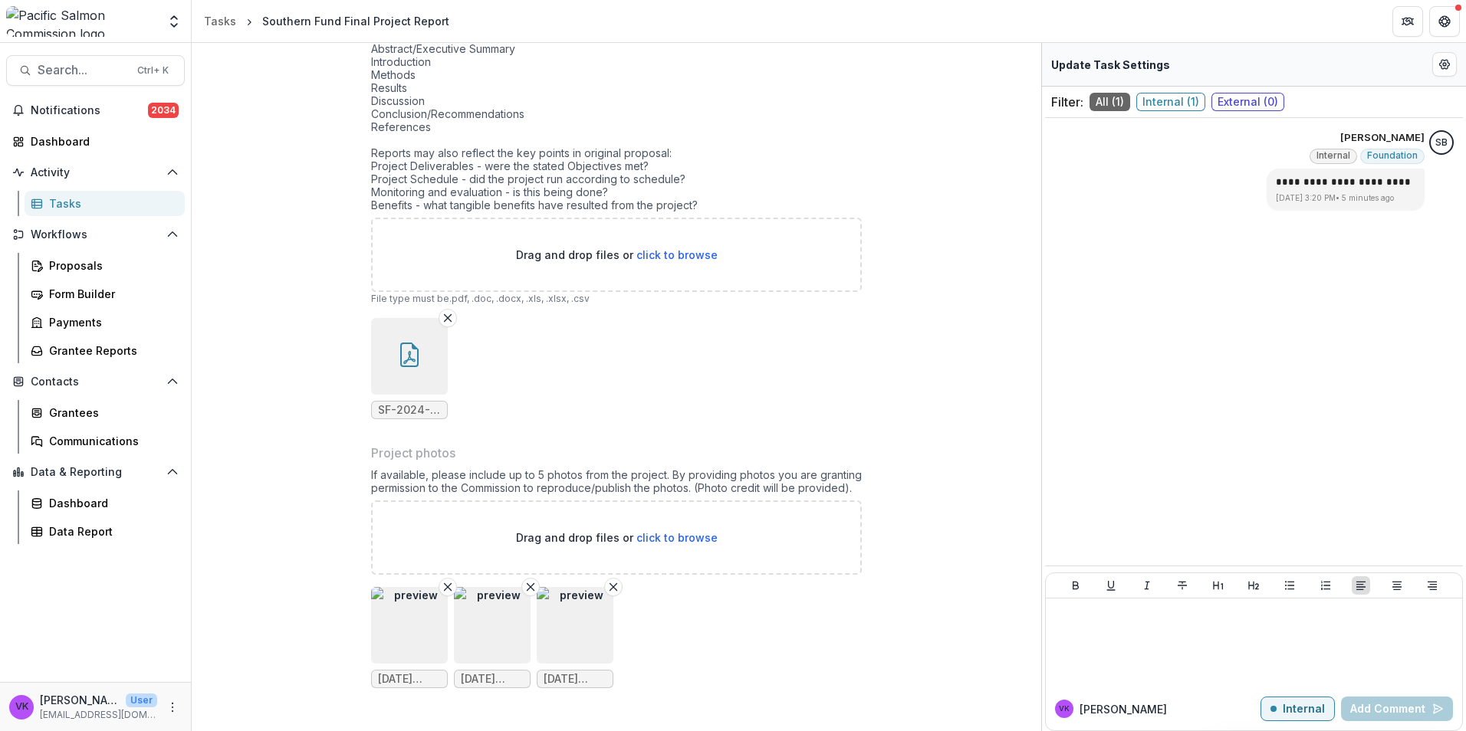
click at [502, 596] on img "button" at bounding box center [492, 625] width 77 height 77
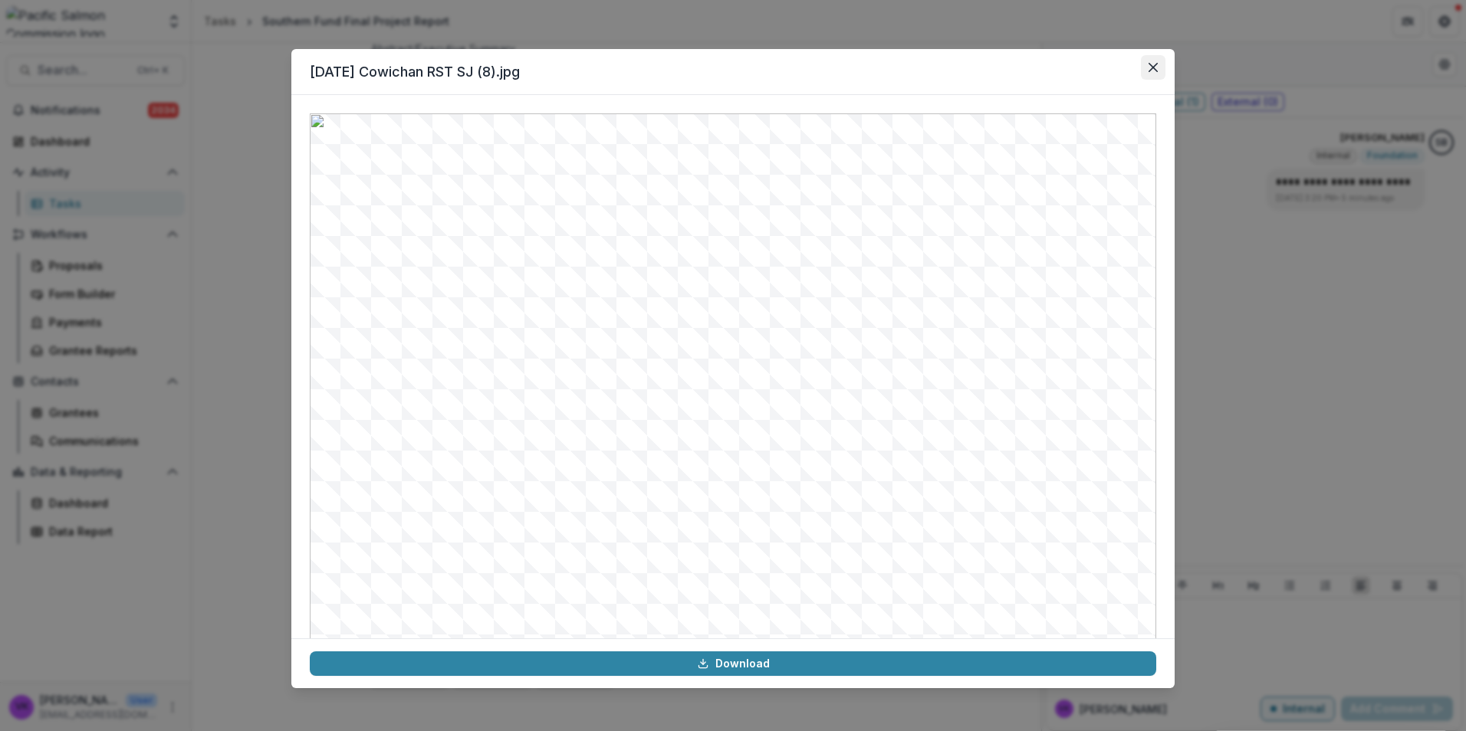
click at [1154, 65] on icon "Close" at bounding box center [1152, 67] width 9 height 9
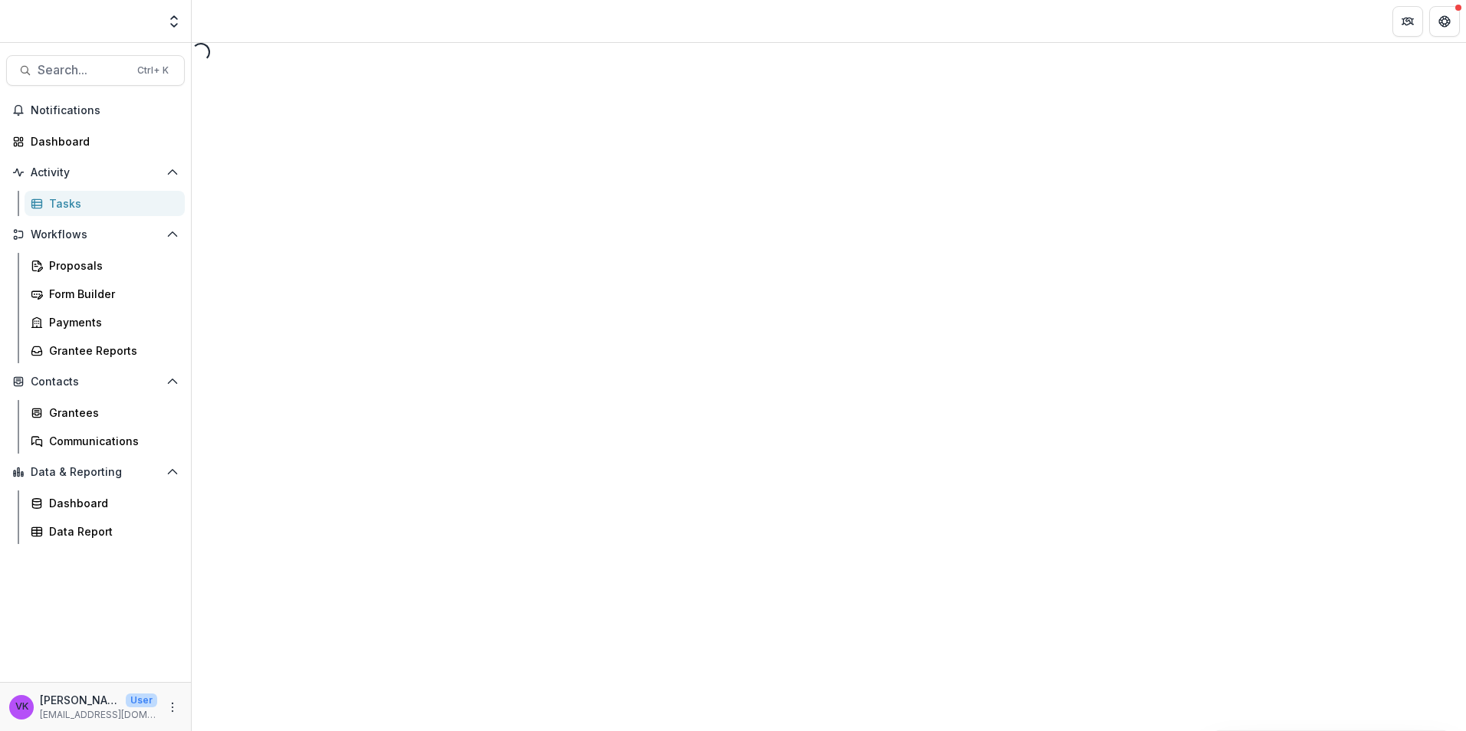
select select "********"
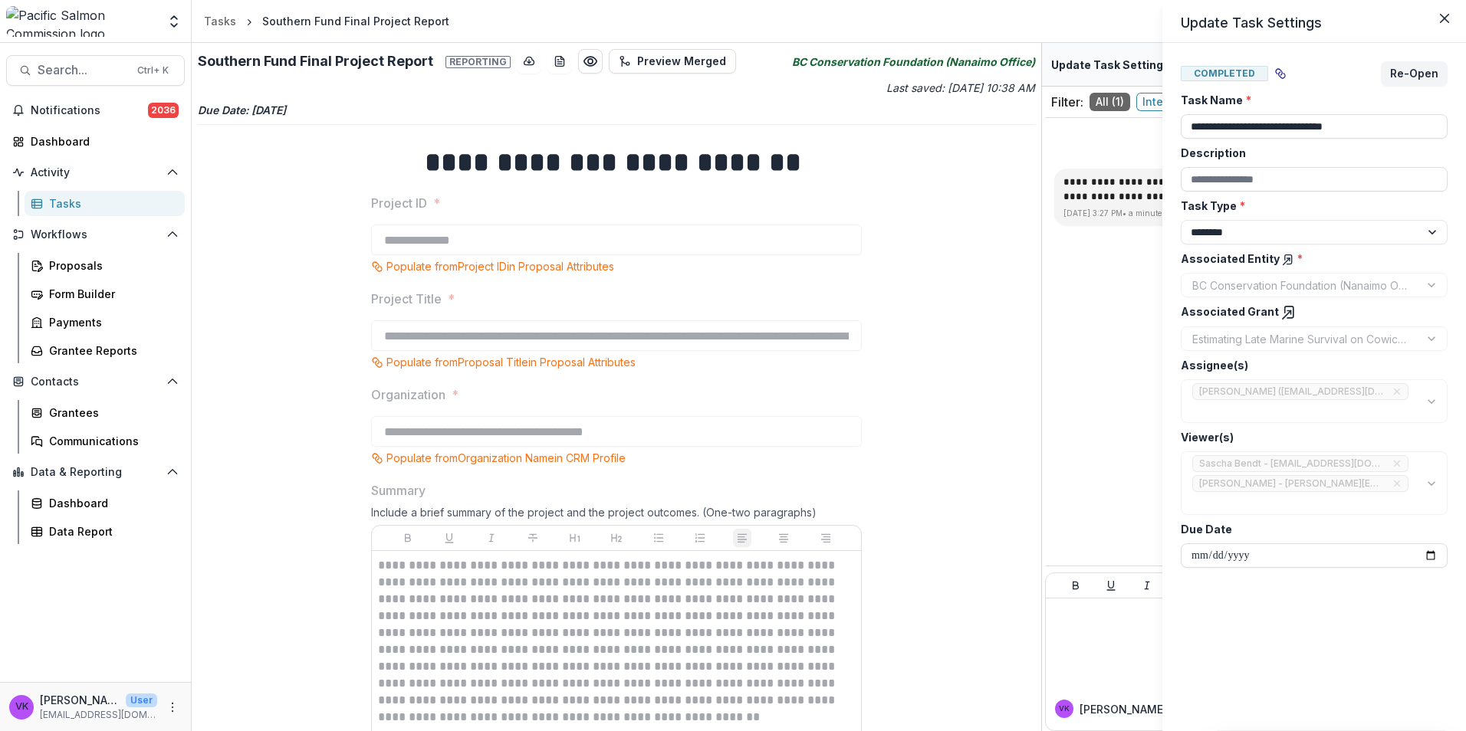
drag, startPoint x: 1097, startPoint y: 373, endPoint x: 1464, endPoint y: 499, distance: 388.2
click at [1096, 373] on div "**********" at bounding box center [733, 365] width 1466 height 731
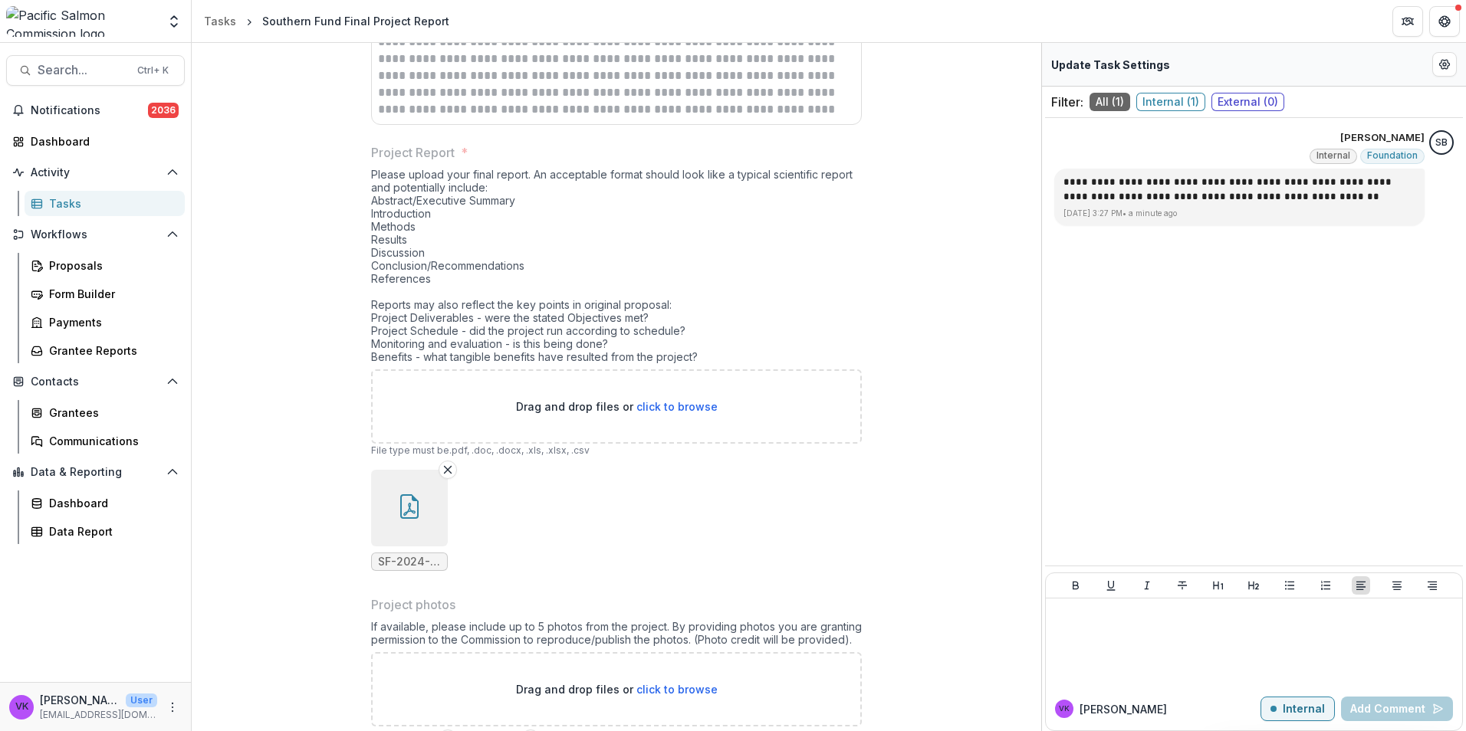
scroll to position [928, 0]
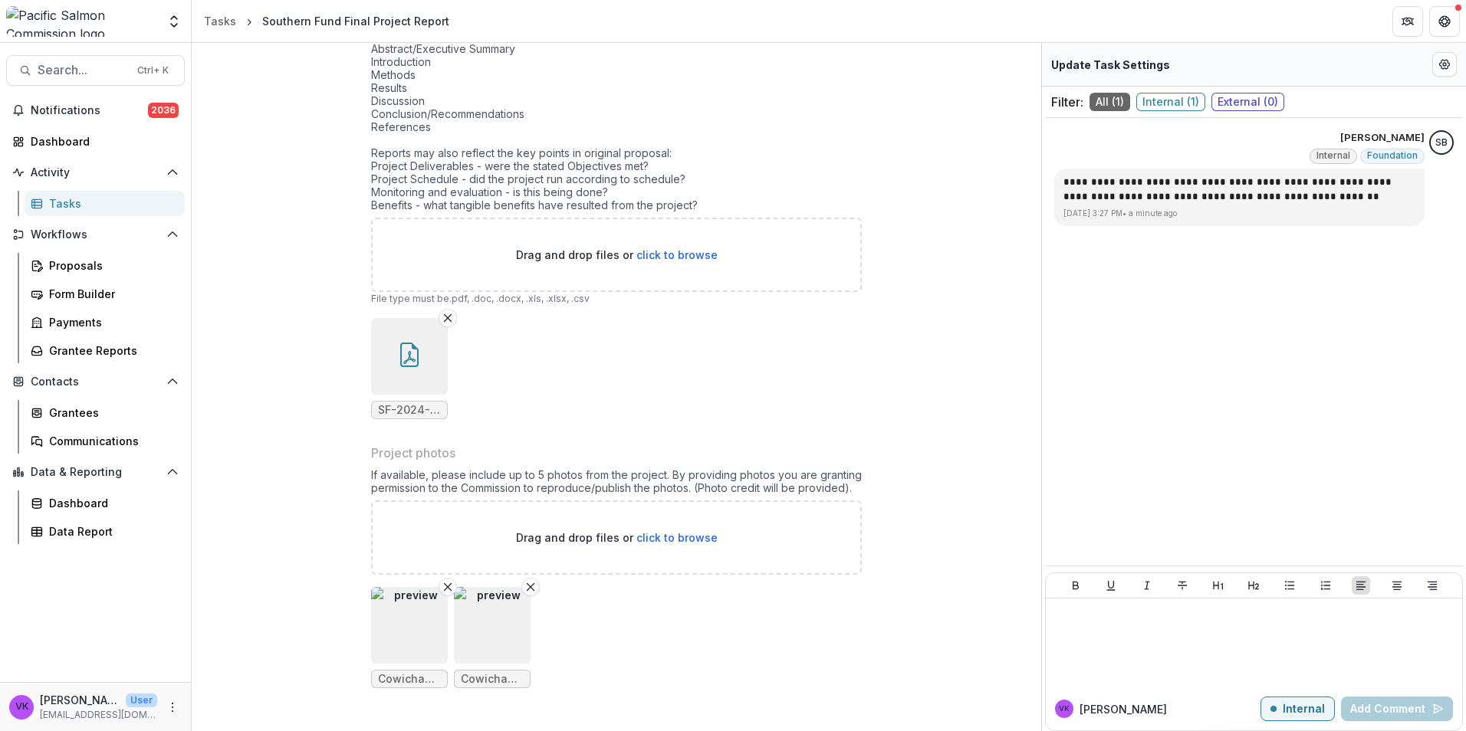
click at [405, 649] on img "button" at bounding box center [409, 625] width 77 height 77
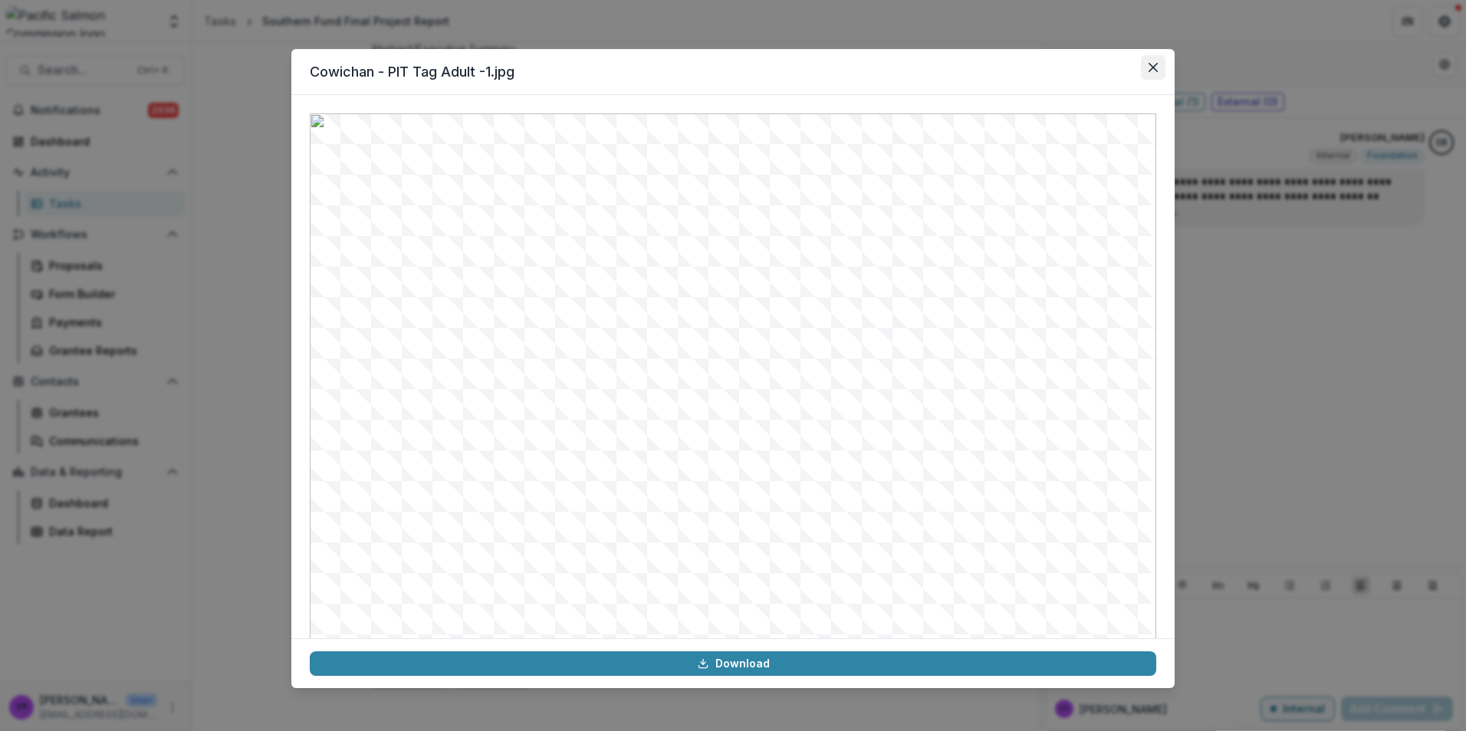
click at [1152, 67] on icon "Close" at bounding box center [1152, 67] width 9 height 9
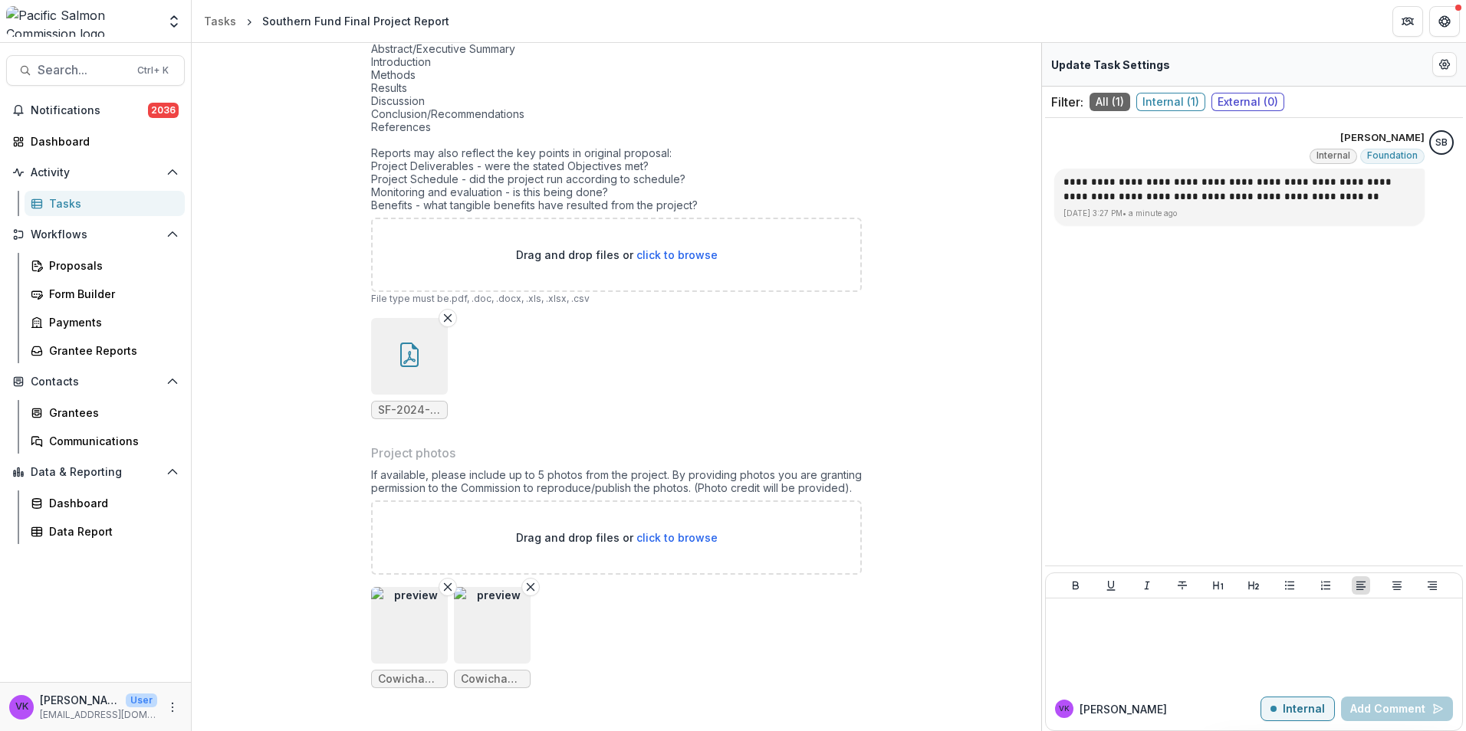
click at [471, 639] on img "button" at bounding box center [492, 625] width 77 height 77
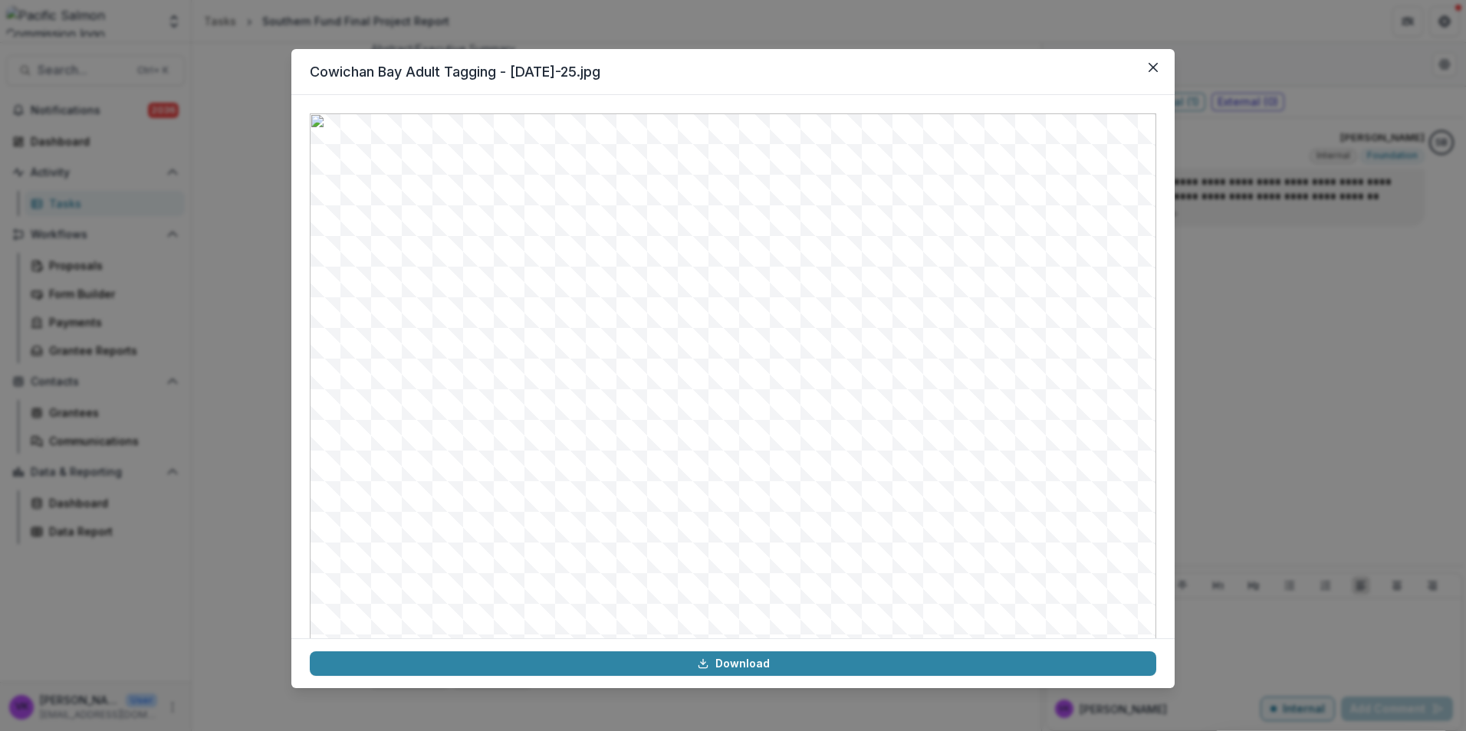
drag, startPoint x: 1148, startPoint y: 66, endPoint x: 1372, endPoint y: 291, distance: 317.1
click at [1148, 67] on button "Close" at bounding box center [1153, 67] width 25 height 25
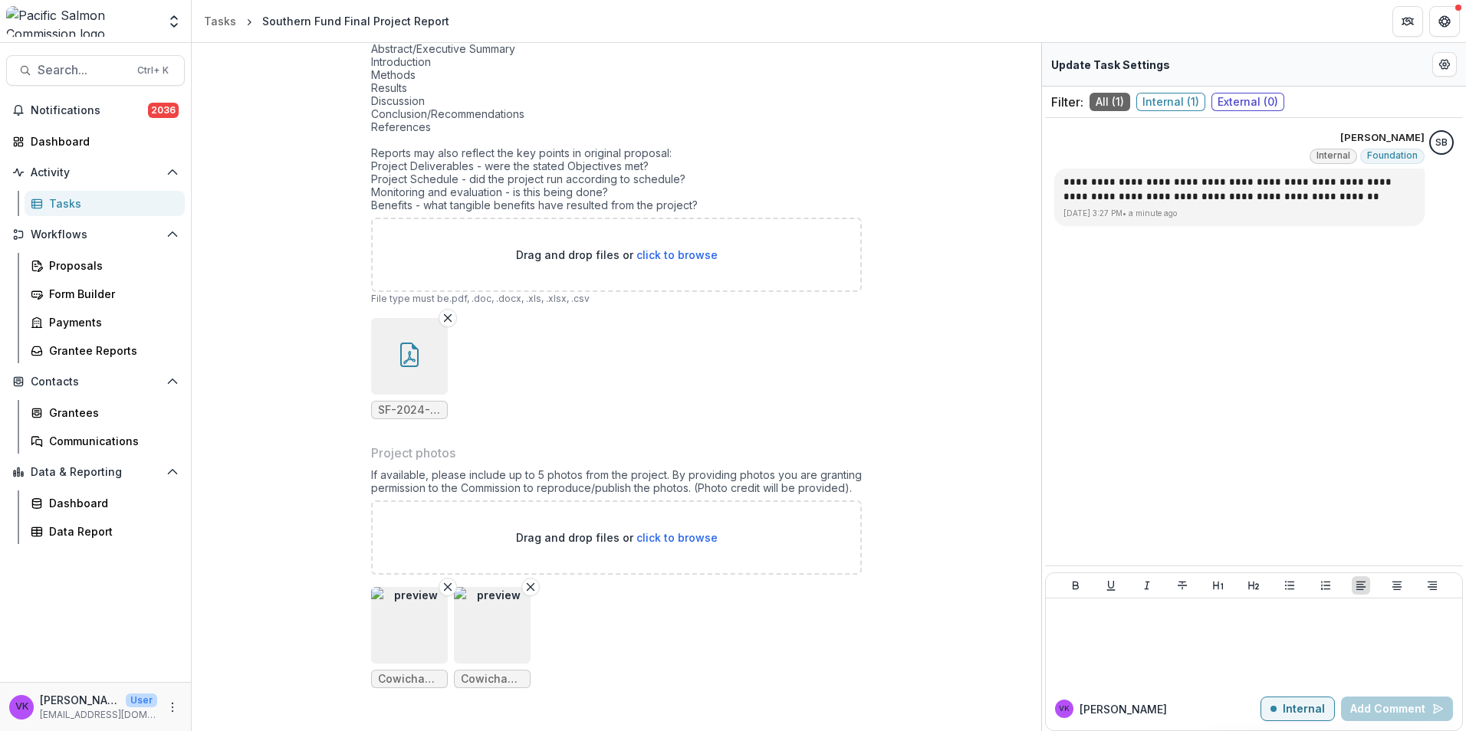
click at [1185, 300] on div "**********" at bounding box center [1254, 363] width 418 height 479
click at [1213, 643] on div at bounding box center [1254, 643] width 404 height 77
click at [1313, 711] on p "Internal" at bounding box center [1304, 709] width 42 height 13
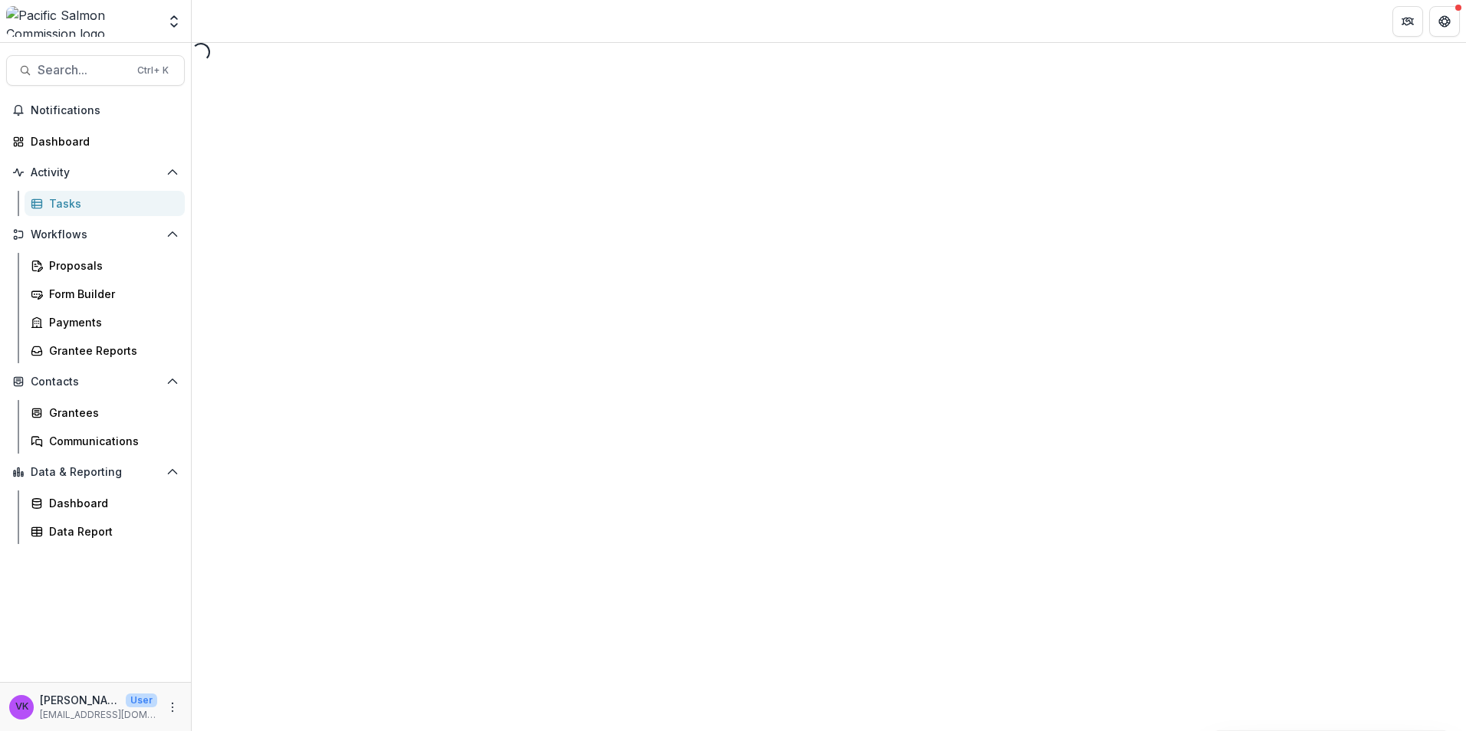
select select "********"
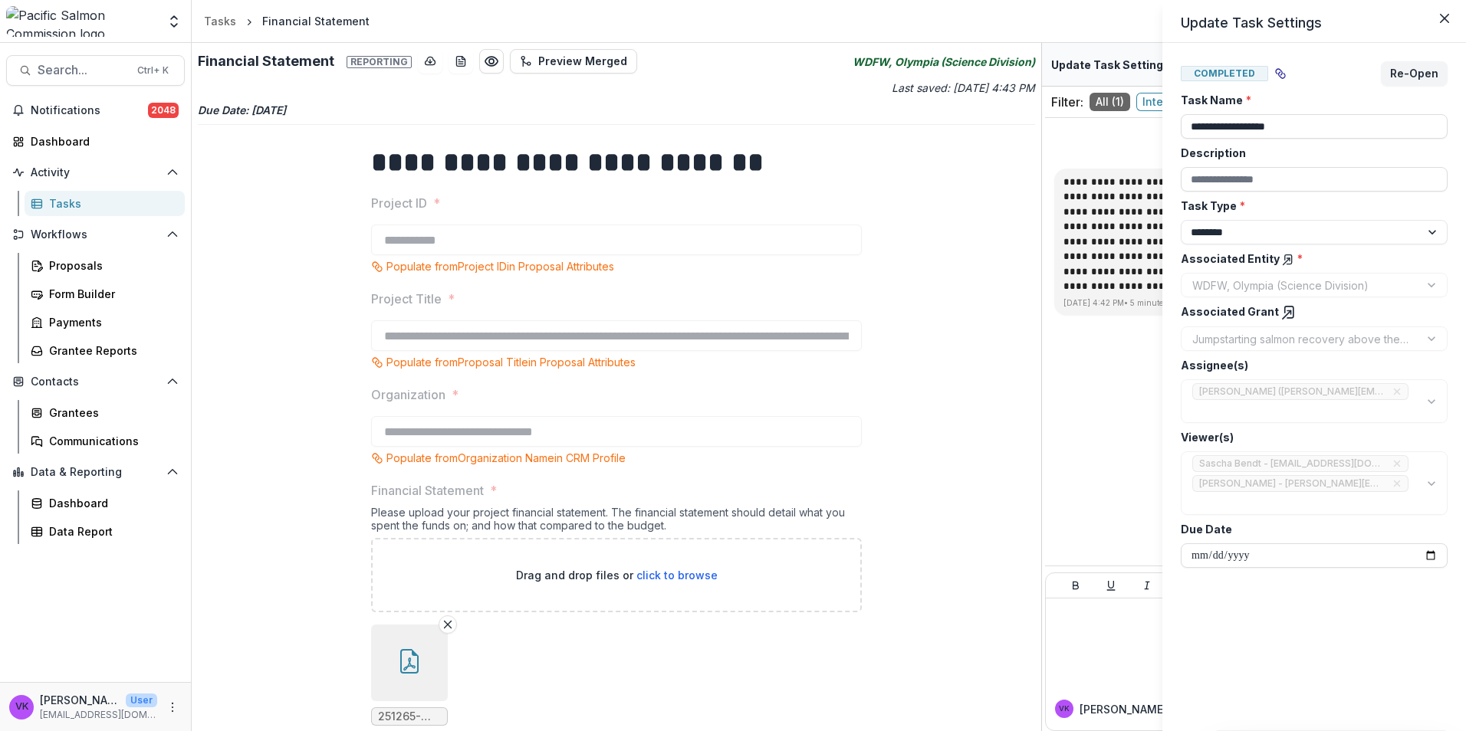
click at [937, 248] on div "**********" at bounding box center [733, 365] width 1466 height 731
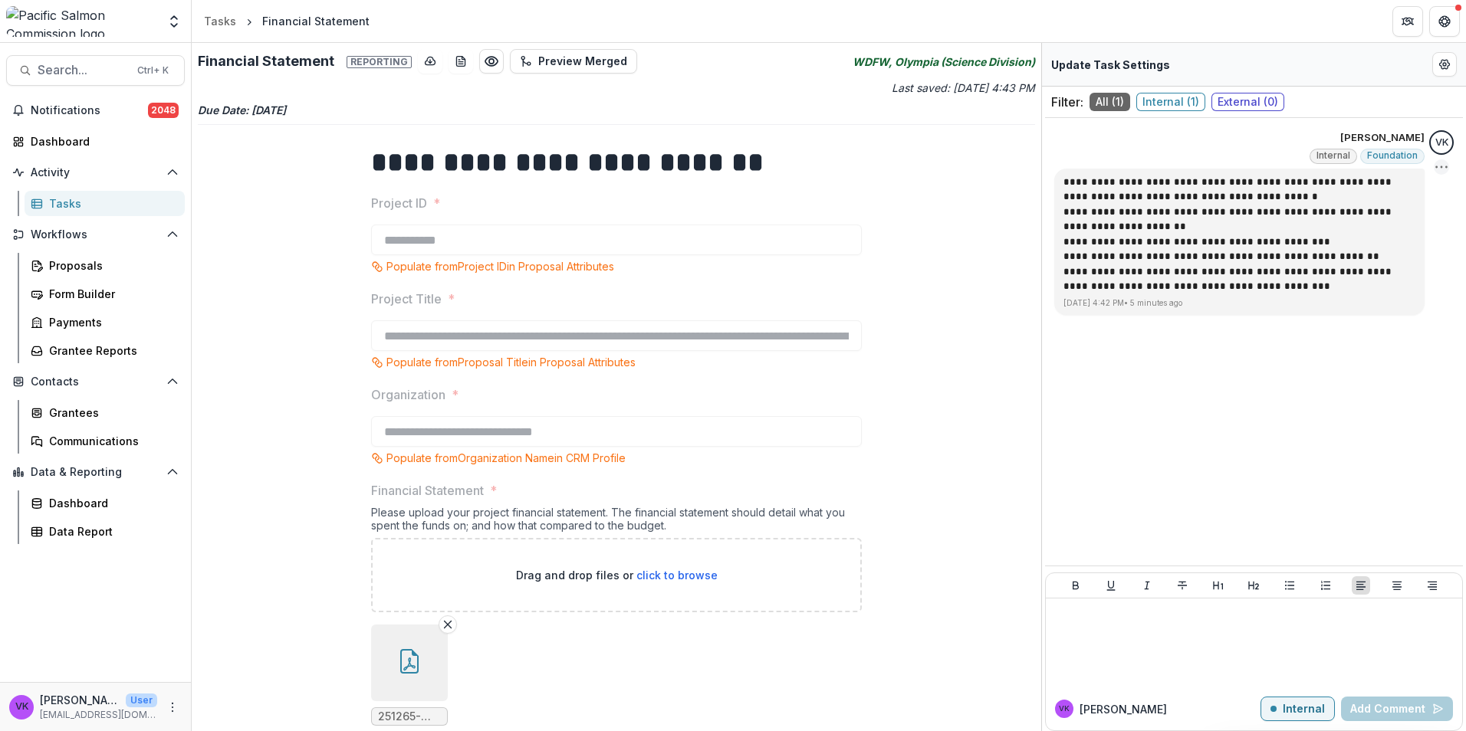
click at [1443, 166] on icon "Options" at bounding box center [1441, 166] width 15 height 15
click at [1318, 202] on button "Delete" at bounding box center [1363, 199] width 164 height 28
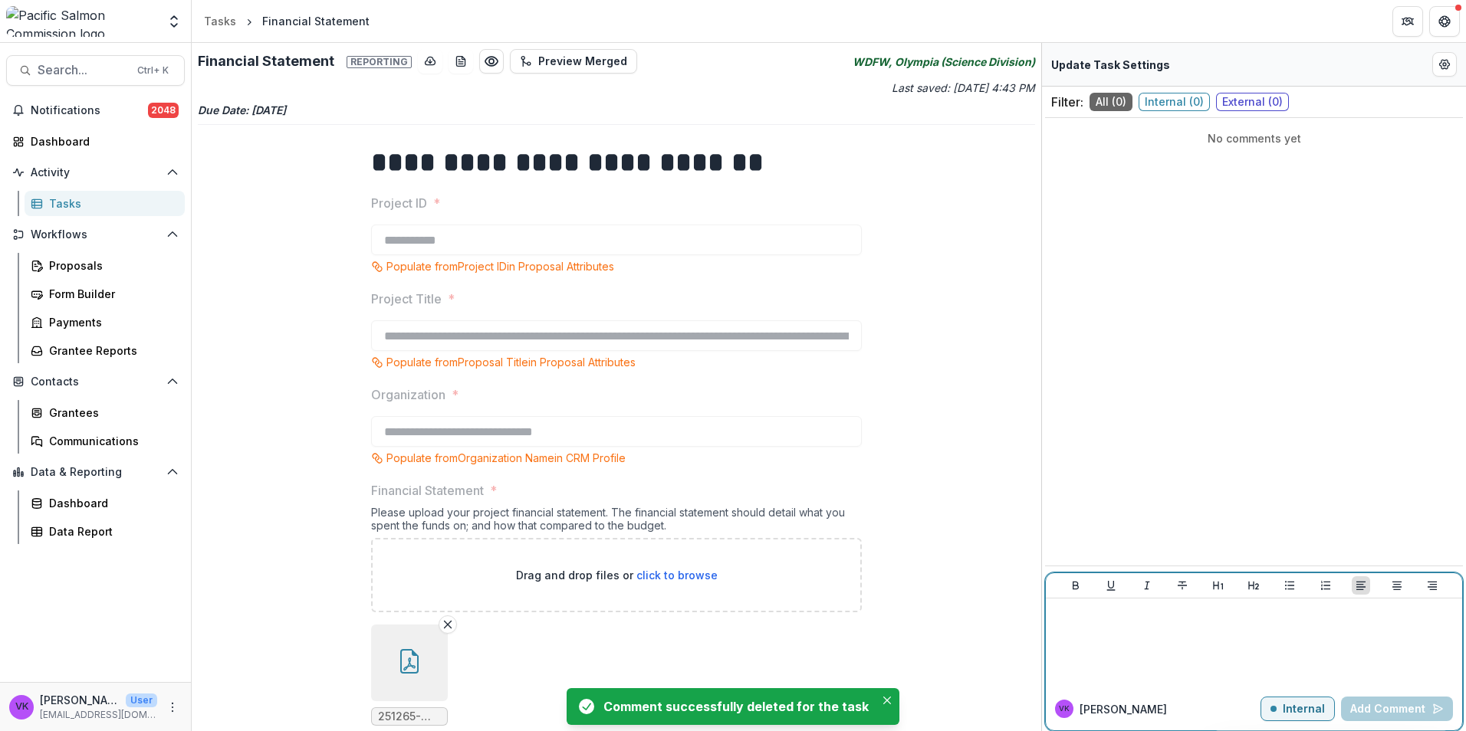
click at [1162, 645] on div at bounding box center [1254, 643] width 404 height 77
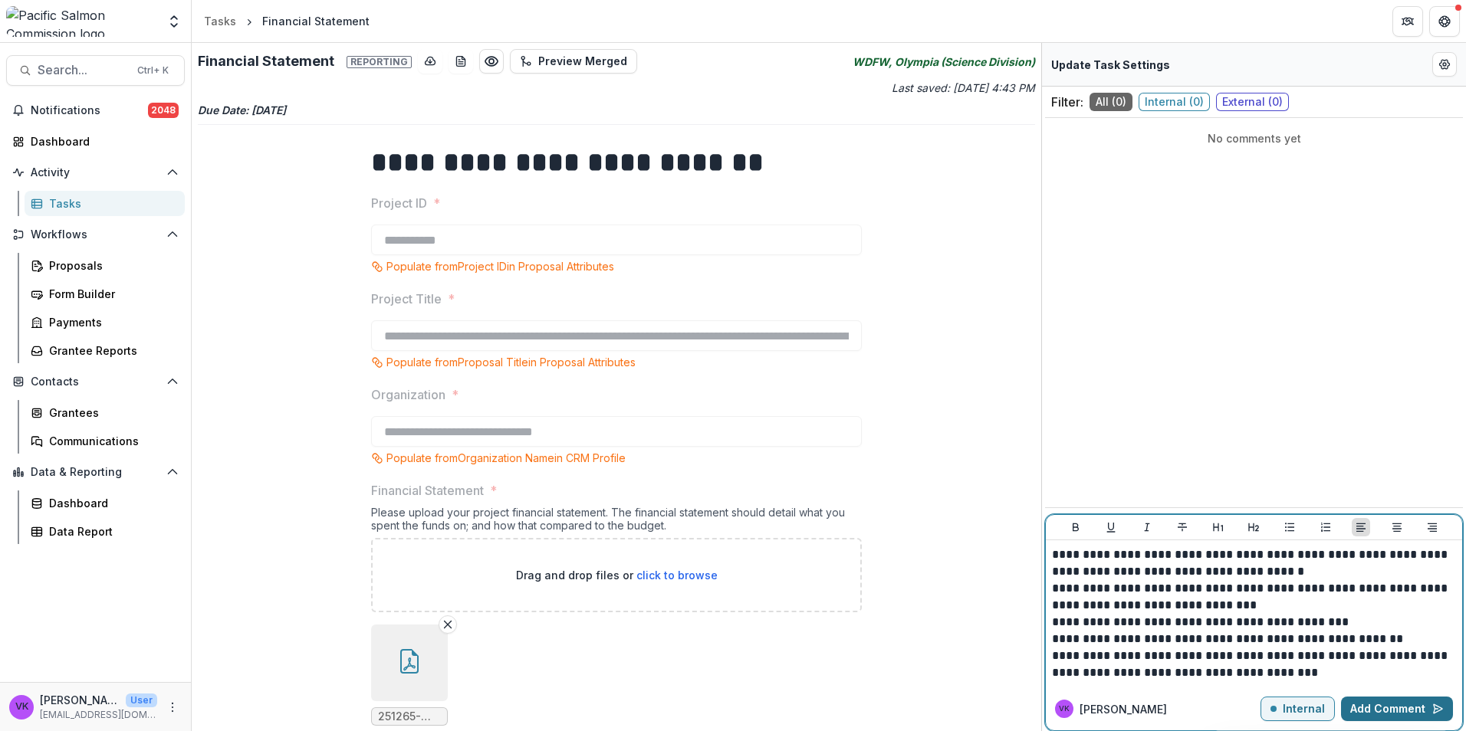
click at [1405, 705] on button "Add Comment" at bounding box center [1397, 709] width 112 height 25
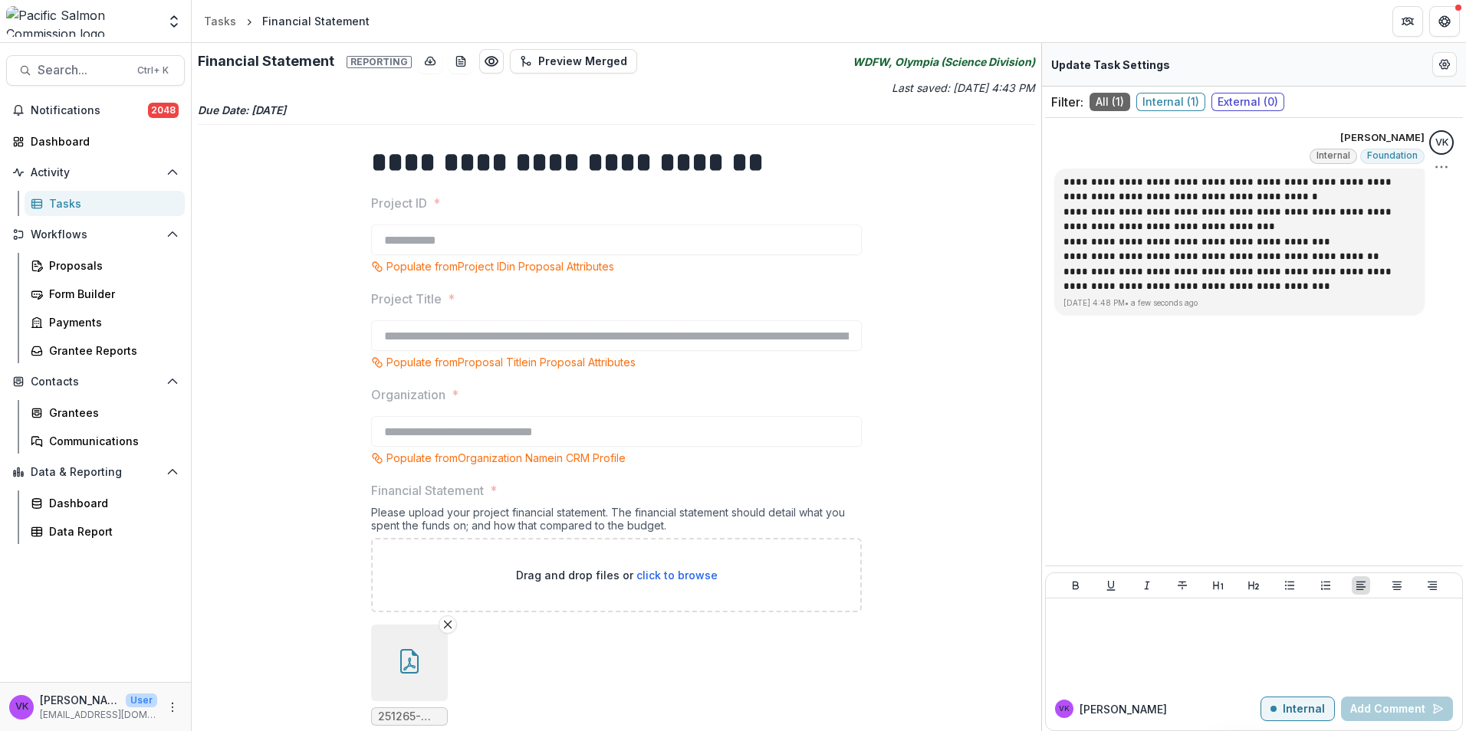
click at [1444, 172] on icon "Options" at bounding box center [1441, 166] width 15 height 15
click at [1328, 200] on button "Delete" at bounding box center [1363, 199] width 164 height 28
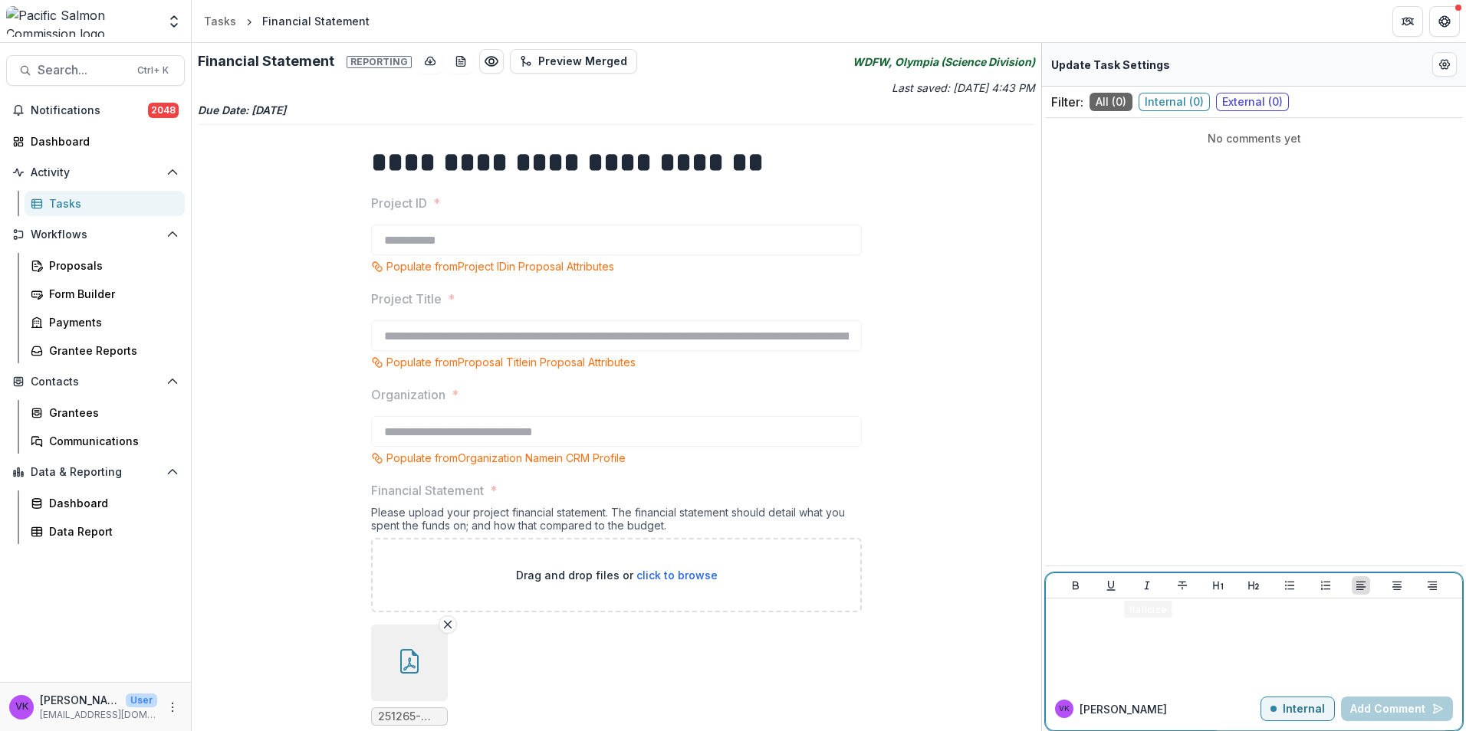
click at [1143, 625] on div at bounding box center [1254, 643] width 404 height 77
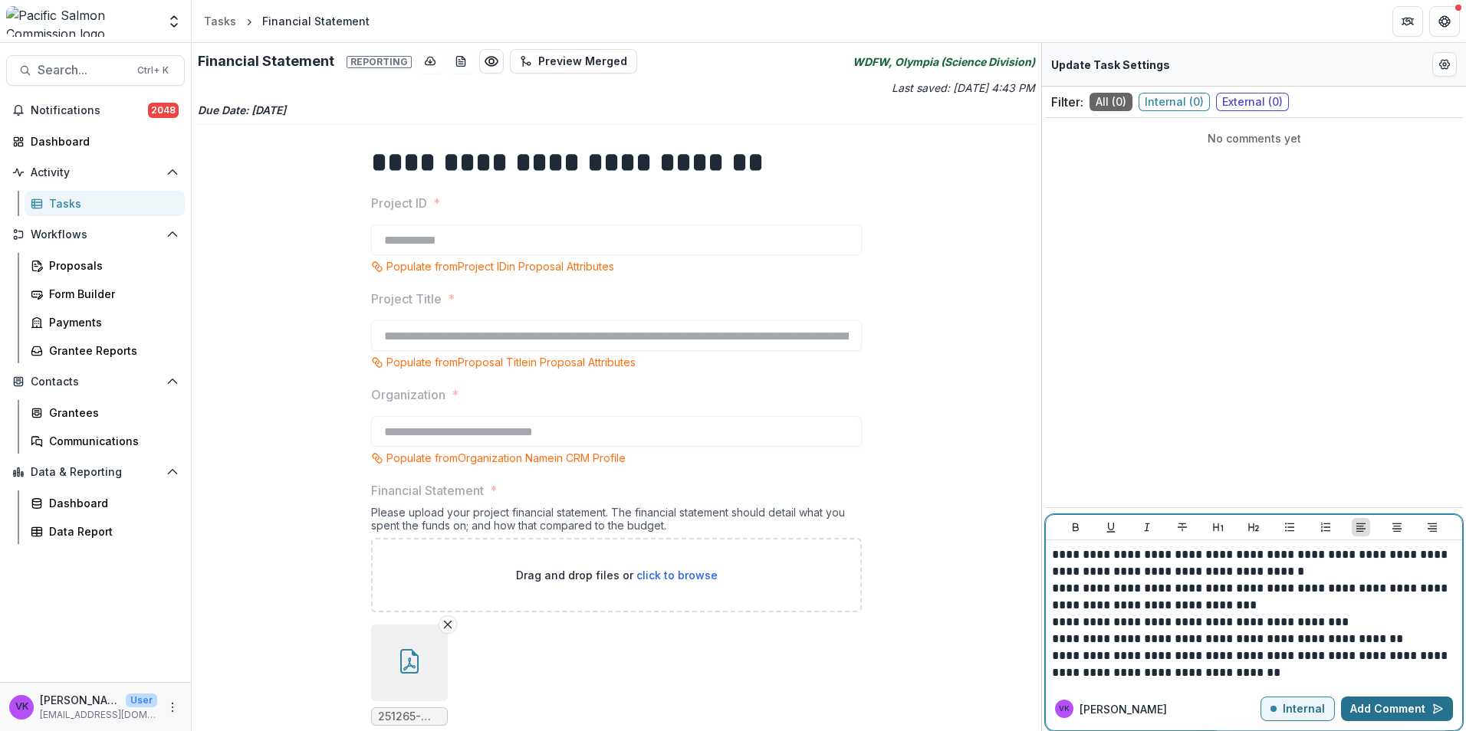
click at [1408, 711] on button "Add Comment" at bounding box center [1397, 709] width 112 height 25
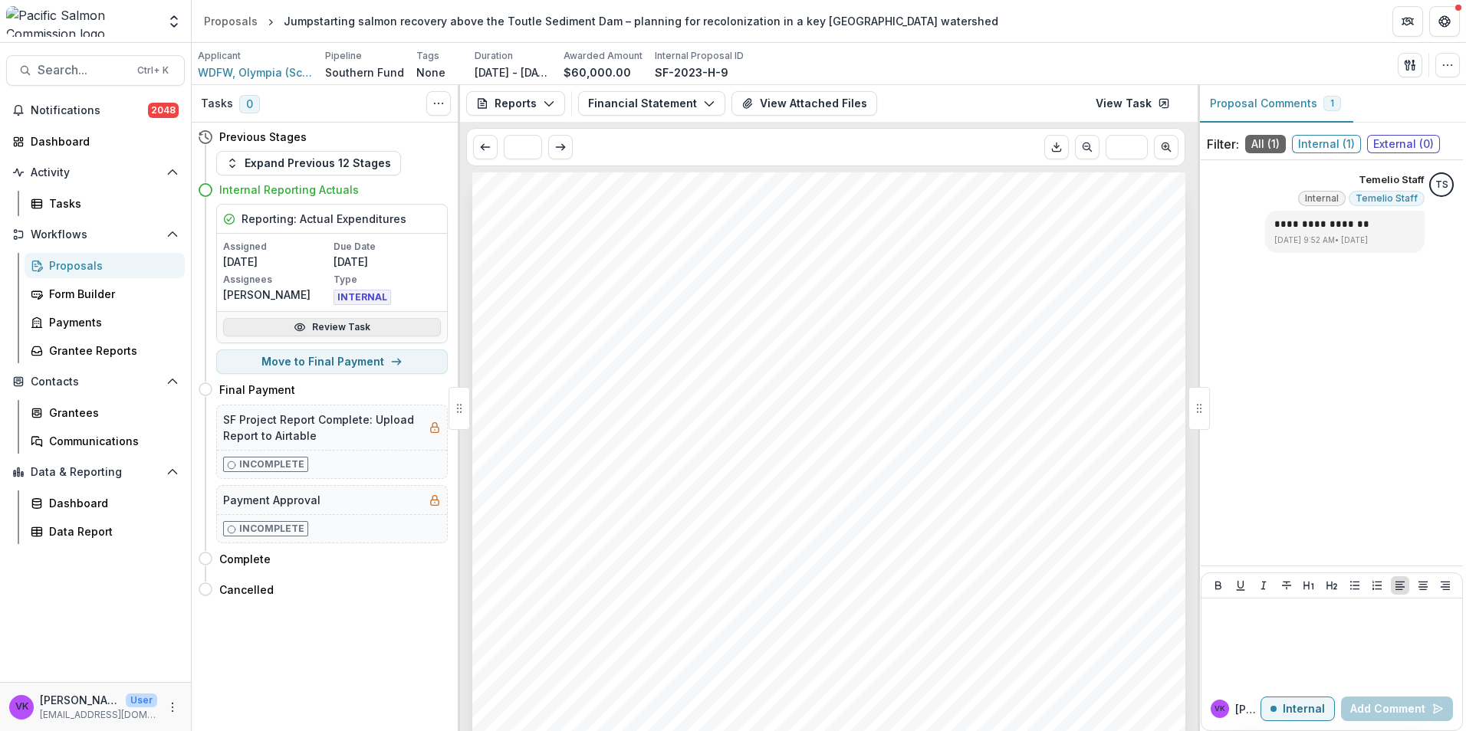
click at [335, 326] on link "Review Task" at bounding box center [332, 327] width 218 height 18
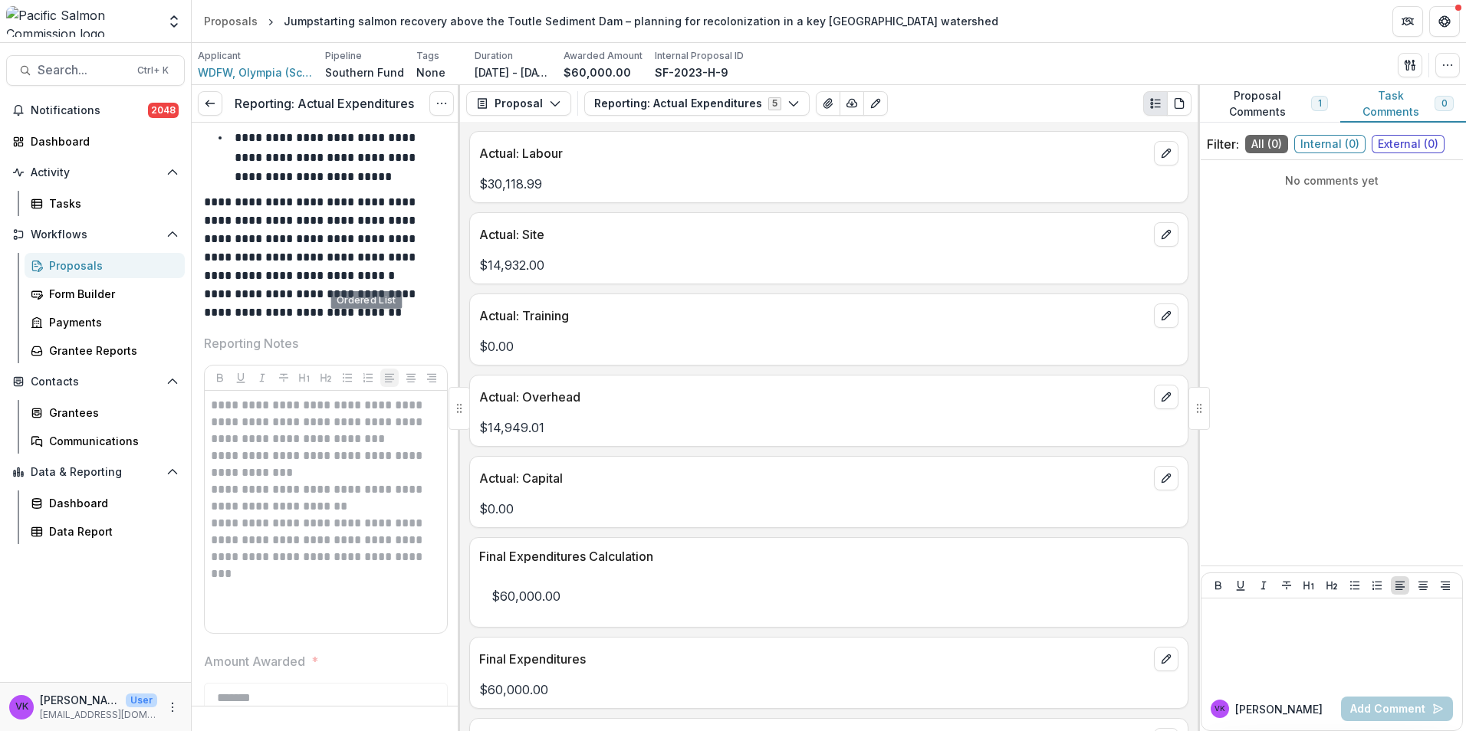
scroll to position [1073, 0]
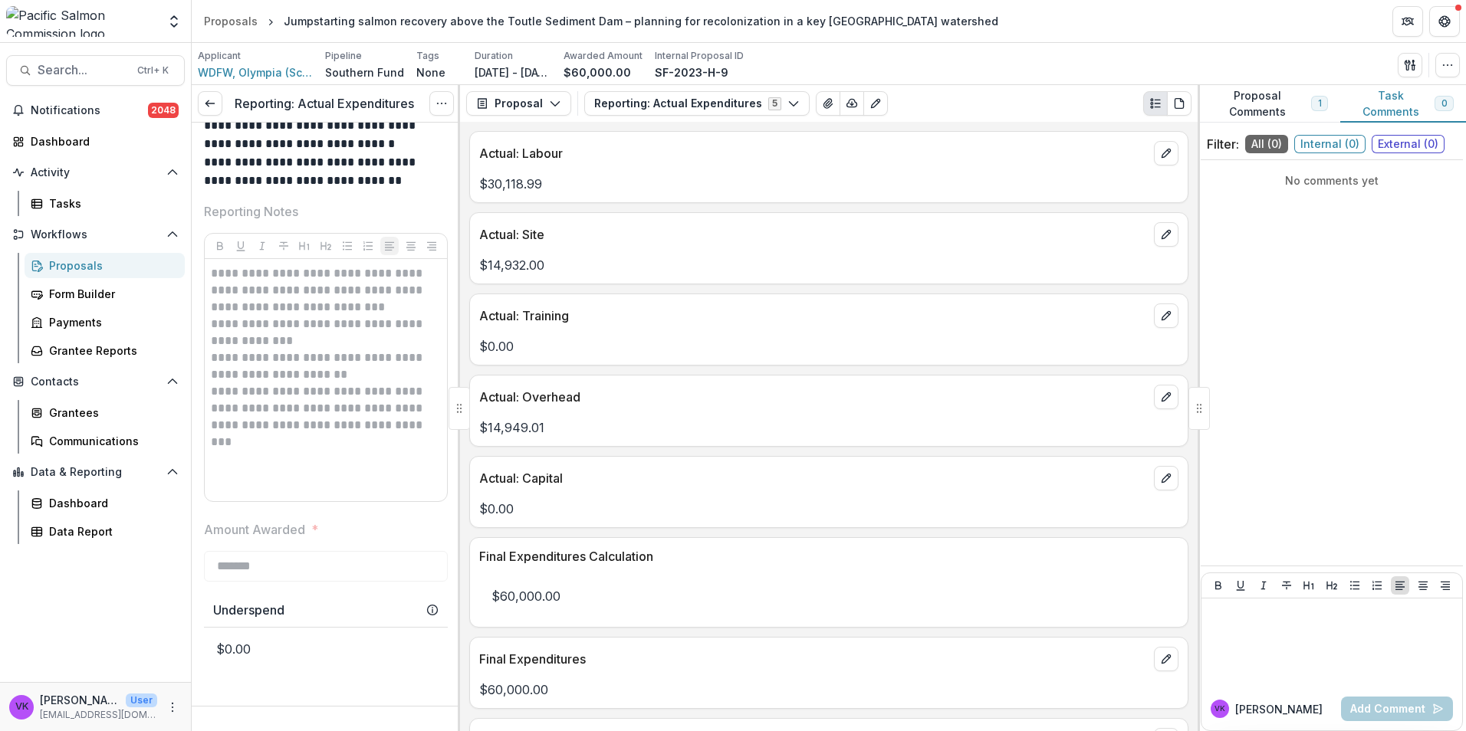
click at [331, 393] on p "**********" at bounding box center [323, 408] width 225 height 51
drag, startPoint x: 331, startPoint y: 393, endPoint x: 353, endPoint y: 450, distance: 60.7
click at [352, 449] on div "**********" at bounding box center [326, 380] width 230 height 230
click at [350, 479] on div "**********" at bounding box center [326, 380] width 230 height 230
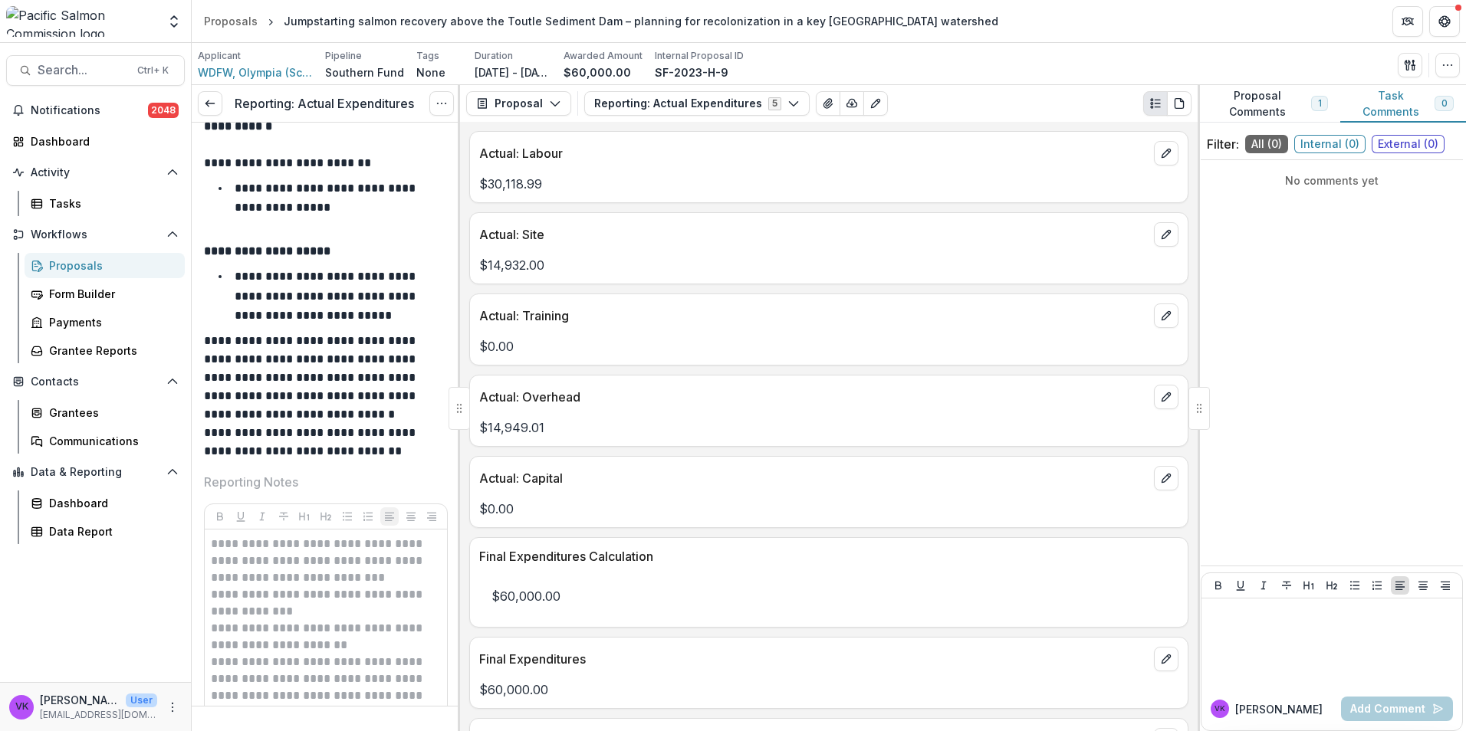
scroll to position [934, 0]
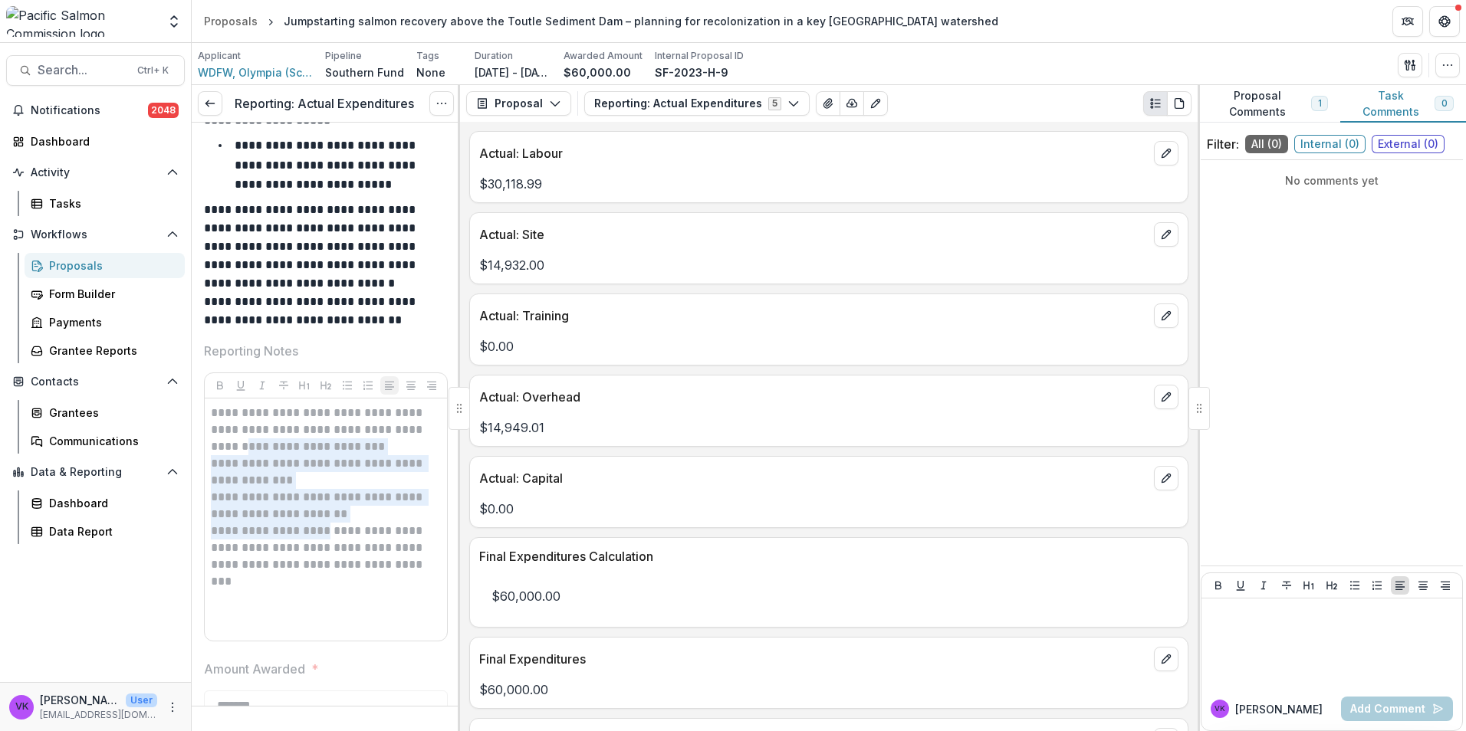
click at [282, 442] on p "**********" at bounding box center [323, 430] width 225 height 51
drag, startPoint x: 282, startPoint y: 442, endPoint x: 414, endPoint y: 488, distance: 139.9
click at [393, 475] on p "**********" at bounding box center [323, 472] width 225 height 34
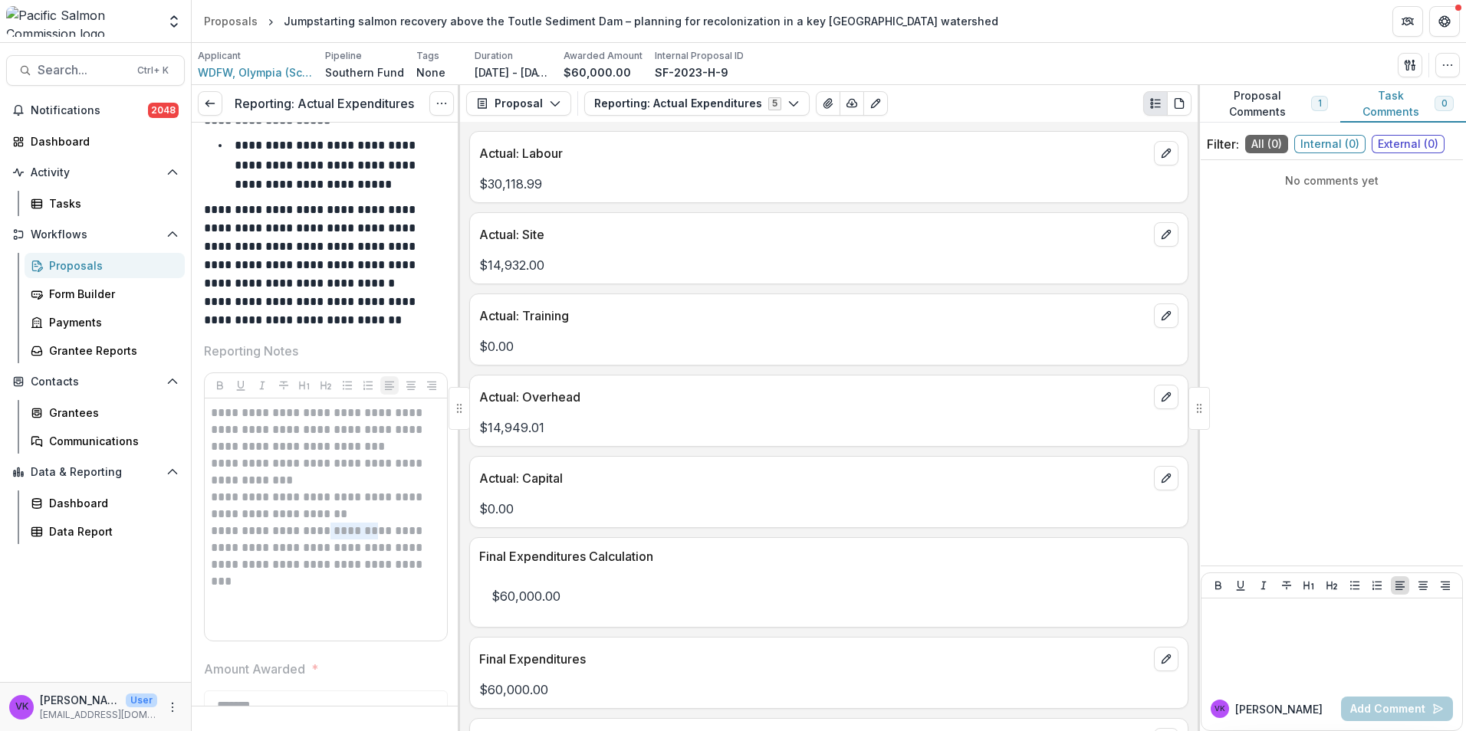
click at [378, 527] on p "**********" at bounding box center [323, 548] width 225 height 51
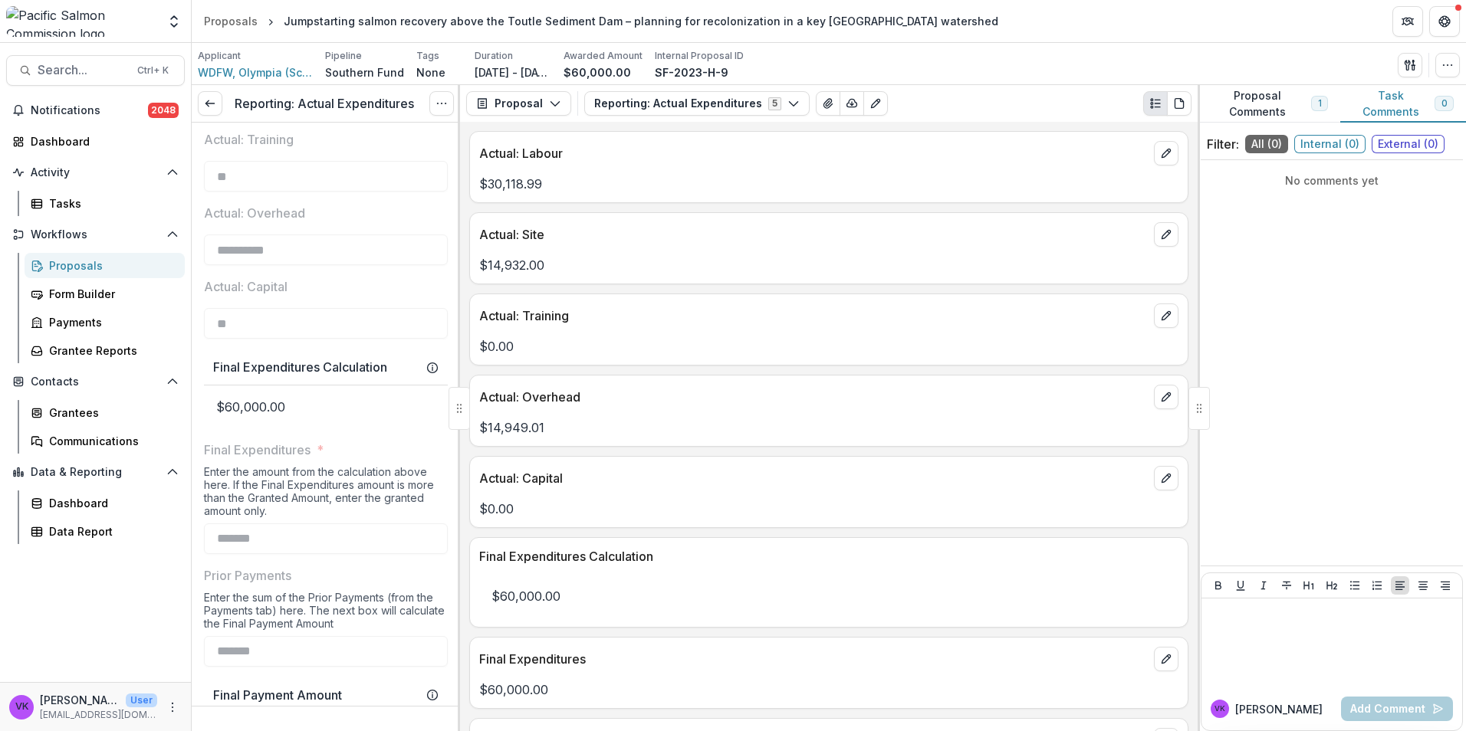
scroll to position [0, 0]
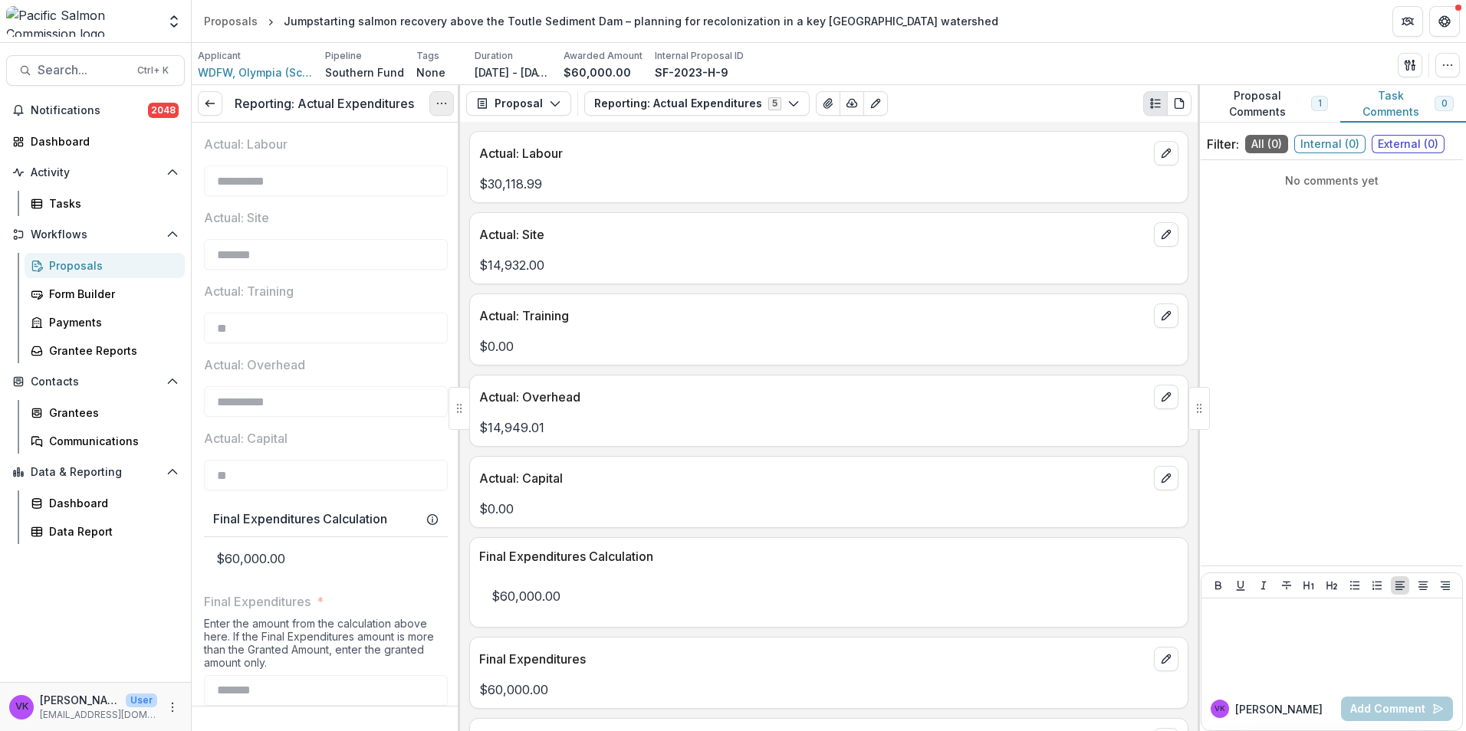
click at [438, 101] on icon "Options" at bounding box center [441, 103] width 12 height 12
click at [468, 210] on div "**********" at bounding box center [829, 427] width 738 height 610
click at [439, 104] on icon "Options" at bounding box center [441, 103] width 12 height 12
click at [364, 139] on link "View task" at bounding box center [368, 138] width 164 height 25
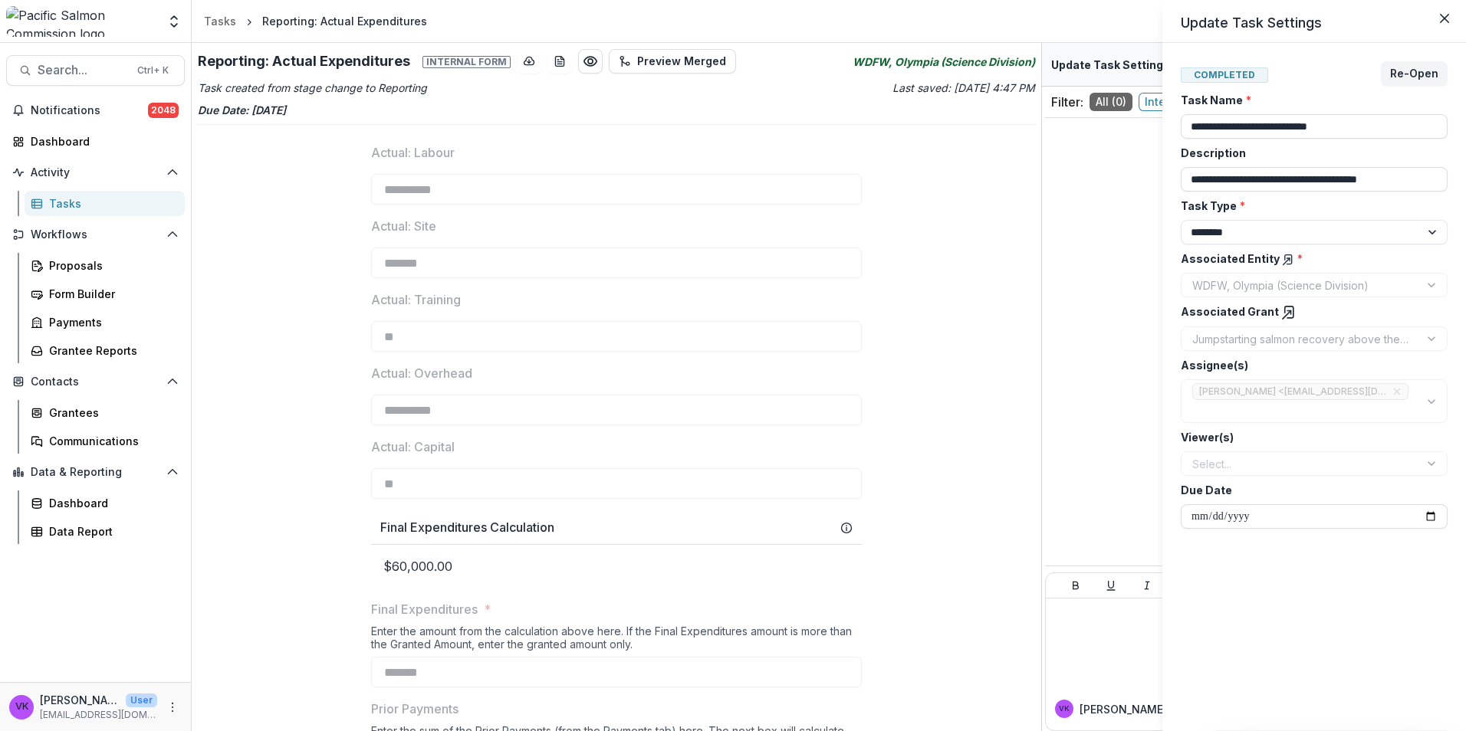
drag, startPoint x: 1036, startPoint y: 314, endPoint x: 1037, endPoint y: 393, distance: 78.2
click at [1038, 381] on div "**********" at bounding box center [733, 365] width 1466 height 731
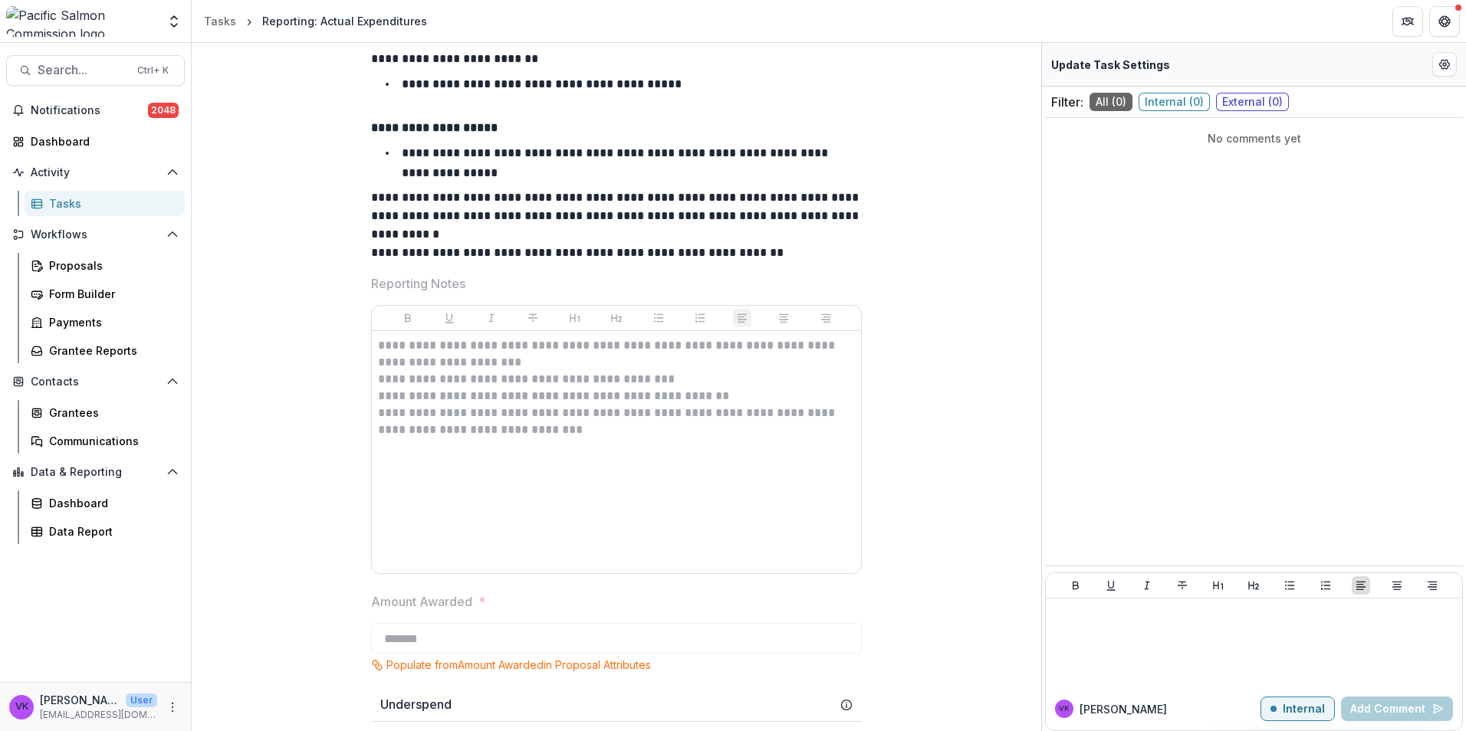
scroll to position [940, 0]
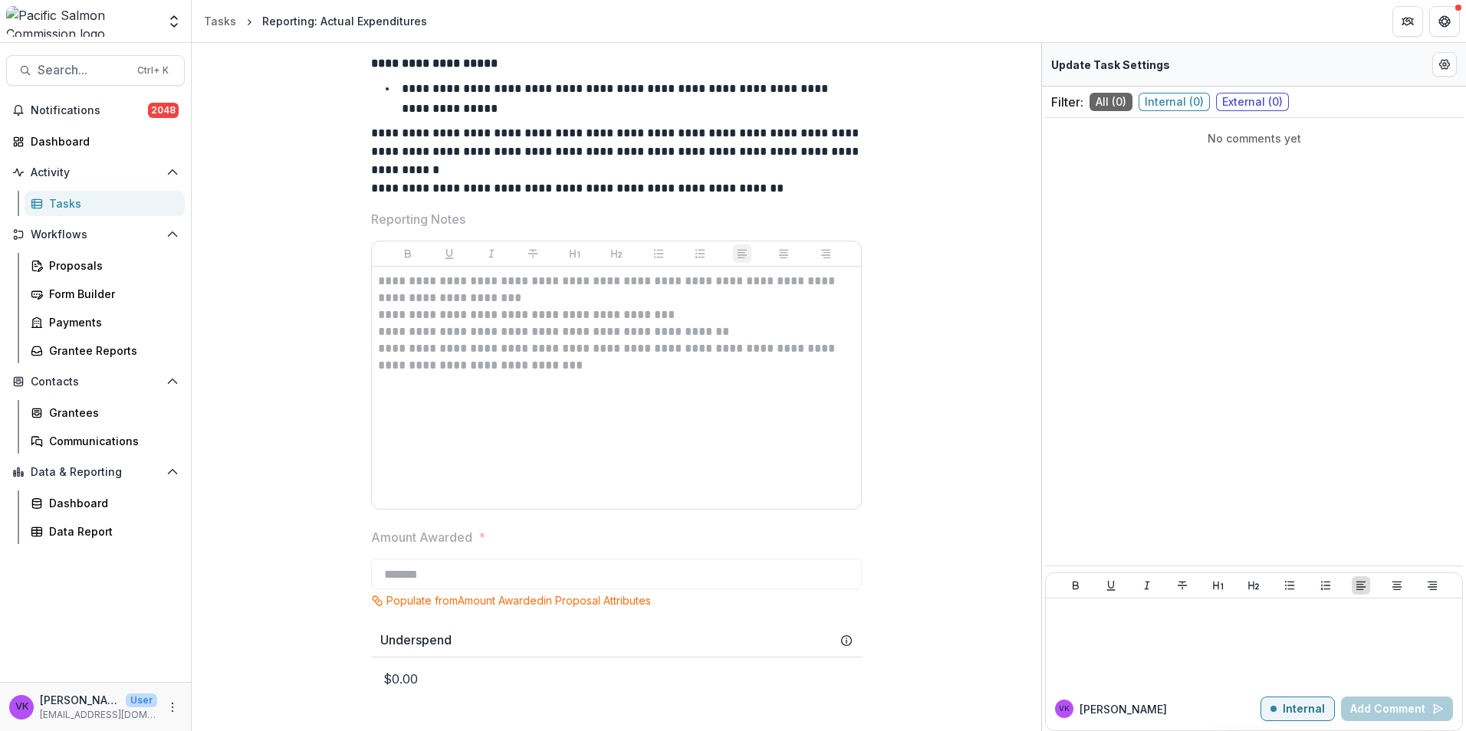
drag, startPoint x: 534, startPoint y: 395, endPoint x: 541, endPoint y: 401, distance: 9.2
click at [534, 393] on div "**********" at bounding box center [616, 388] width 477 height 230
drag, startPoint x: 470, startPoint y: 297, endPoint x: 656, endPoint y: 363, distance: 196.6
click at [471, 297] on p "**********" at bounding box center [616, 290] width 477 height 34
drag, startPoint x: 612, startPoint y: 373, endPoint x: 772, endPoint y: 409, distance: 164.2
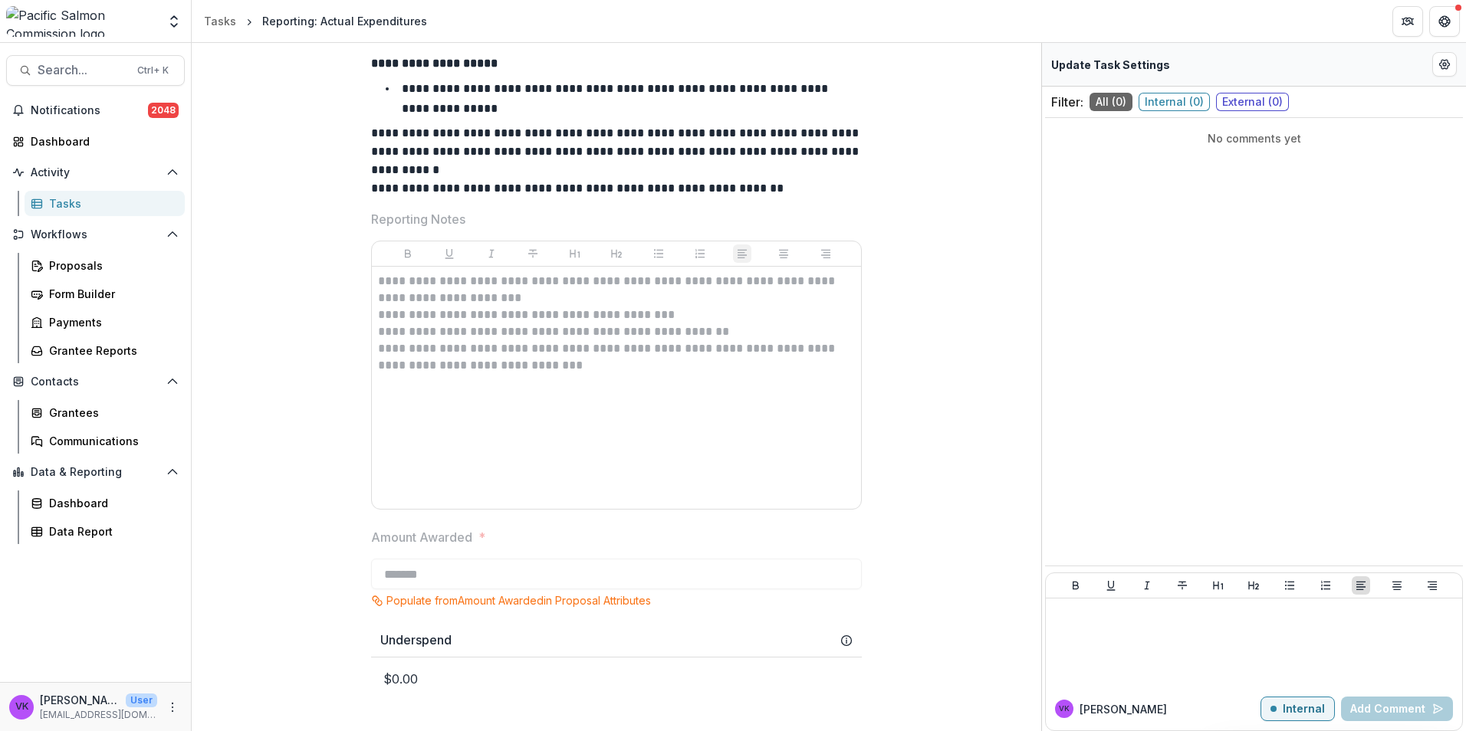
click at [613, 373] on p "**********" at bounding box center [616, 357] width 477 height 34
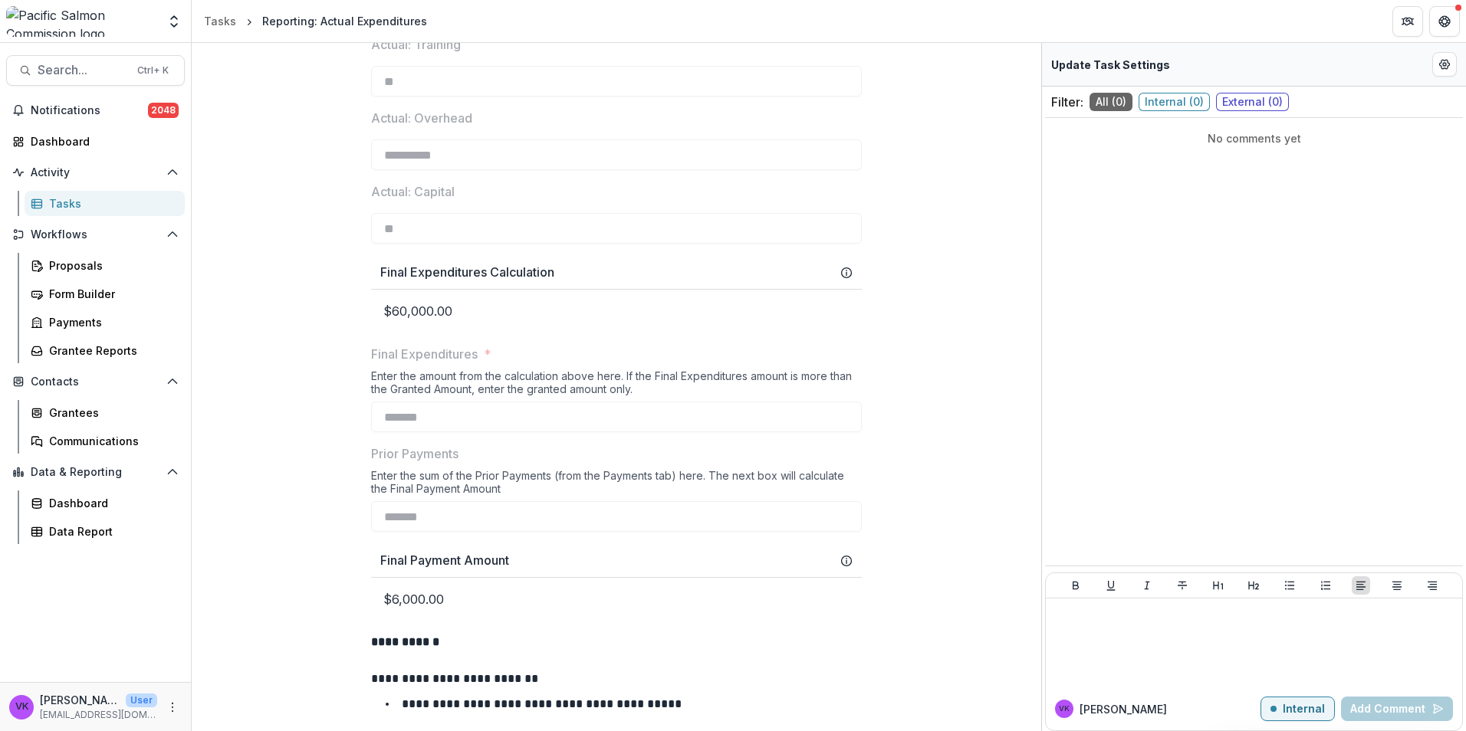
scroll to position [250, 0]
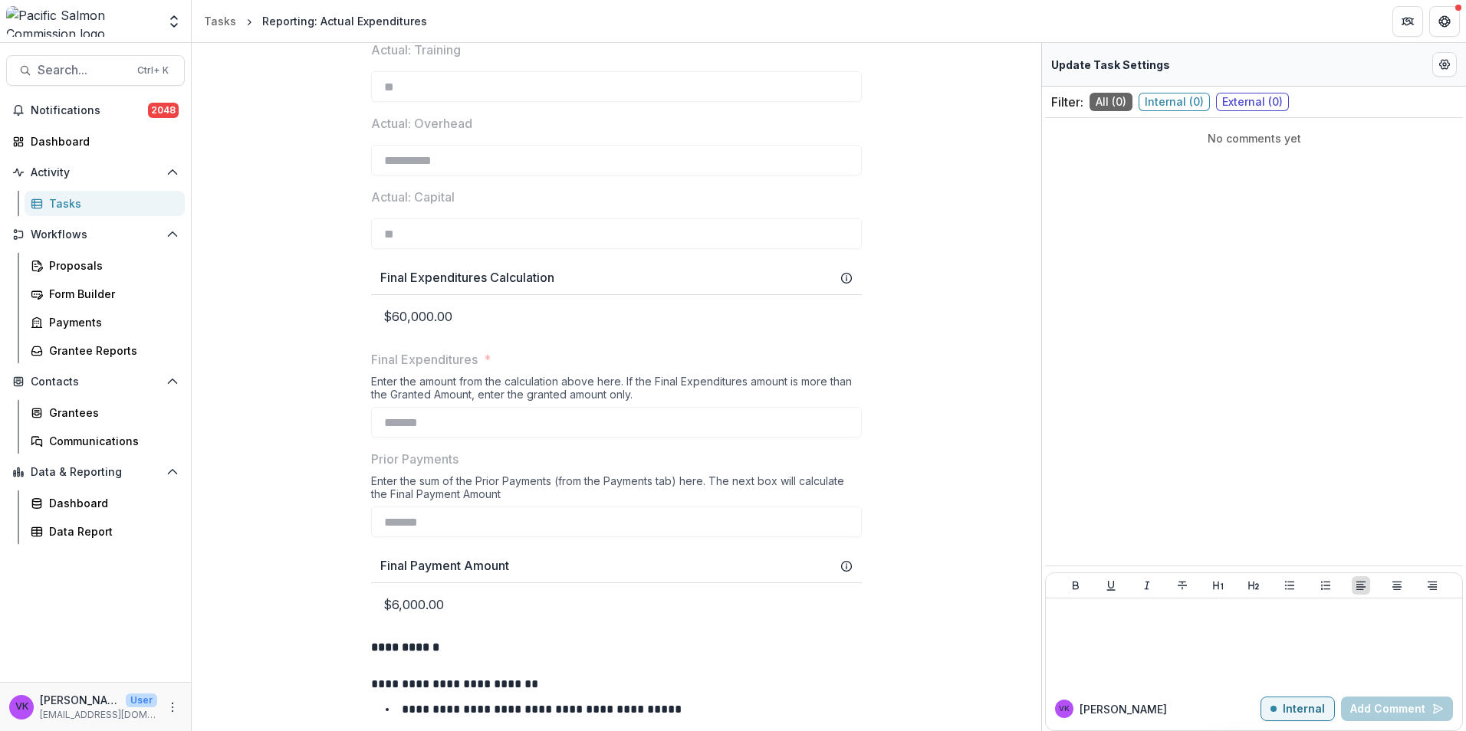
click at [67, 201] on div "Tasks" at bounding box center [110, 204] width 123 height 16
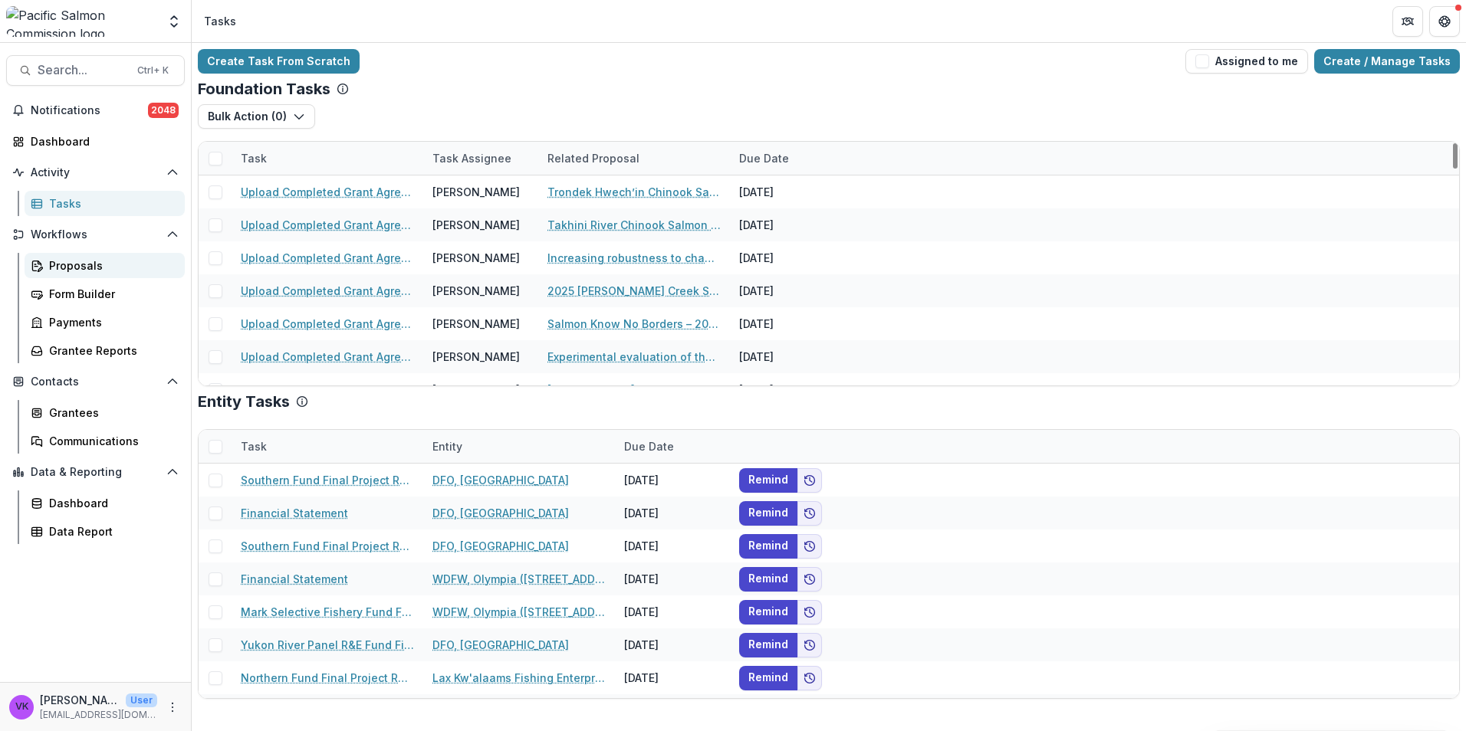
click at [87, 266] on div "Proposals" at bounding box center [110, 266] width 123 height 16
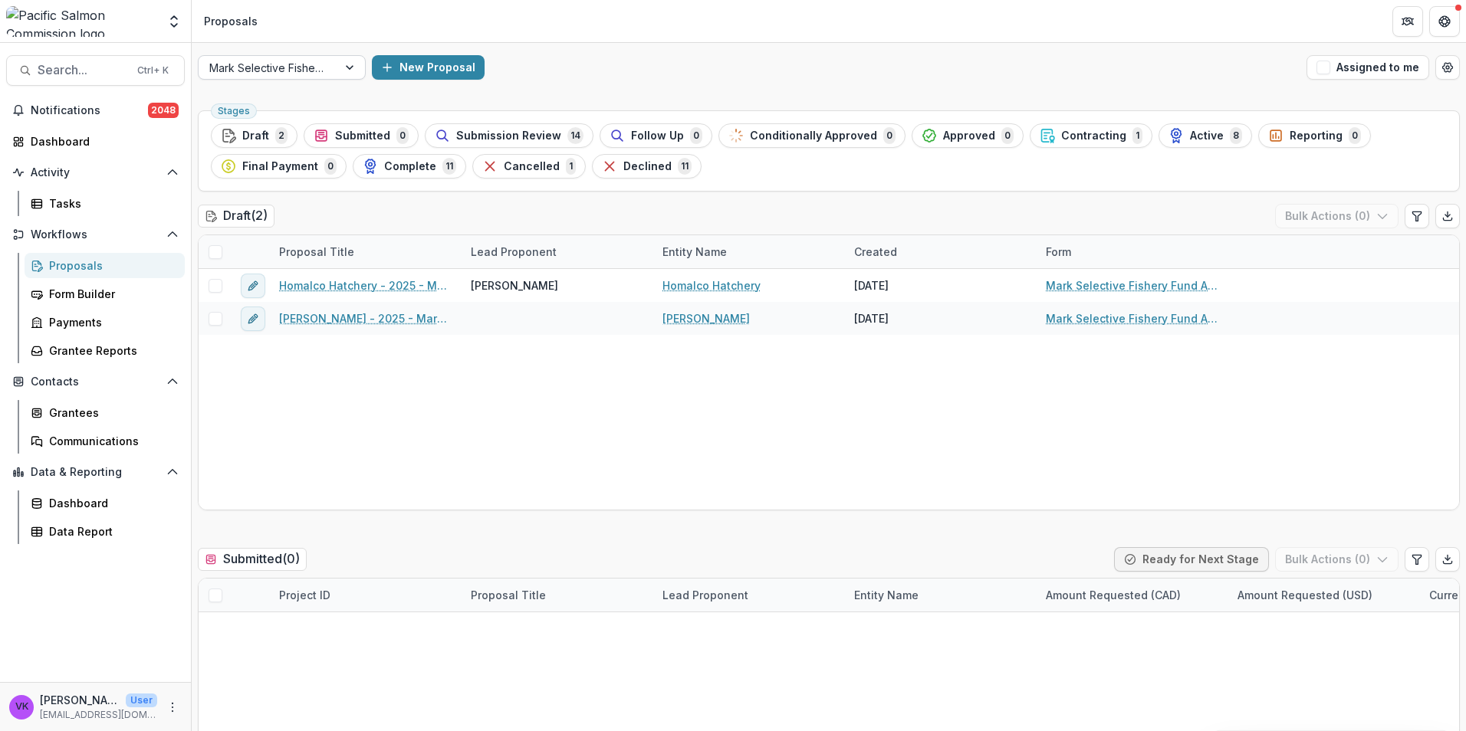
click at [343, 67] on div at bounding box center [351, 67] width 28 height 23
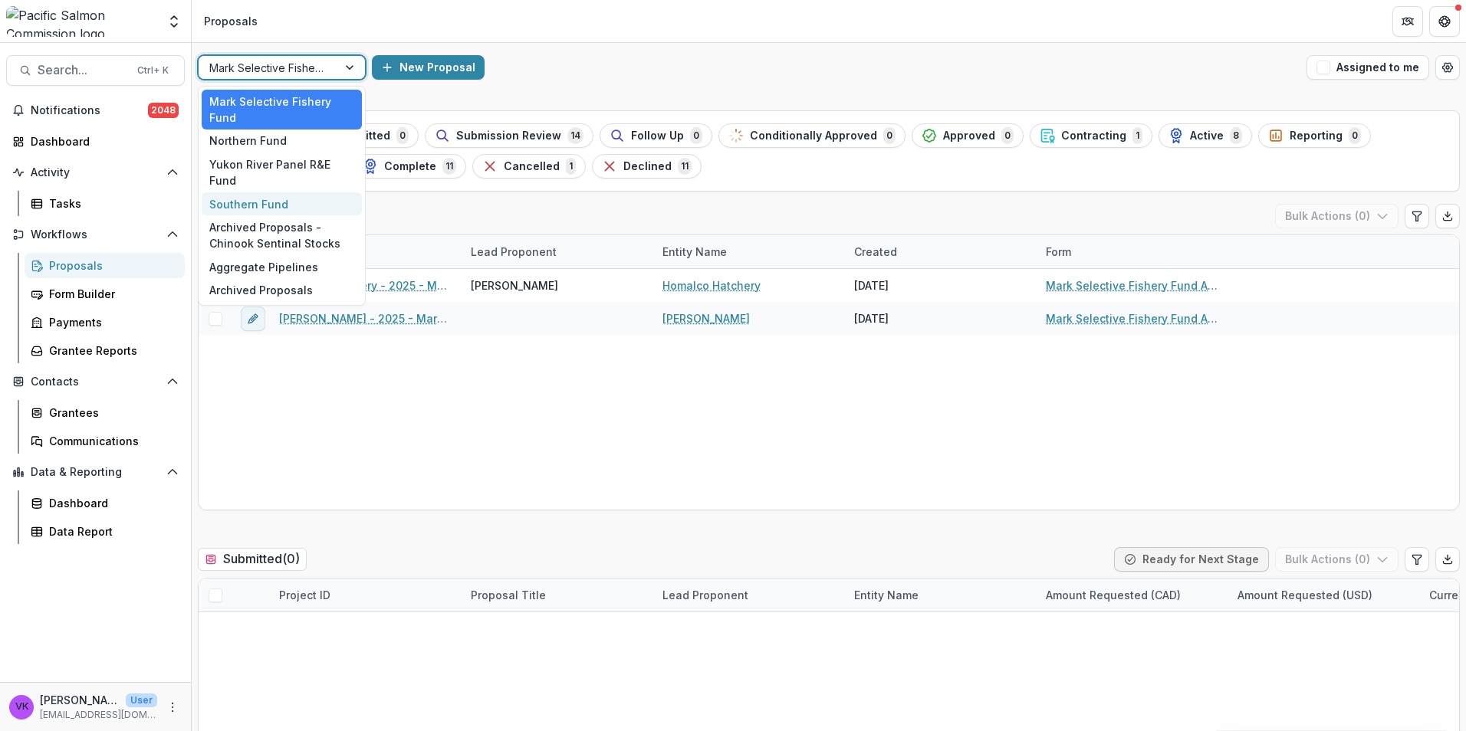
click at [259, 192] on div "Southern Fund" at bounding box center [282, 204] width 160 height 24
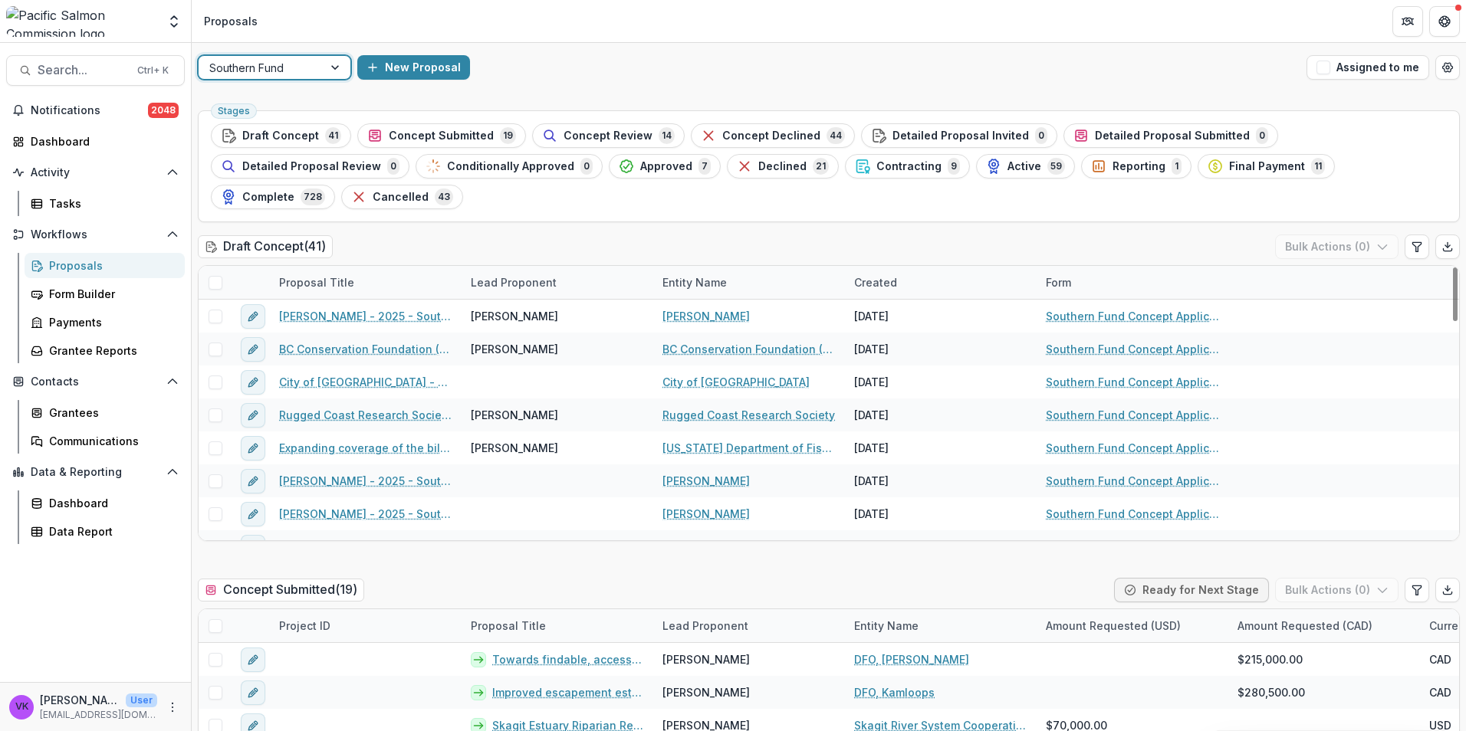
click at [1007, 163] on span "Active" at bounding box center [1024, 166] width 34 height 13
click at [1112, 163] on span "Reporting" at bounding box center [1138, 166] width 53 height 13
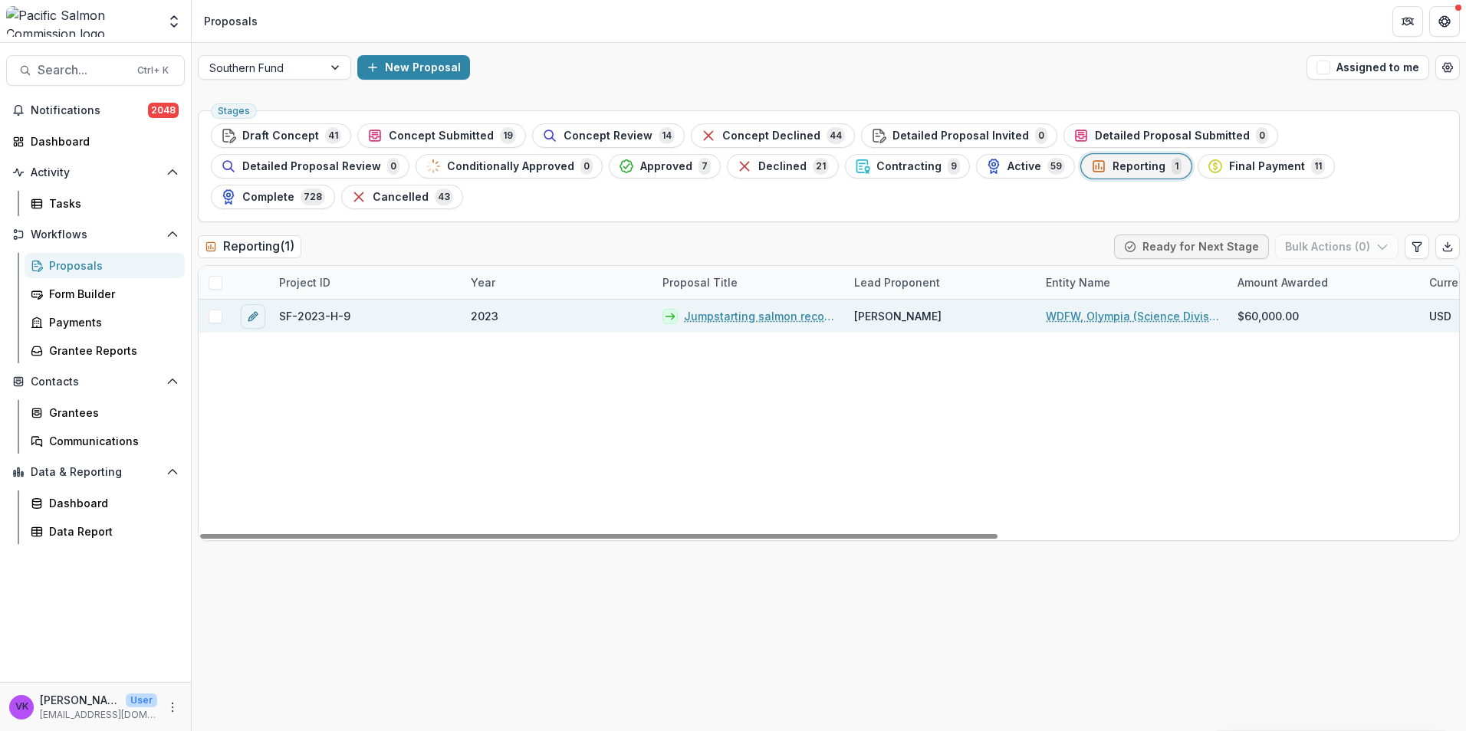
click at [794, 308] on link "Jumpstarting salmon recovery above the Toutle Sediment Dam – planning for recol…" at bounding box center [760, 316] width 152 height 16
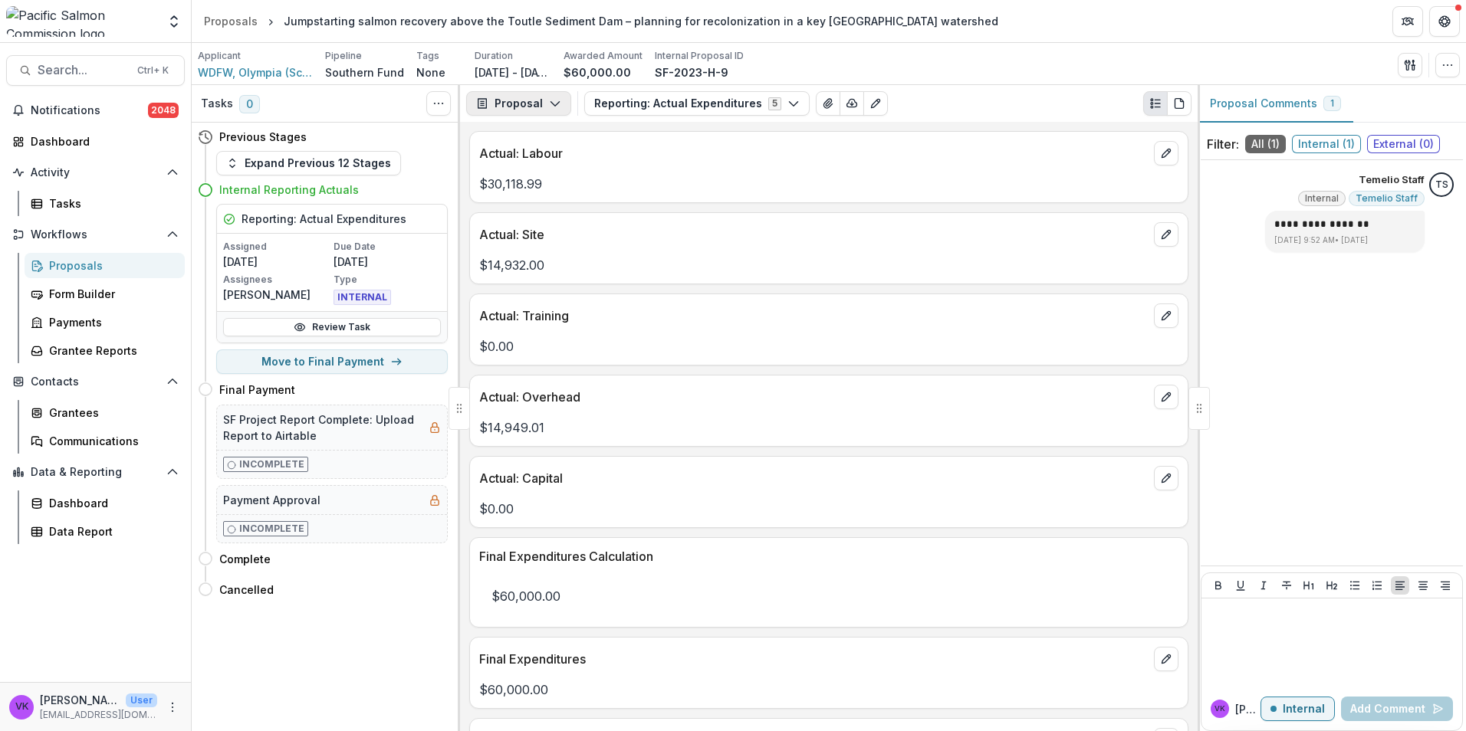
click at [557, 103] on polyline "button" at bounding box center [554, 104] width 8 height 5
click at [551, 163] on div "Payments" at bounding box center [567, 164] width 140 height 16
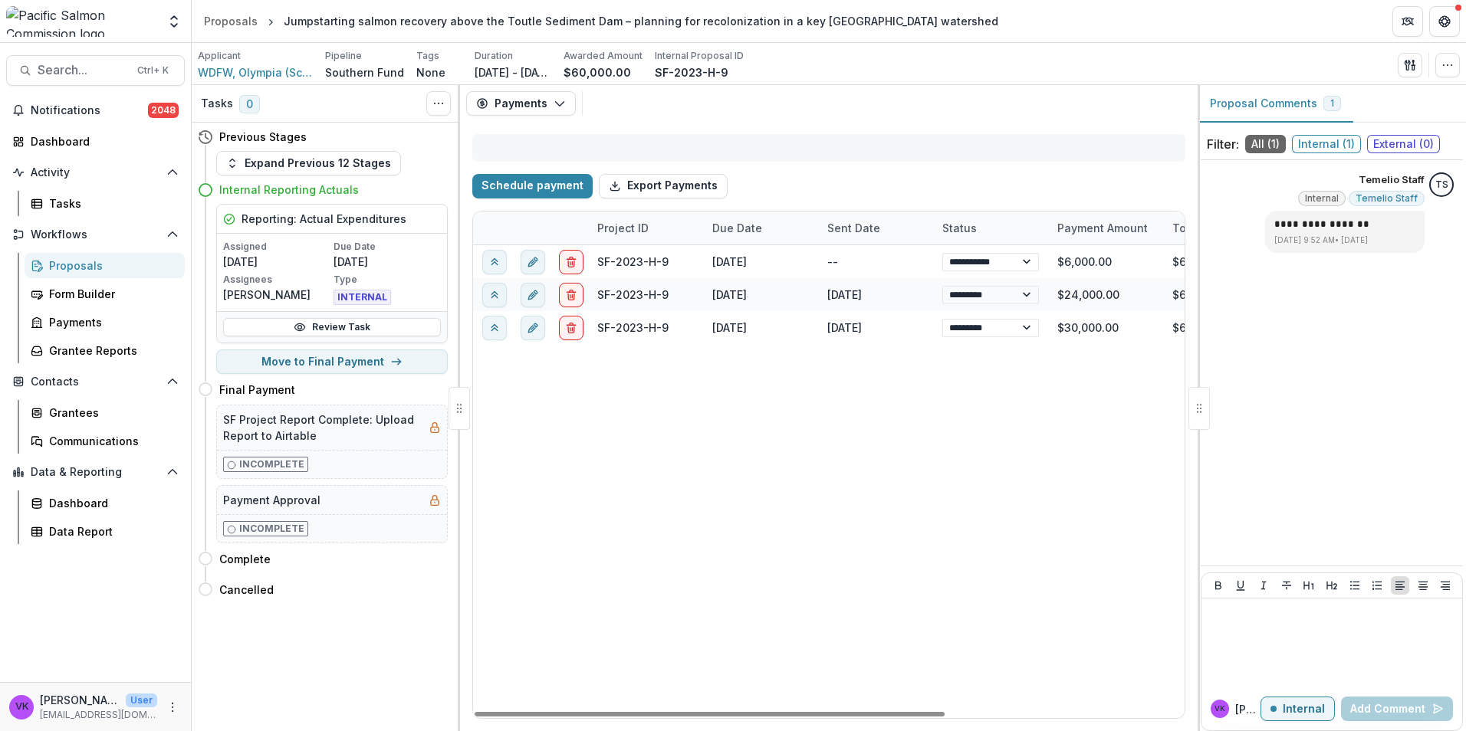
select select "****"
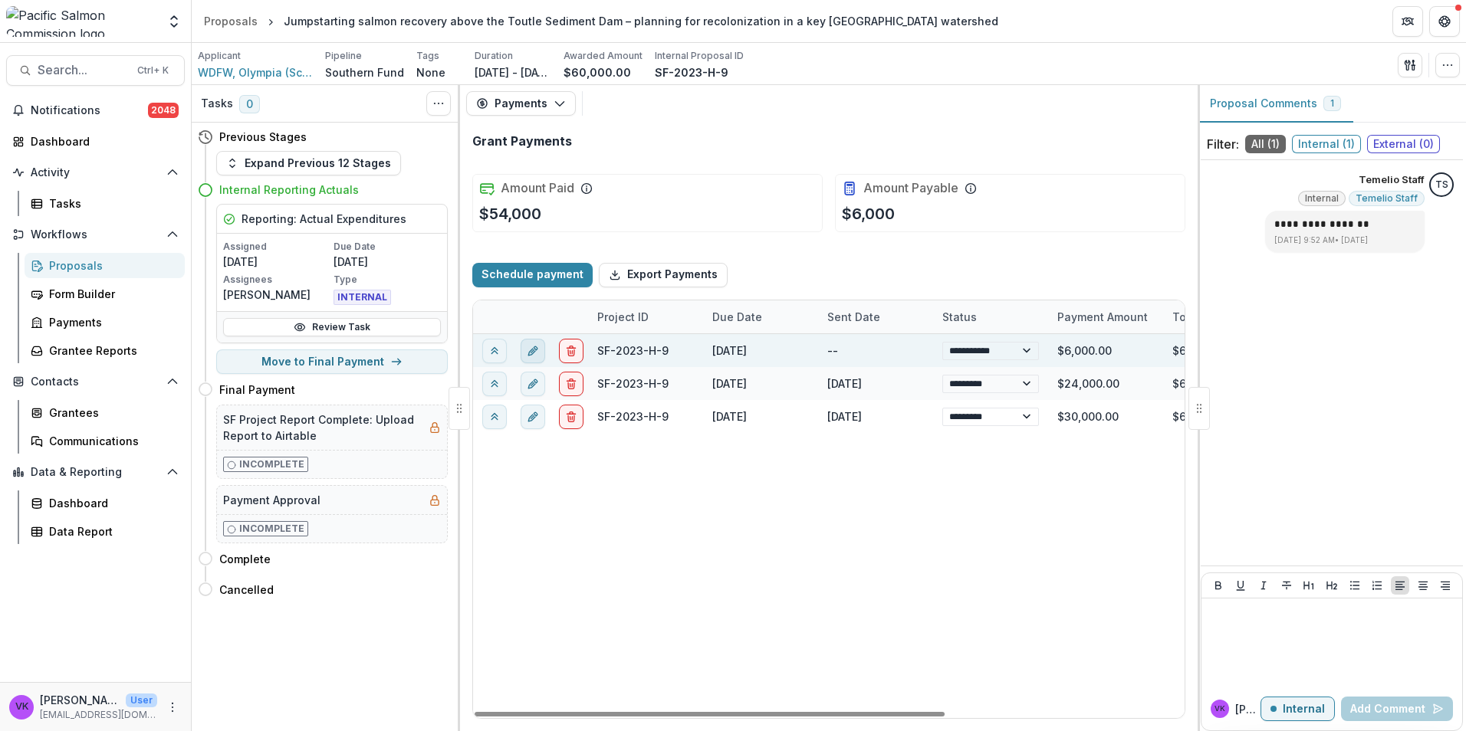
click at [531, 353] on icon "edit" at bounding box center [533, 350] width 12 height 12
select select "**********"
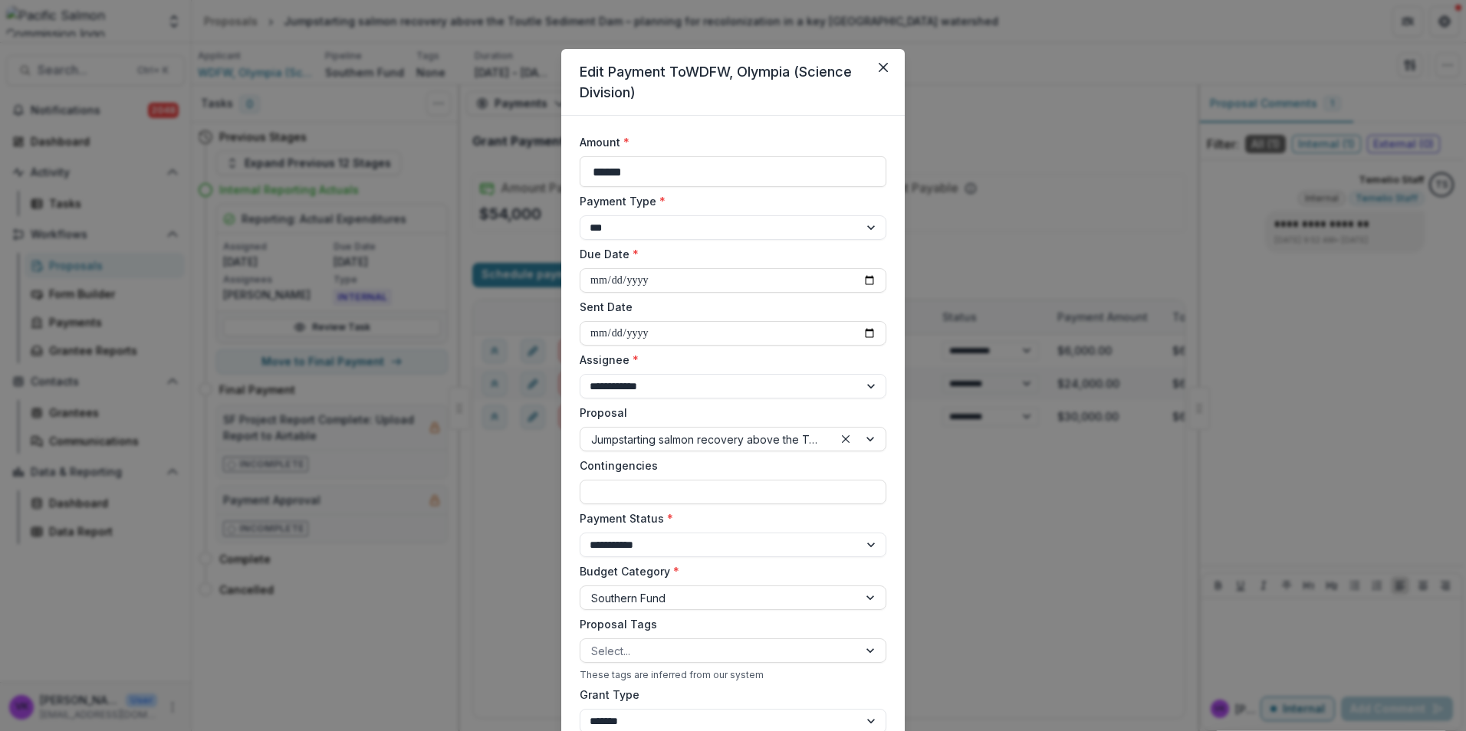
drag, startPoint x: 878, startPoint y: 65, endPoint x: 1188, endPoint y: 213, distance: 343.3
click at [879, 65] on icon "Close" at bounding box center [883, 67] width 9 height 9
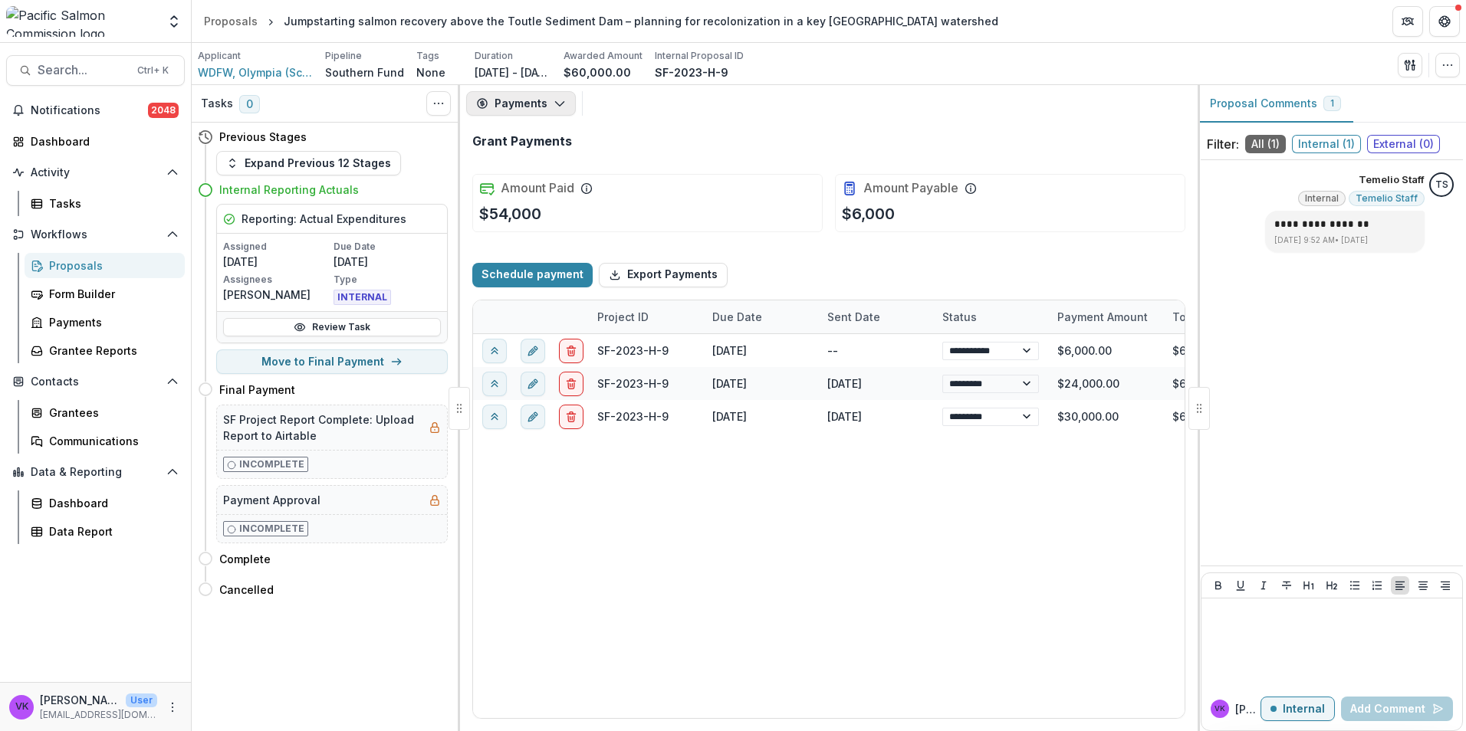
click at [559, 107] on icon "button" at bounding box center [560, 103] width 12 height 12
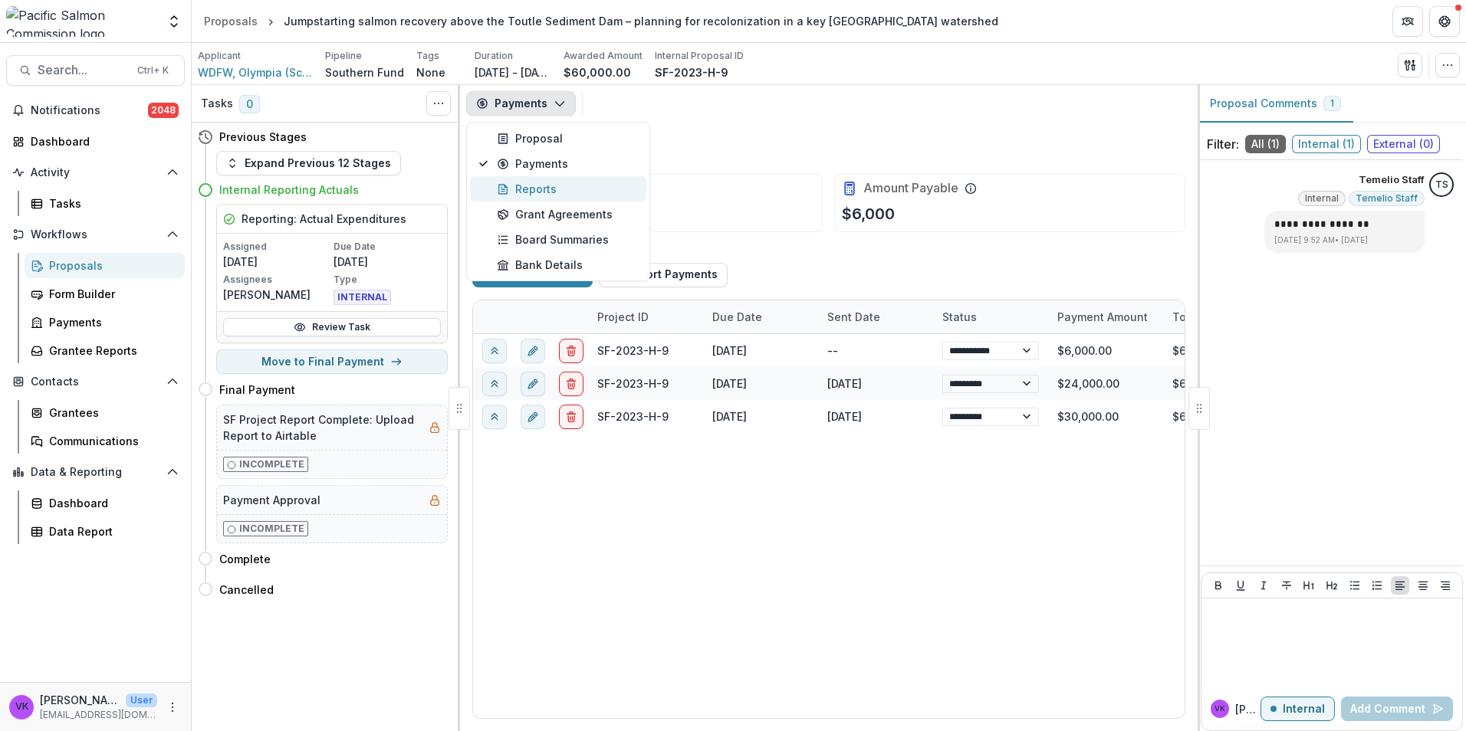
click at [540, 186] on div "Reports" at bounding box center [567, 189] width 140 height 16
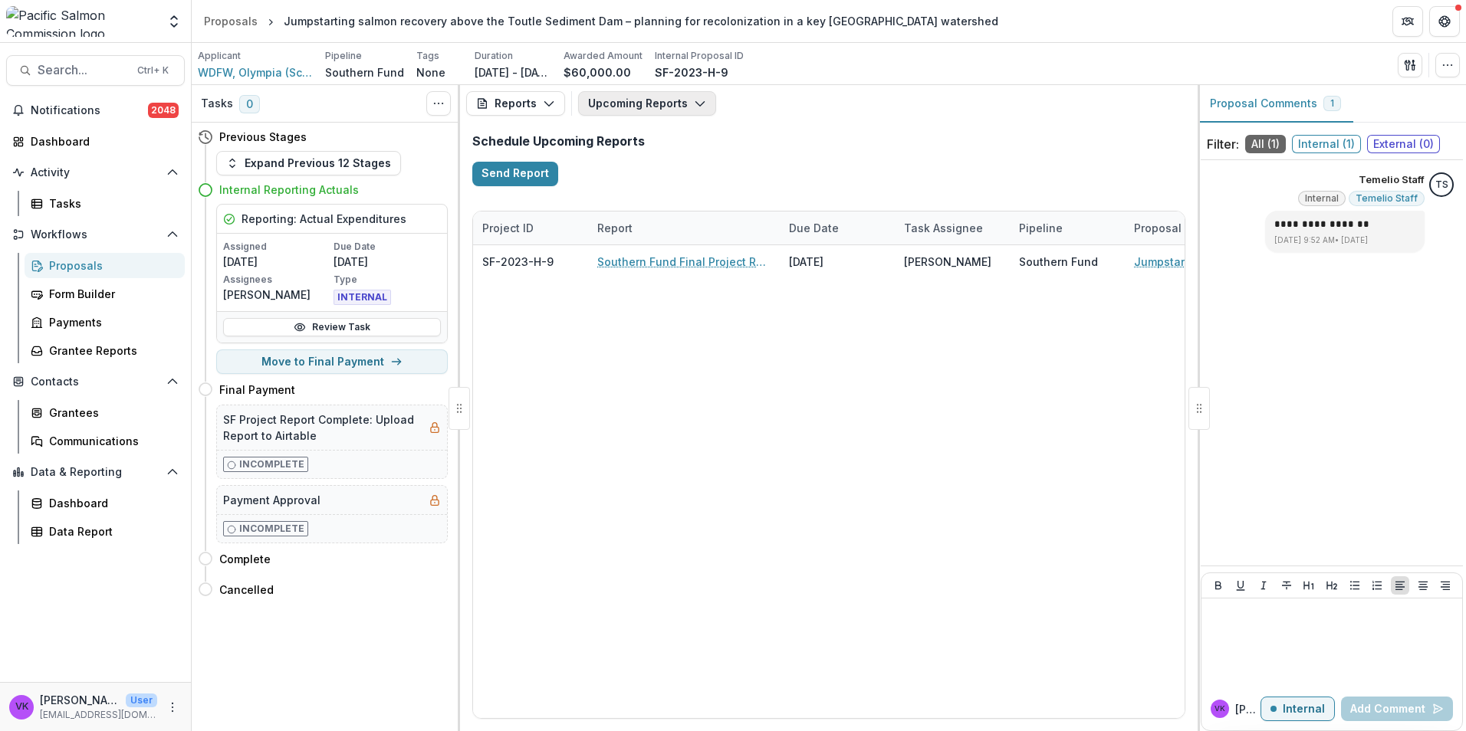
click at [698, 104] on icon "button" at bounding box center [700, 103] width 12 height 12
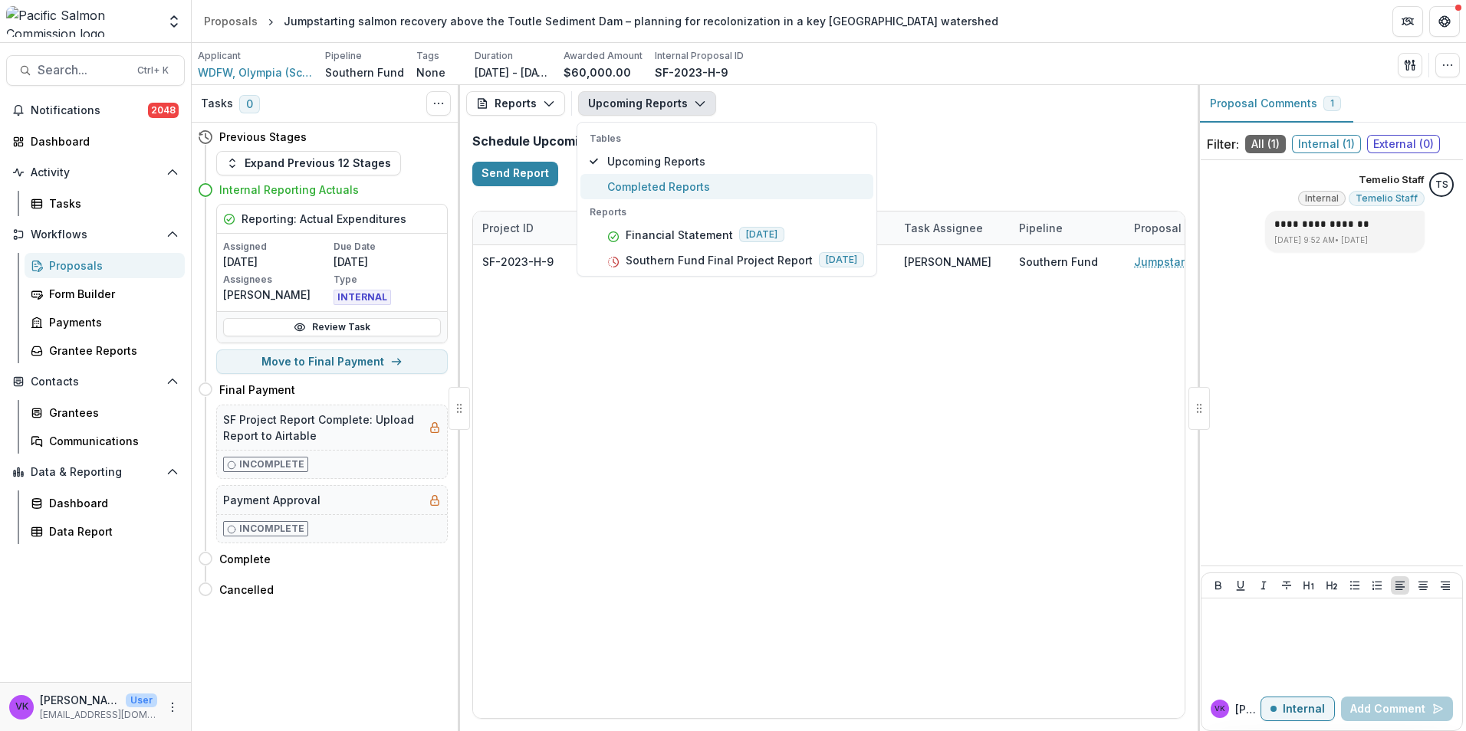
click at [662, 183] on span "Completed Reports" at bounding box center [735, 187] width 257 height 16
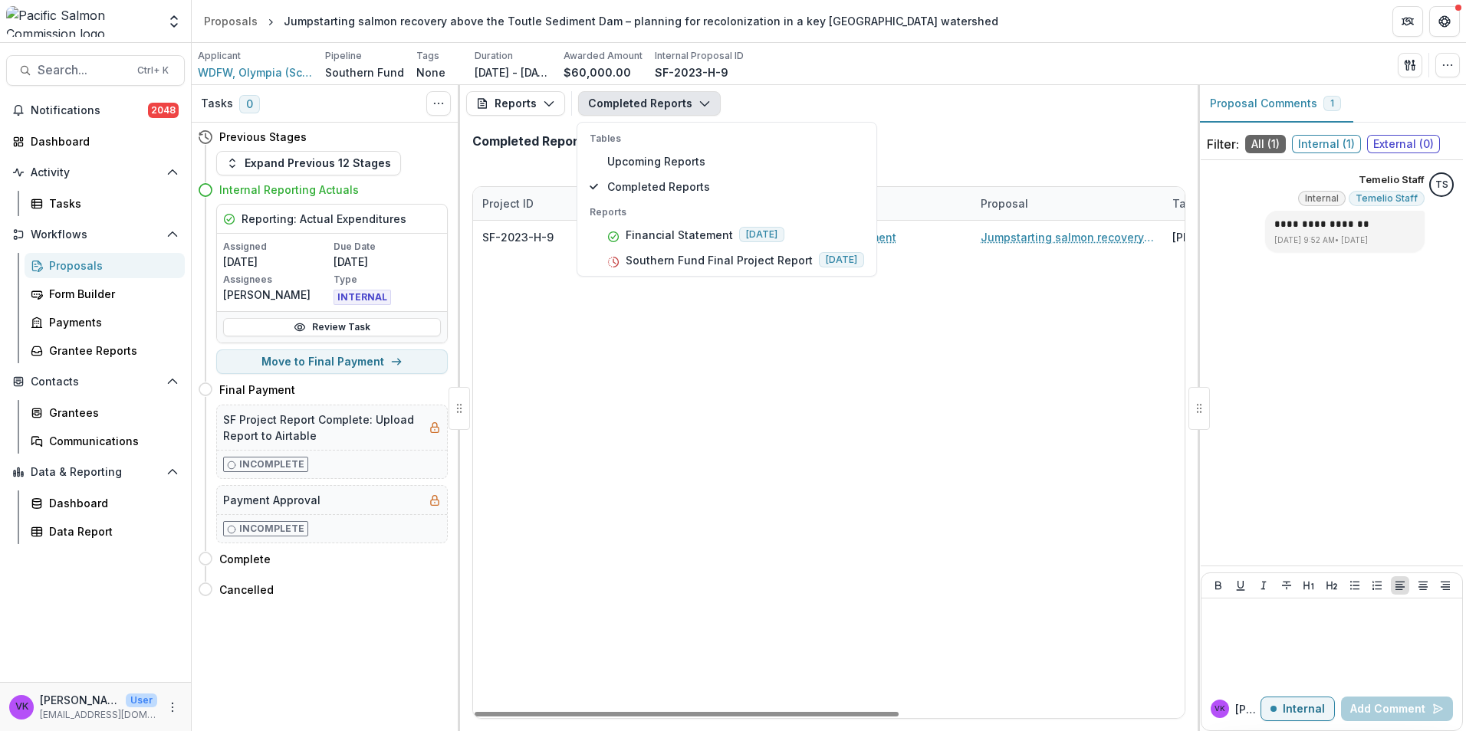
click at [862, 303] on div "SF-2023-H-9 WDFW, Olympia (Science Division) Financial Statement Jumpstarting s…" at bounding box center [1067, 470] width 1188 height 498
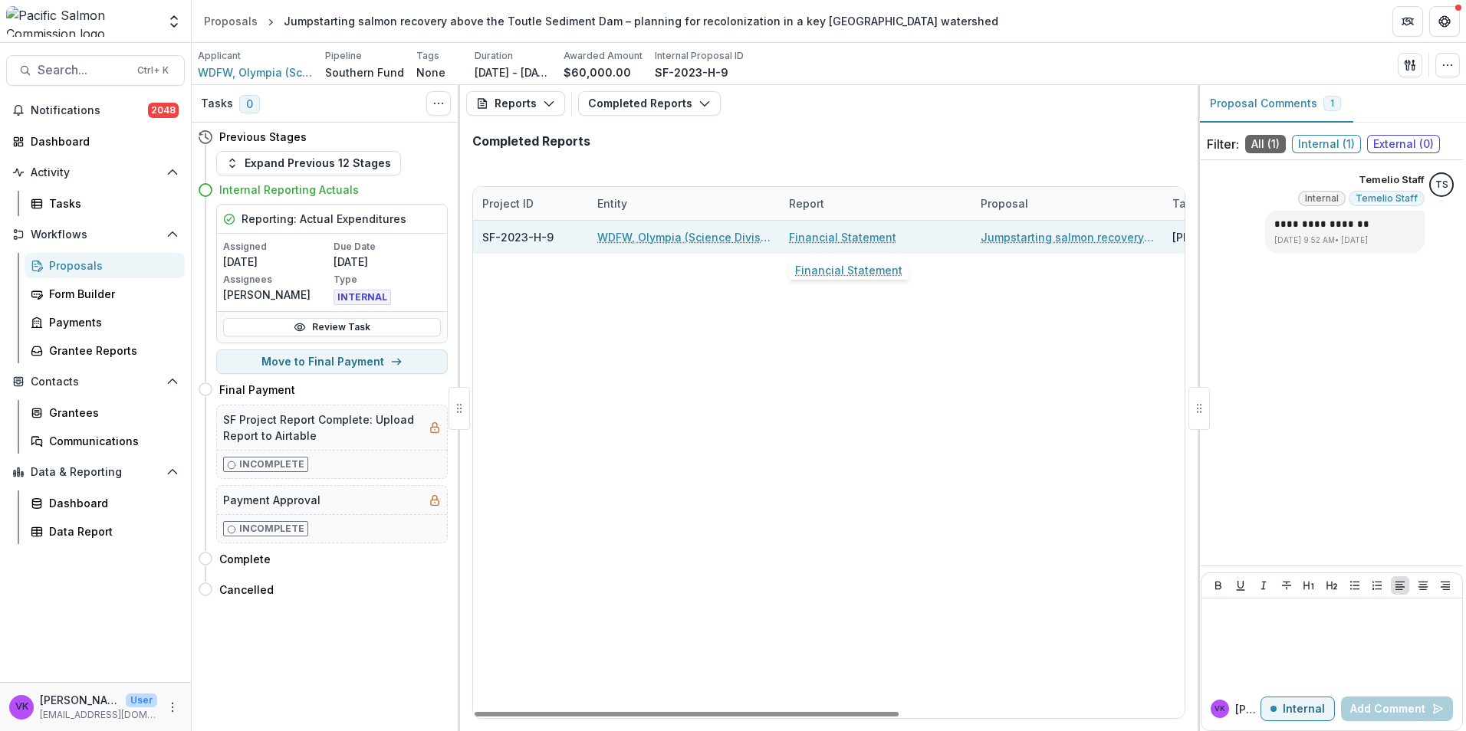
click at [836, 237] on link "Financial Statement" at bounding box center [842, 237] width 107 height 16
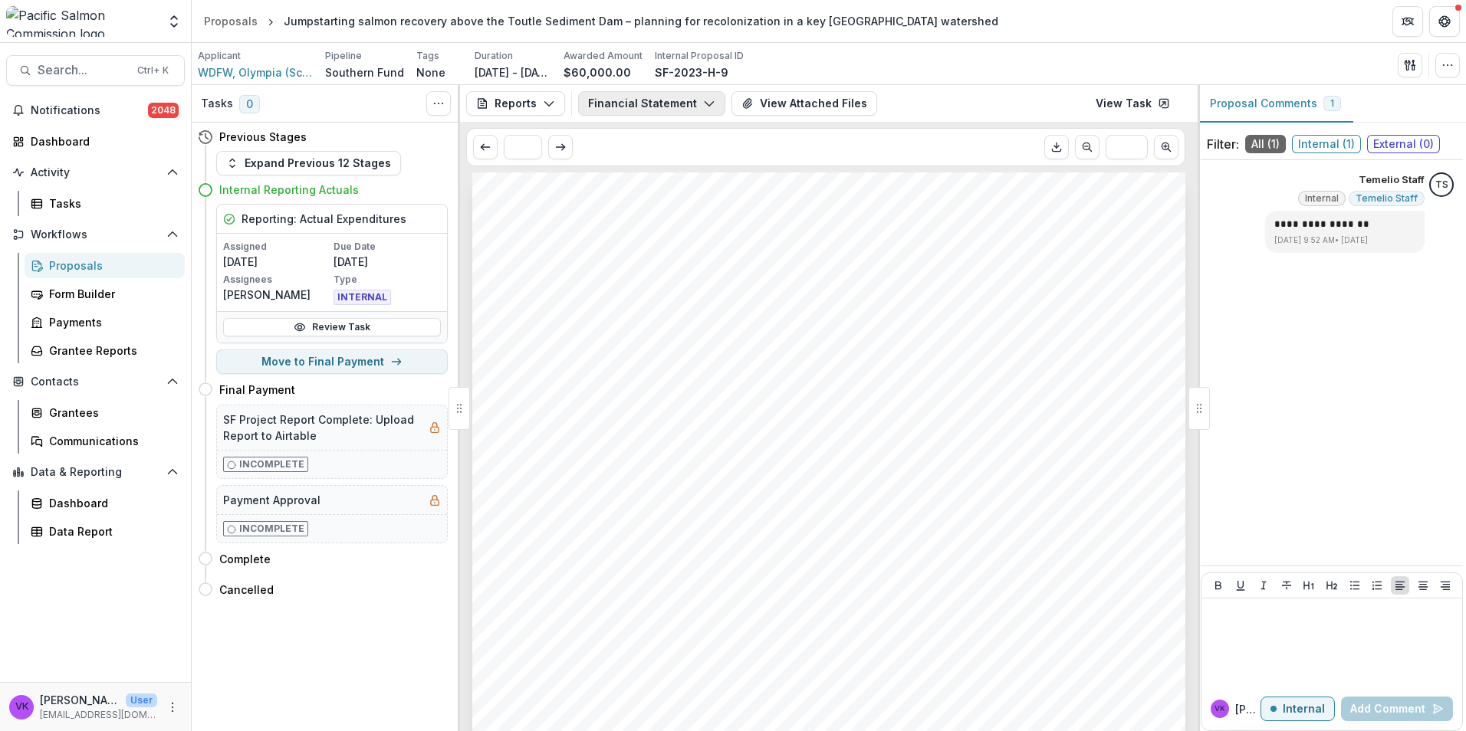
click at [677, 97] on button "Financial Statement" at bounding box center [651, 103] width 147 height 25
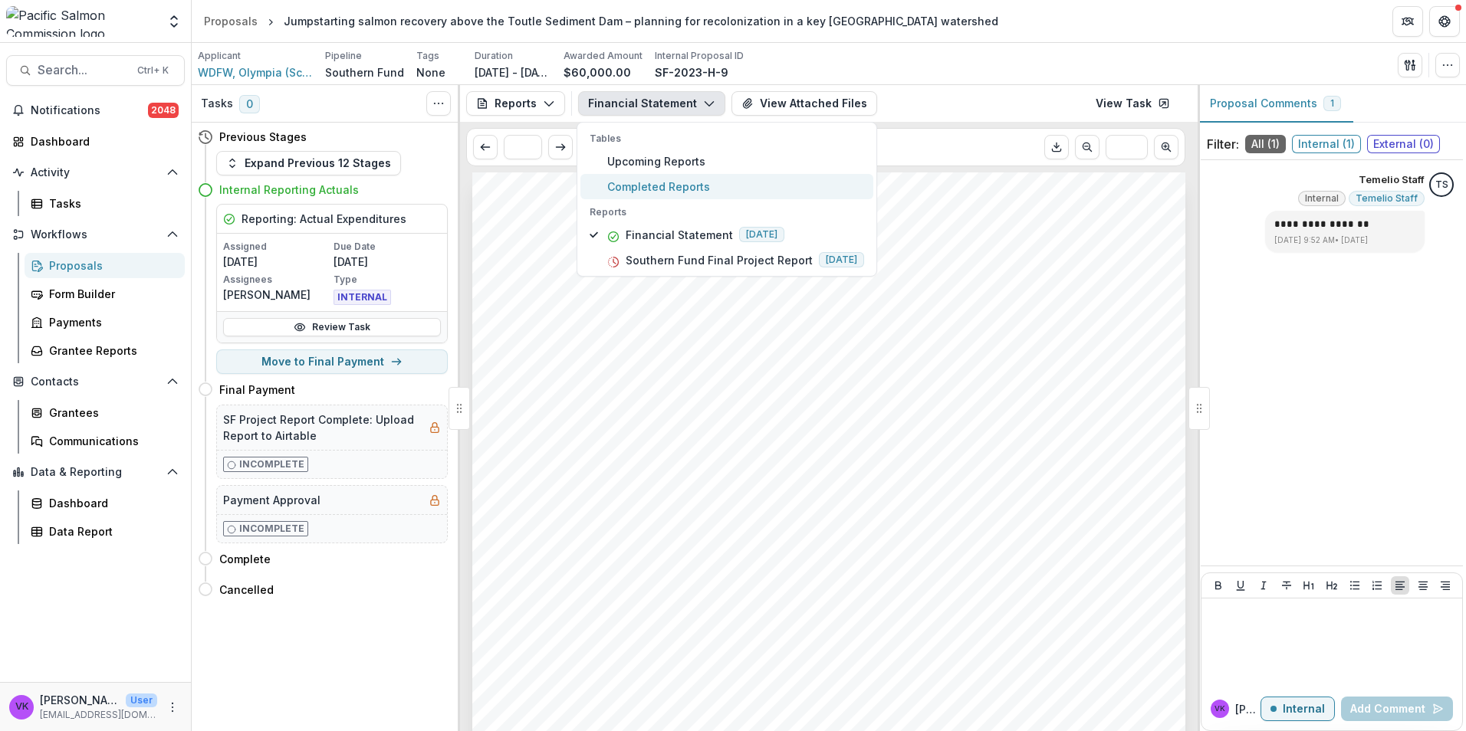
drag, startPoint x: 667, startPoint y: 189, endPoint x: 776, endPoint y: 222, distance: 113.7
click at [668, 189] on span "Completed Reports" at bounding box center [735, 187] width 257 height 16
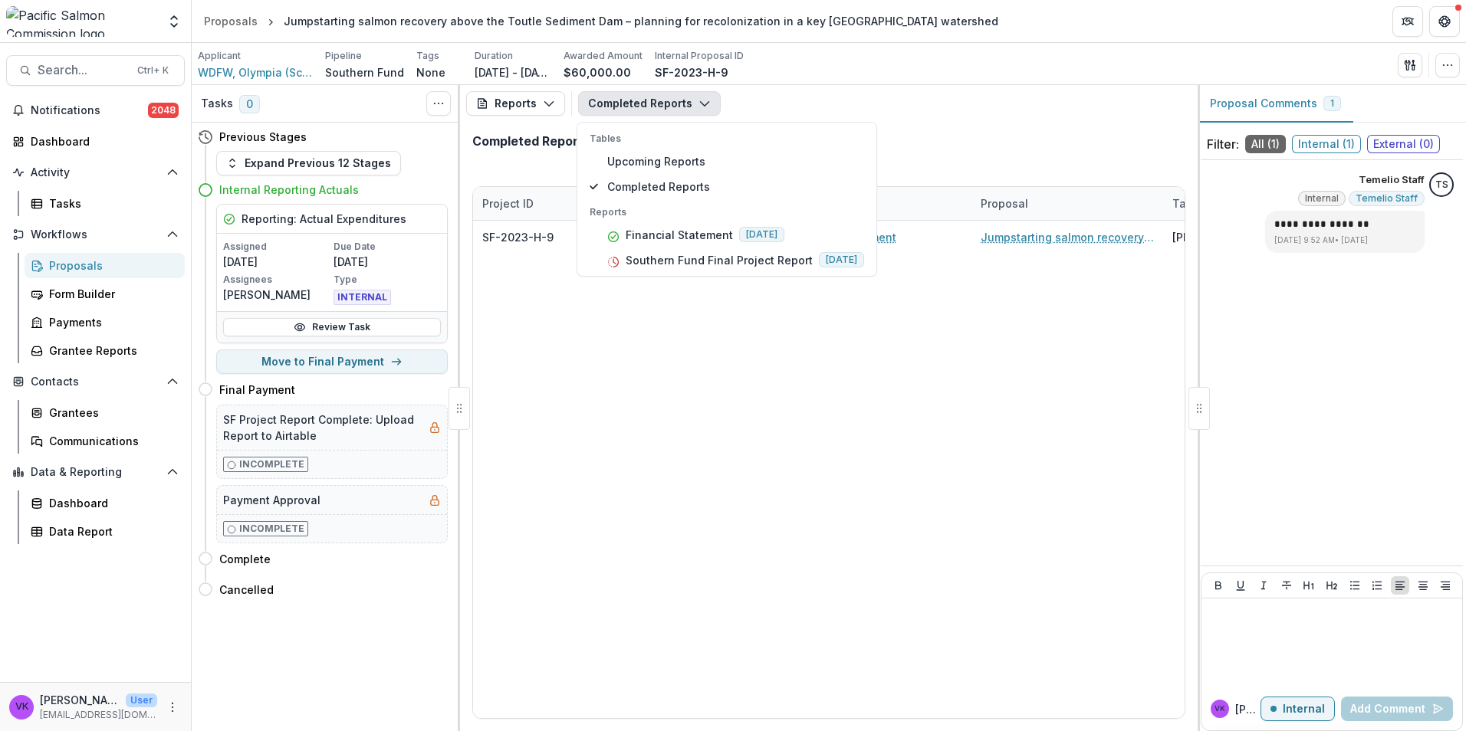
click at [1087, 390] on div "SF-2023-H-9 WDFW, Olympia (Science Division) Financial Statement Jumpstarting s…" at bounding box center [1067, 470] width 1188 height 498
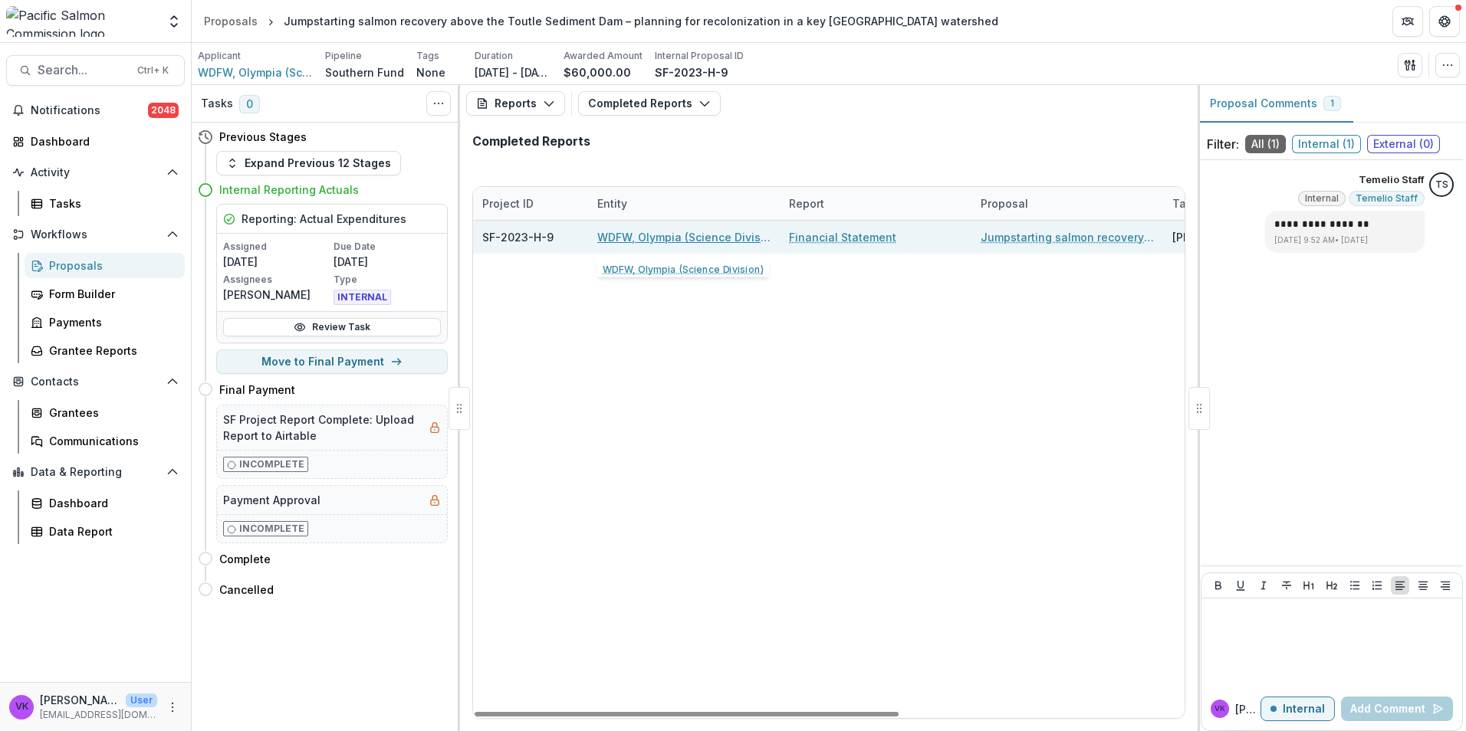
drag, startPoint x: 700, startPoint y: 234, endPoint x: 796, endPoint y: 248, distance: 96.9
click at [701, 235] on link "WDFW, Olympia (Science Division)" at bounding box center [683, 237] width 173 height 16
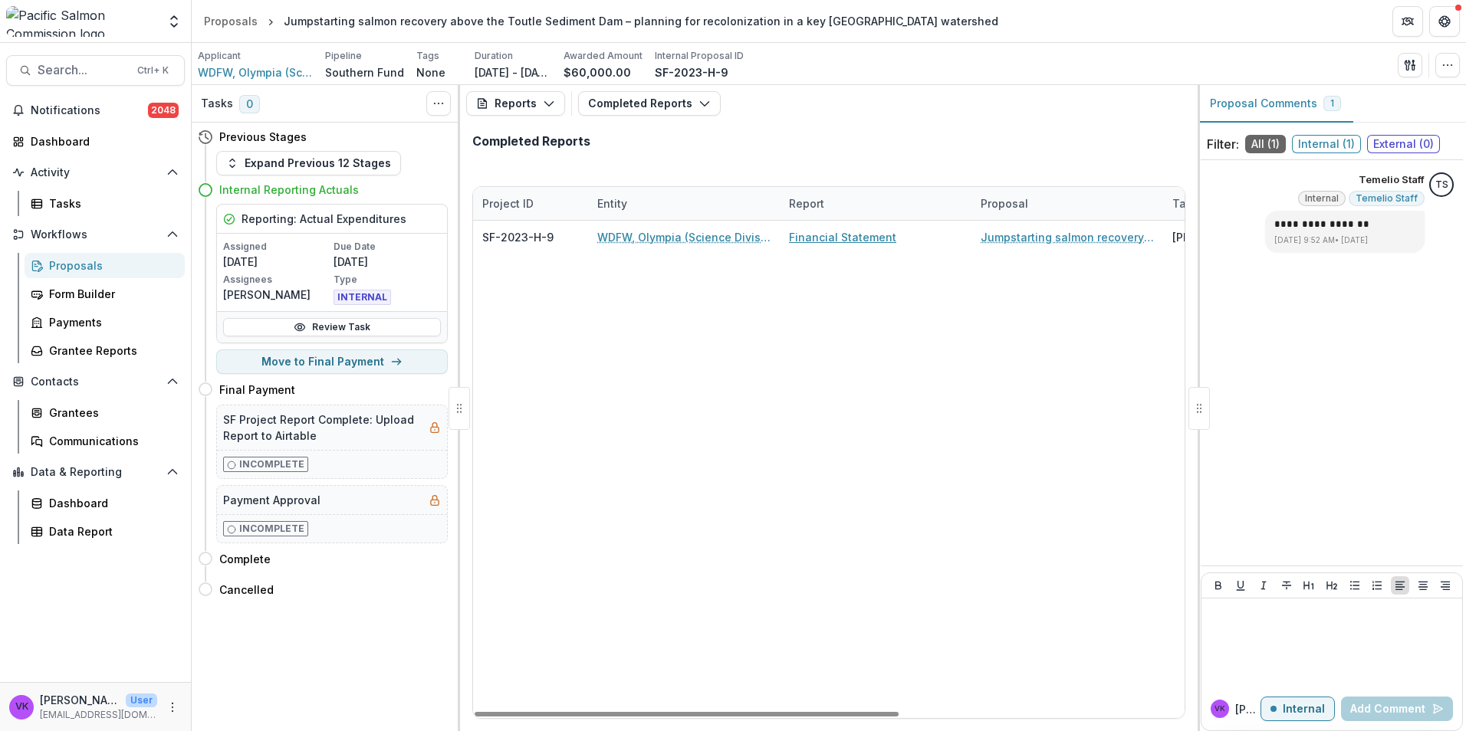
drag, startPoint x: 851, startPoint y: 238, endPoint x: 1159, endPoint y: 356, distance: 330.0
click at [852, 239] on link "Financial Statement" at bounding box center [842, 237] width 107 height 16
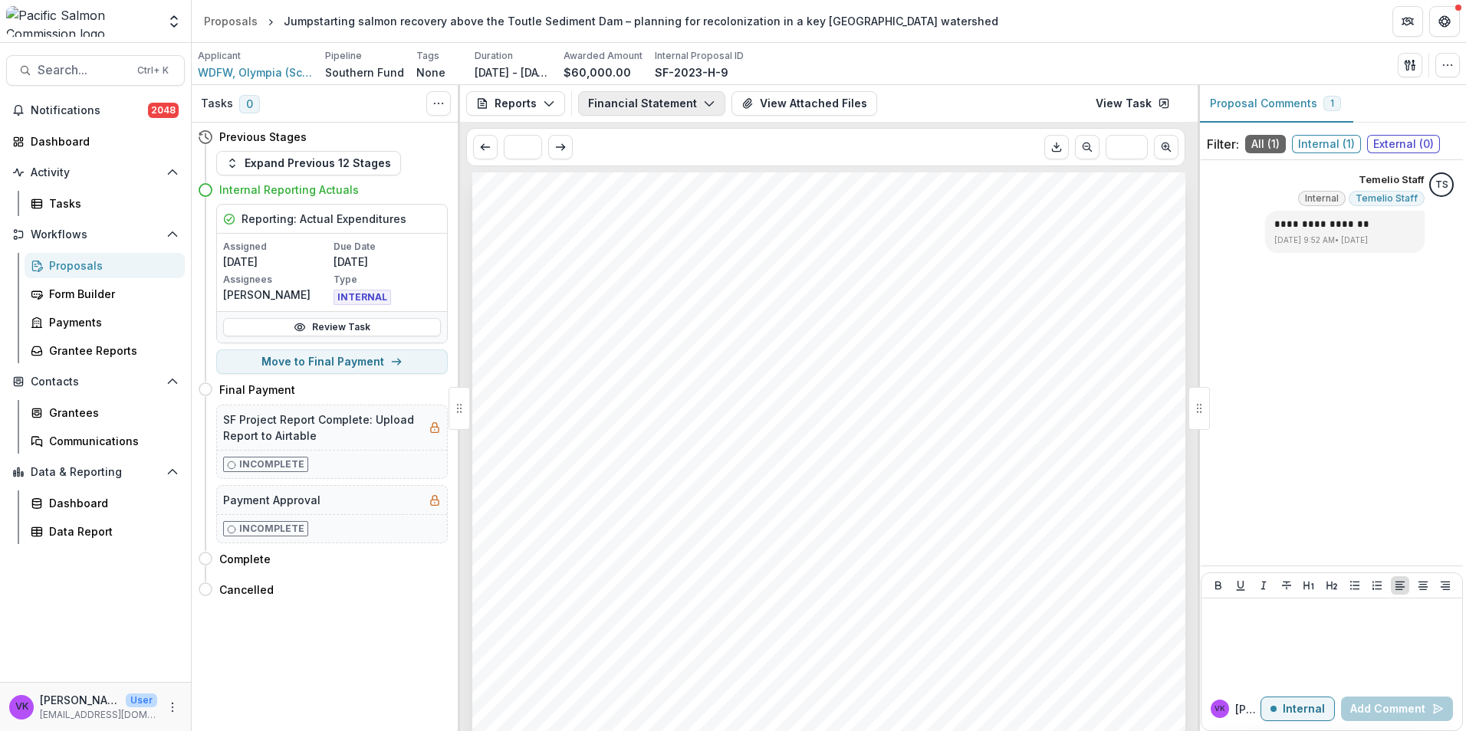
click at [703, 100] on icon "button" at bounding box center [709, 103] width 12 height 12
click at [963, 249] on div "Submission Responses Project Financial Statement Project ID SF-2023-H-9 Project…" at bounding box center [828, 677] width 713 height 1009
click at [819, 102] on button "View Attached Files" at bounding box center [804, 103] width 146 height 25
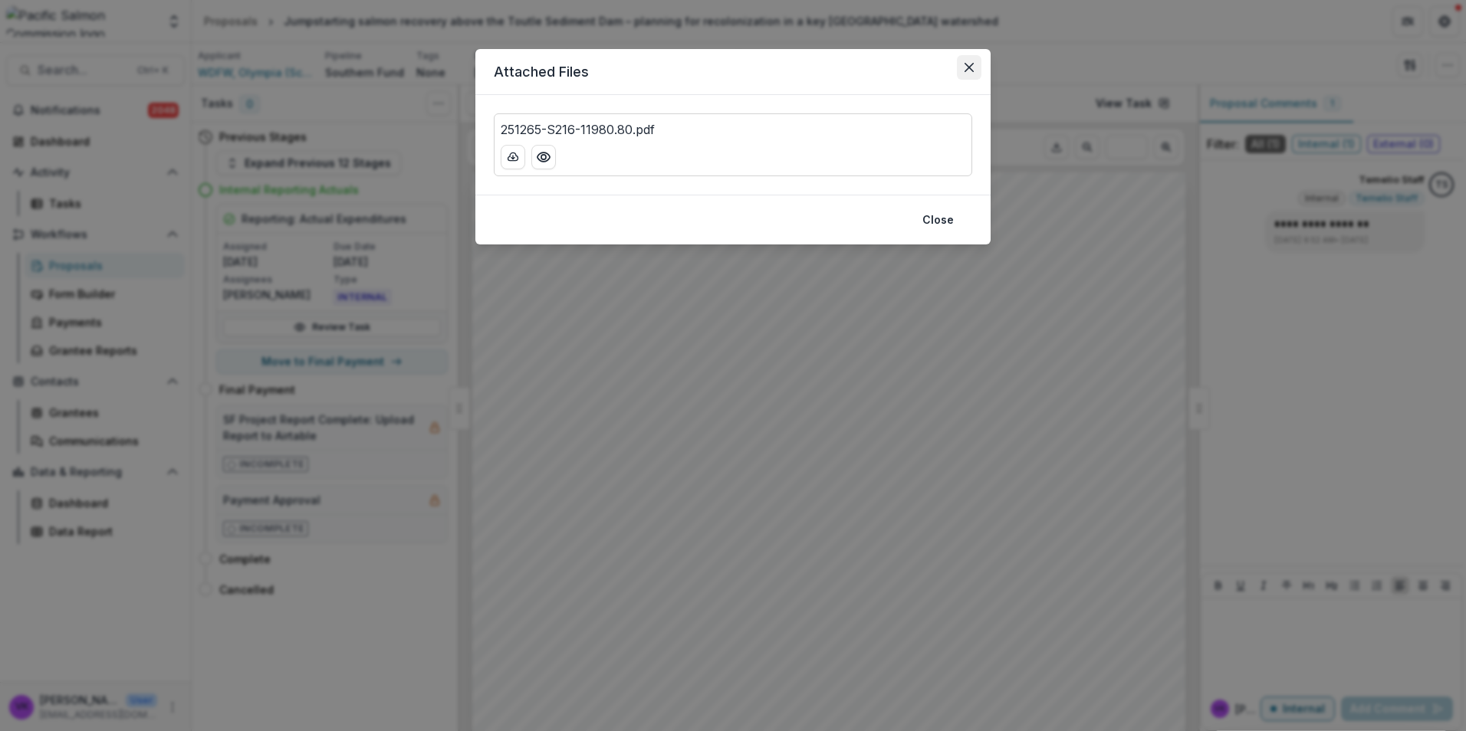
drag, startPoint x: 968, startPoint y: 68, endPoint x: 994, endPoint y: 96, distance: 37.4
click at [969, 68] on icon "Close" at bounding box center [968, 67] width 9 height 9
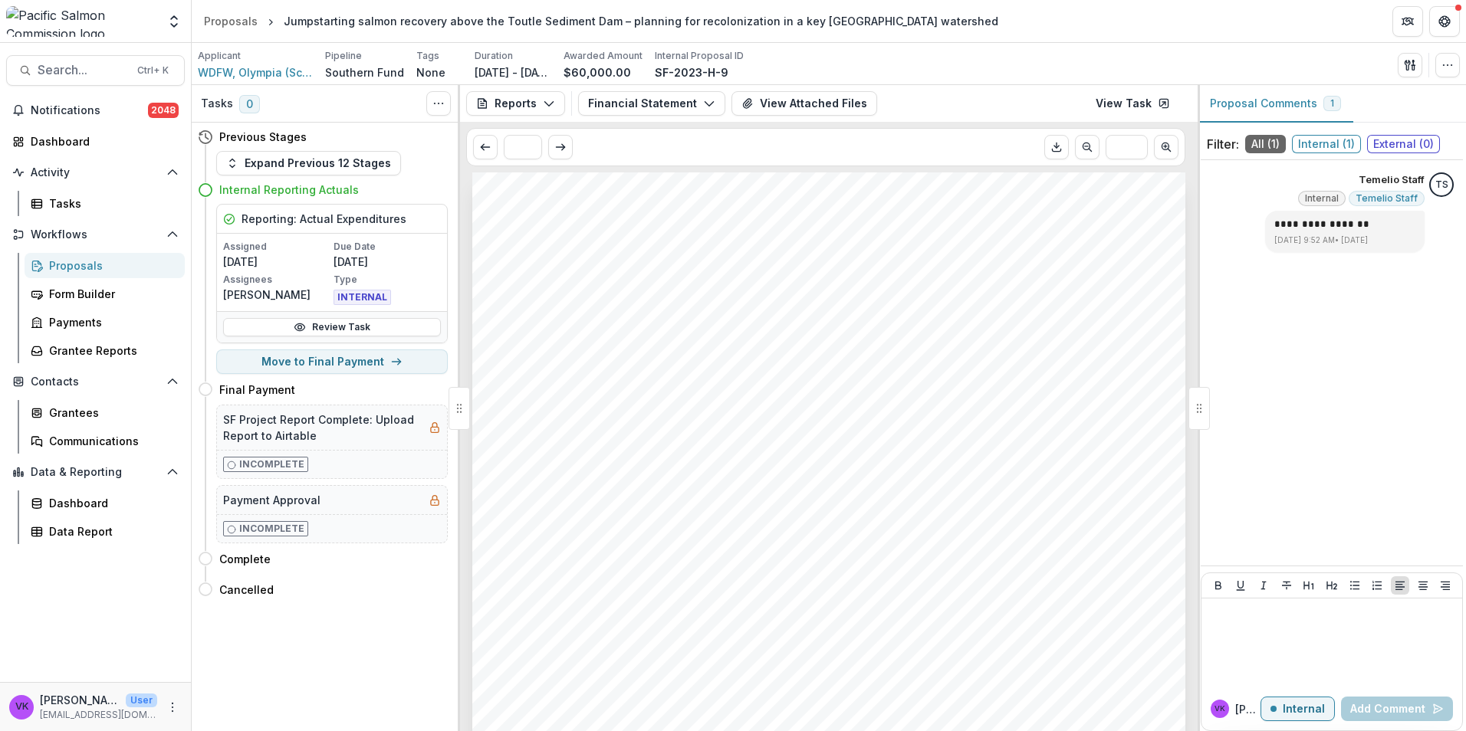
drag, startPoint x: 1450, startPoint y: 63, endPoint x: 1451, endPoint y: 84, distance: 21.5
click at [1449, 64] on icon "button" at bounding box center [1447, 65] width 12 height 12
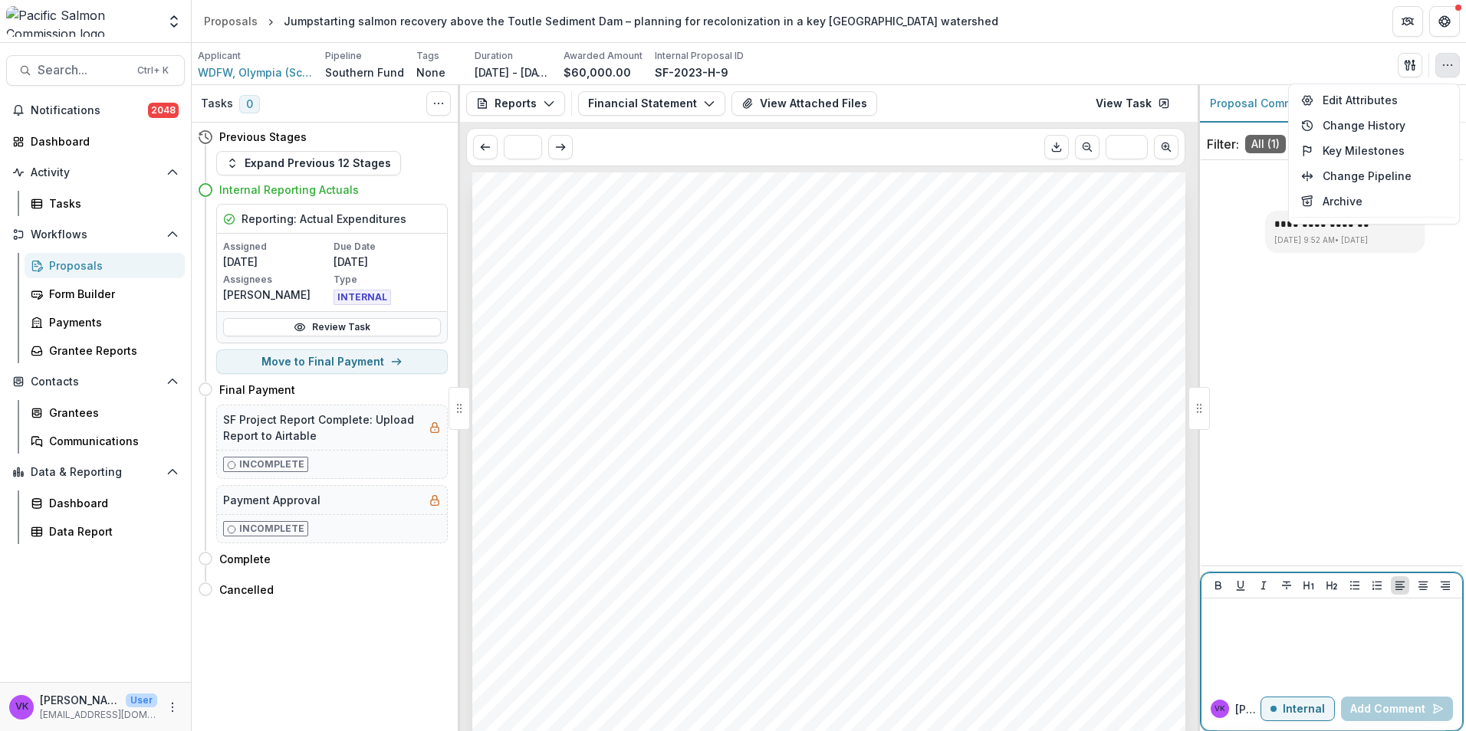
click at [1296, 641] on div at bounding box center [1332, 643] width 248 height 77
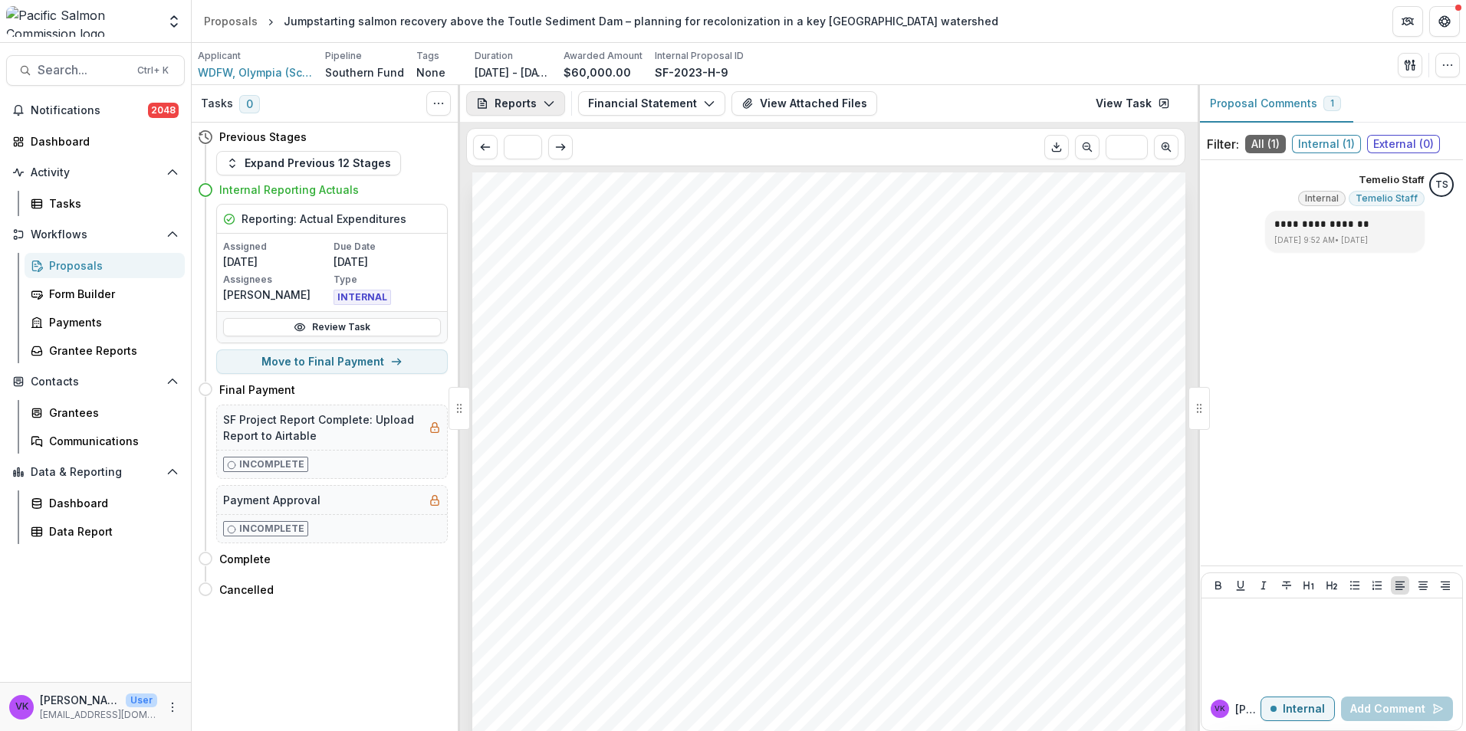
click at [547, 98] on icon "button" at bounding box center [549, 103] width 12 height 12
drag, startPoint x: 543, startPoint y: 187, endPoint x: 775, endPoint y: 278, distance: 249.3
click at [545, 188] on div "Reports" at bounding box center [567, 189] width 140 height 16
drag, startPoint x: 698, startPoint y: 101, endPoint x: 708, endPoint y: 110, distance: 14.1
click at [703, 103] on icon "button" at bounding box center [709, 103] width 12 height 12
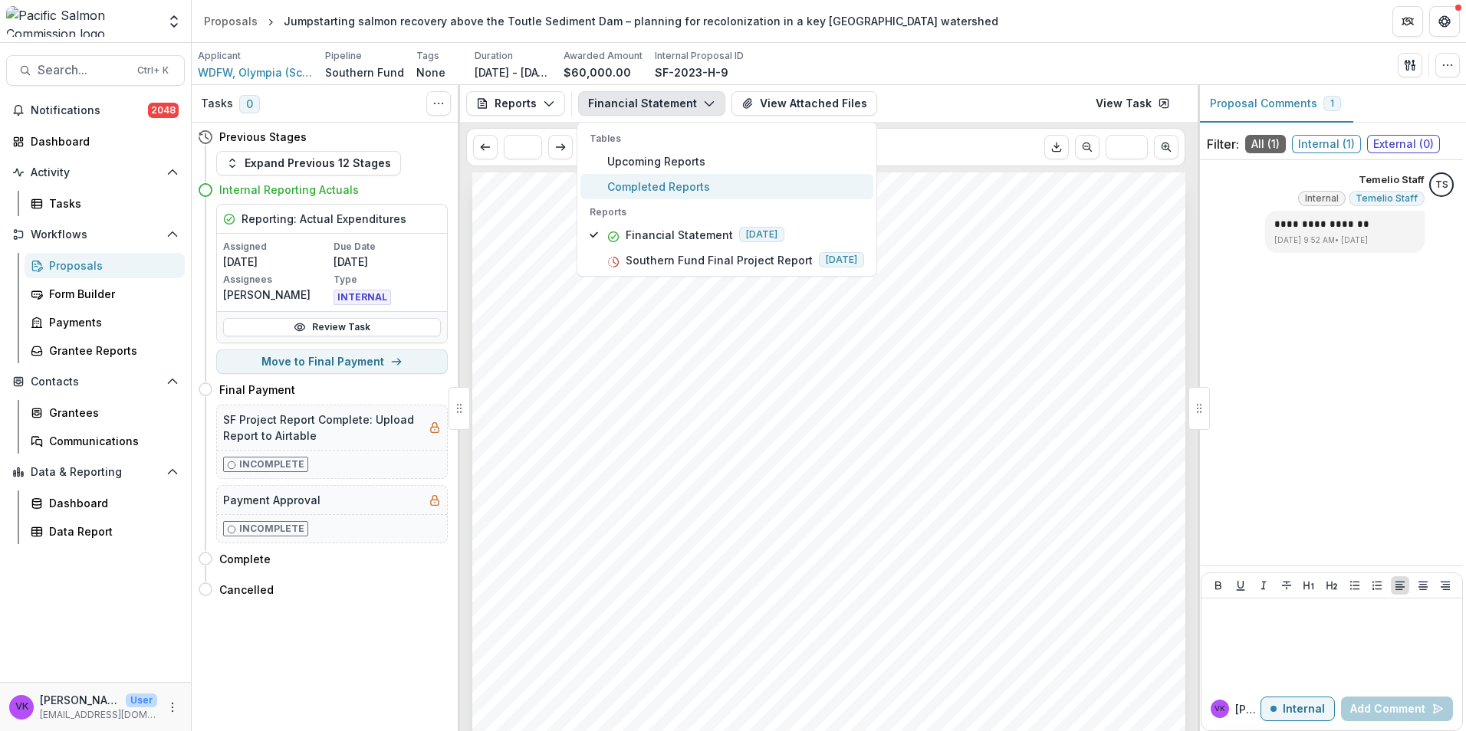
click at [674, 190] on span "Completed Reports" at bounding box center [735, 187] width 257 height 16
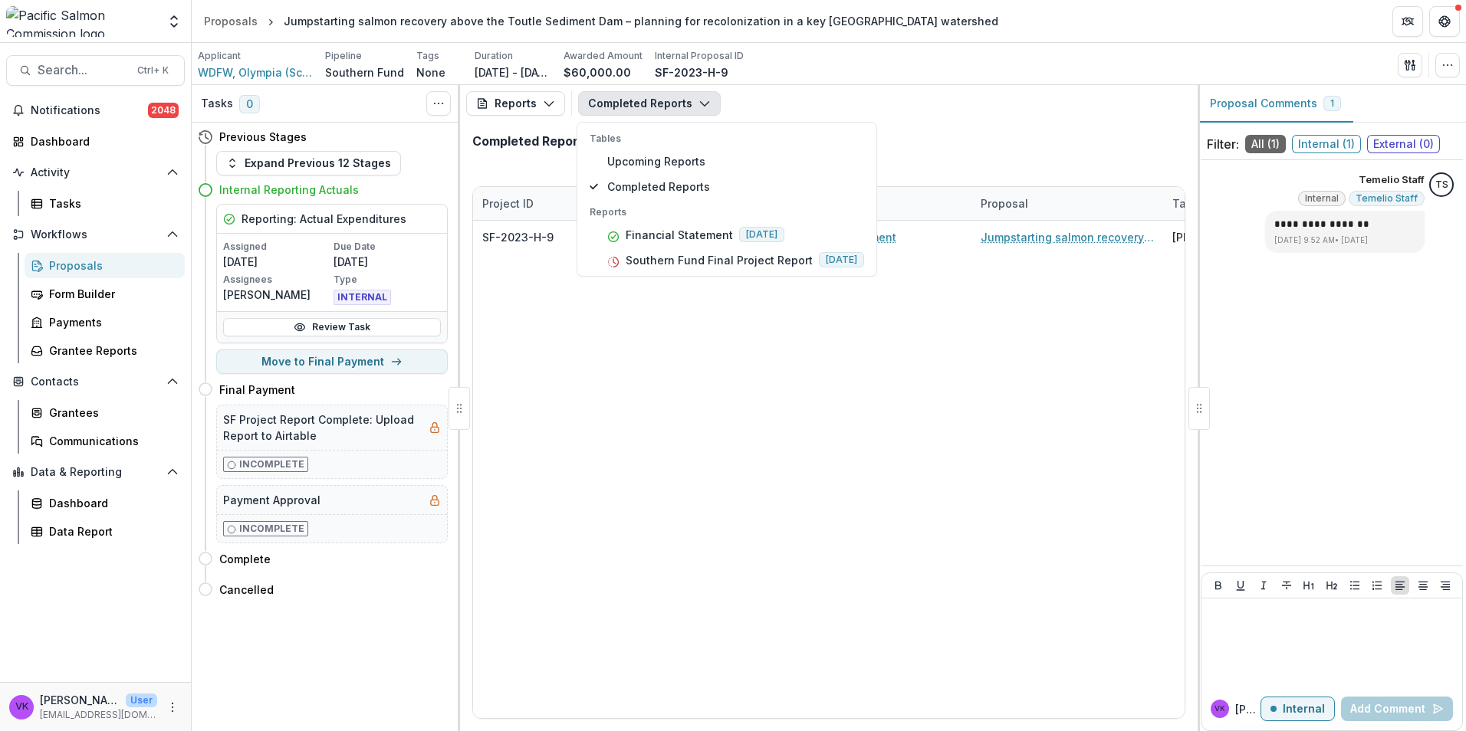
drag, startPoint x: 930, startPoint y: 407, endPoint x: 1036, endPoint y: 349, distance: 120.8
click at [929, 405] on div "SF-2023-H-9 WDFW, Olympia (Science Division) Financial Statement Jumpstarting s…" at bounding box center [1067, 470] width 1188 height 498
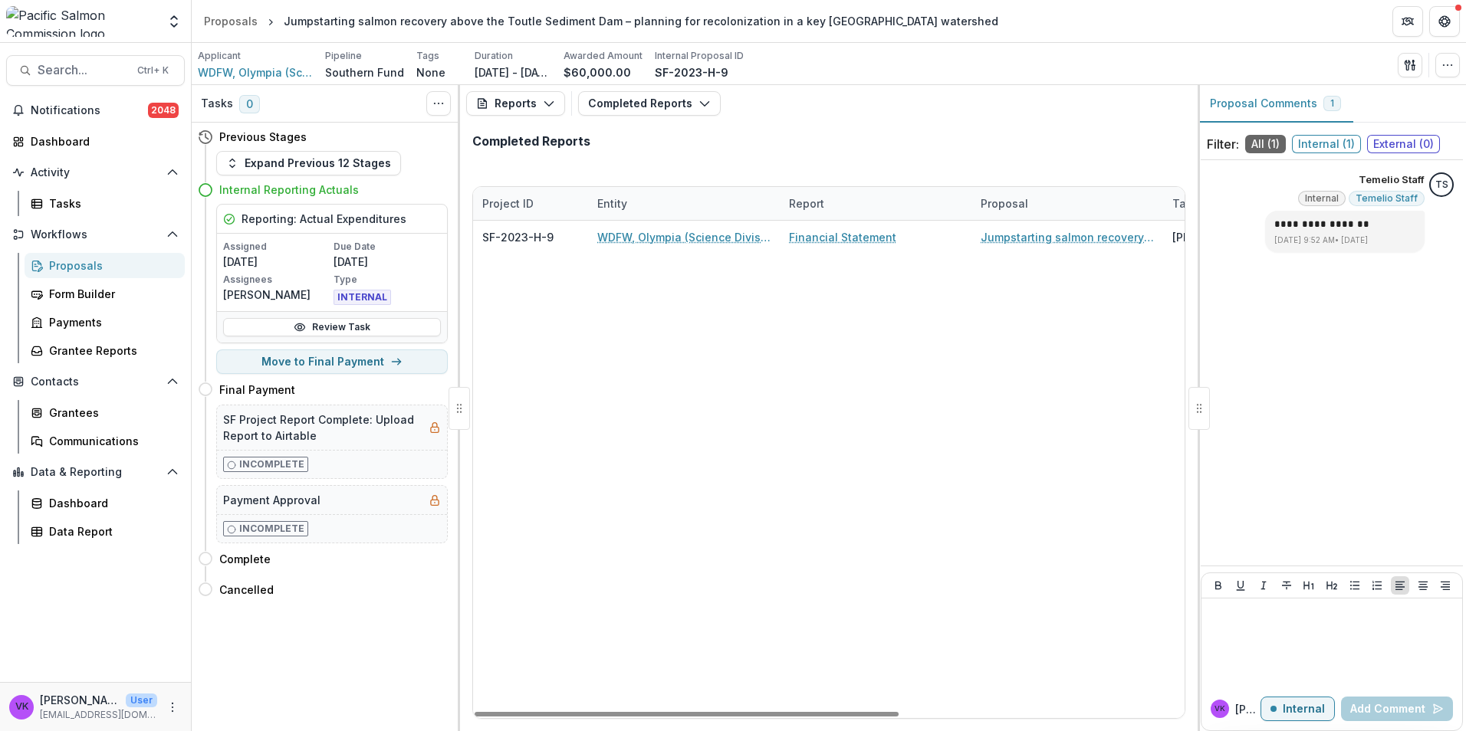
drag, startPoint x: 826, startPoint y: 720, endPoint x: 488, endPoint y: 419, distance: 452.4
click at [475, 712] on div at bounding box center [687, 714] width 424 height 5
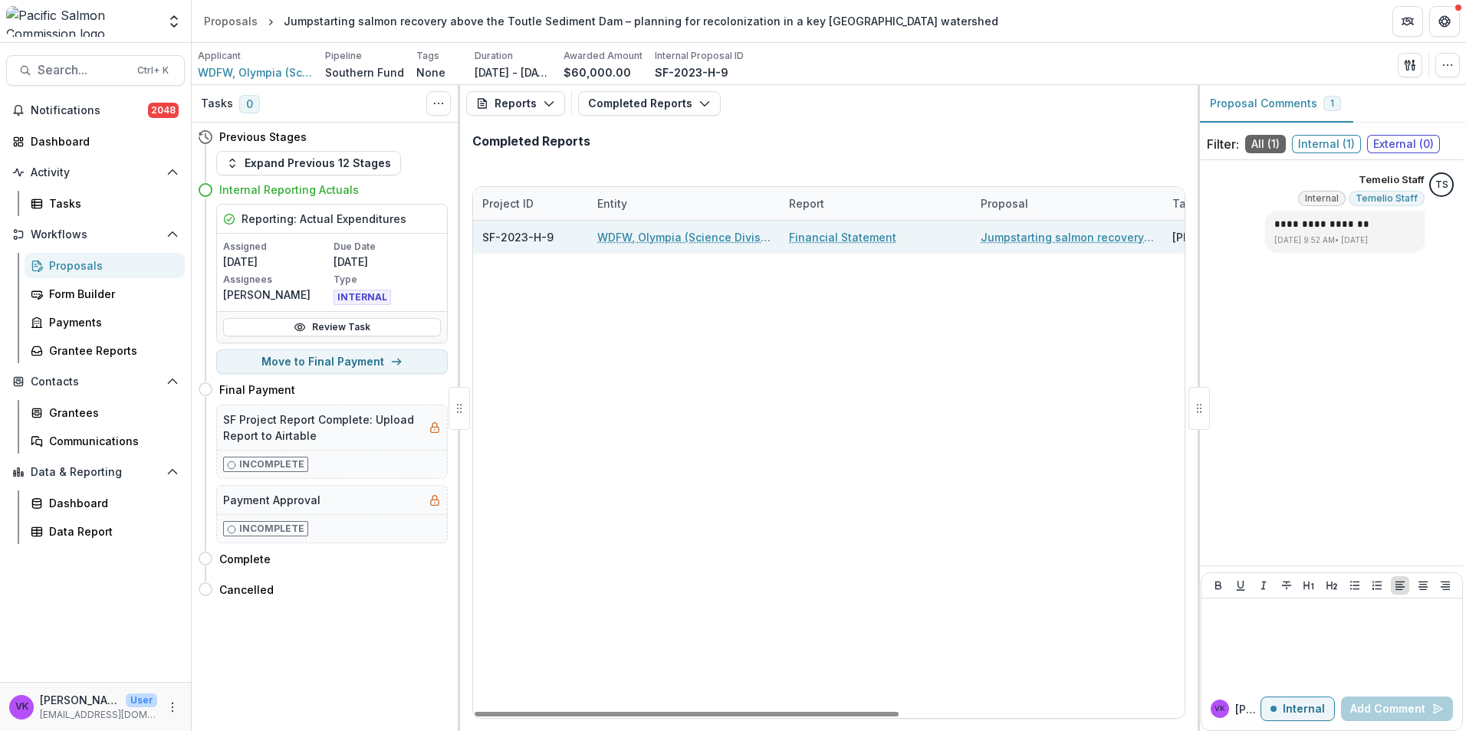
click at [619, 241] on link "WDFW, Olympia (Science Division)" at bounding box center [683, 237] width 173 height 16
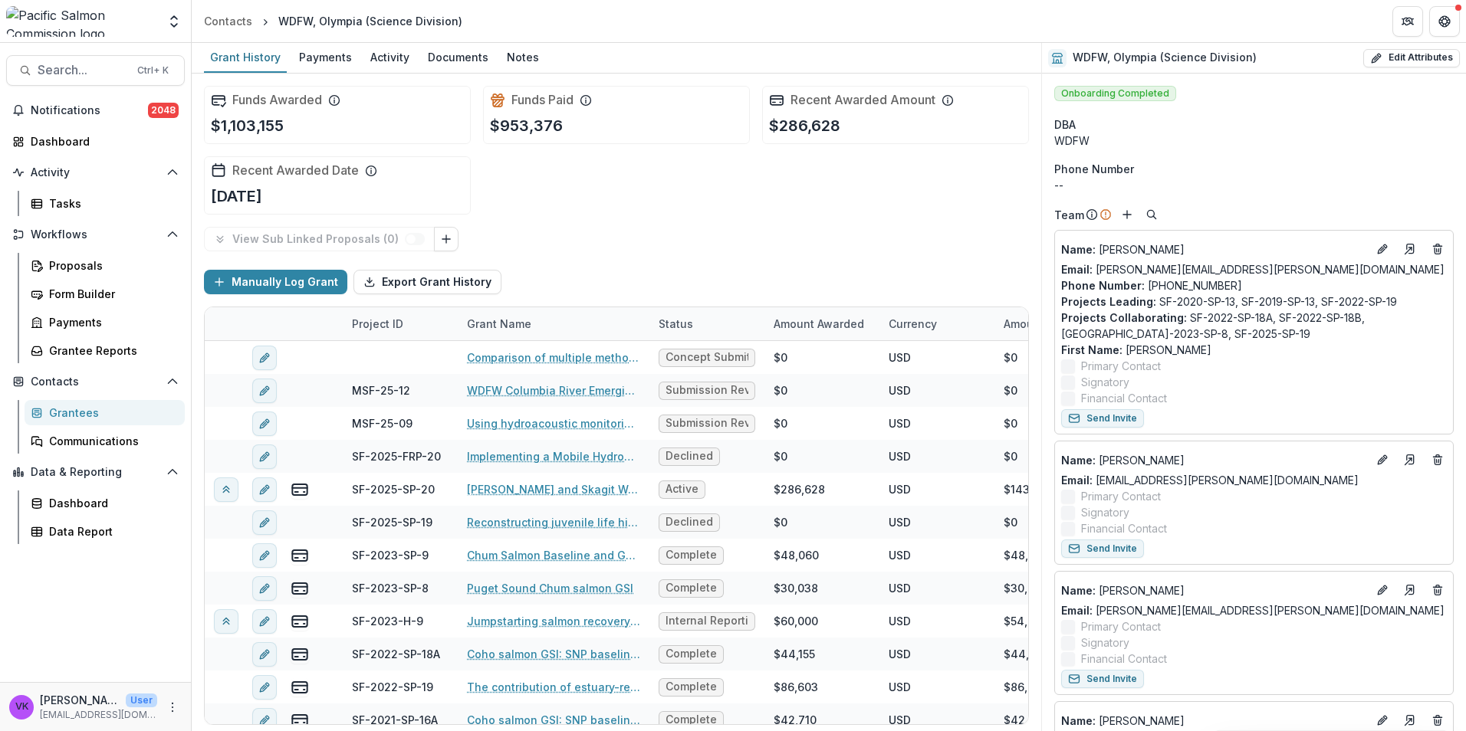
click at [74, 414] on div "Grantees" at bounding box center [110, 413] width 123 height 16
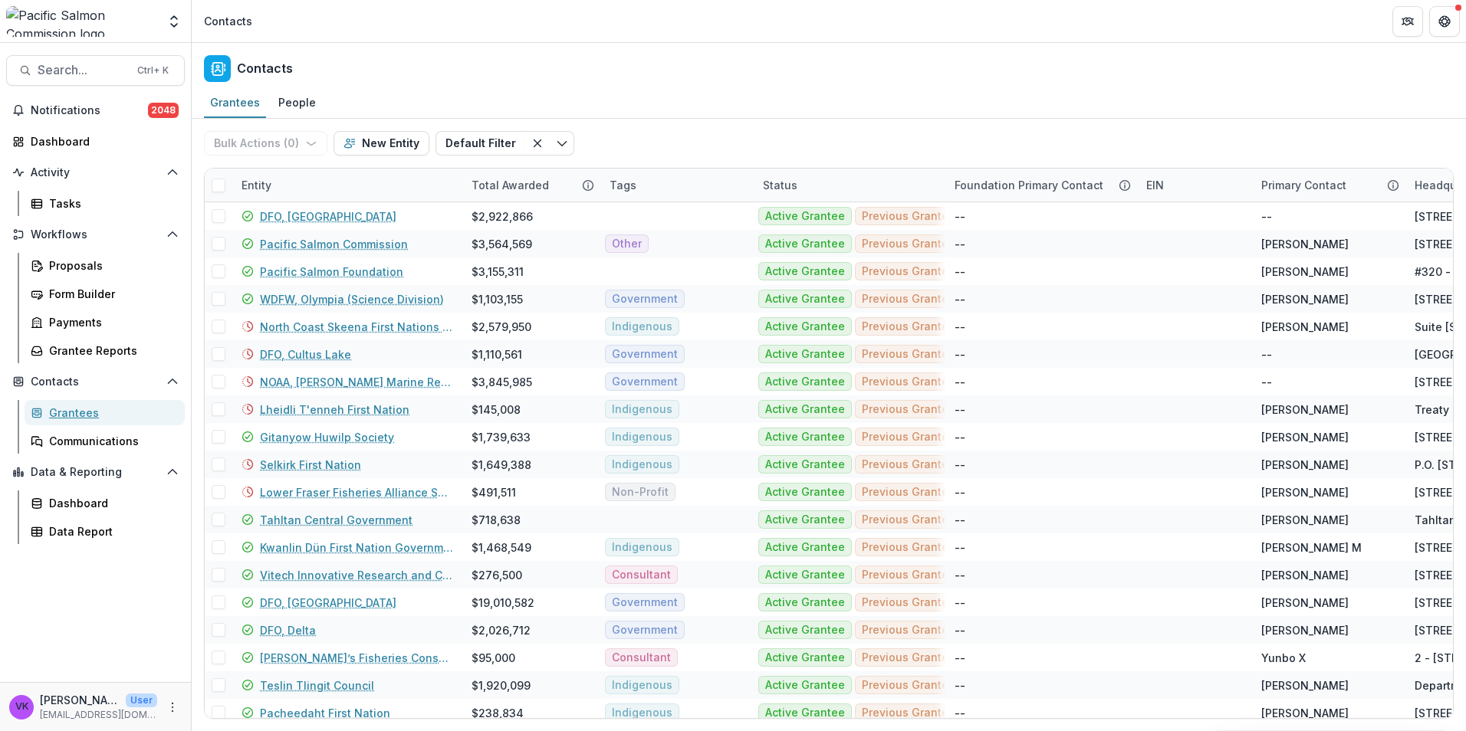
drag, startPoint x: 67, startPoint y: 411, endPoint x: 134, endPoint y: 426, distance: 68.3
click at [68, 411] on div "Grantees" at bounding box center [110, 413] width 123 height 16
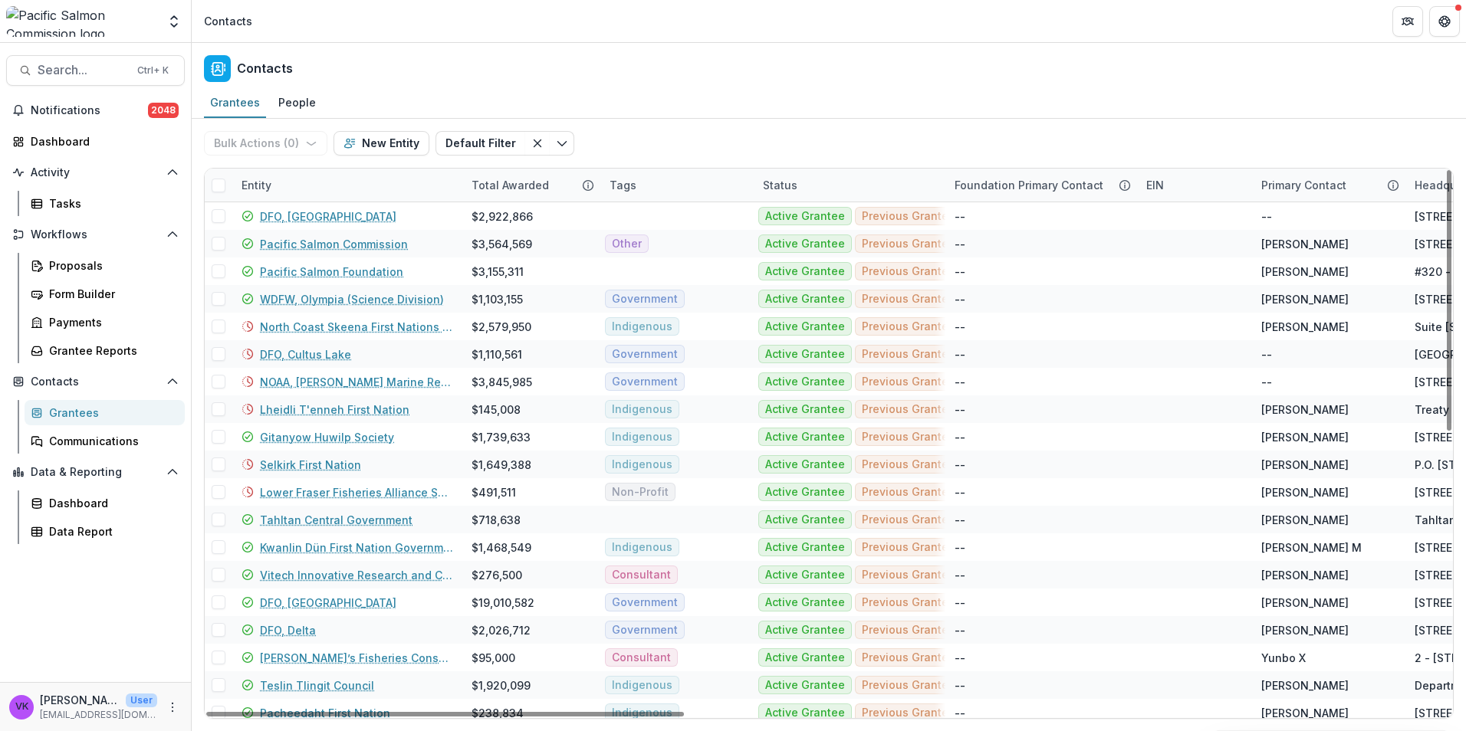
click at [394, 183] on div "Entity" at bounding box center [347, 185] width 230 height 33
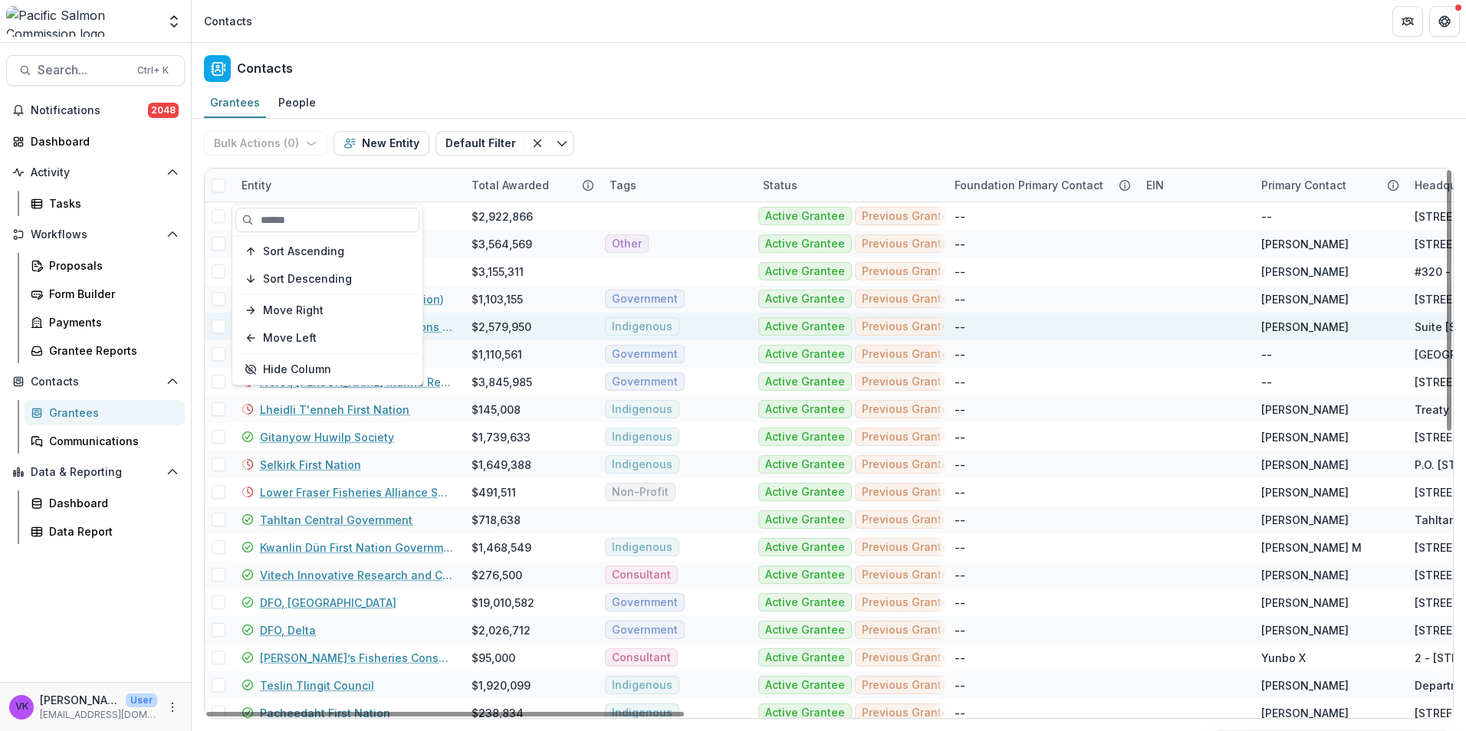
drag, startPoint x: 336, startPoint y: 224, endPoint x: 638, endPoint y: 320, distance: 316.9
click at [339, 224] on input at bounding box center [327, 220] width 184 height 25
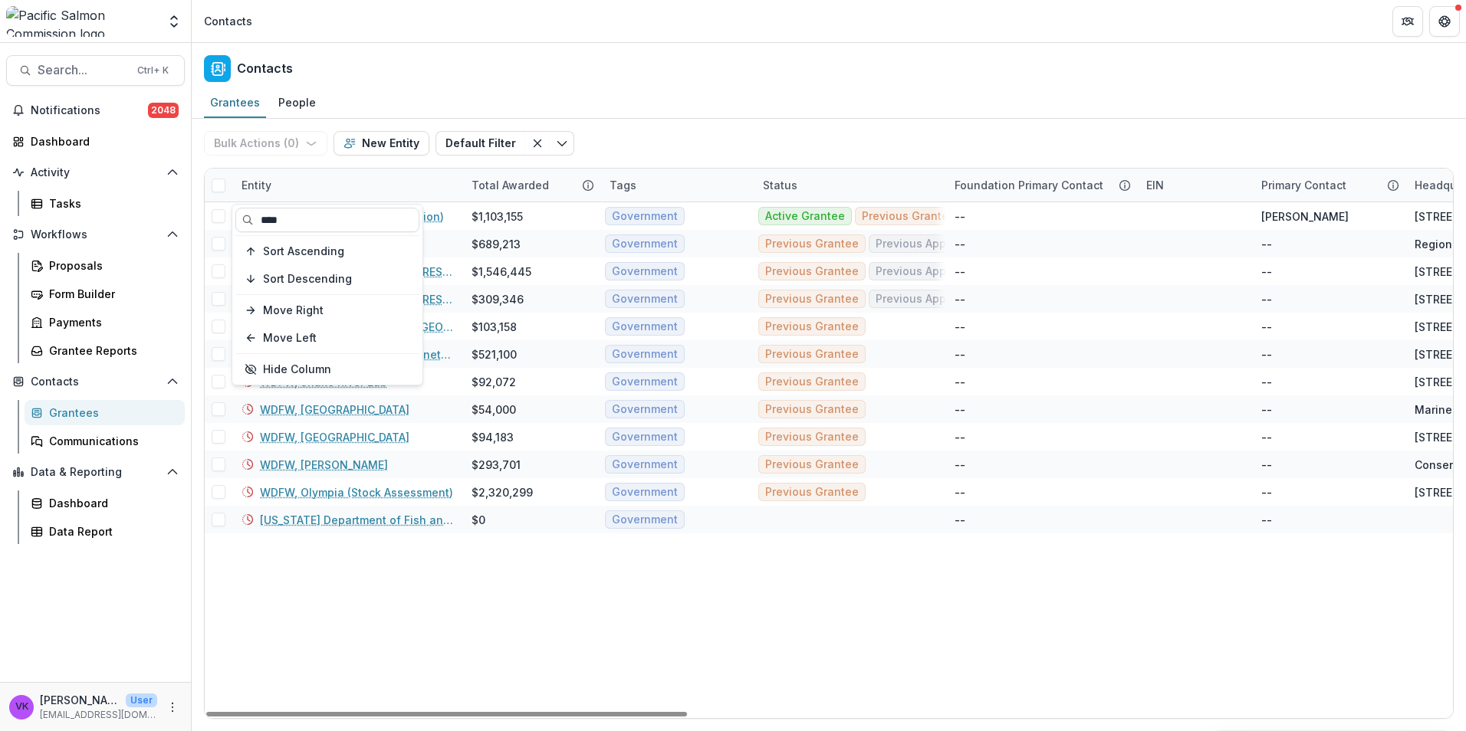
type input "****"
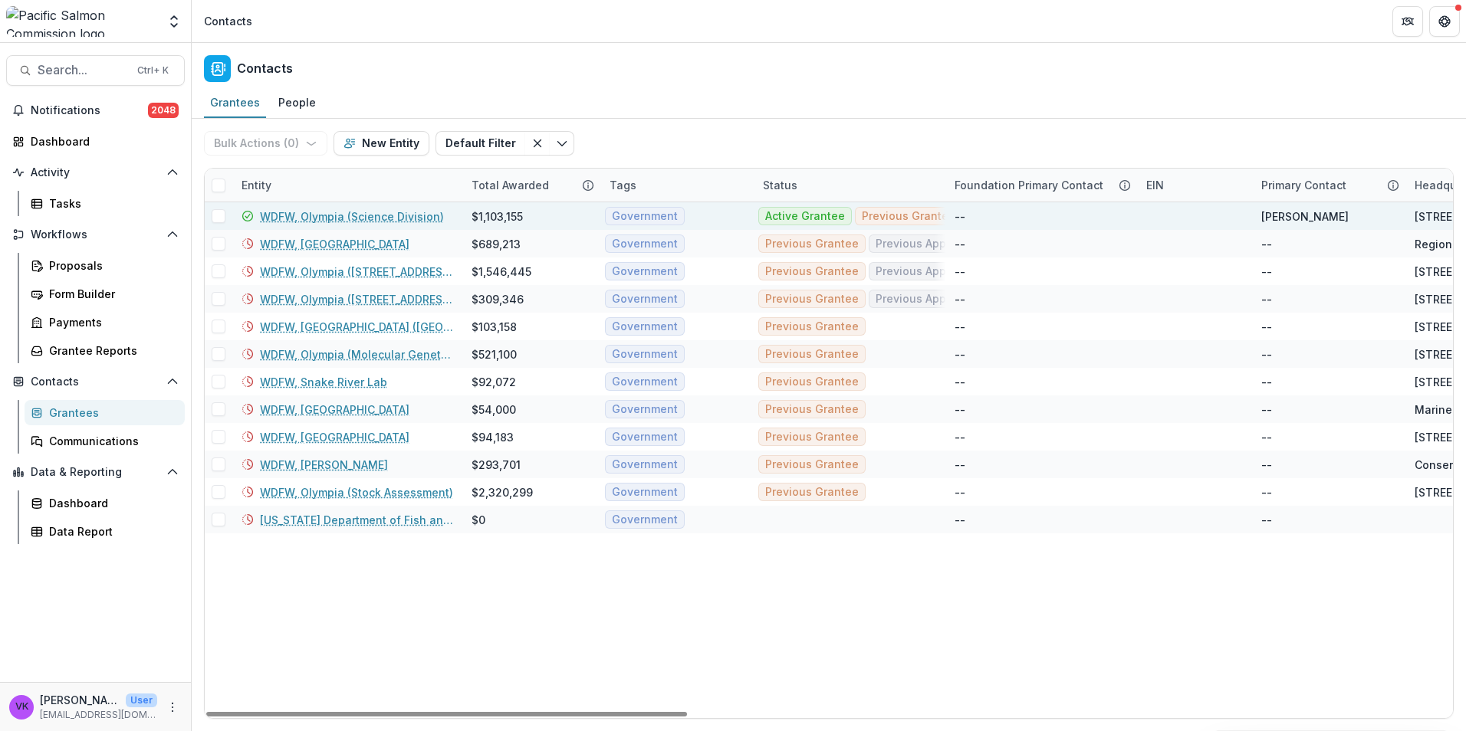
click at [397, 212] on link "WDFW, Olympia (Science Division)" at bounding box center [352, 217] width 184 height 16
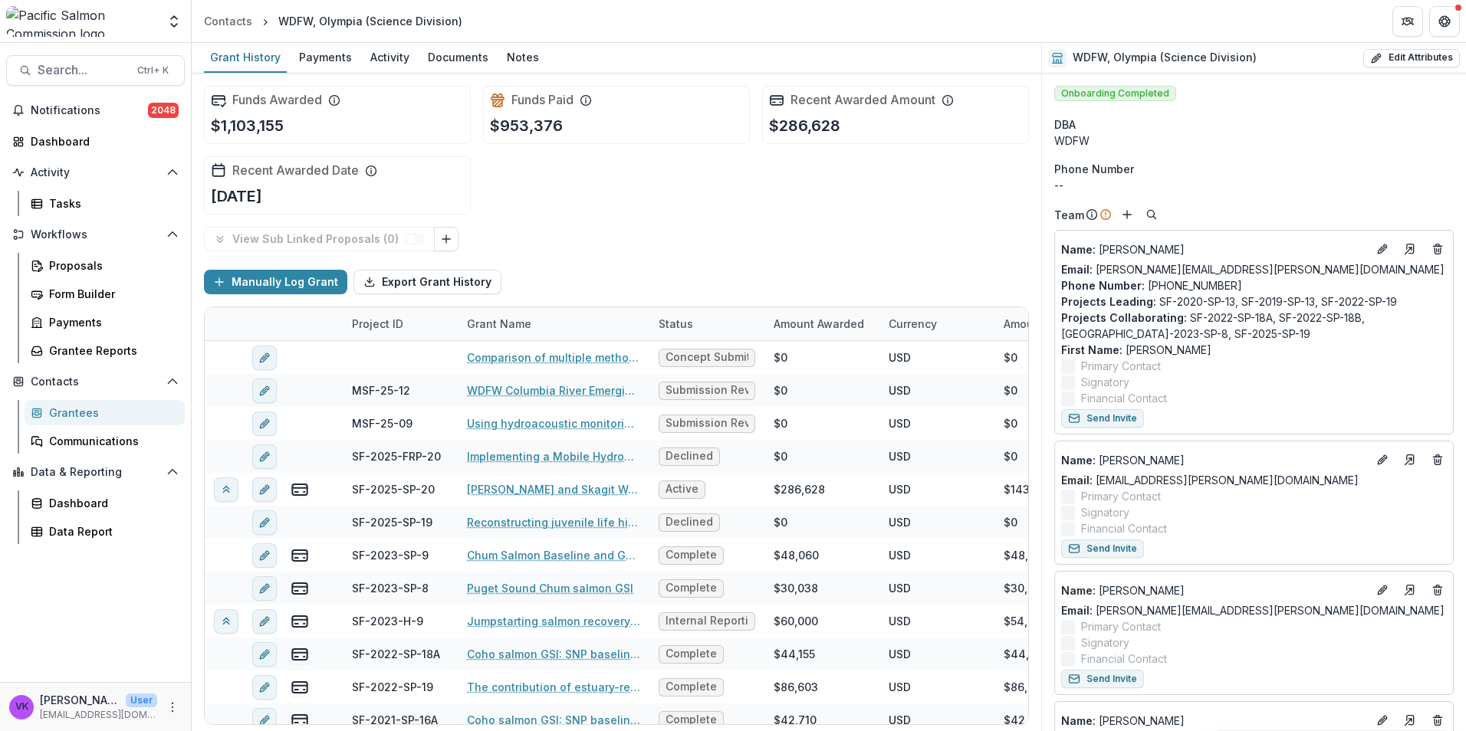
drag, startPoint x: 519, startPoint y: 61, endPoint x: 816, endPoint y: 188, distance: 322.8
click at [521, 61] on div "Notes" at bounding box center [523, 57] width 44 height 22
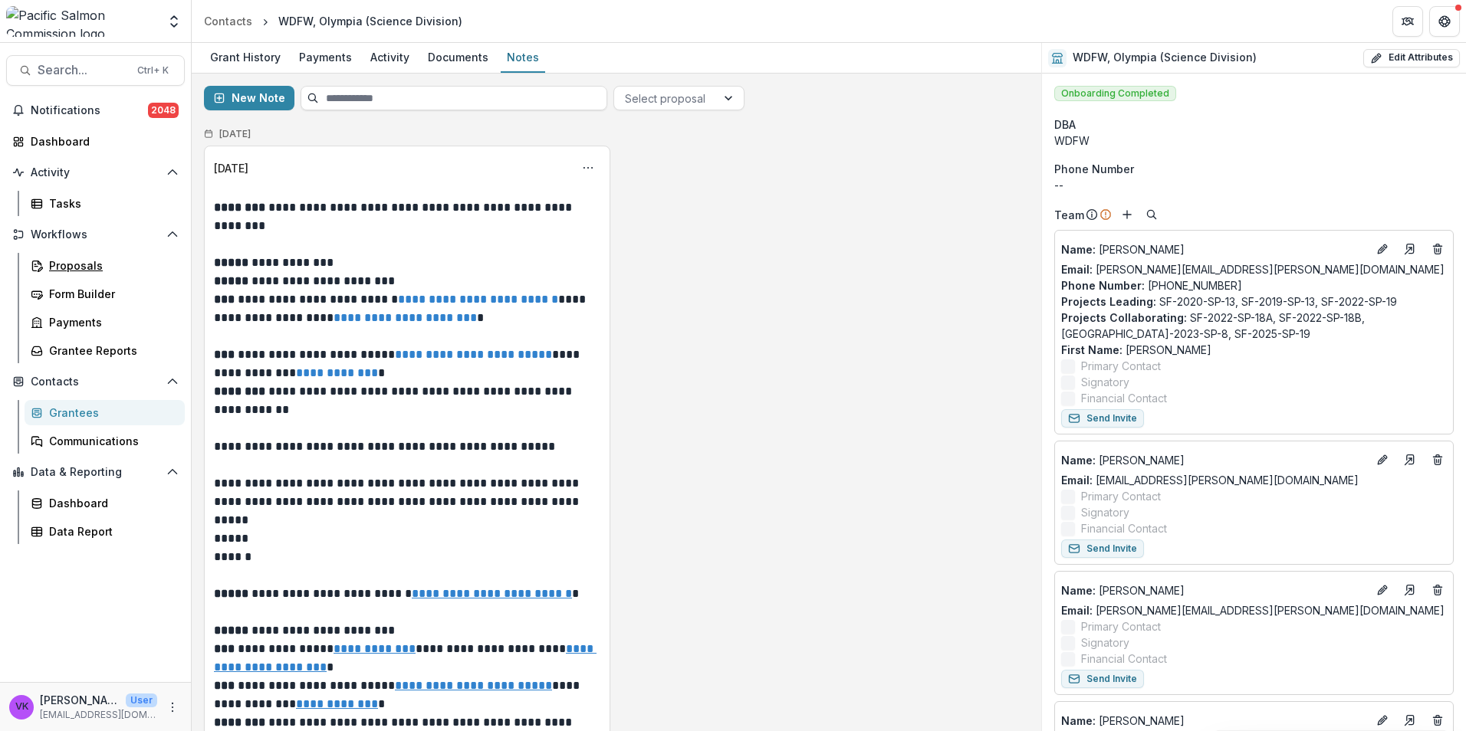
drag, startPoint x: 74, startPoint y: 265, endPoint x: 514, endPoint y: 375, distance: 454.3
click at [76, 266] on div "Proposals" at bounding box center [110, 266] width 123 height 16
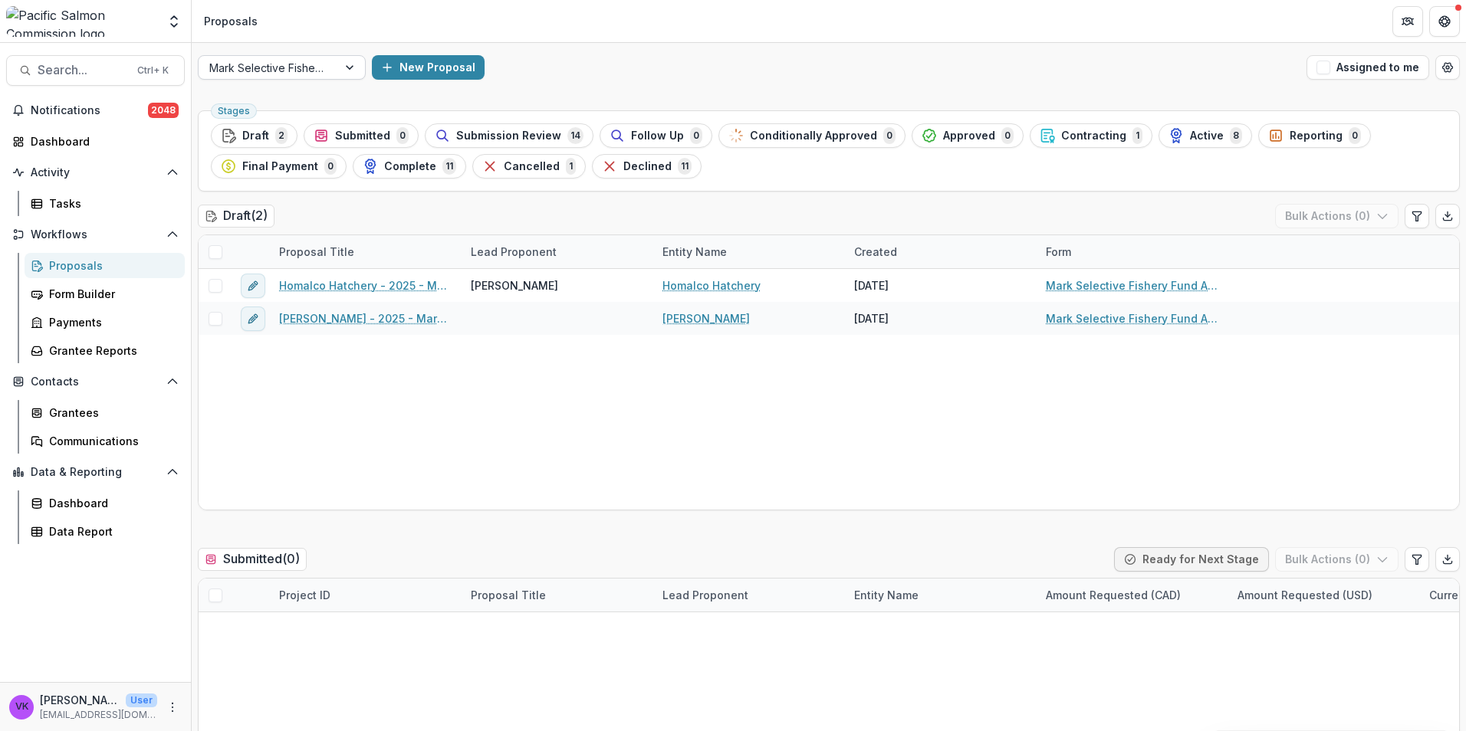
click at [344, 66] on div at bounding box center [351, 67] width 28 height 23
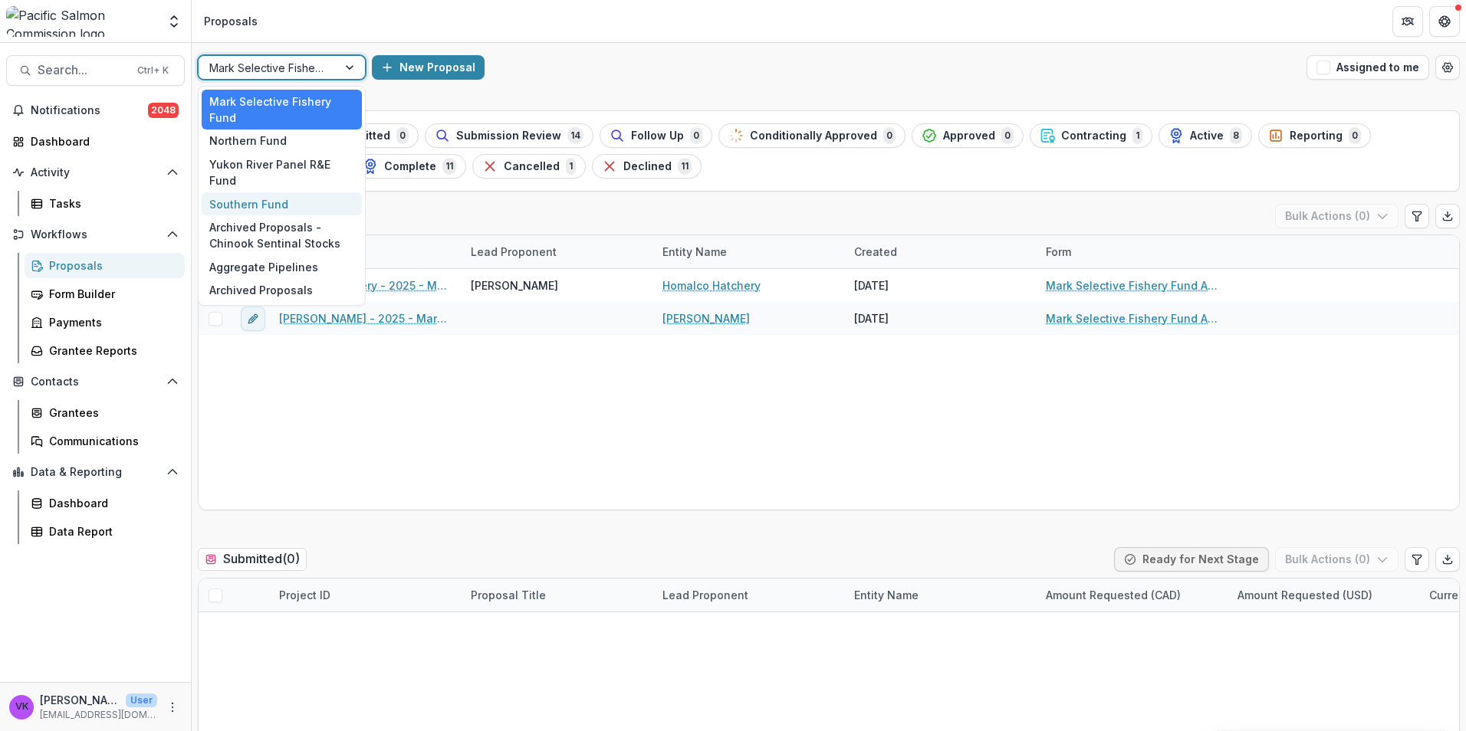
click at [265, 192] on div "Southern Fund" at bounding box center [282, 204] width 160 height 24
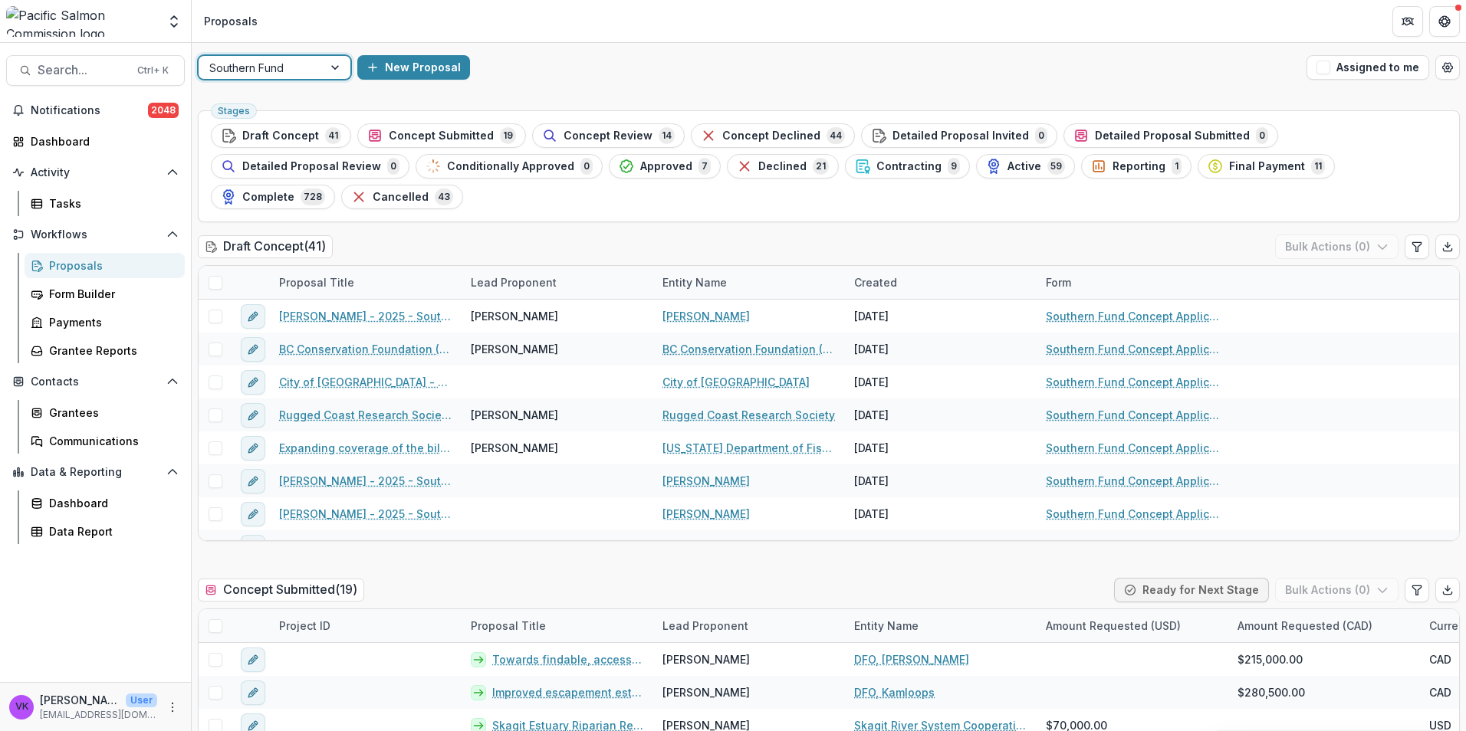
click at [1112, 166] on span "Reporting" at bounding box center [1138, 166] width 53 height 13
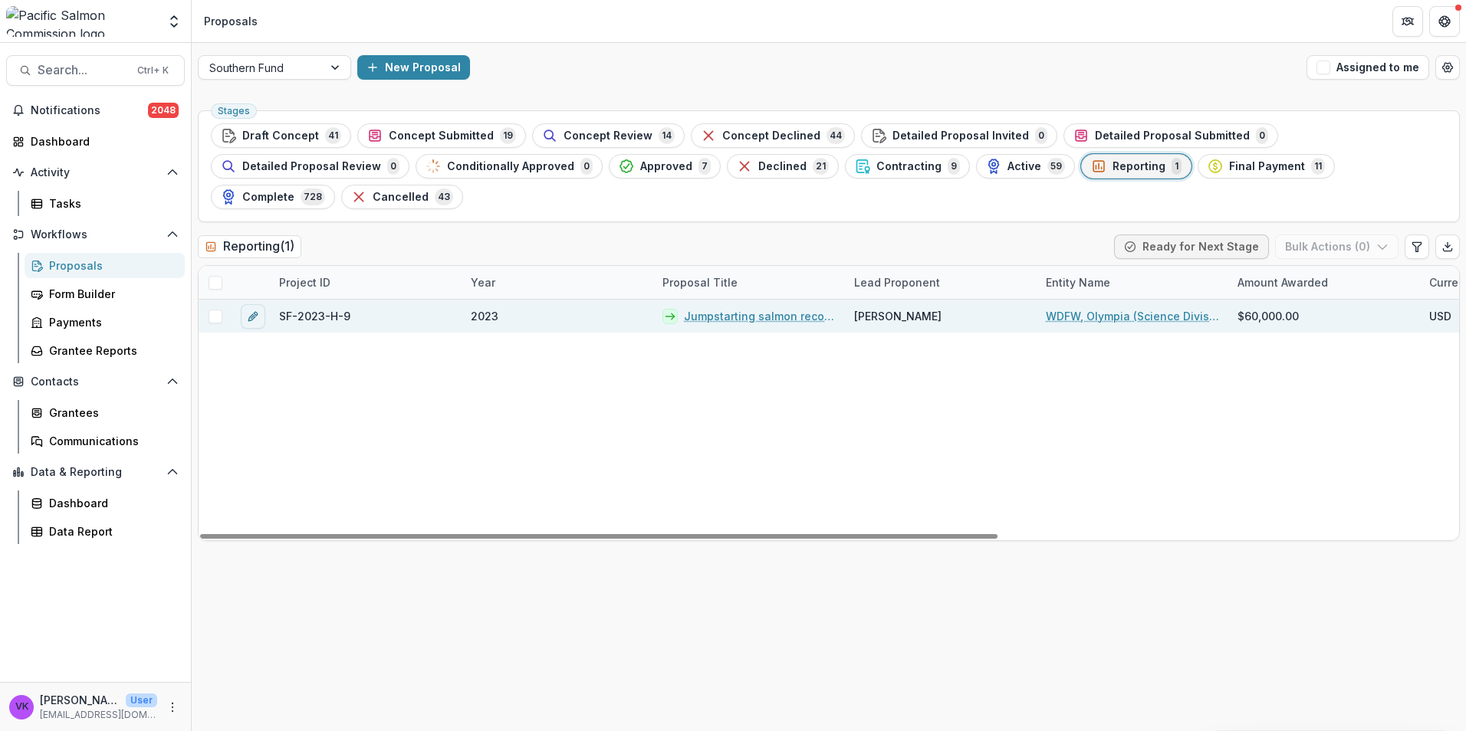
click at [727, 308] on link "Jumpstarting salmon recovery above the Toutle Sediment Dam – planning for recol…" at bounding box center [760, 316] width 152 height 16
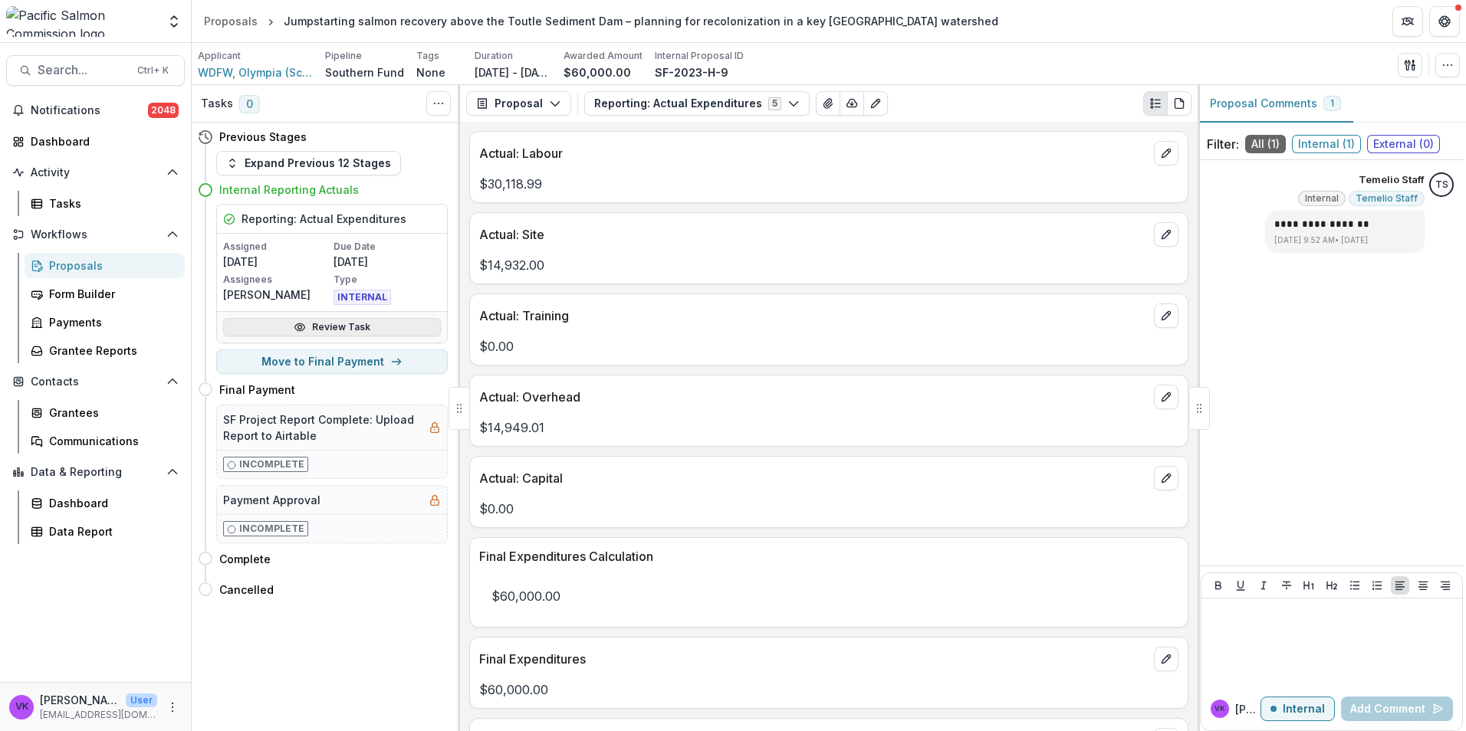
drag, startPoint x: 341, startPoint y: 321, endPoint x: 398, endPoint y: 341, distance: 60.1
click at [342, 322] on link "Review Task" at bounding box center [332, 327] width 218 height 18
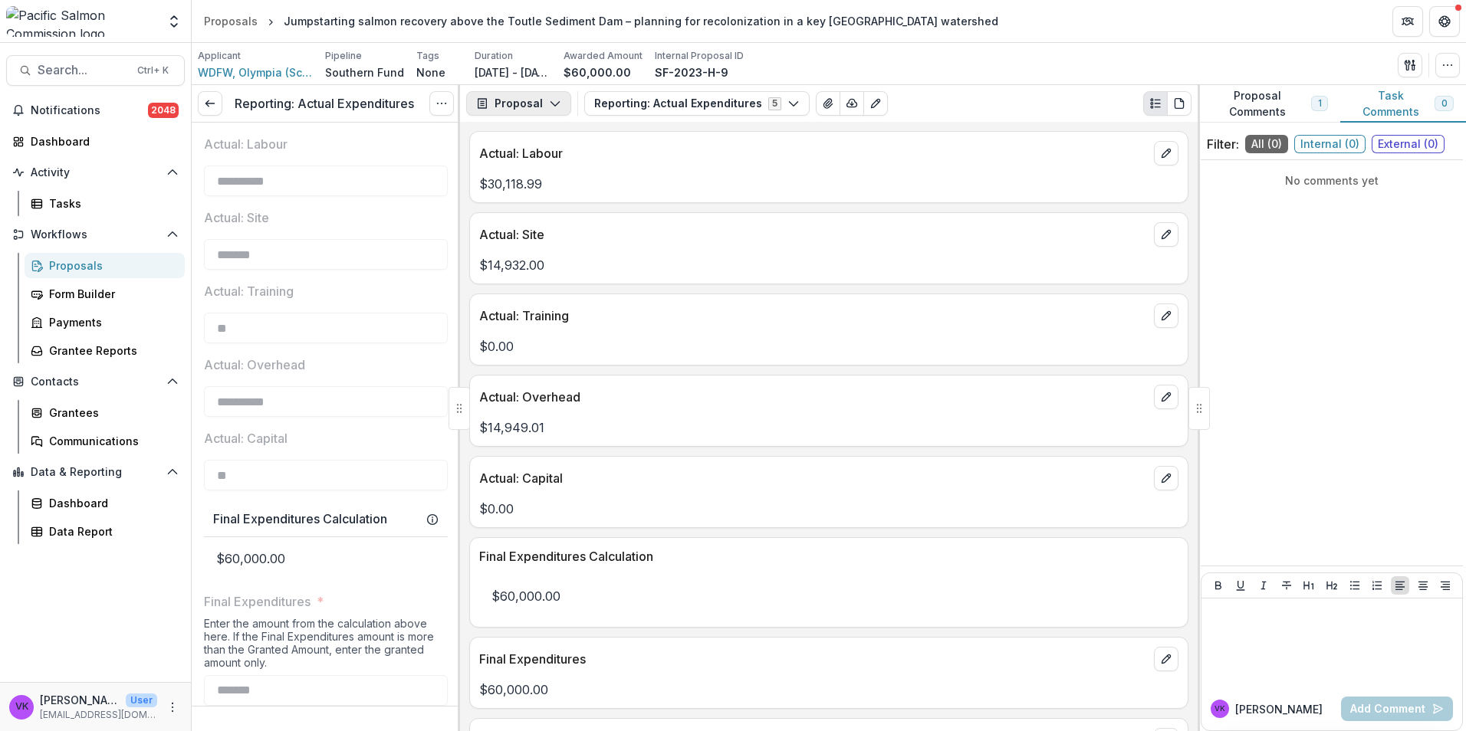
click at [549, 100] on icon "button" at bounding box center [555, 103] width 12 height 12
drag, startPoint x: 535, startPoint y: 163, endPoint x: 616, endPoint y: 191, distance: 85.1
click at [535, 164] on div "Payments" at bounding box center [567, 164] width 140 height 16
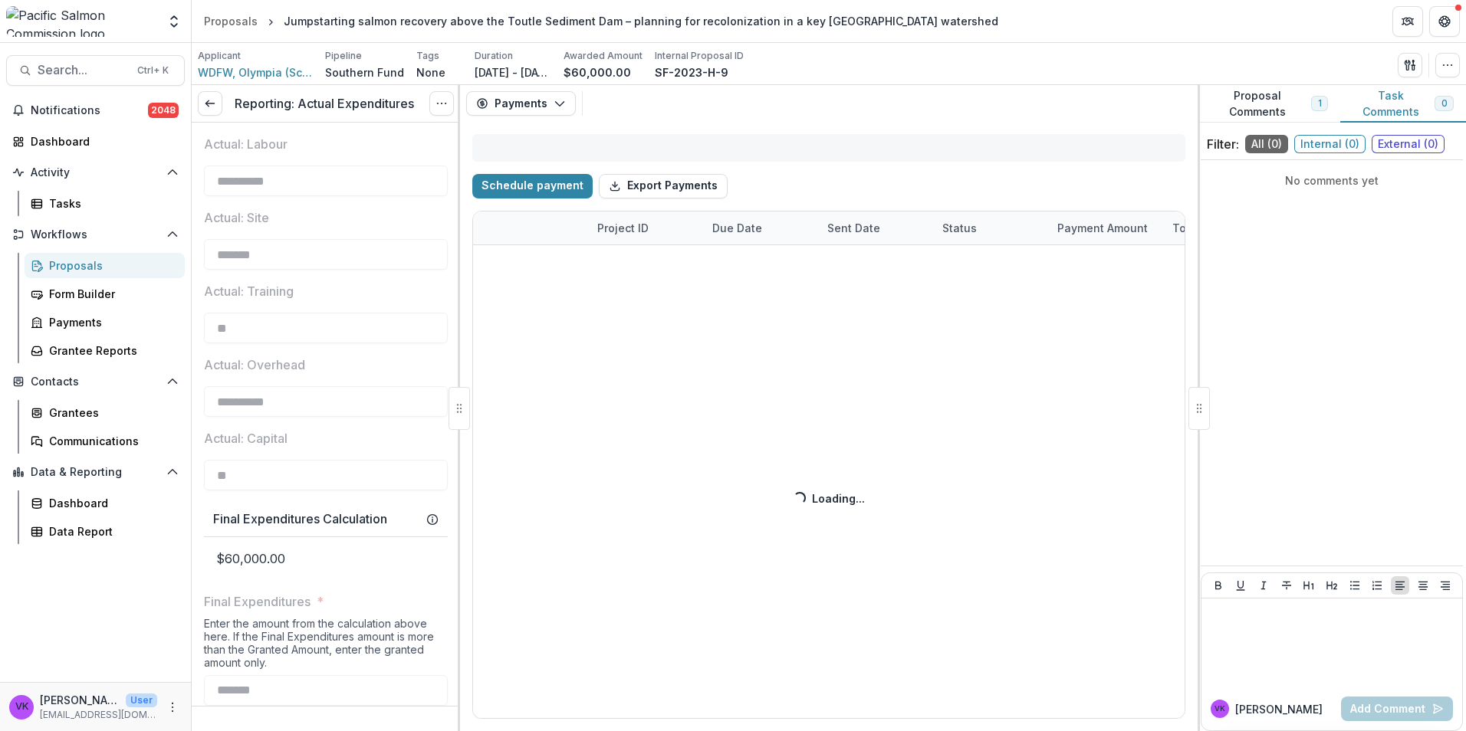
select select "****"
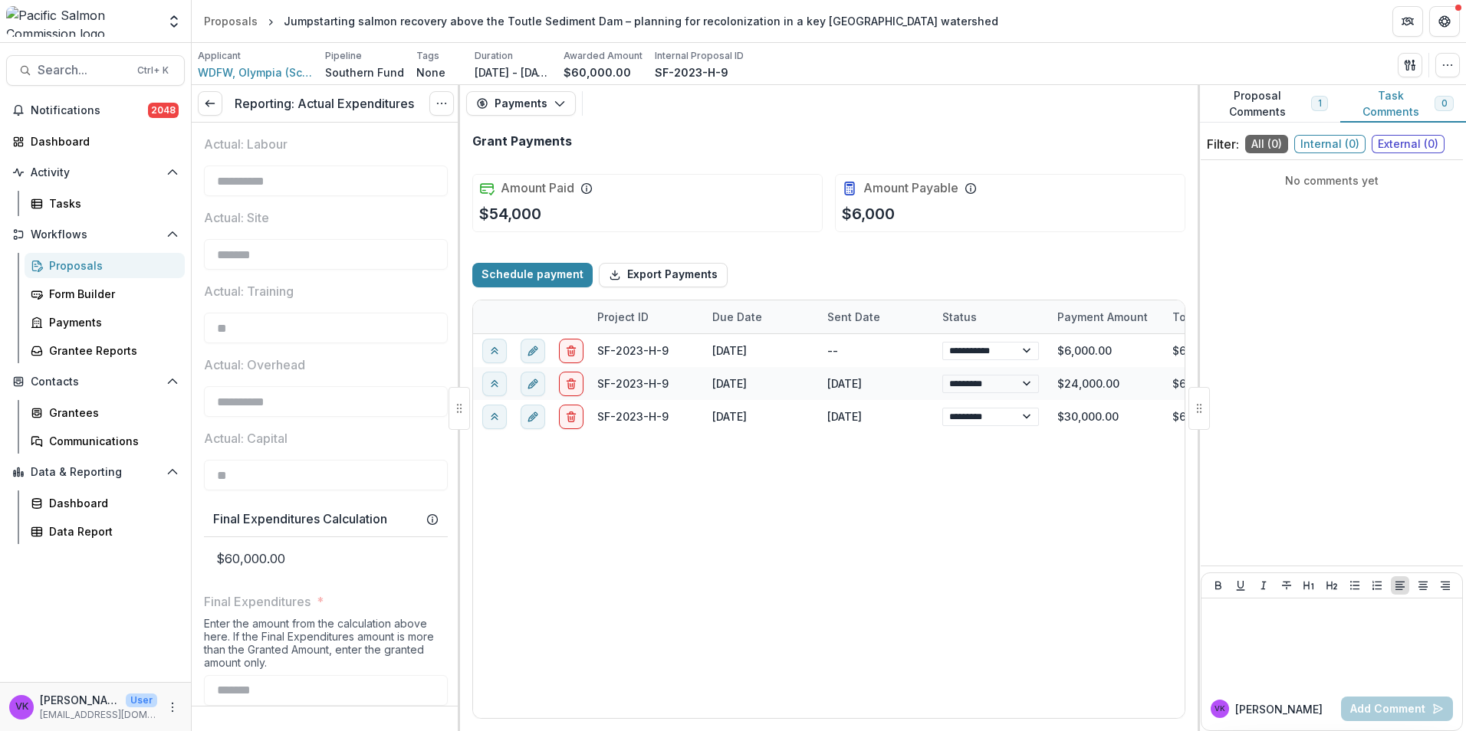
select select "****"
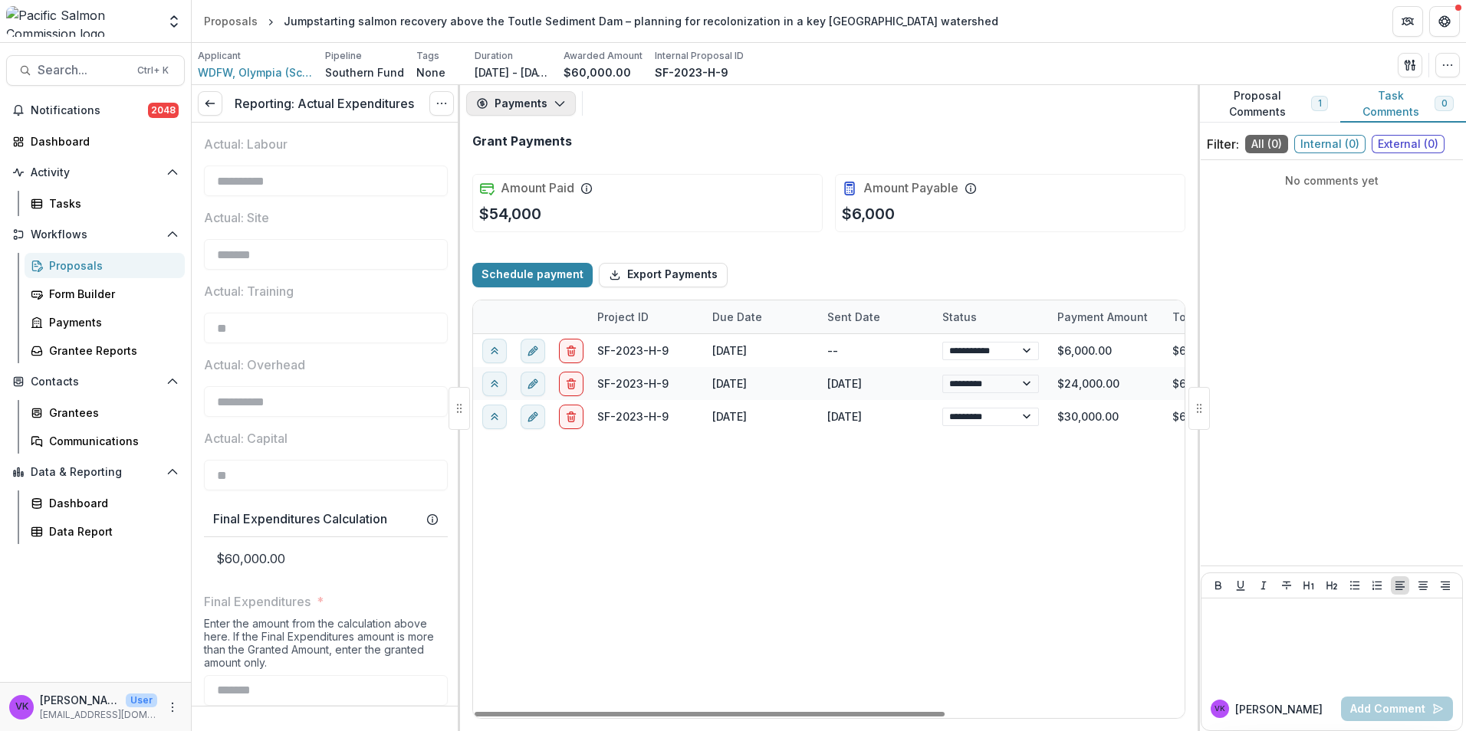
click at [564, 102] on icon "button" at bounding box center [560, 103] width 12 height 12
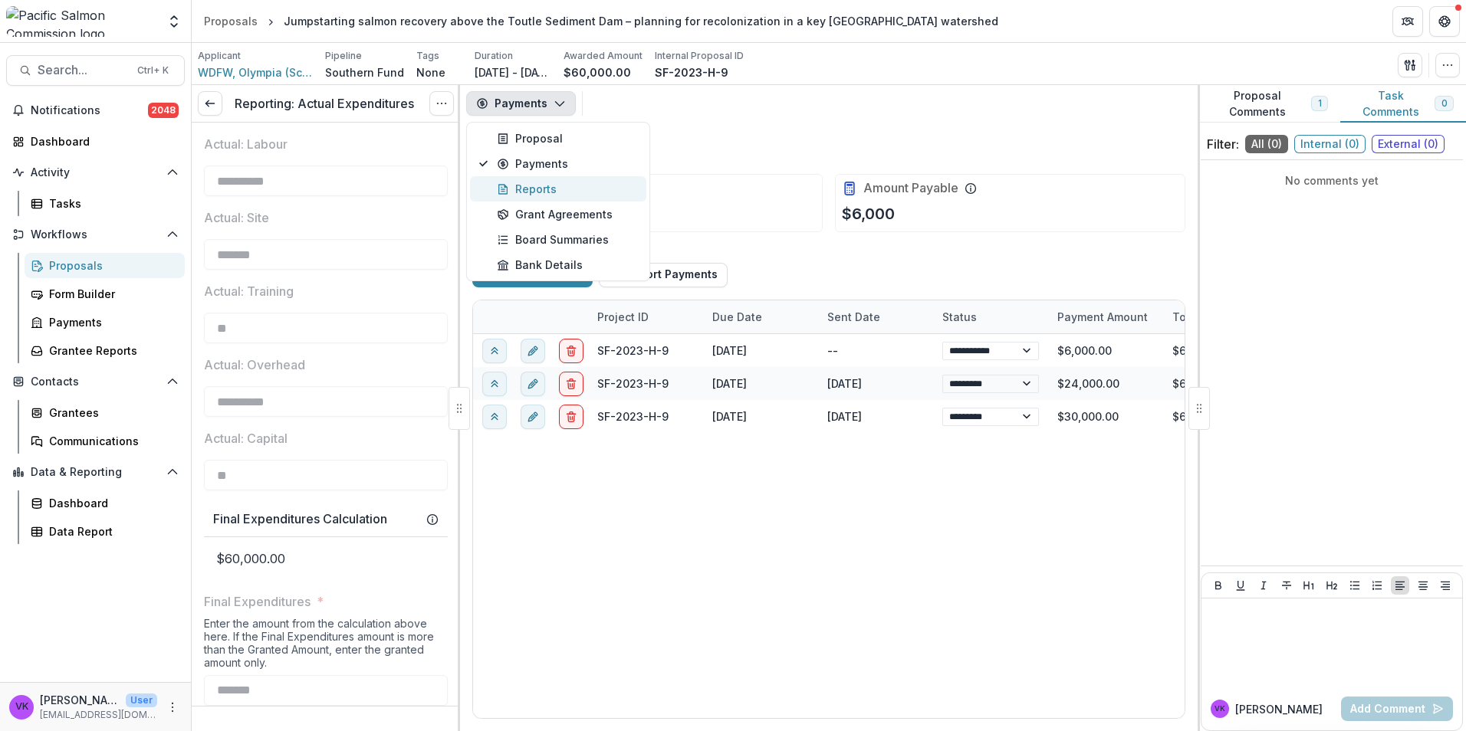
click at [543, 189] on div "Reports" at bounding box center [567, 189] width 140 height 16
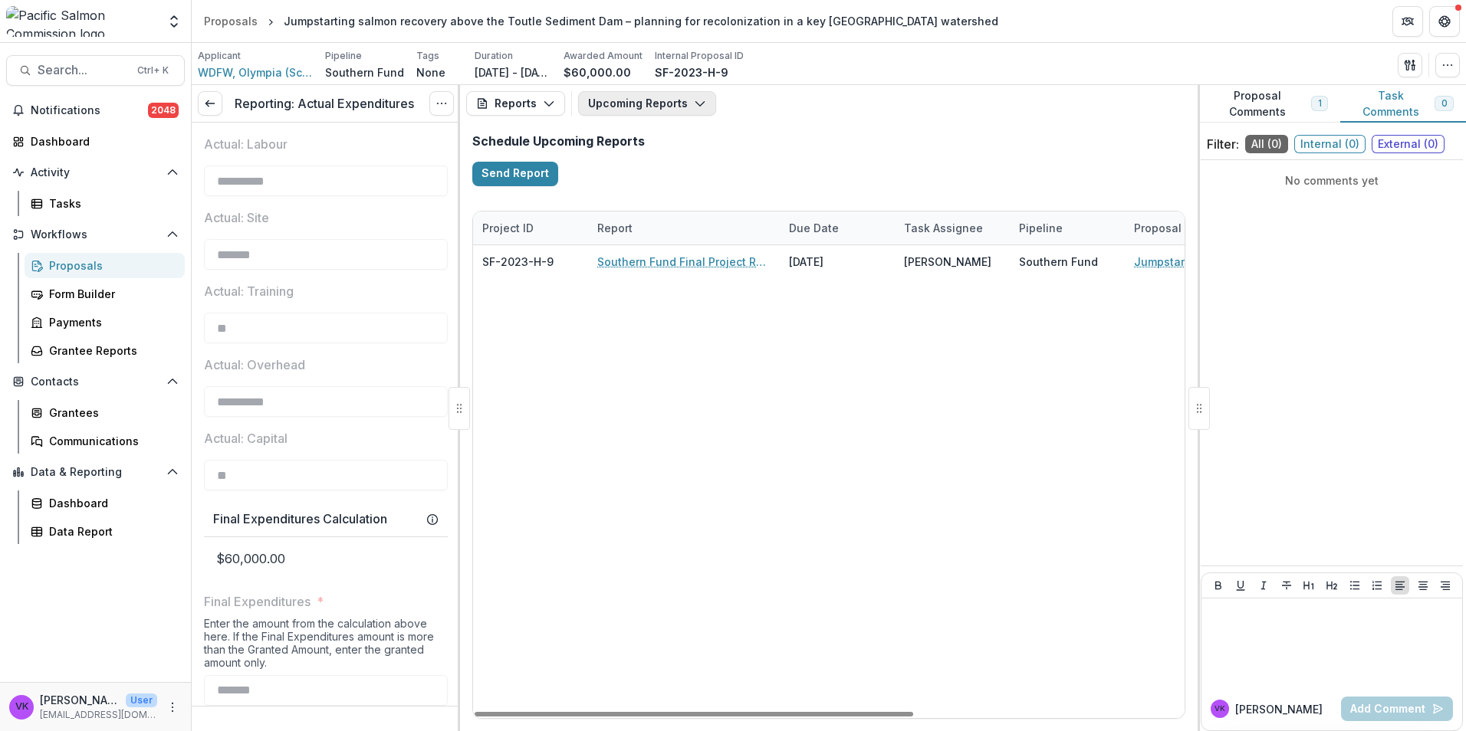
click at [672, 102] on button "Upcoming Reports" at bounding box center [647, 103] width 138 height 25
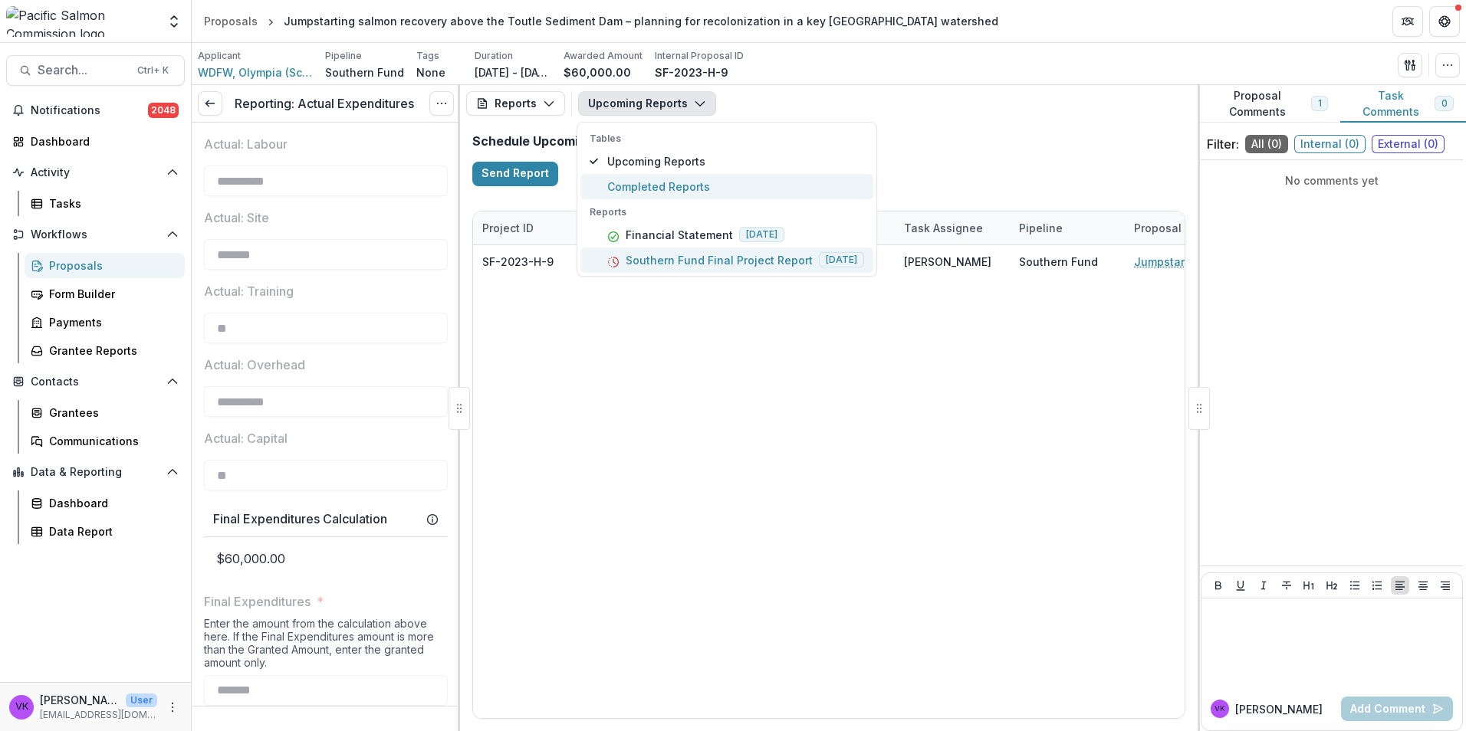
drag, startPoint x: 657, startPoint y: 192, endPoint x: 757, endPoint y: 253, distance: 117.3
click at [658, 193] on span "Completed Reports" at bounding box center [735, 187] width 257 height 16
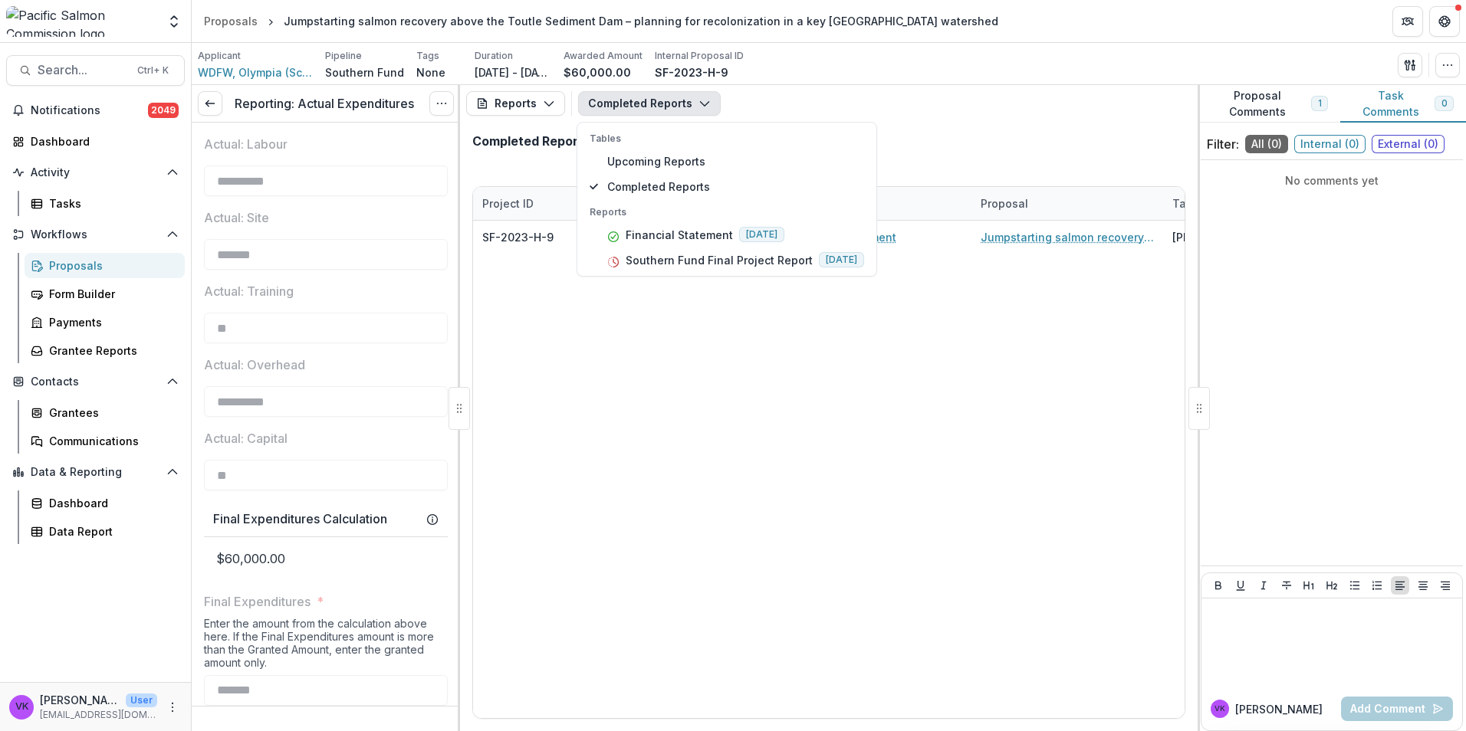
click at [1047, 537] on div "SF-2023-H-9 WDFW, Olympia (Science Division) Financial Statement Jumpstarting s…" at bounding box center [1067, 470] width 1188 height 498
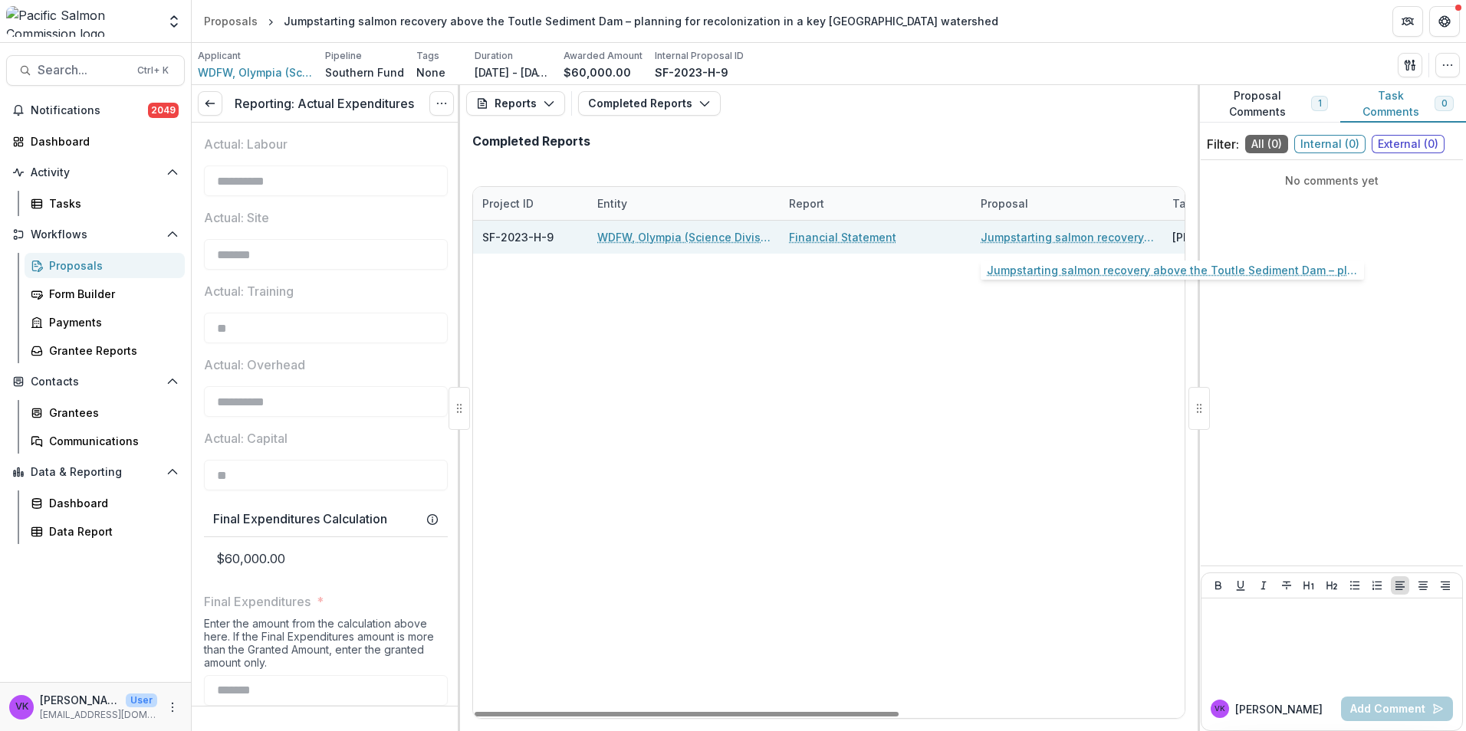
click at [1087, 241] on link "Jumpstarting salmon recovery above the Toutle Sediment Dam – planning for recol…" at bounding box center [1067, 237] width 173 height 16
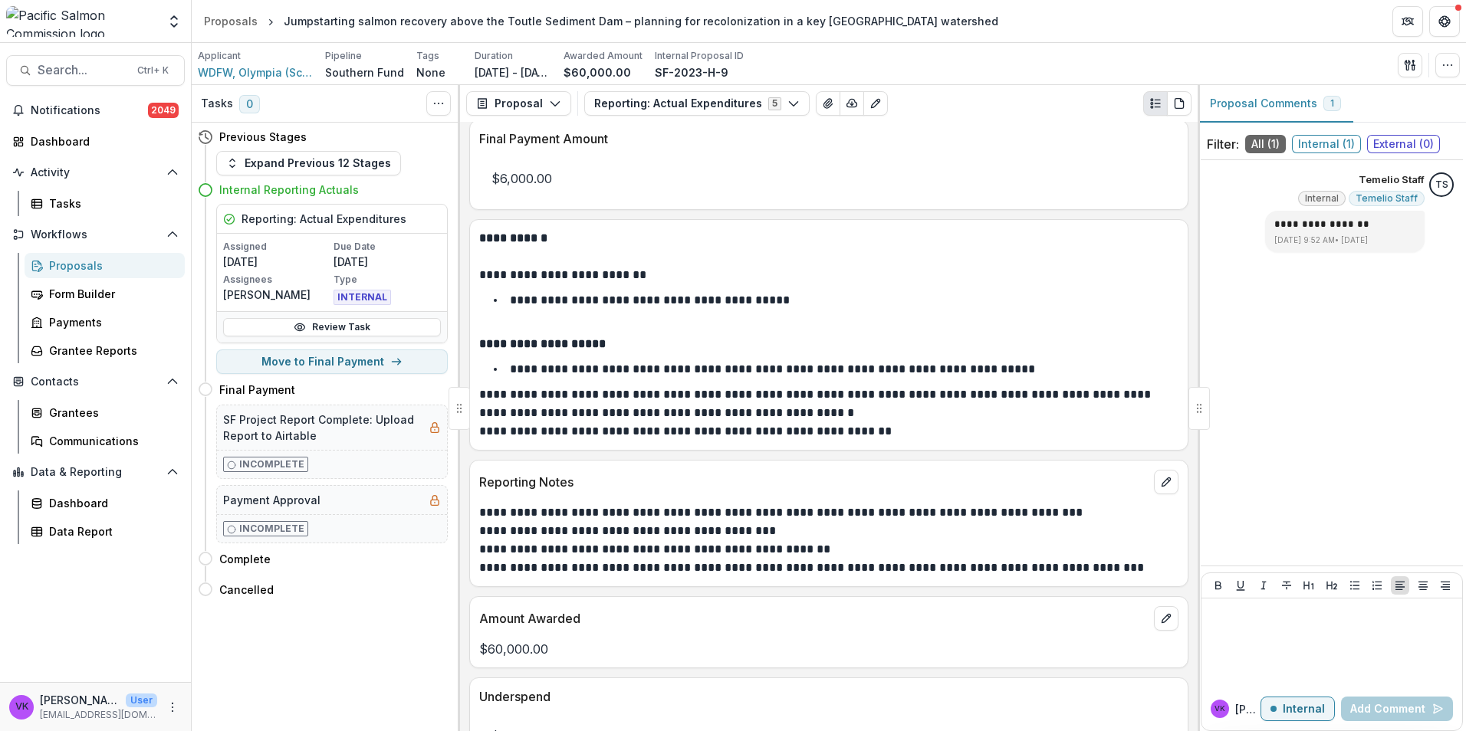
scroll to position [726, 0]
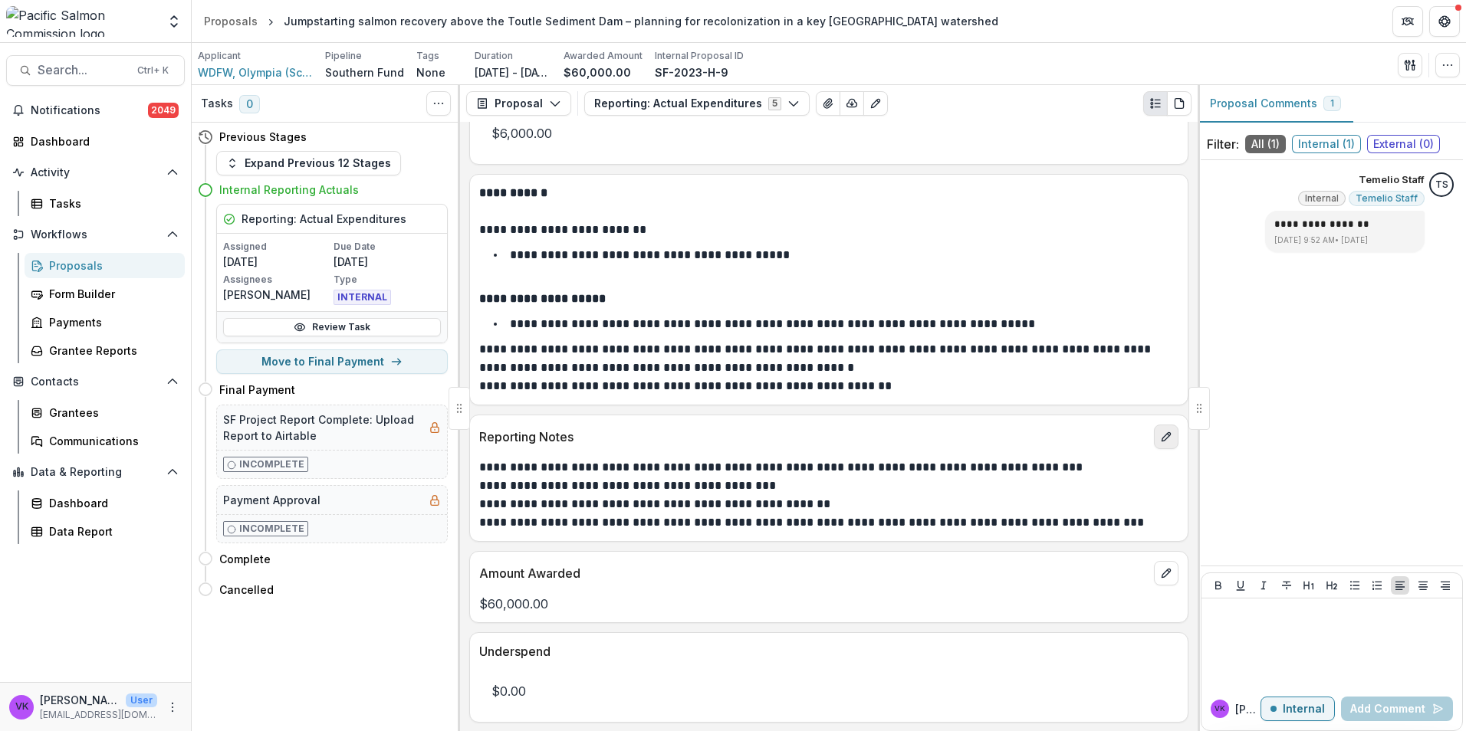
click at [1167, 434] on line "edit" at bounding box center [1168, 435] width 2 height 2
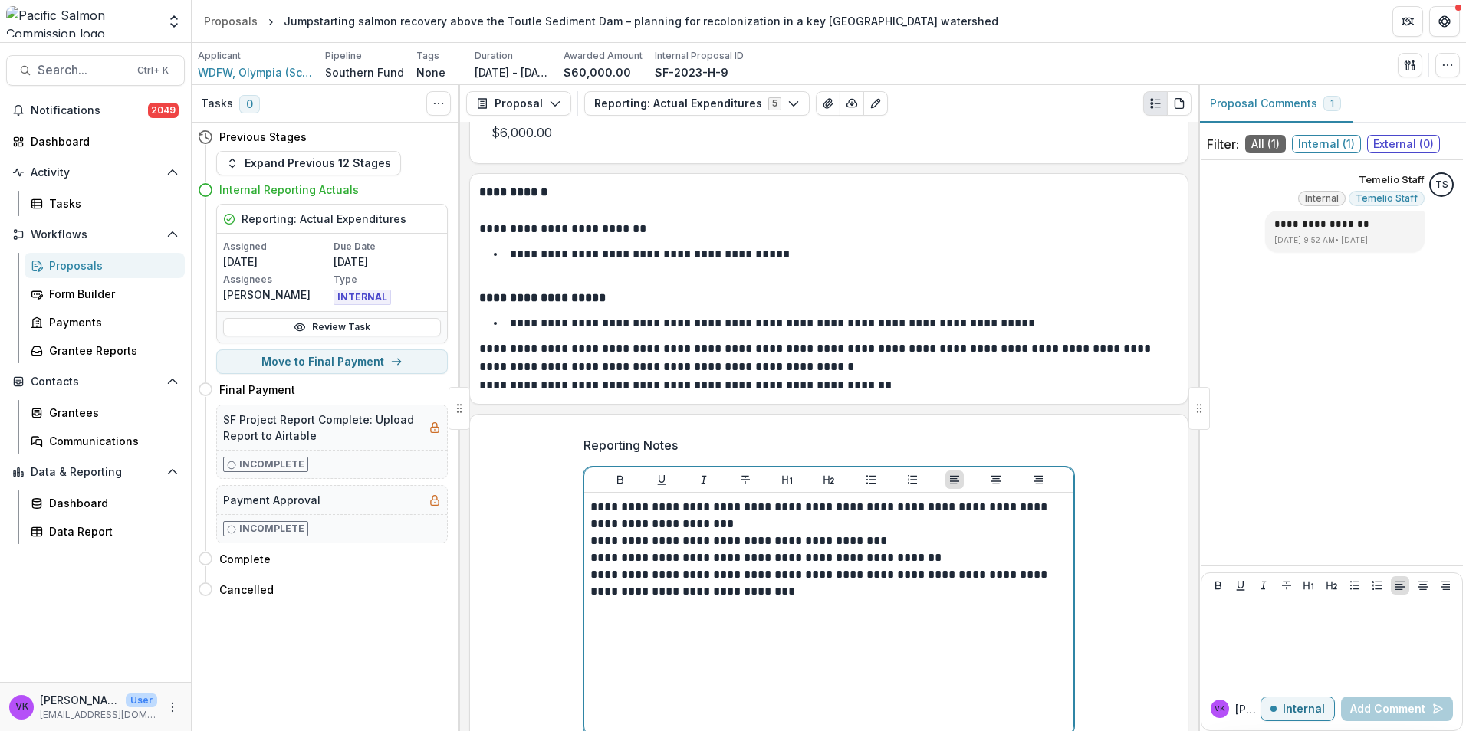
drag, startPoint x: 960, startPoint y: 570, endPoint x: 992, endPoint y: 605, distance: 47.2
click at [961, 572] on p "**********" at bounding box center [828, 584] width 477 height 34
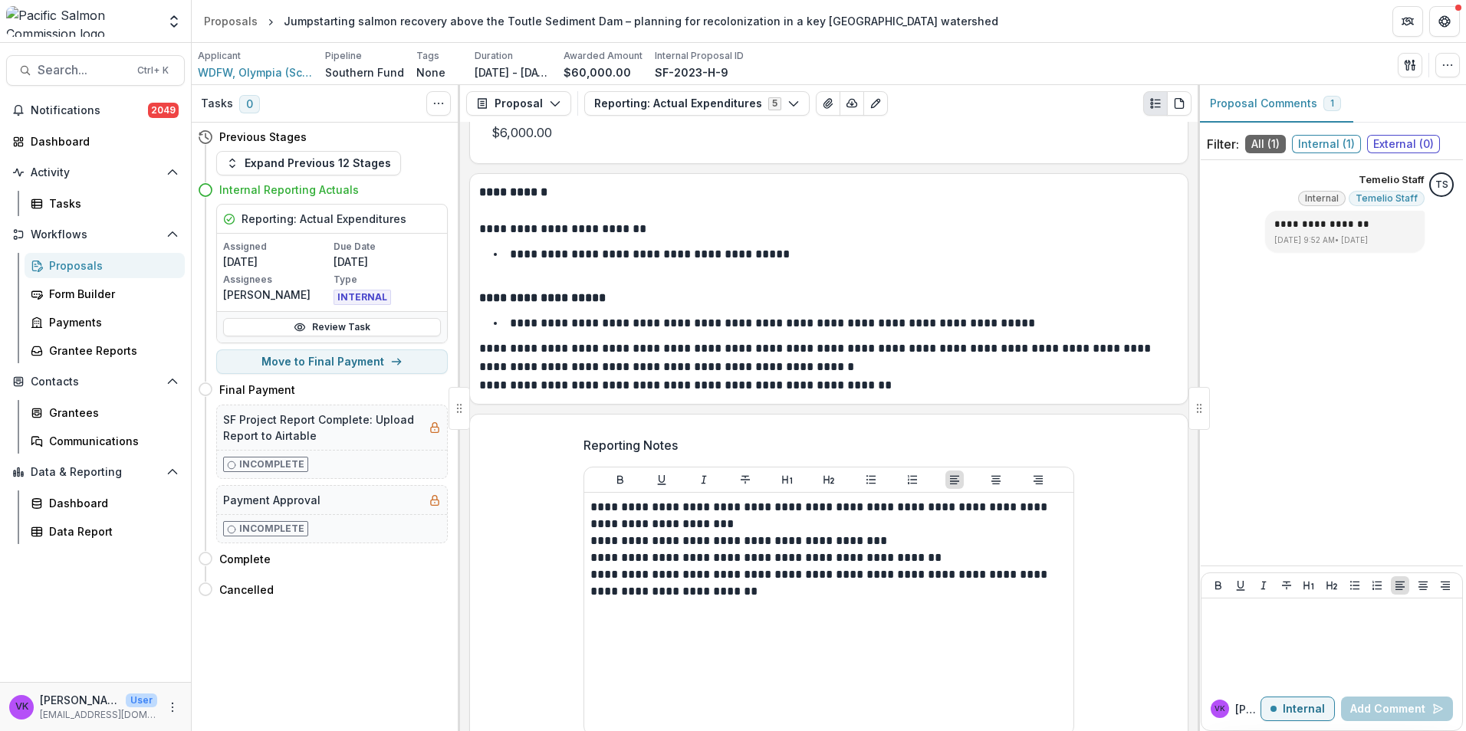
click at [1119, 613] on div "**********" at bounding box center [829, 595] width 718 height 343
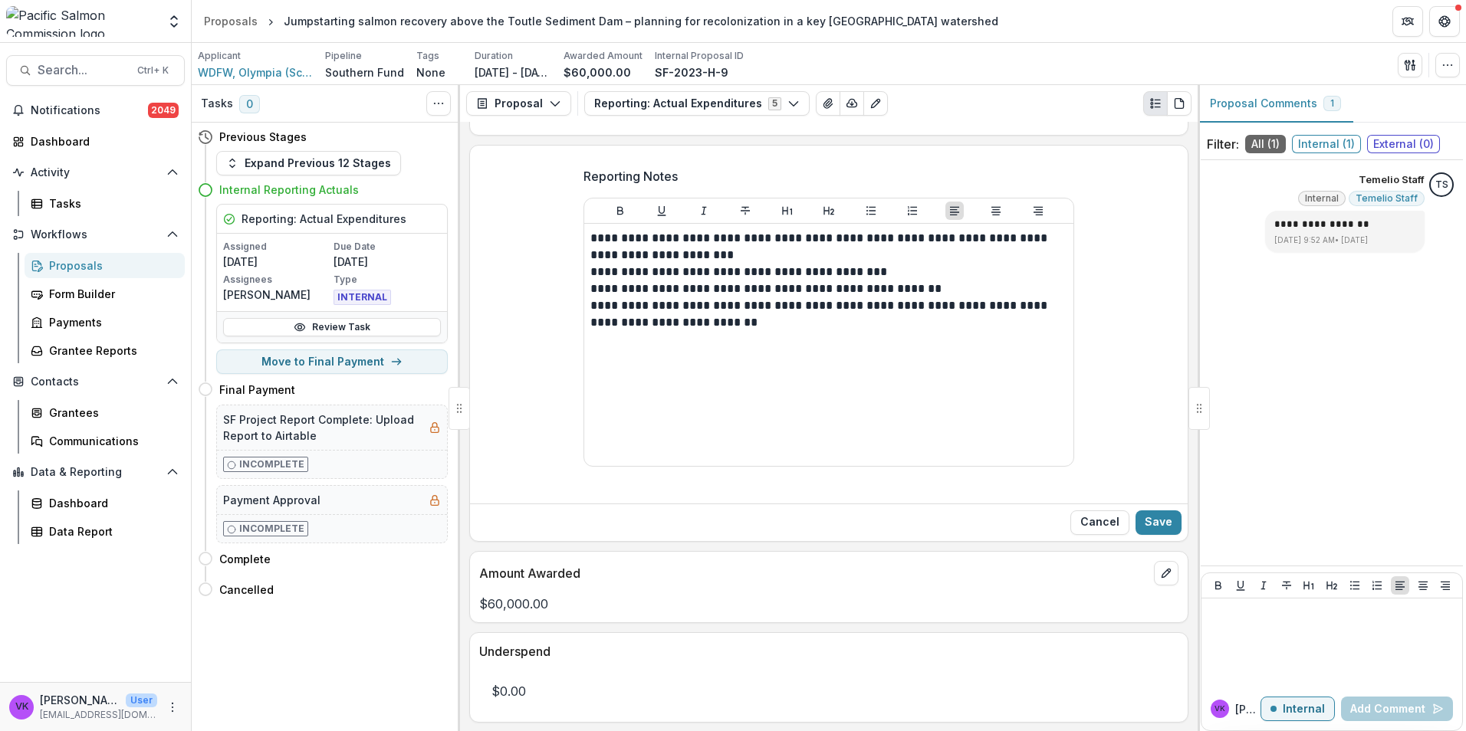
drag, startPoint x: 1155, startPoint y: 514, endPoint x: 1227, endPoint y: 553, distance: 82.7
click at [1155, 515] on button "Save" at bounding box center [1158, 523] width 46 height 25
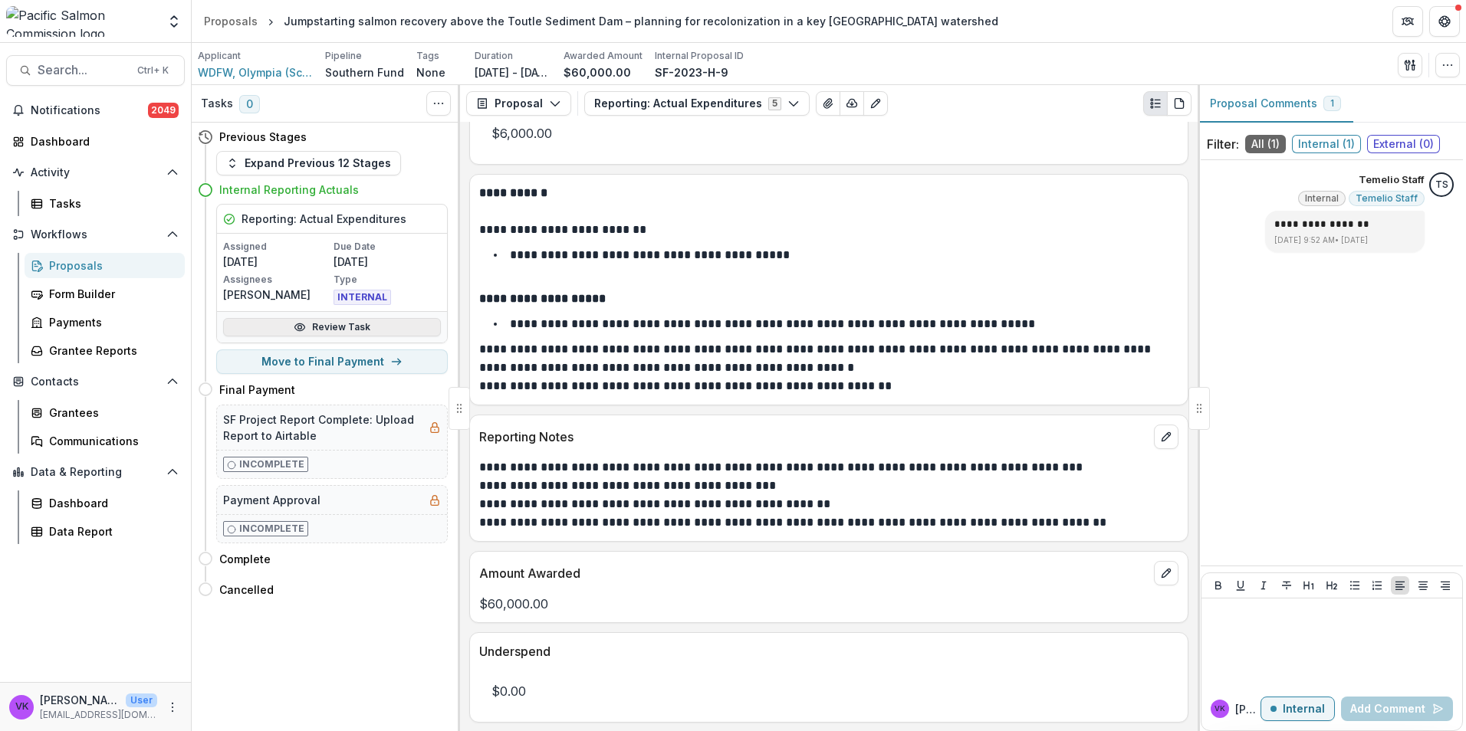
drag, startPoint x: 354, startPoint y: 327, endPoint x: 361, endPoint y: 331, distance: 8.3
click at [354, 327] on link "Review Task" at bounding box center [332, 327] width 218 height 18
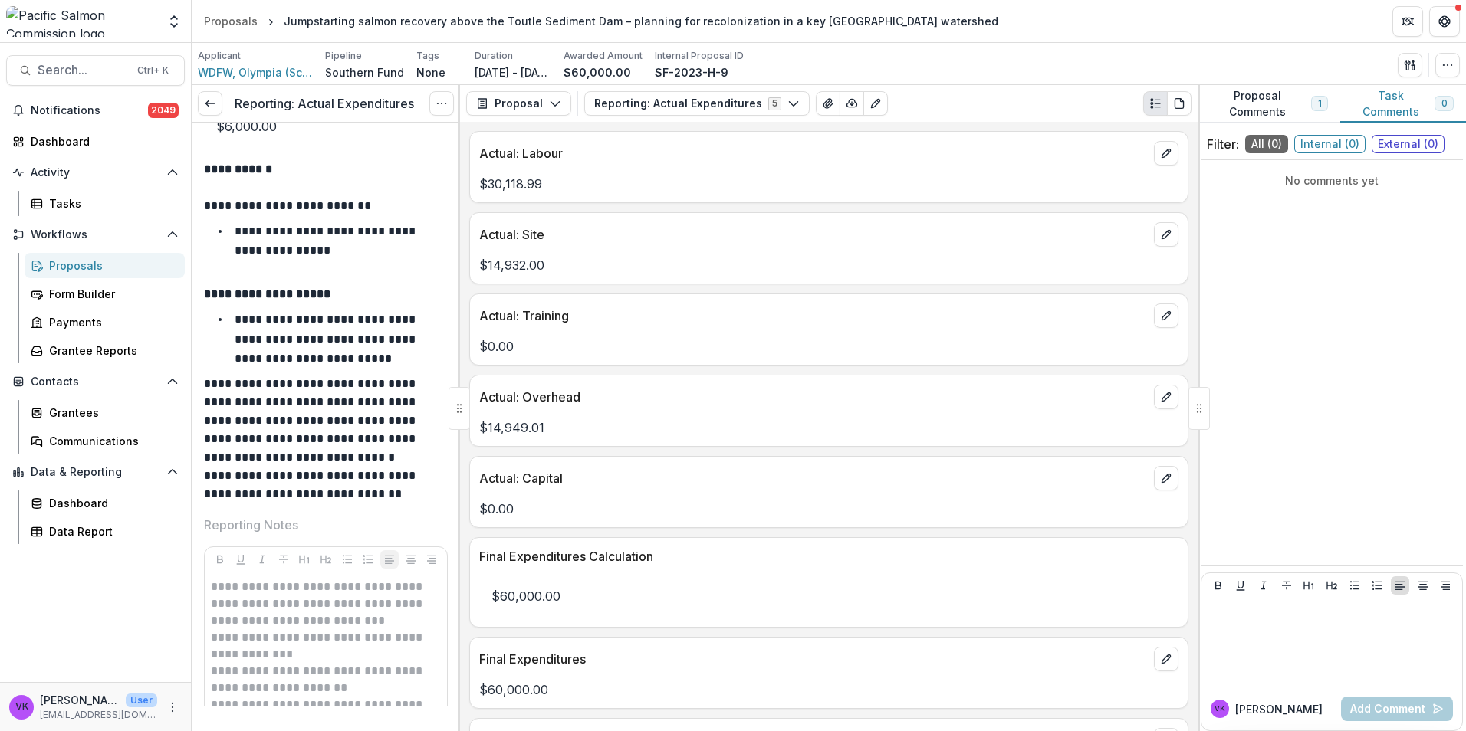
scroll to position [920, 0]
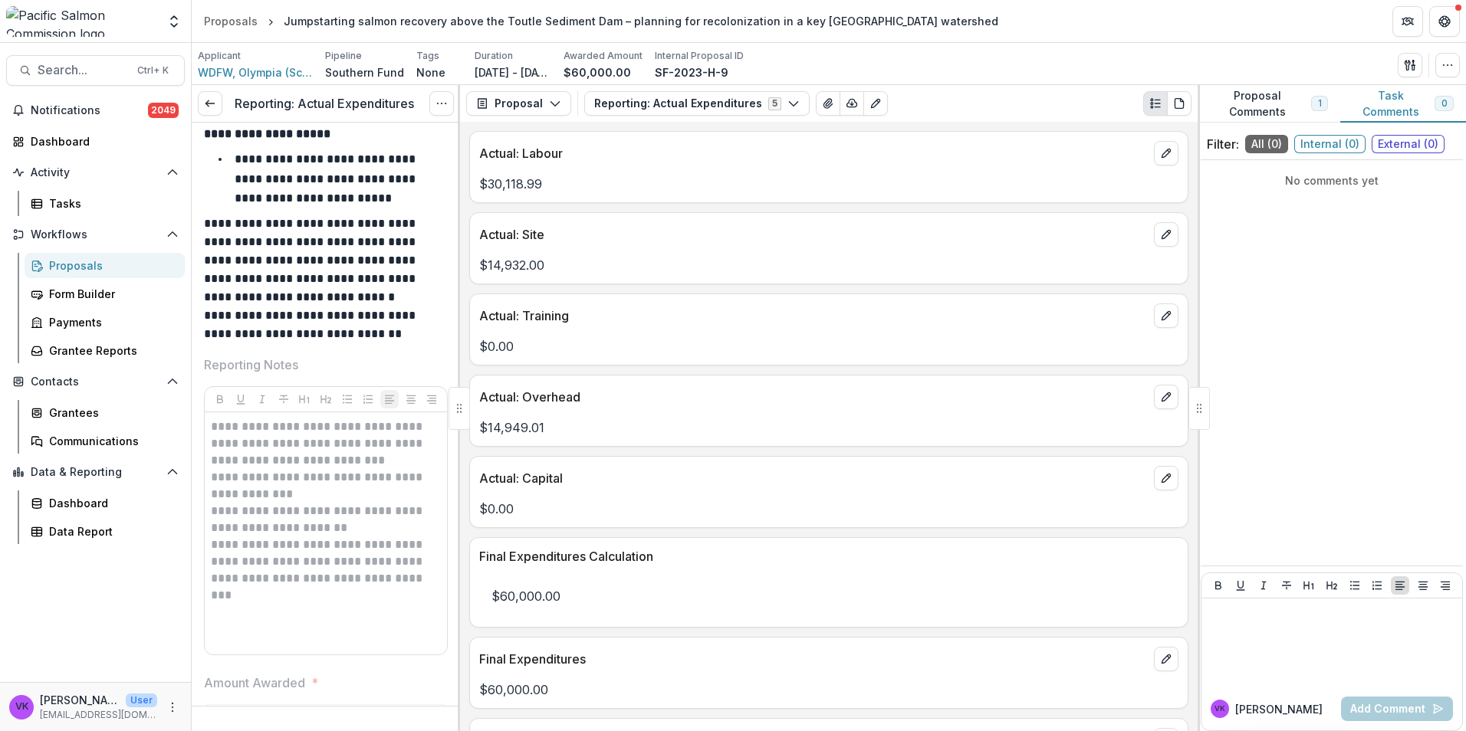
drag, startPoint x: 205, startPoint y: 102, endPoint x: 268, endPoint y: 137, distance: 72.1
click at [206, 103] on icon at bounding box center [210, 103] width 12 height 12
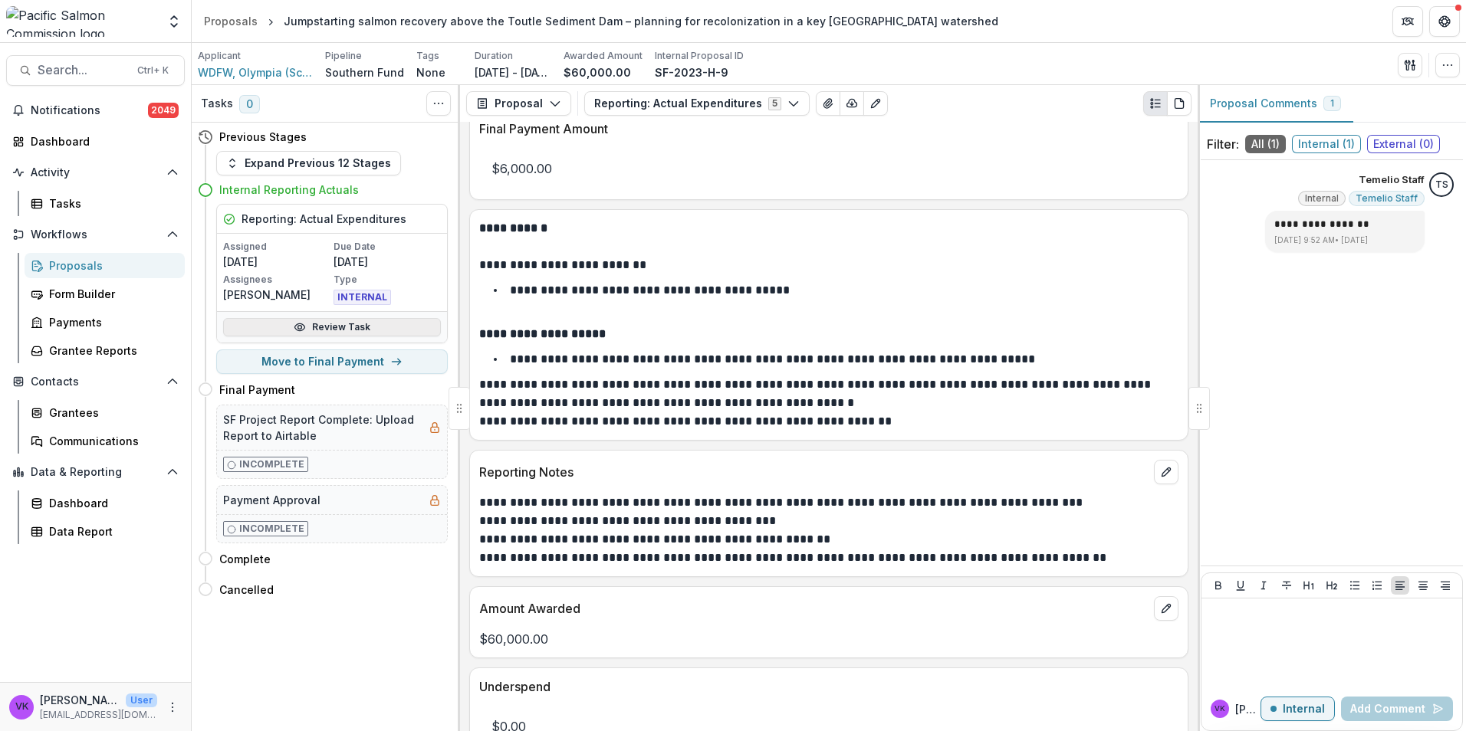
scroll to position [726, 0]
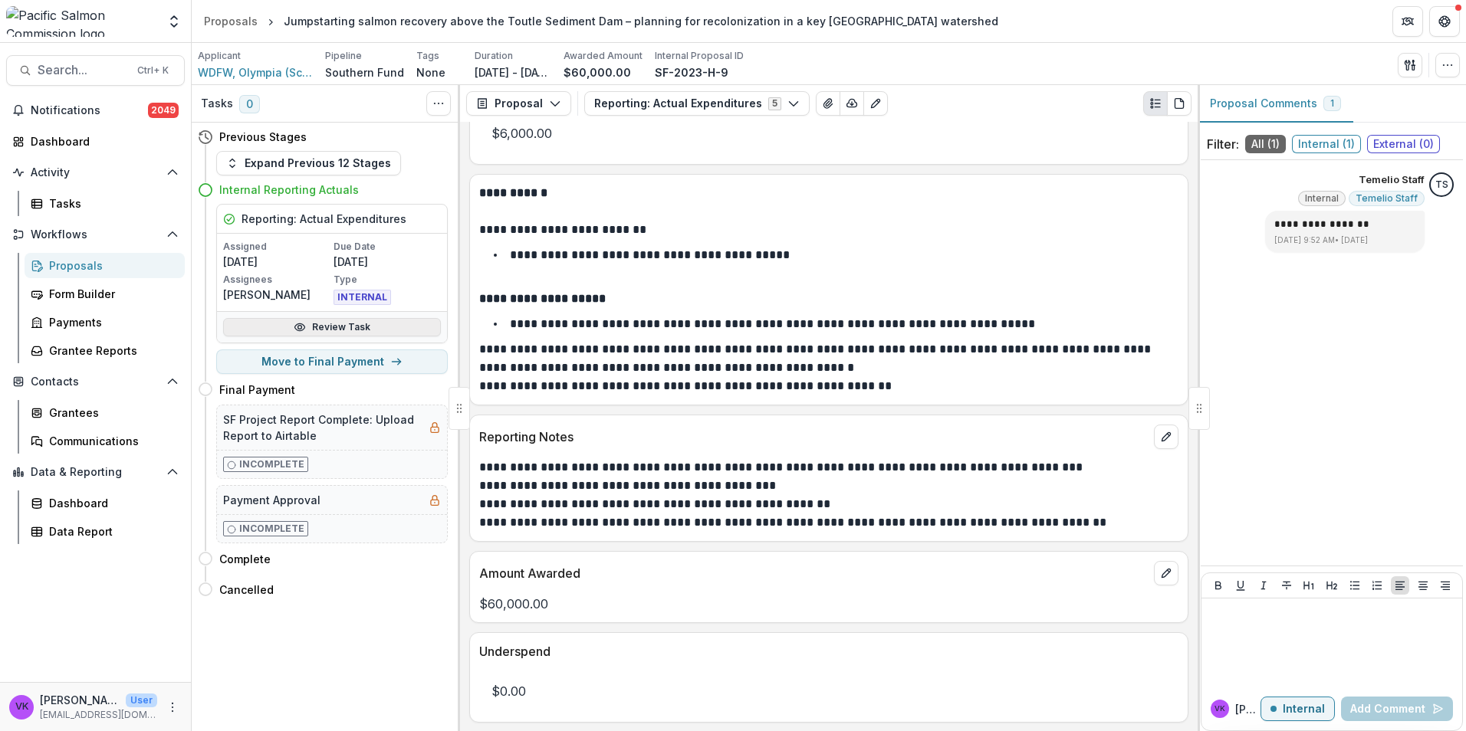
click at [347, 323] on link "Review Task" at bounding box center [332, 327] width 218 height 18
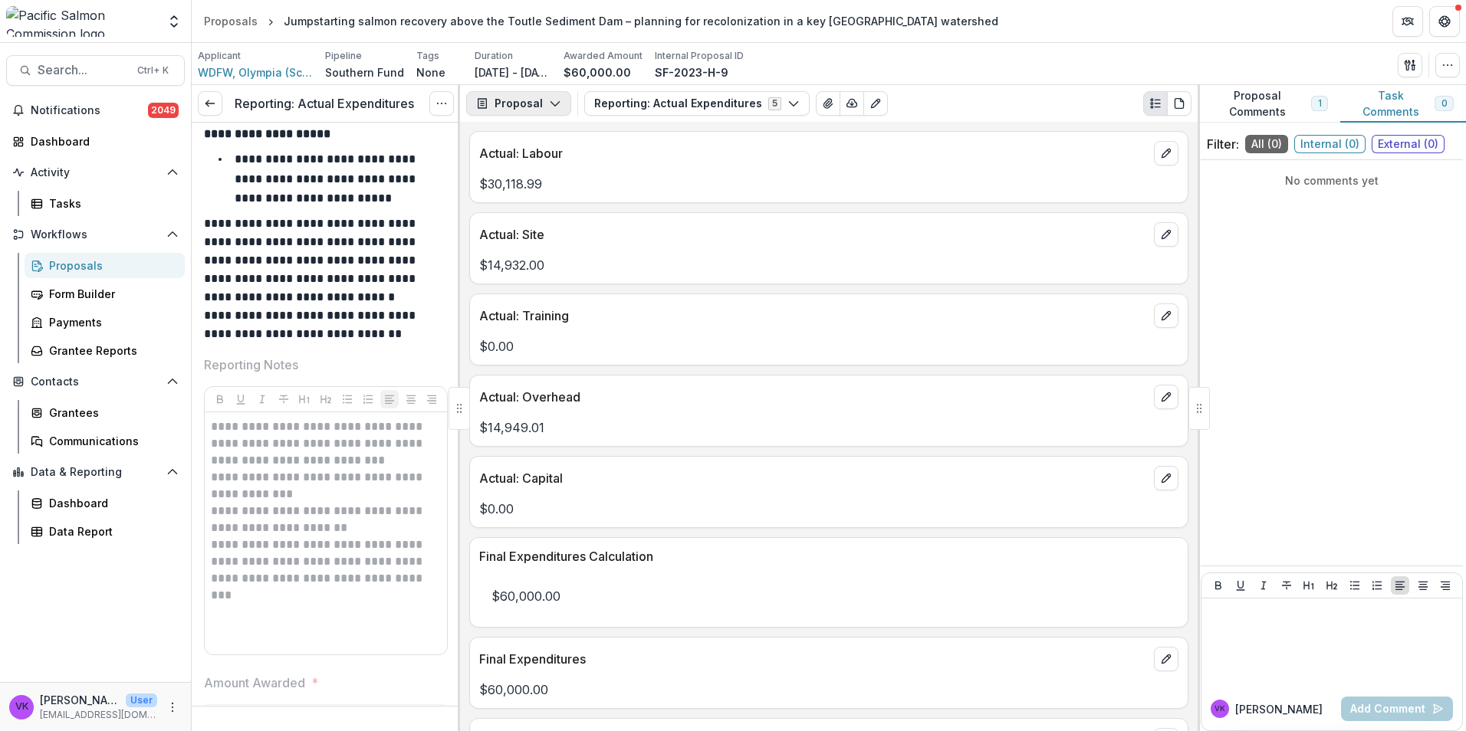
click at [547, 96] on button "Proposal" at bounding box center [518, 103] width 105 height 25
click at [531, 164] on div "Payments" at bounding box center [567, 164] width 140 height 16
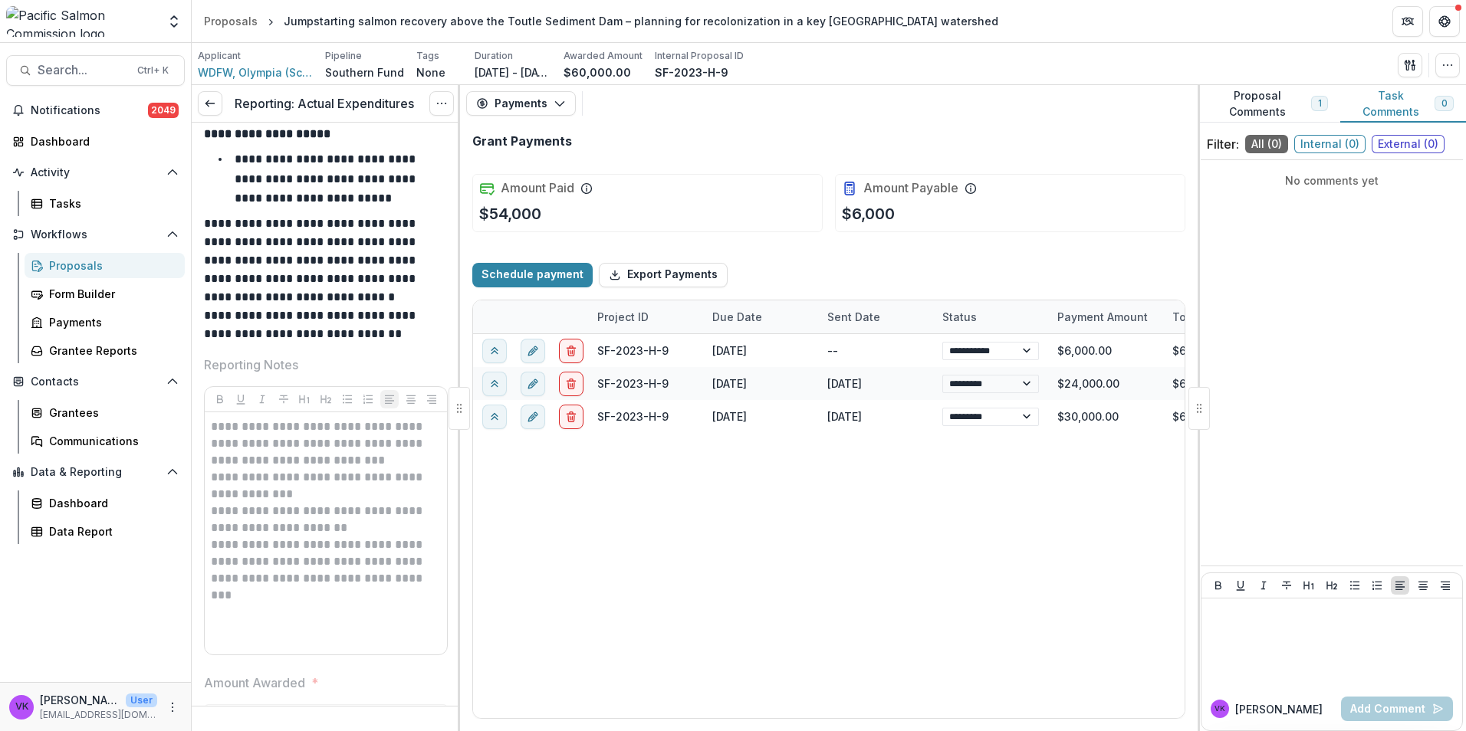
select select "****"
click at [563, 101] on icon "button" at bounding box center [560, 103] width 12 height 12
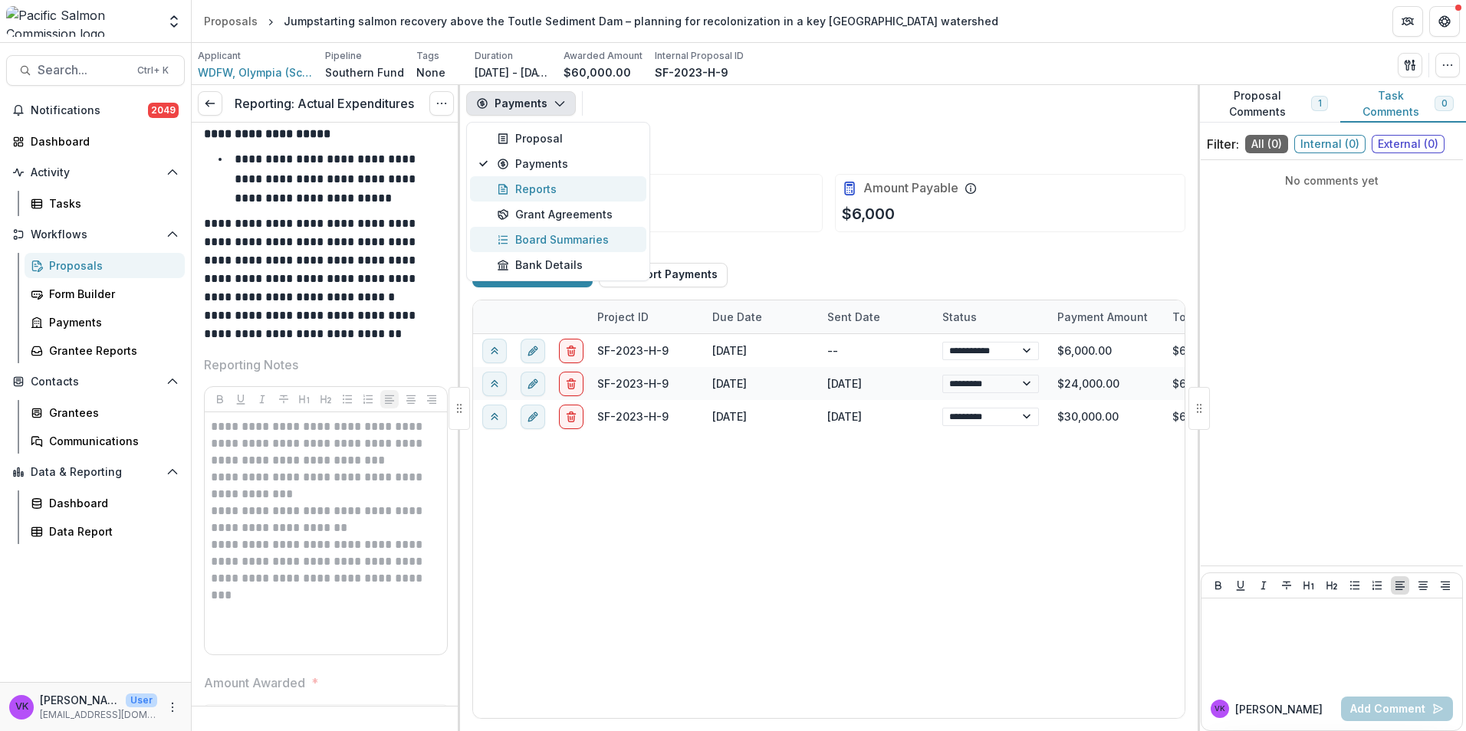
drag, startPoint x: 526, startPoint y: 185, endPoint x: 610, endPoint y: 220, distance: 91.4
click at [526, 186] on div "Reports" at bounding box center [567, 189] width 140 height 16
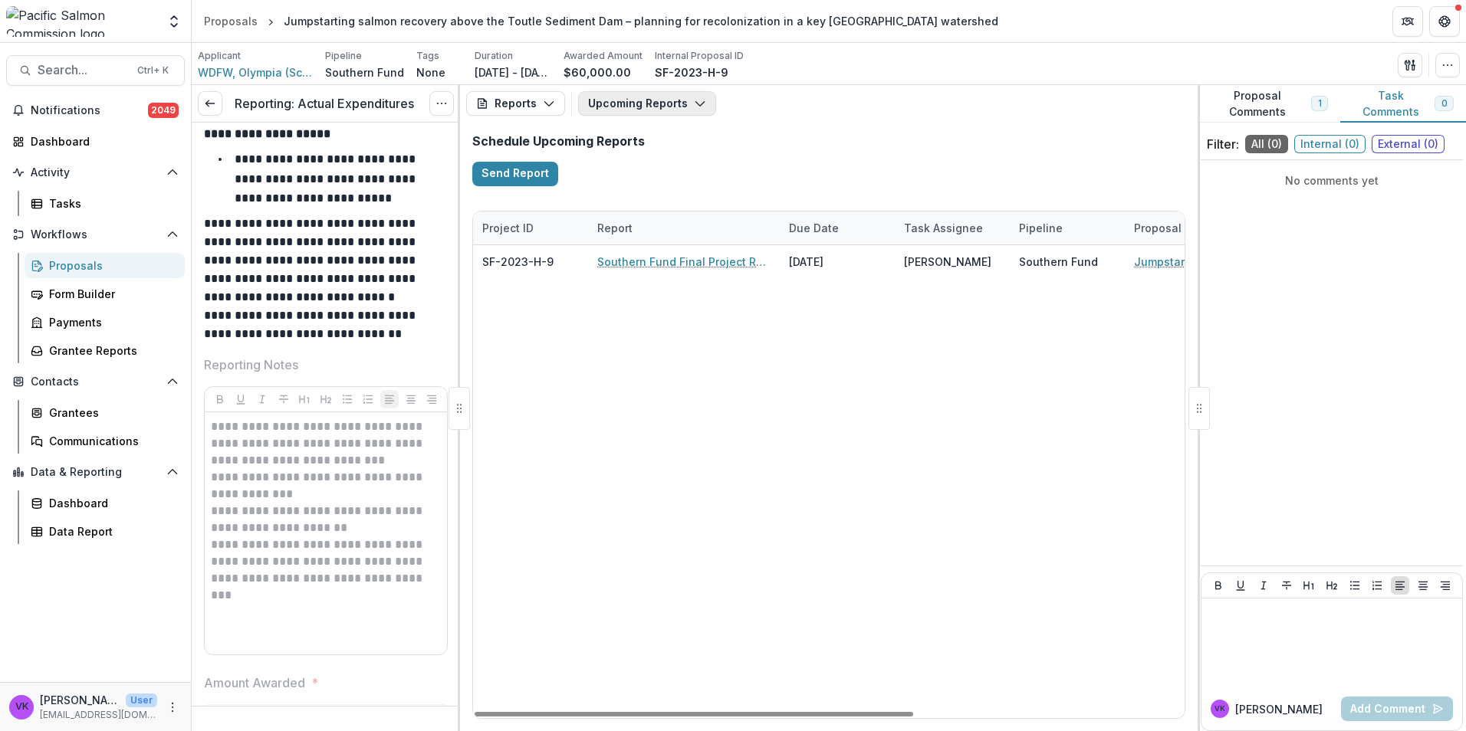
click at [700, 107] on icon "button" at bounding box center [700, 103] width 12 height 12
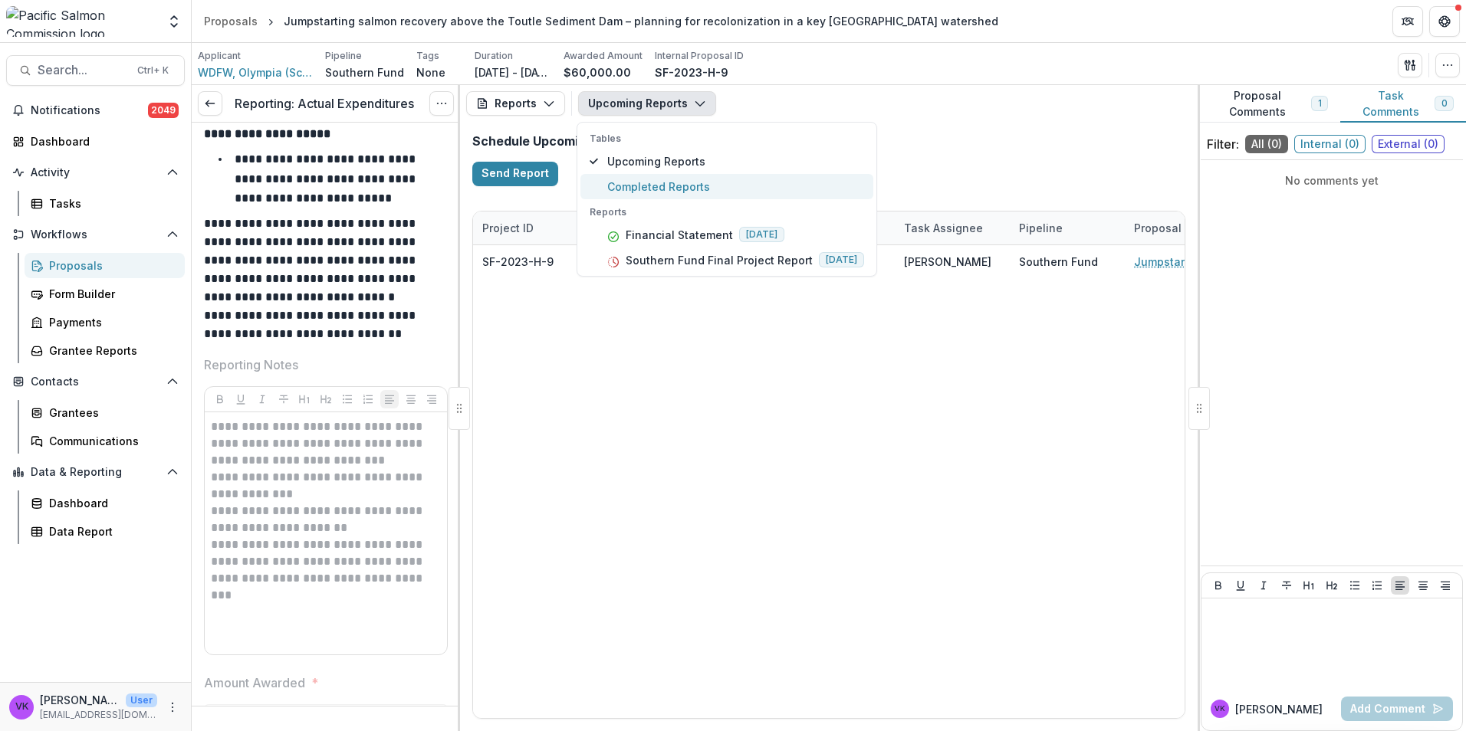
click at [656, 184] on span "Completed Reports" at bounding box center [735, 187] width 257 height 16
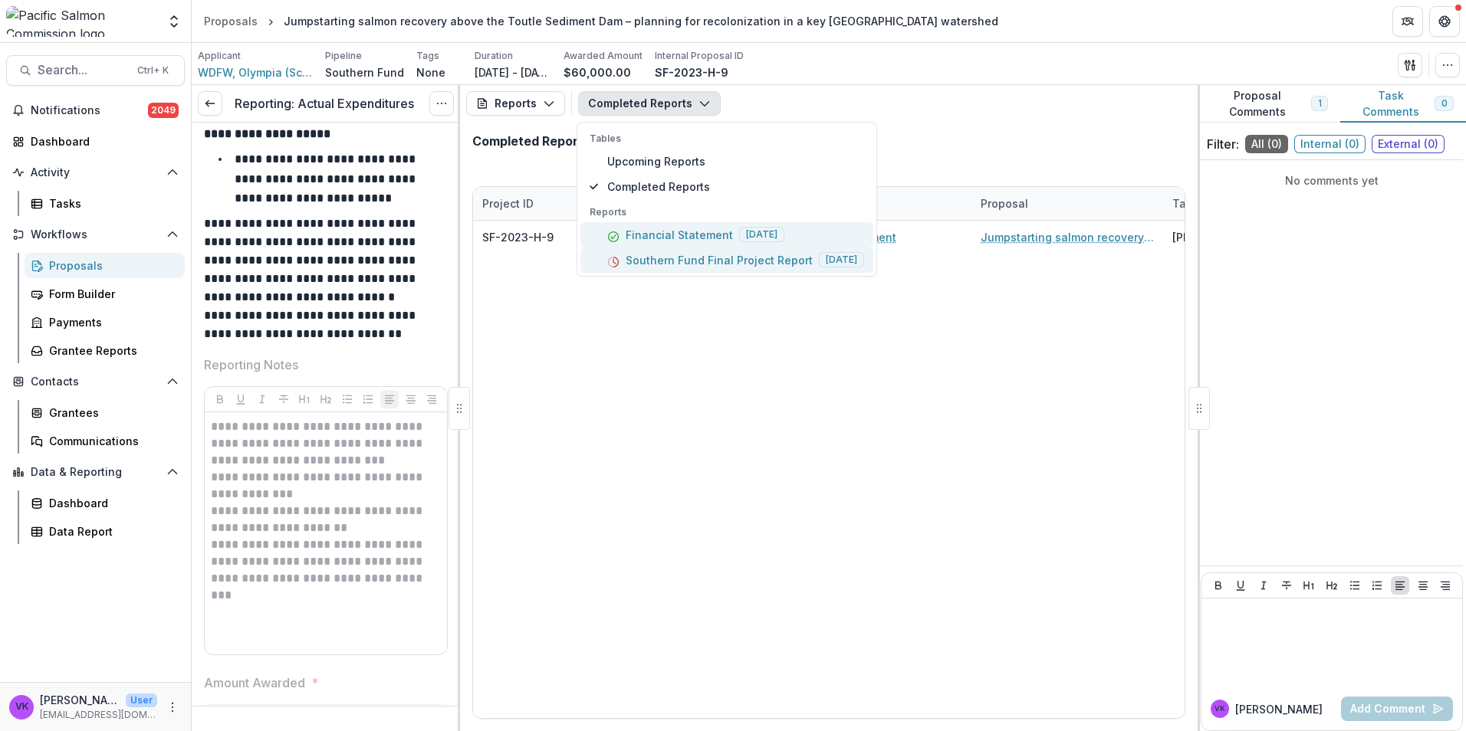
click at [662, 236] on p "Financial Statement" at bounding box center [679, 235] width 107 height 16
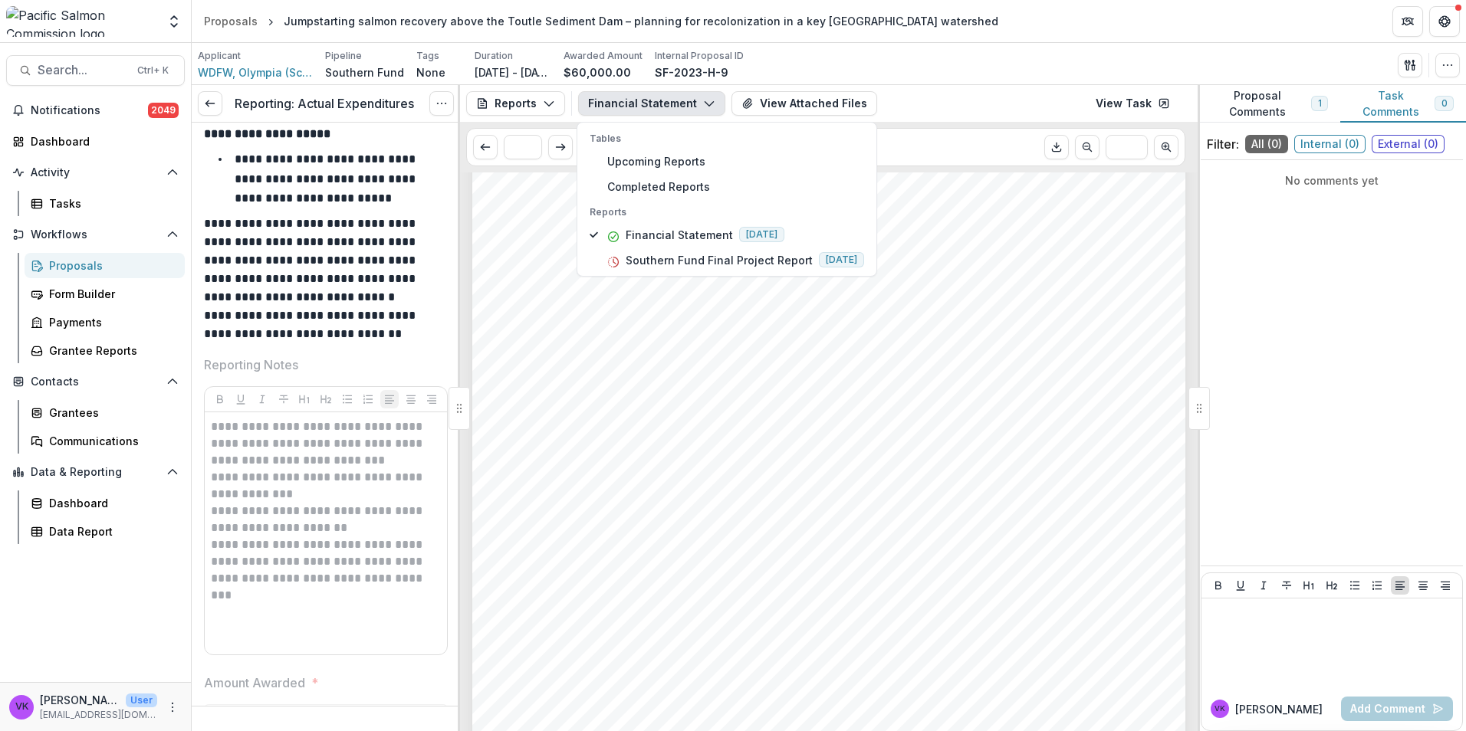
click at [877, 418] on div "Submission Responses Project Financial Statement Project ID SF-2023-H-9 Project…" at bounding box center [828, 293] width 713 height 1009
click at [703, 103] on icon "button" at bounding box center [709, 103] width 12 height 12
click at [645, 191] on span "Completed Reports" at bounding box center [735, 187] width 257 height 16
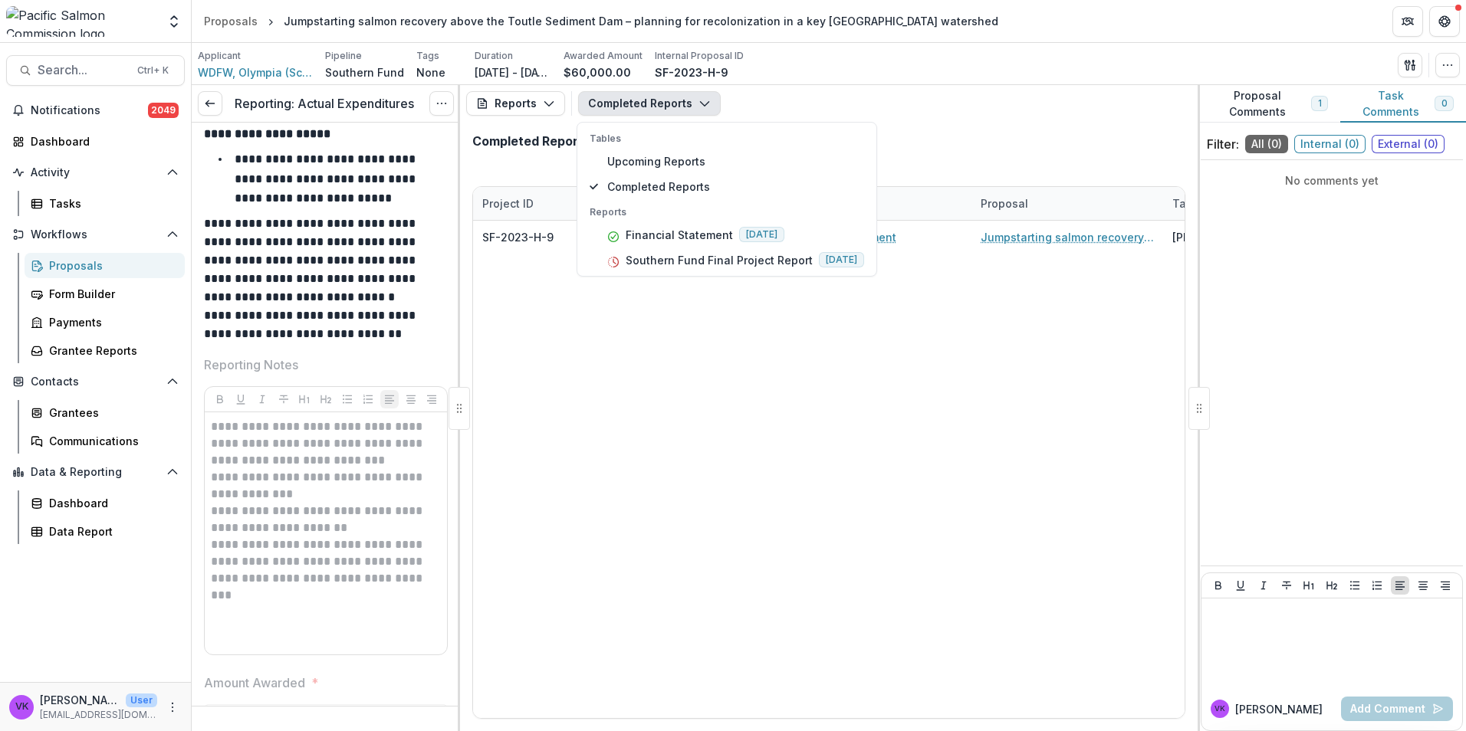
click at [1001, 426] on div "SF-2023-H-9 WDFW, Olympia (Science Division) Financial Statement Jumpstarting s…" at bounding box center [1067, 470] width 1188 height 498
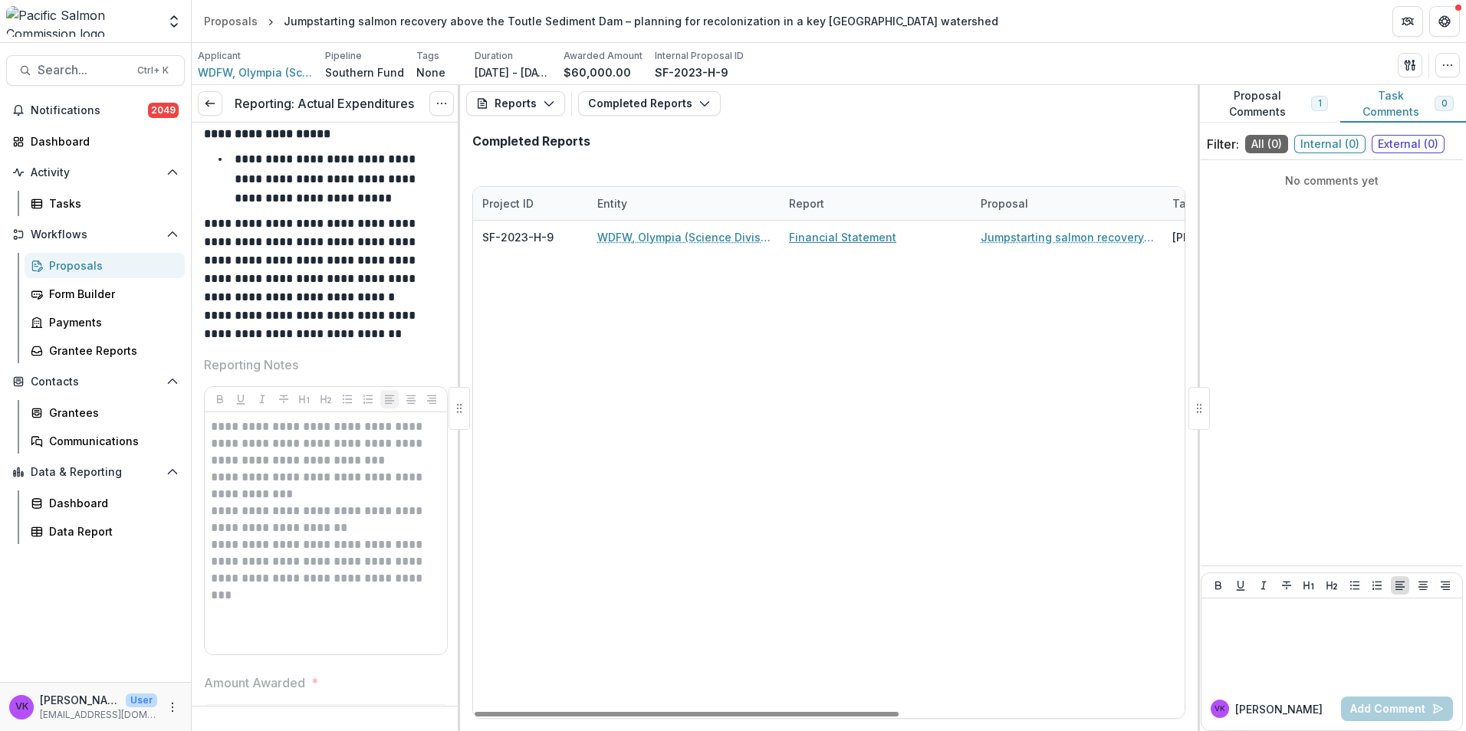
drag, startPoint x: 819, startPoint y: 238, endPoint x: 1001, endPoint y: 330, distance: 203.3
click at [819, 239] on link "Financial Statement" at bounding box center [842, 237] width 107 height 16
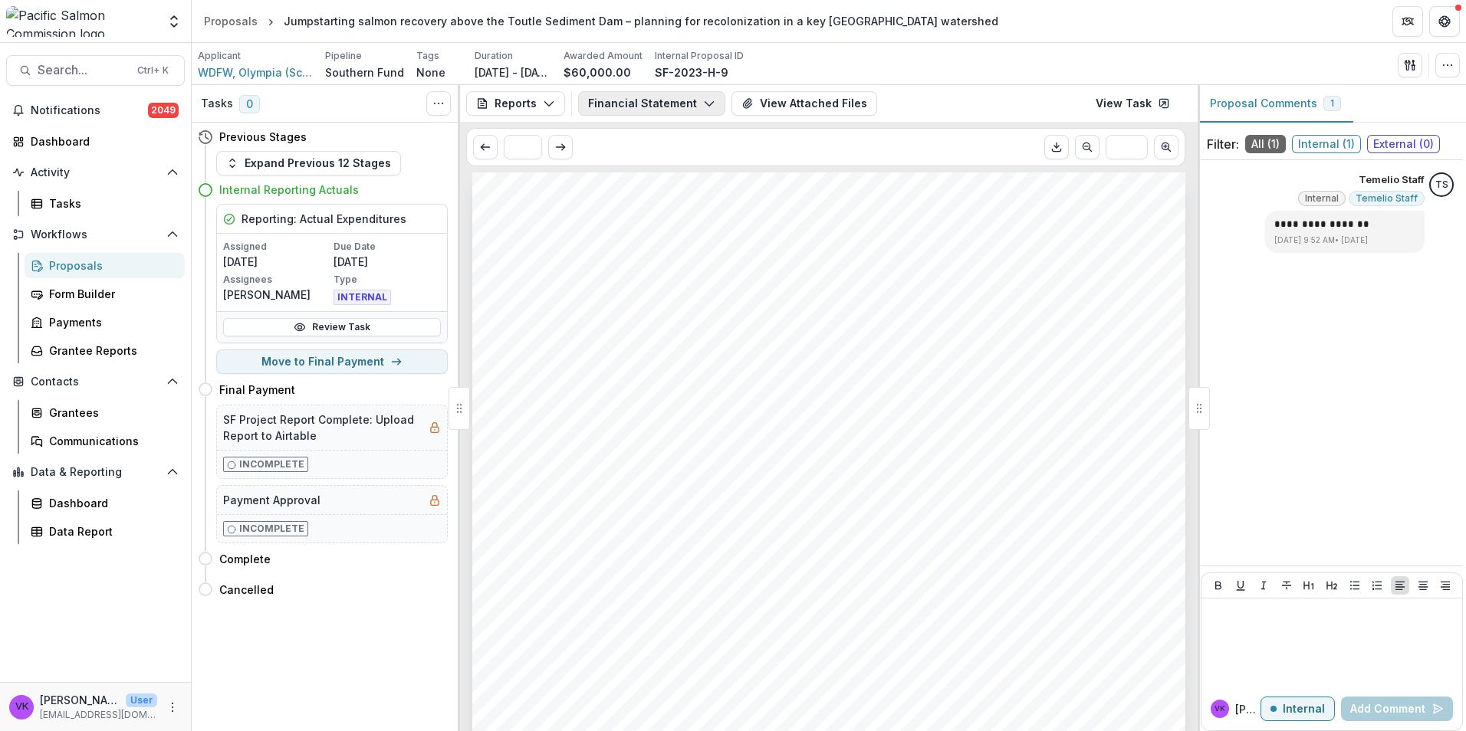
click at [706, 96] on button "Financial Statement" at bounding box center [651, 103] width 147 height 25
click at [921, 395] on div "Submission Responses Project Financial Statement Project ID SF-2023-H-9 Project…" at bounding box center [828, 677] width 713 height 1009
click at [545, 107] on icon "button" at bounding box center [549, 103] width 12 height 12
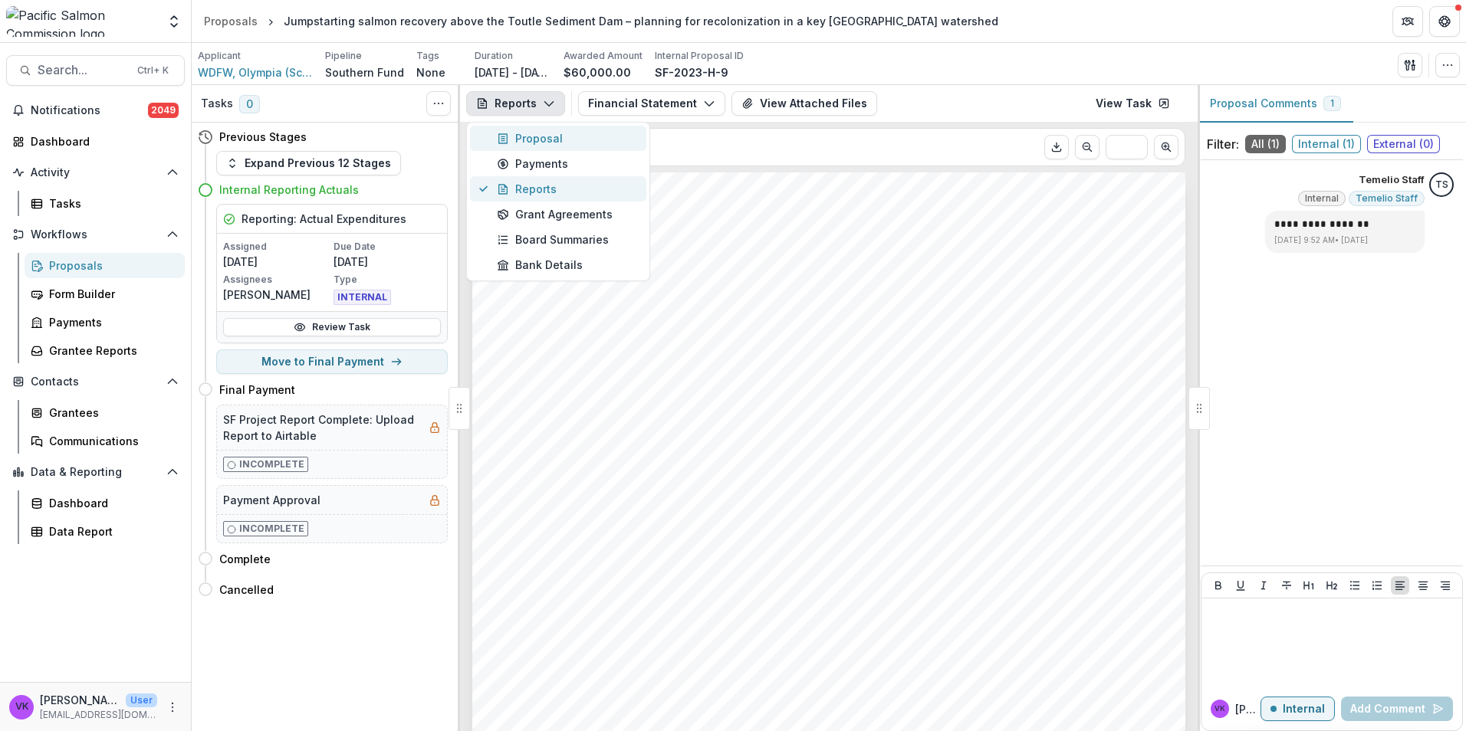
drag, startPoint x: 547, startPoint y: 132, endPoint x: 619, endPoint y: 183, distance: 89.1
click at [548, 133] on div "Proposal" at bounding box center [567, 138] width 140 height 16
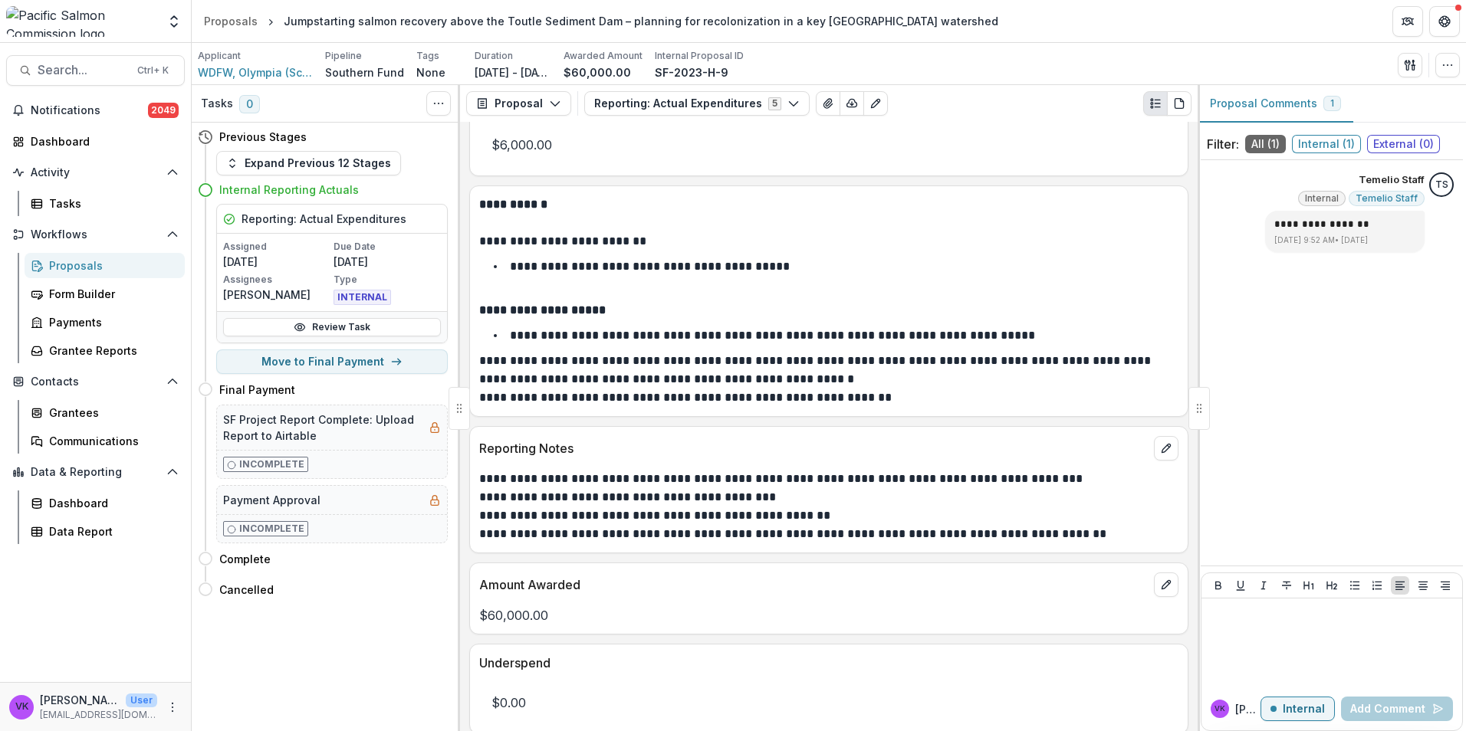
scroll to position [726, 0]
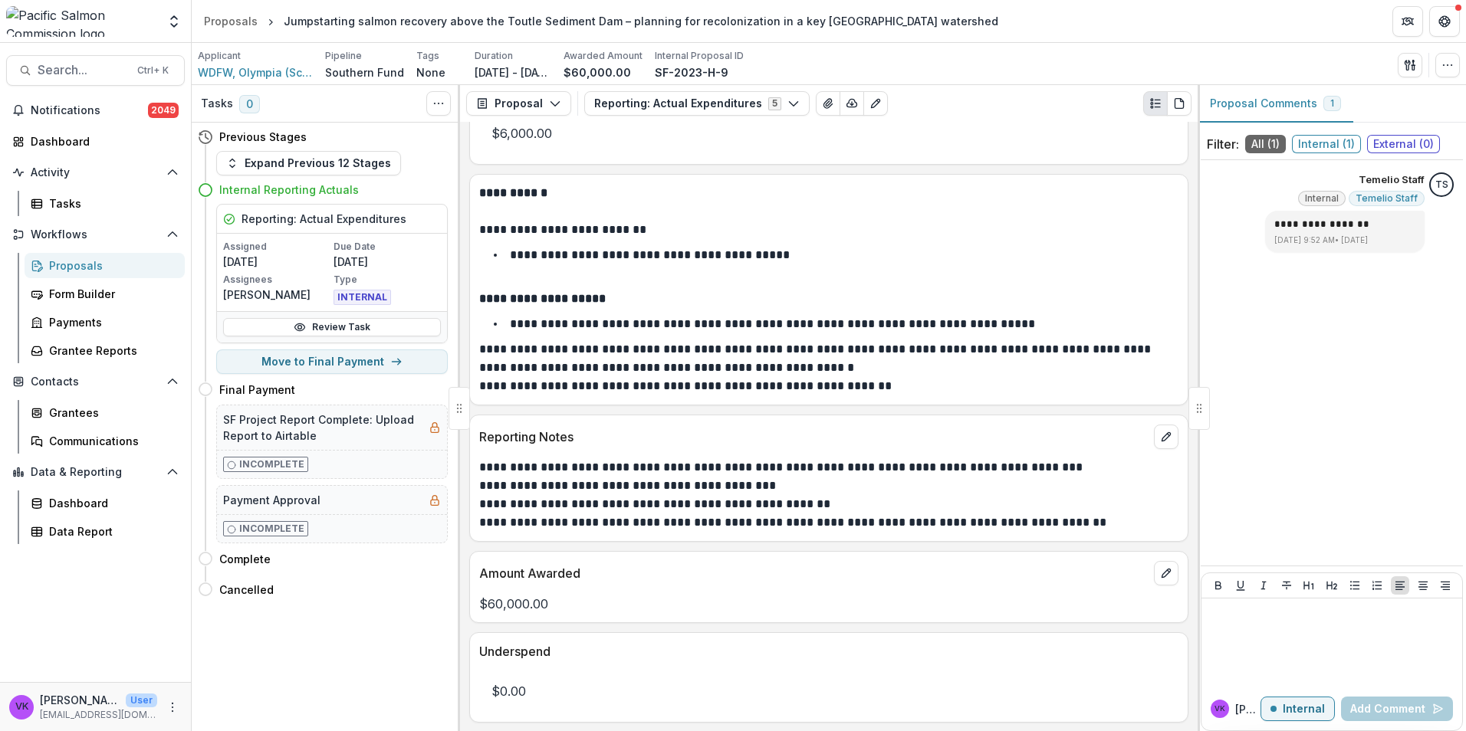
click at [73, 261] on div "Proposals" at bounding box center [110, 266] width 123 height 16
